Goal: Task Accomplishment & Management: Manage account settings

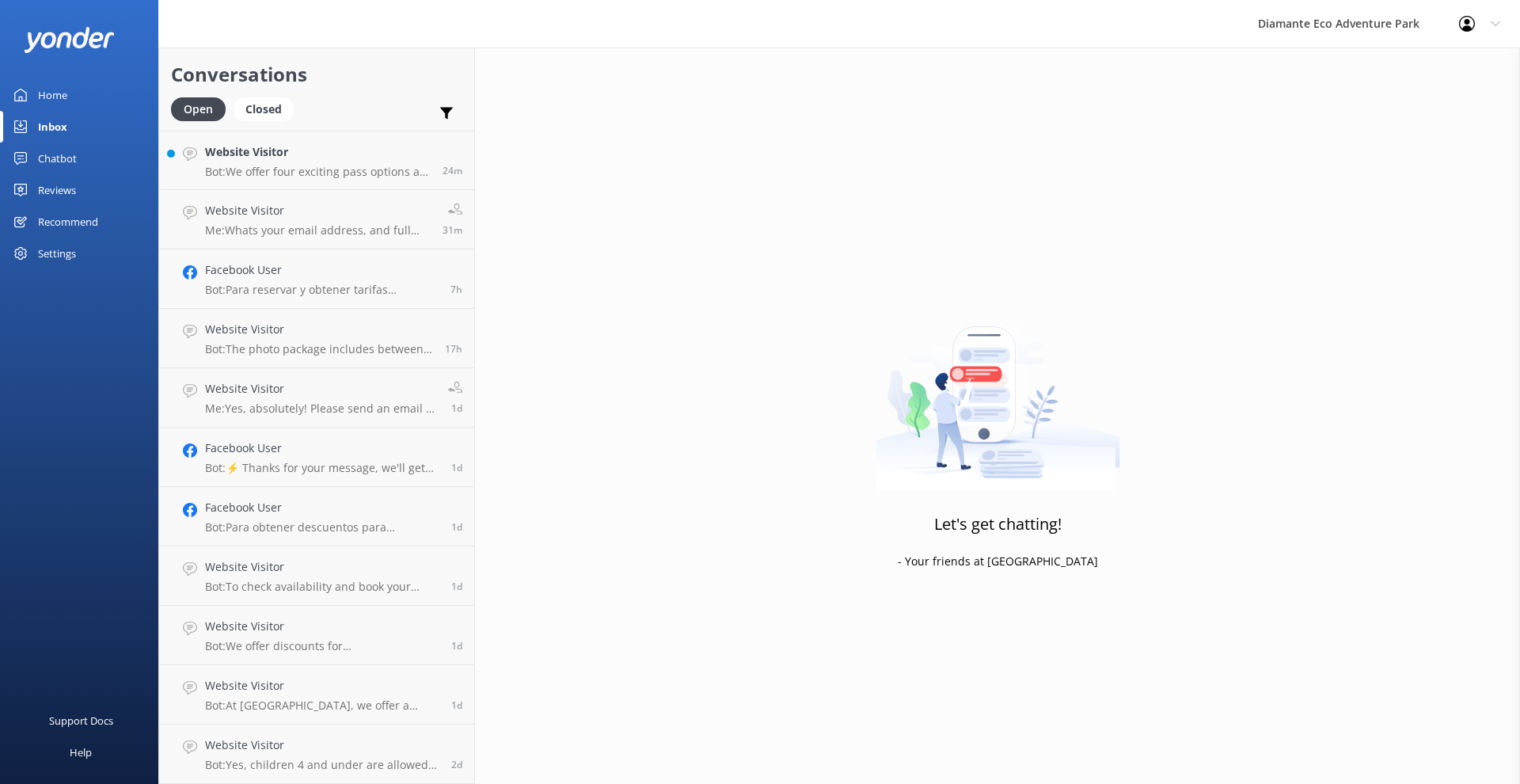
click at [58, 250] on div "Settings" at bounding box center [57, 254] width 38 height 32
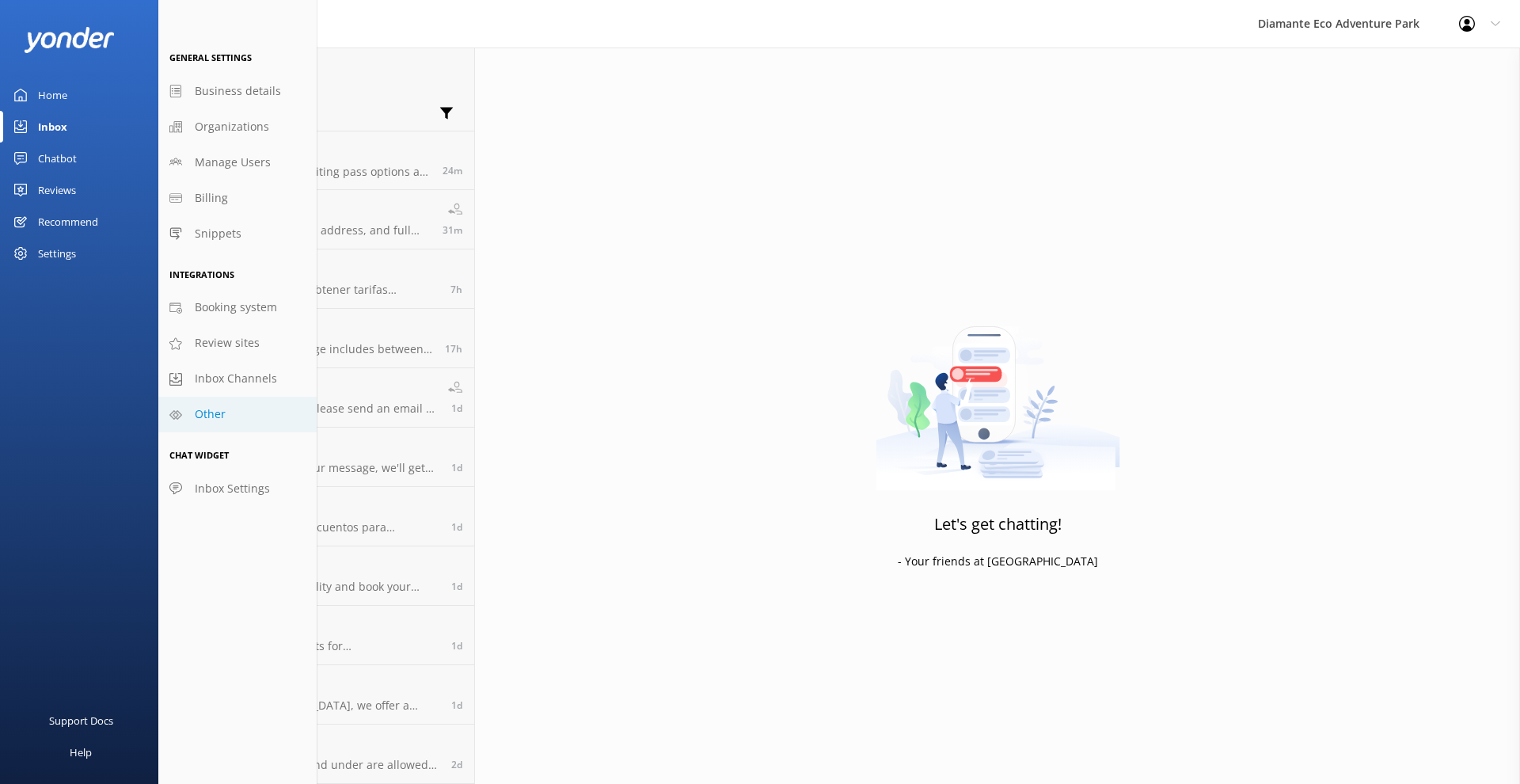
click at [217, 414] on span "Other" at bounding box center [210, 414] width 31 height 18
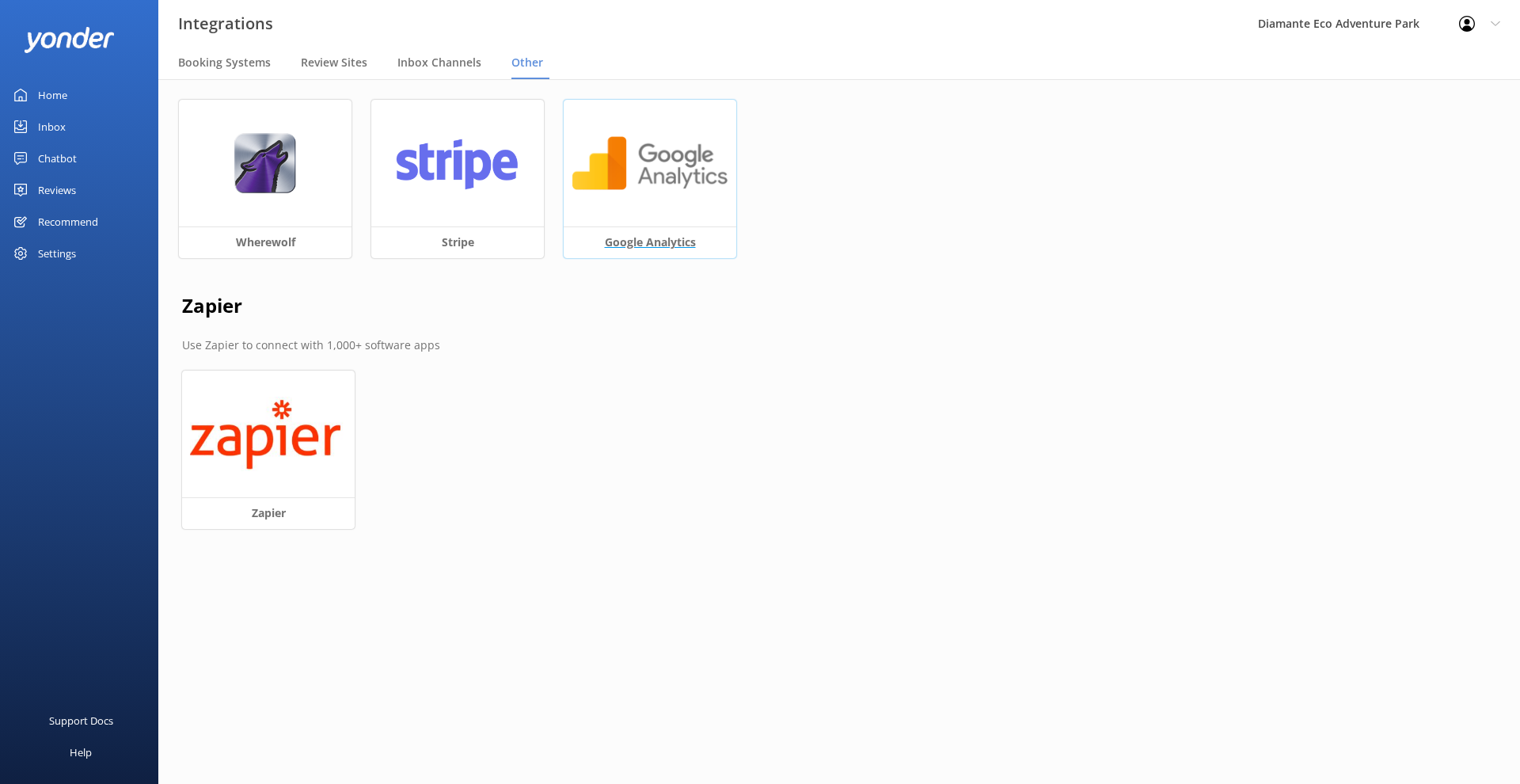
click at [686, 200] on div at bounding box center [650, 163] width 172 height 126
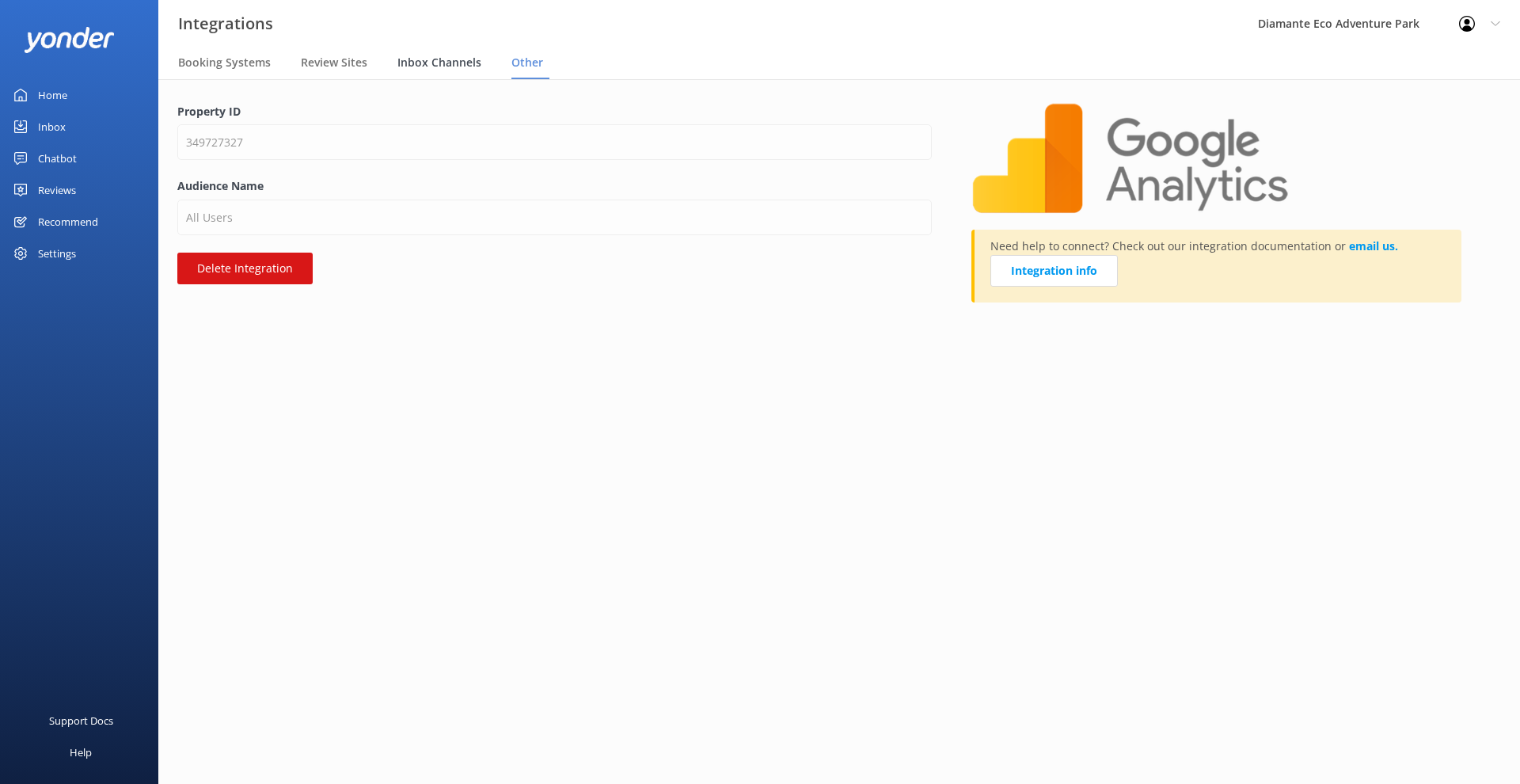
click at [450, 59] on span "Inbox Channels" at bounding box center [440, 62] width 84 height 16
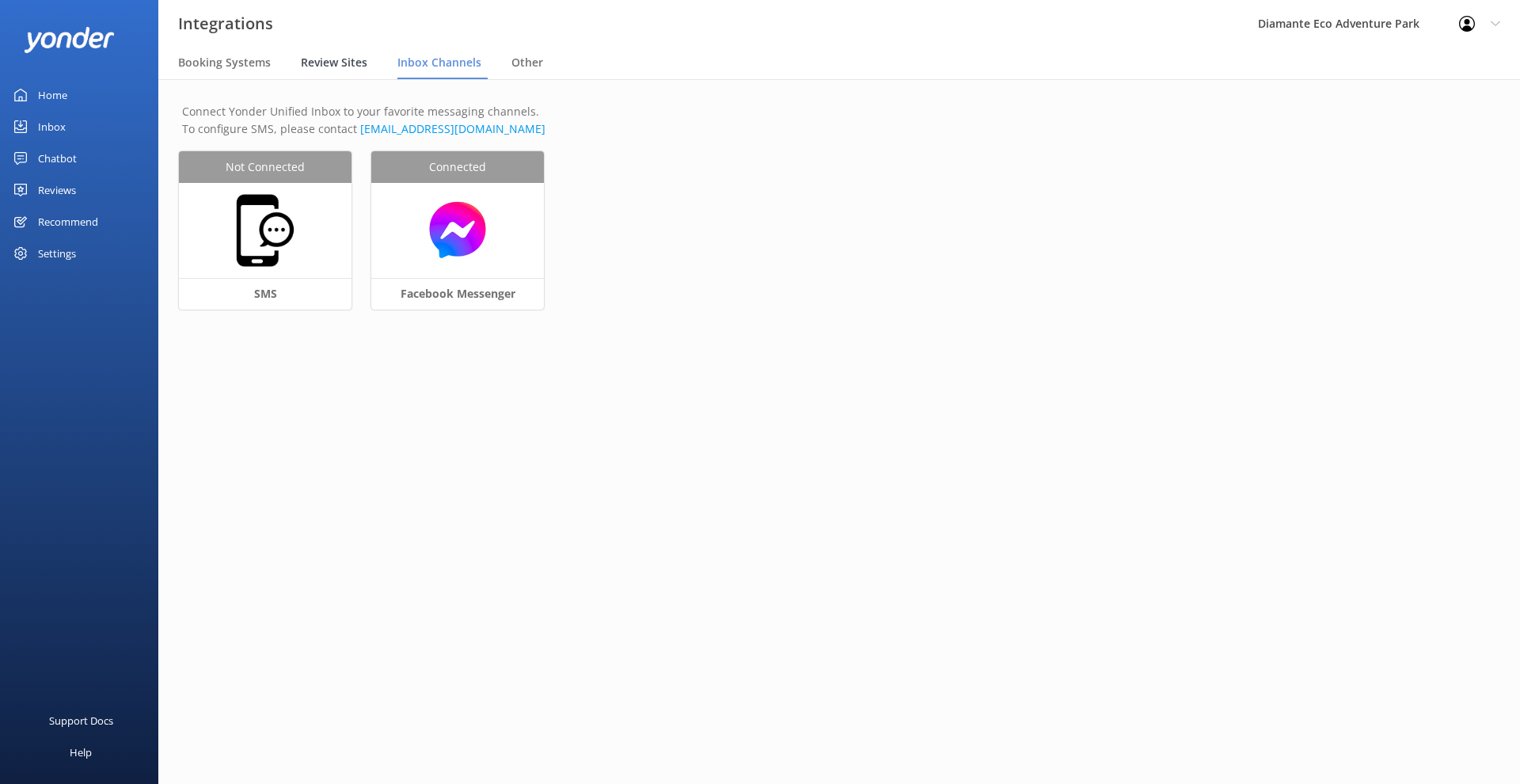
click at [347, 59] on span "Review Sites" at bounding box center [333, 62] width 66 height 16
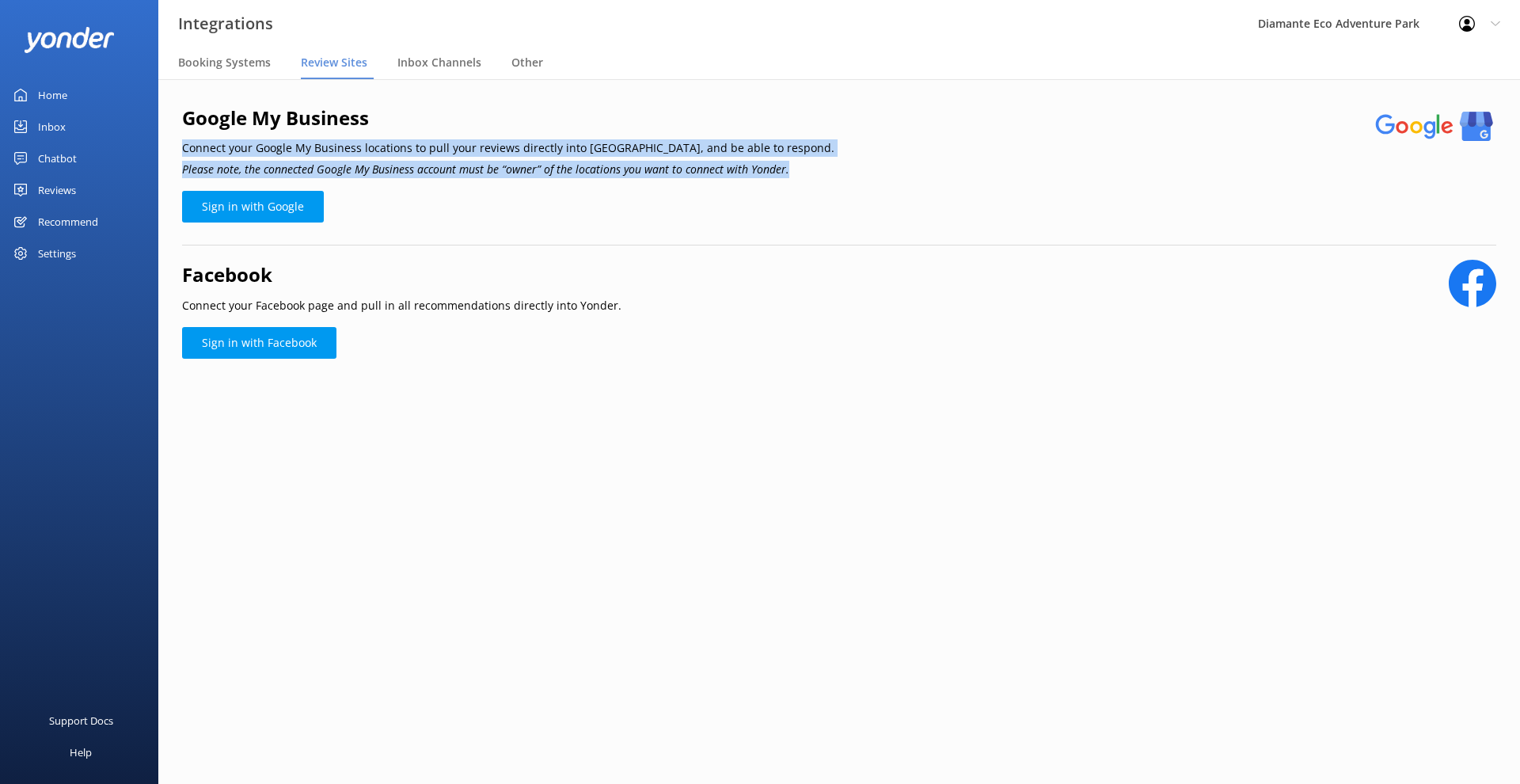
drag, startPoint x: 182, startPoint y: 144, endPoint x: 784, endPoint y: 166, distance: 602.4
click at [784, 166] on div "Google My Business Connect your Google My Business locations to pull your revie…" at bounding box center [839, 253] width 1362 height 347
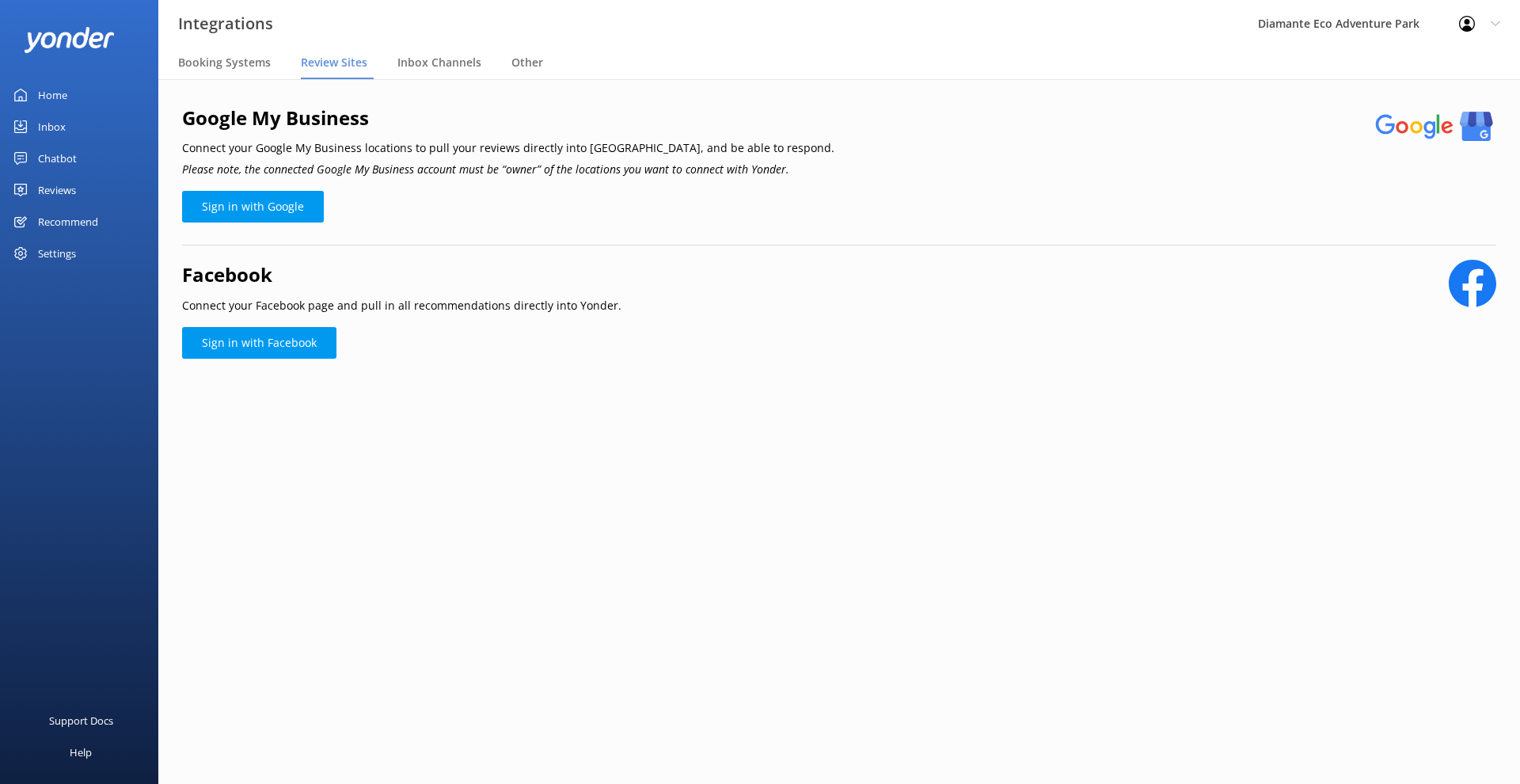
click at [1145, 165] on div "Google My Business Connect your Google My Business locations to pull your revie…" at bounding box center [840, 142] width 1314 height 79
click at [289, 209] on link "Sign in with Google" at bounding box center [253, 207] width 141 height 32
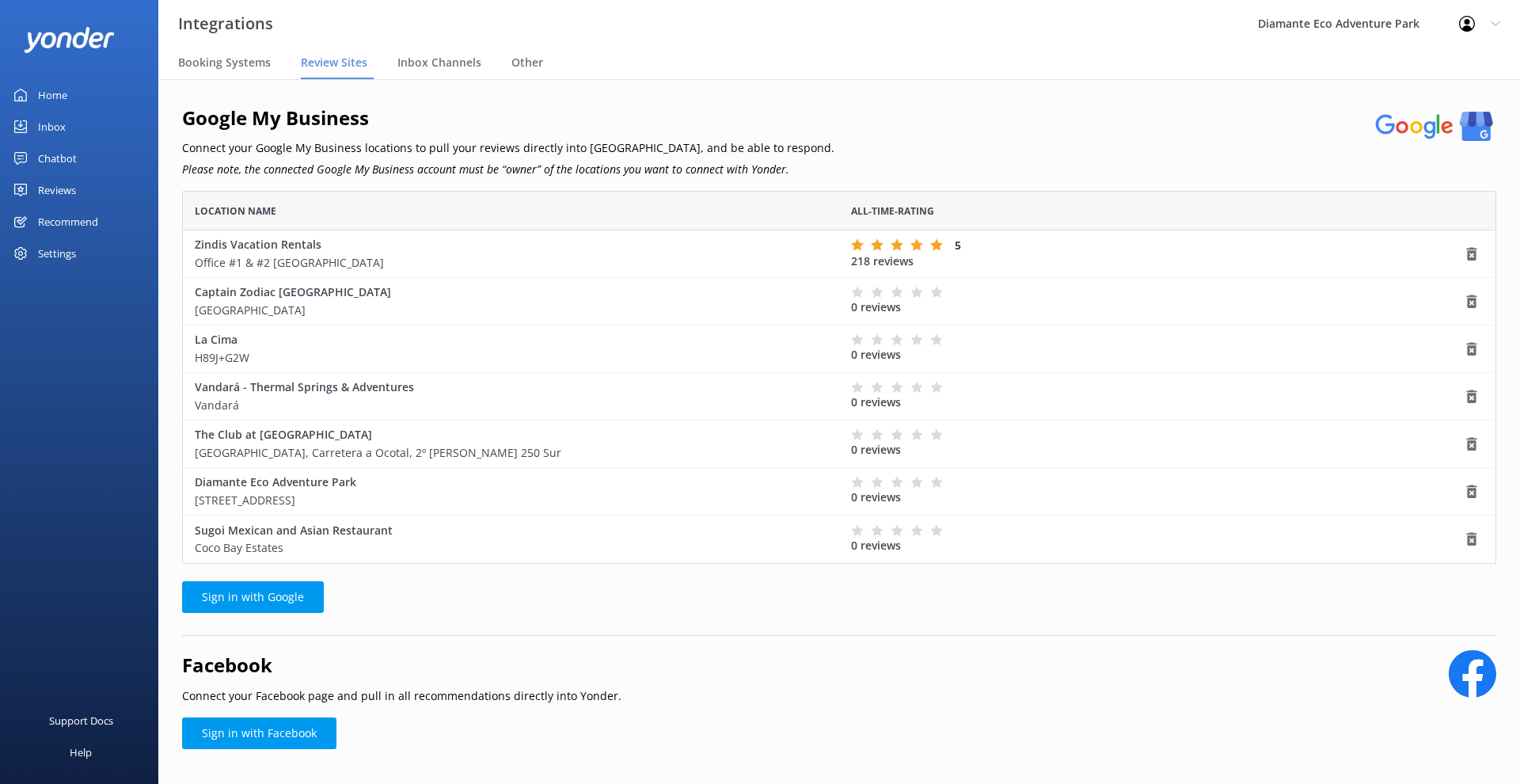
scroll to position [372, 1314]
click at [1473, 254] on use "grid" at bounding box center [1472, 254] width 10 height 13
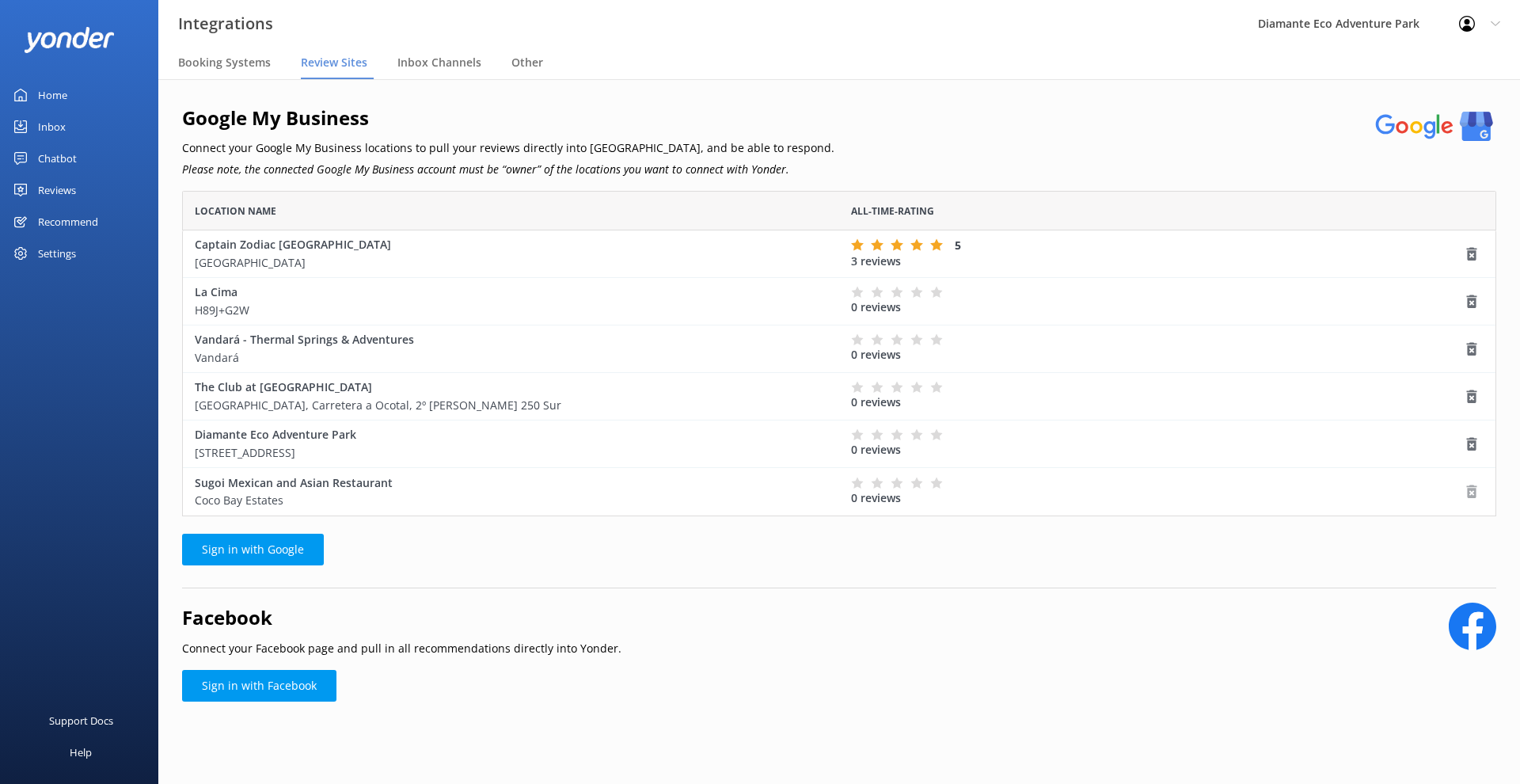
click at [1473, 497] on use "grid" at bounding box center [1472, 492] width 10 height 13
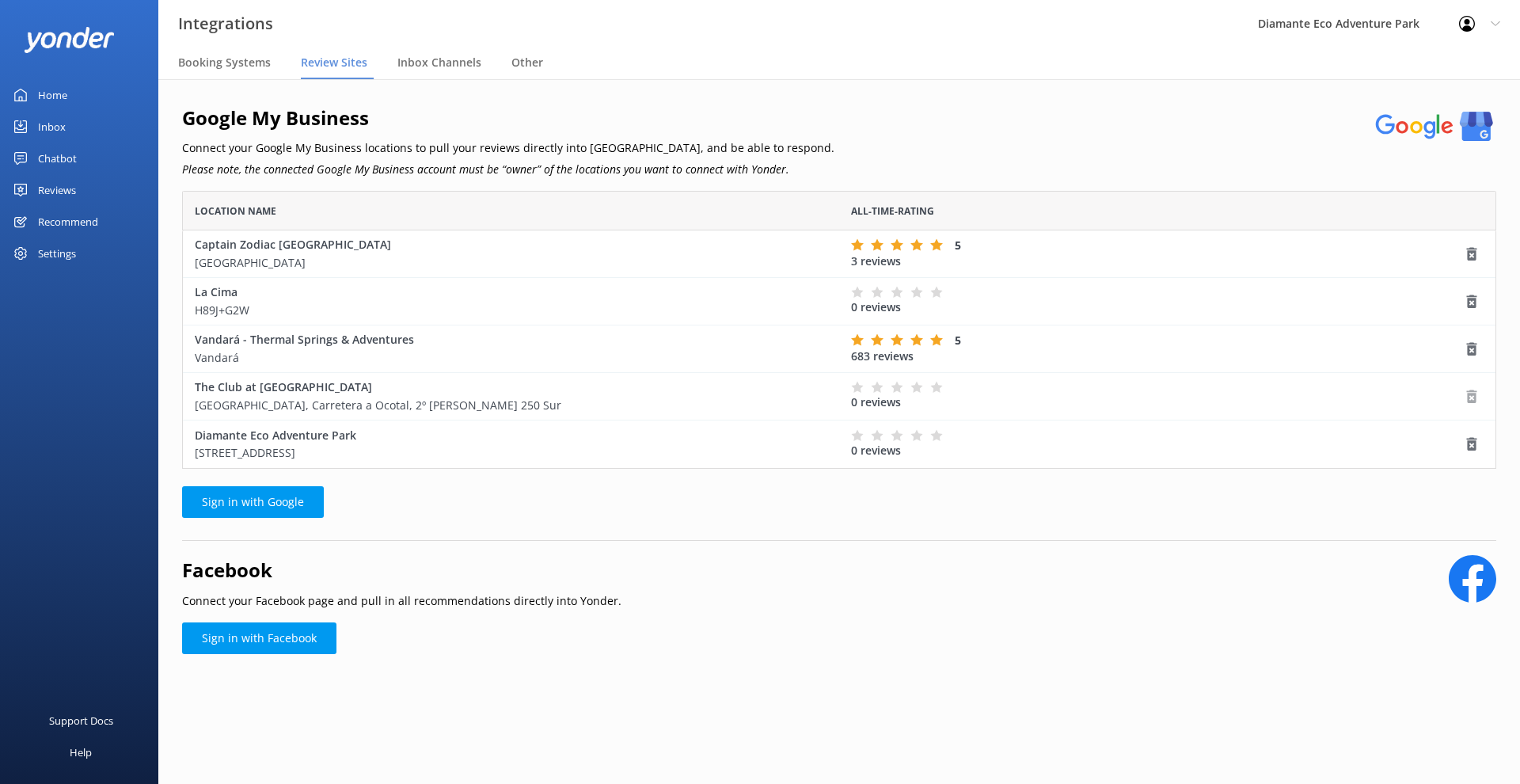
click at [1471, 389] on use "grid" at bounding box center [1472, 396] width 10 height 13
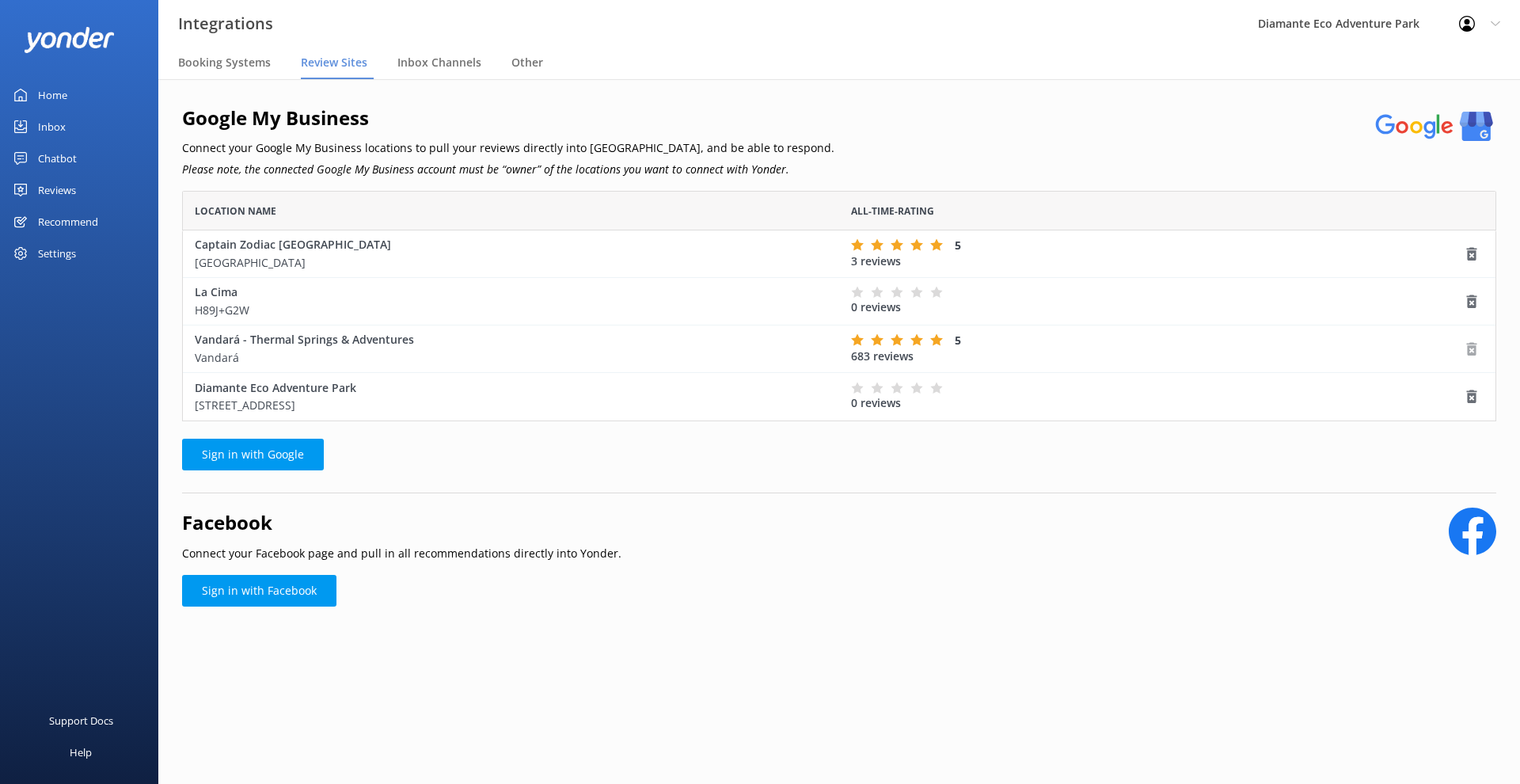
click at [1473, 347] on use "grid" at bounding box center [1472, 348] width 10 height 13
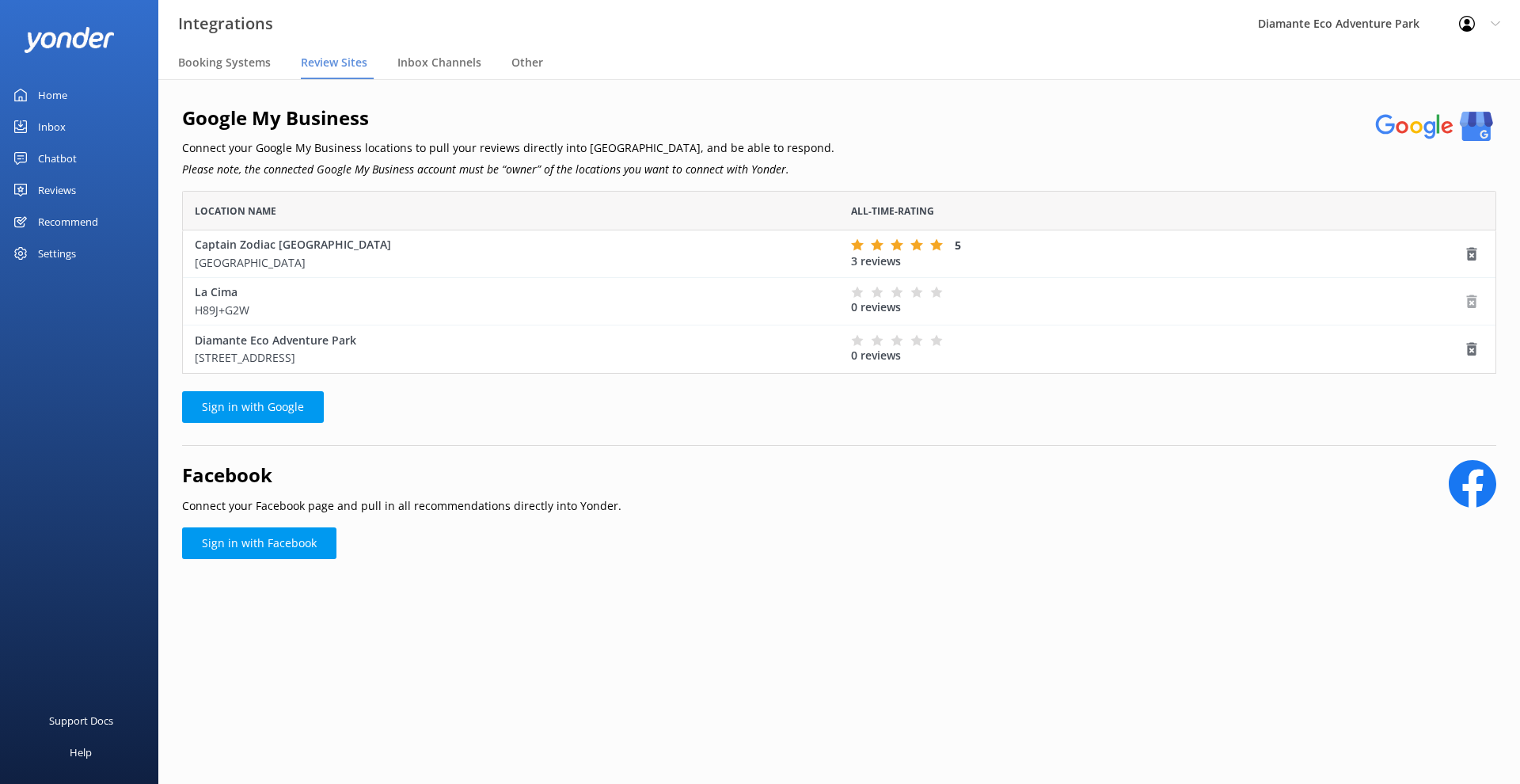
click at [1472, 300] on icon "grid" at bounding box center [1471, 301] width 16 height 16
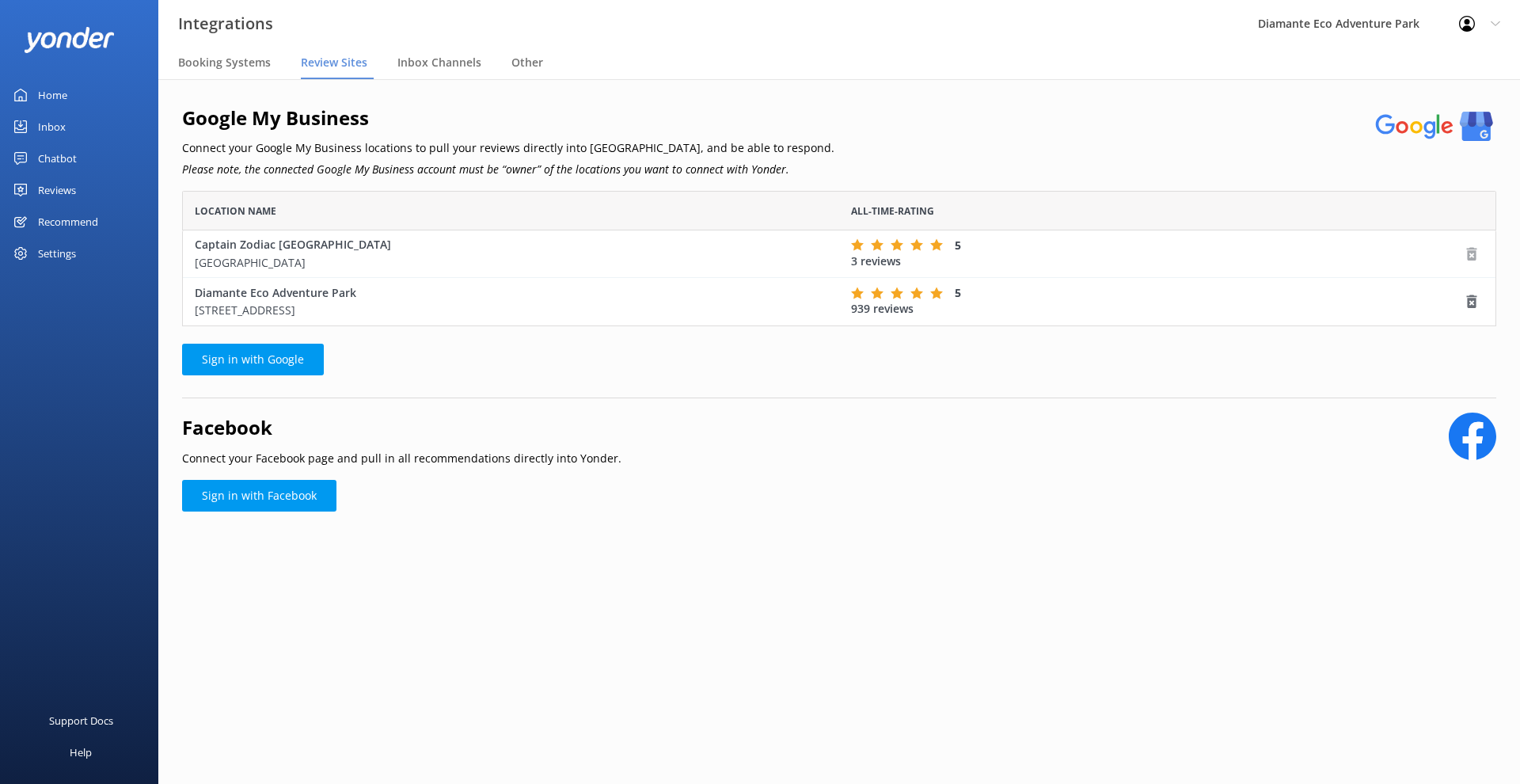
click at [1477, 252] on icon "grid" at bounding box center [1471, 254] width 16 height 16
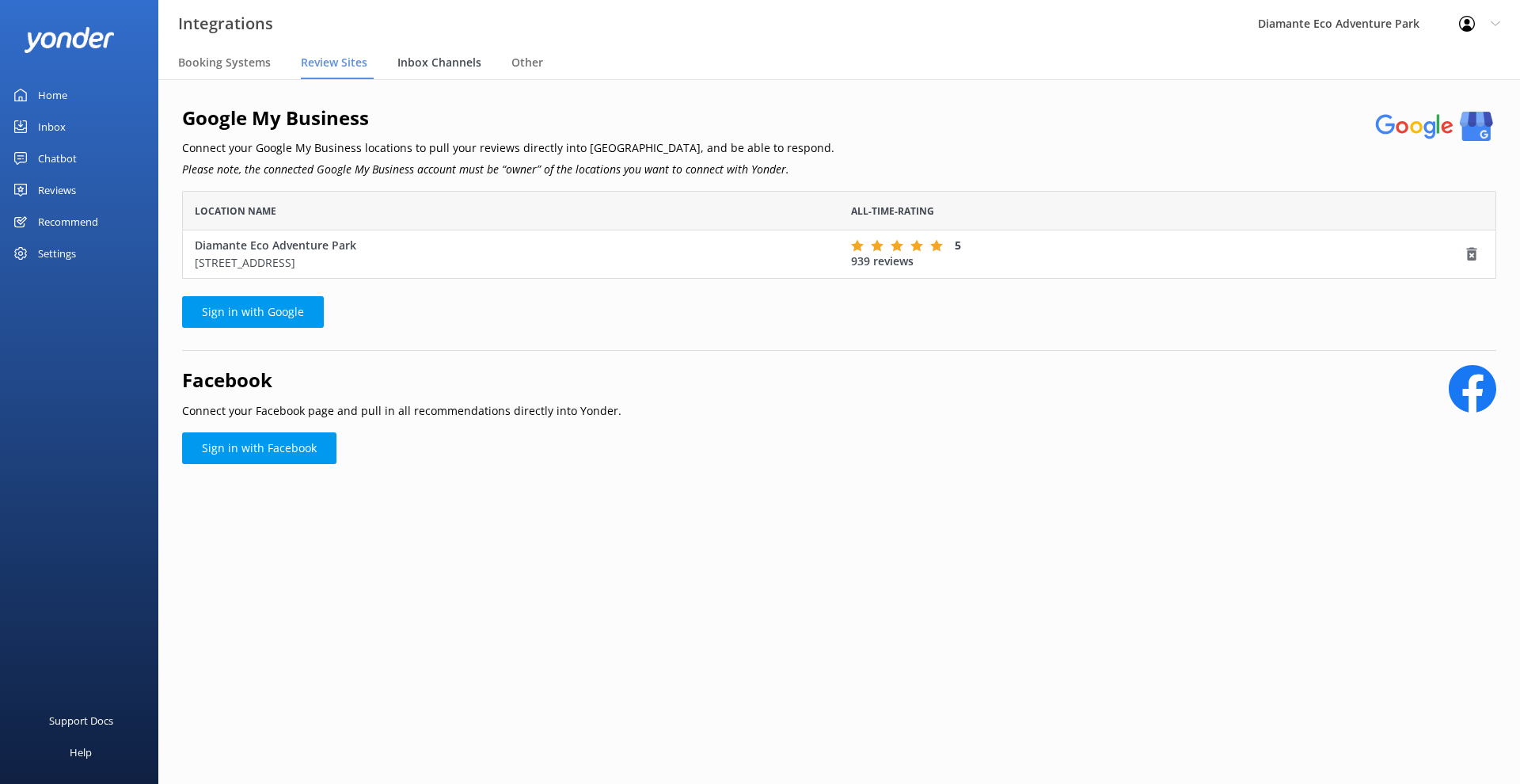
click at [454, 49] on div "Inbox Channels" at bounding box center [443, 64] width 90 height 32
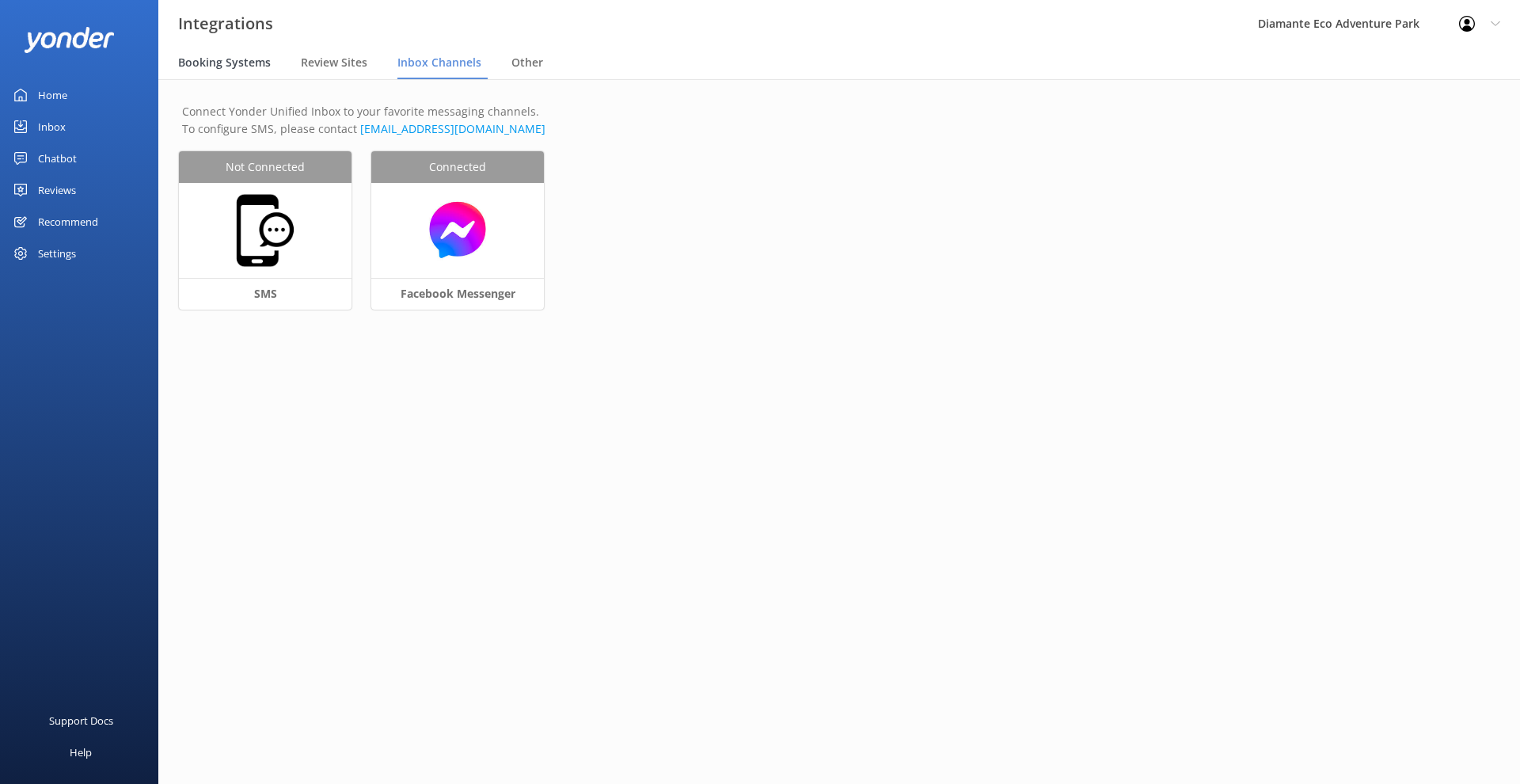
click at [259, 65] on span "Booking Systems" at bounding box center [224, 62] width 93 height 16
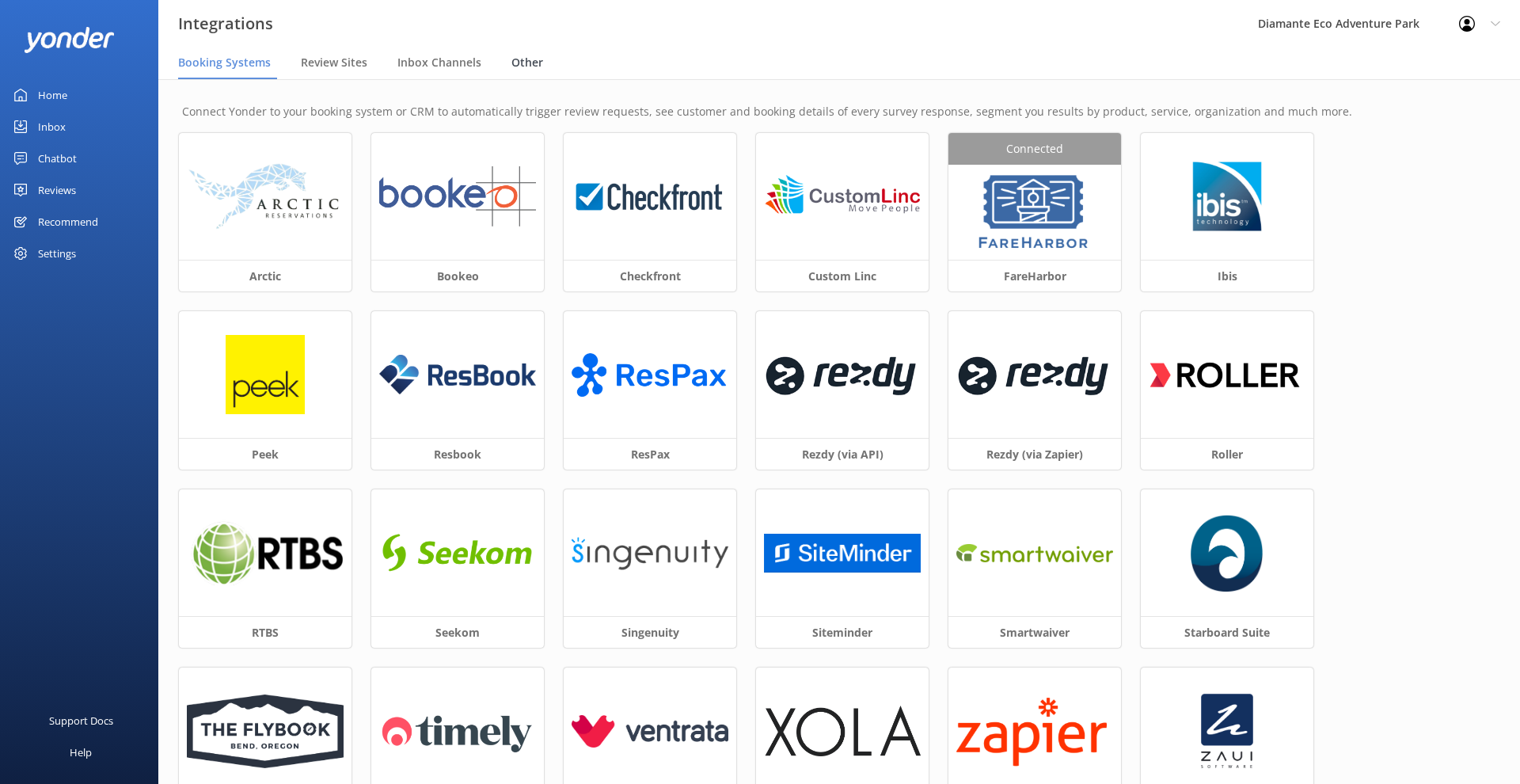
click at [517, 69] on span "Other" at bounding box center [528, 62] width 32 height 16
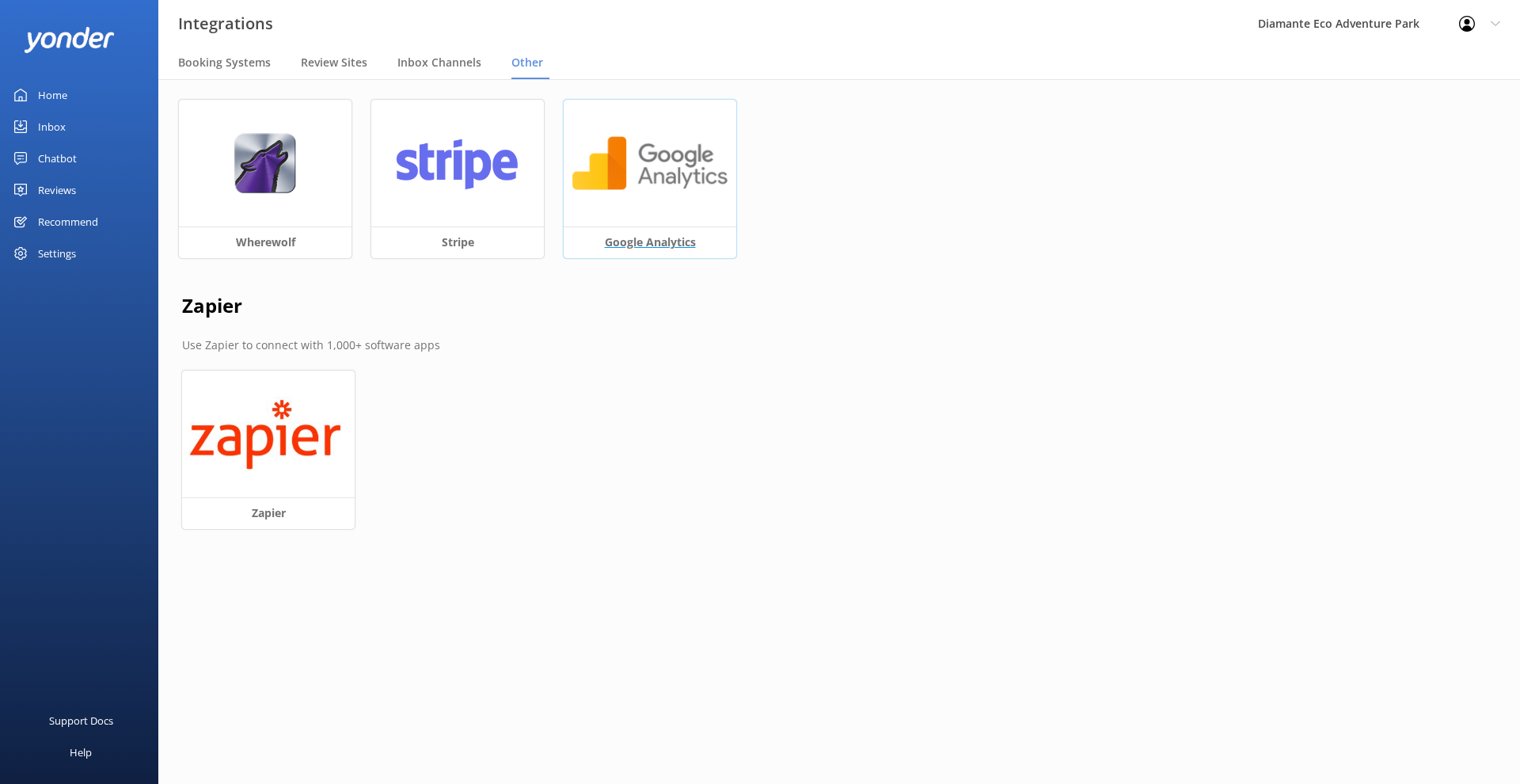
click at [687, 203] on div at bounding box center [650, 163] width 172 height 126
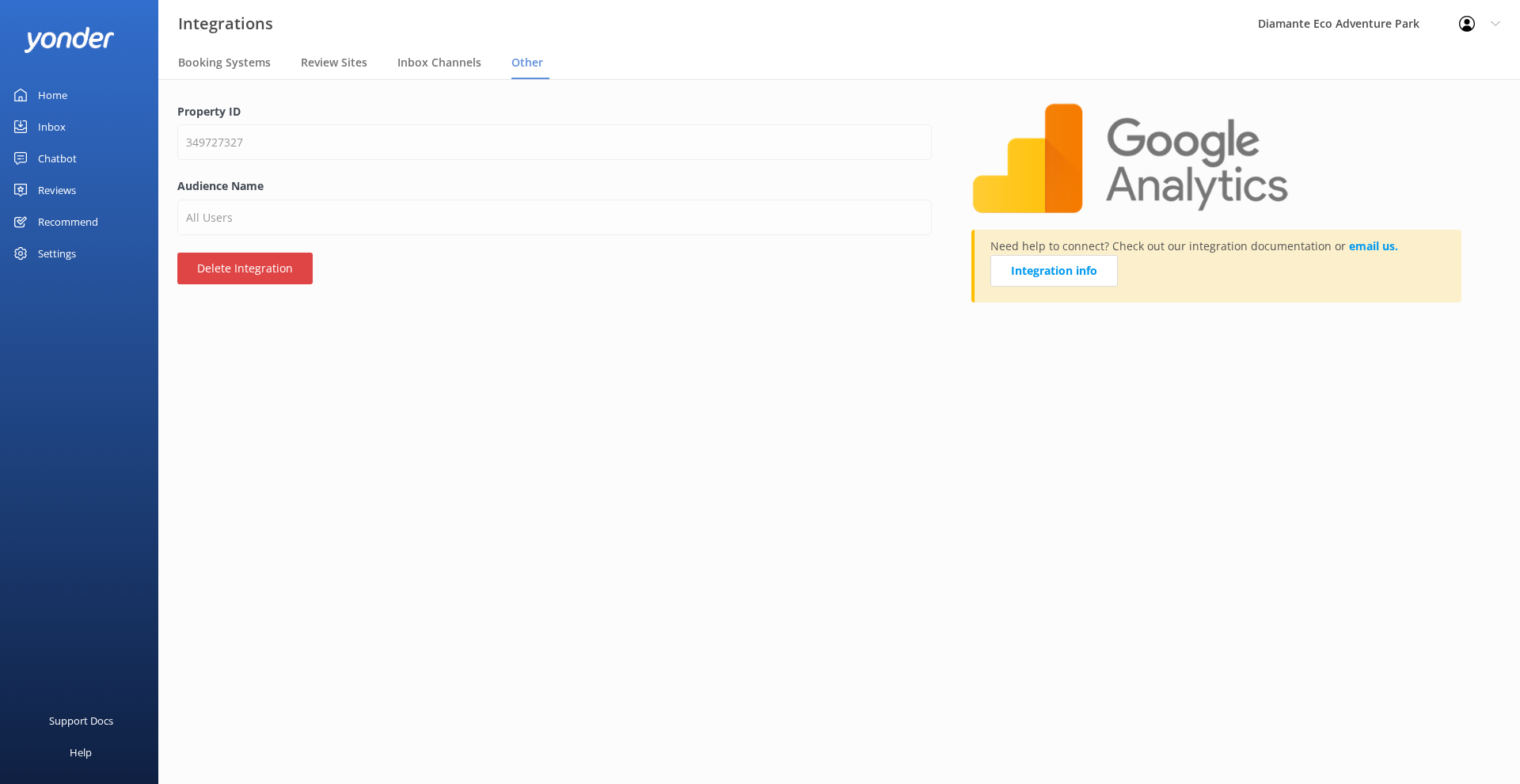
click at [260, 263] on button "Delete Integration" at bounding box center [245, 269] width 136 height 32
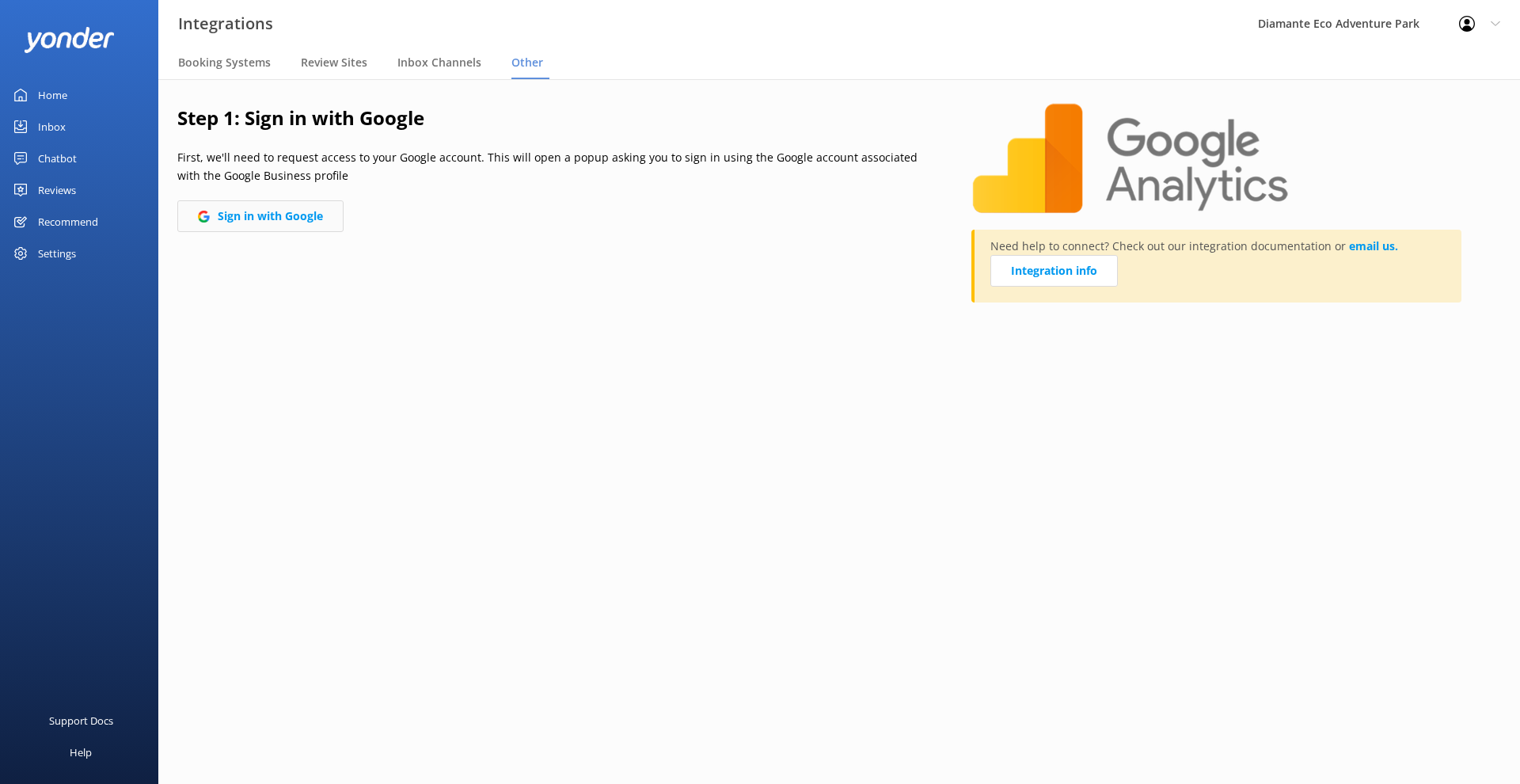
click at [290, 225] on button "Sign in with Google" at bounding box center [261, 216] width 167 height 32
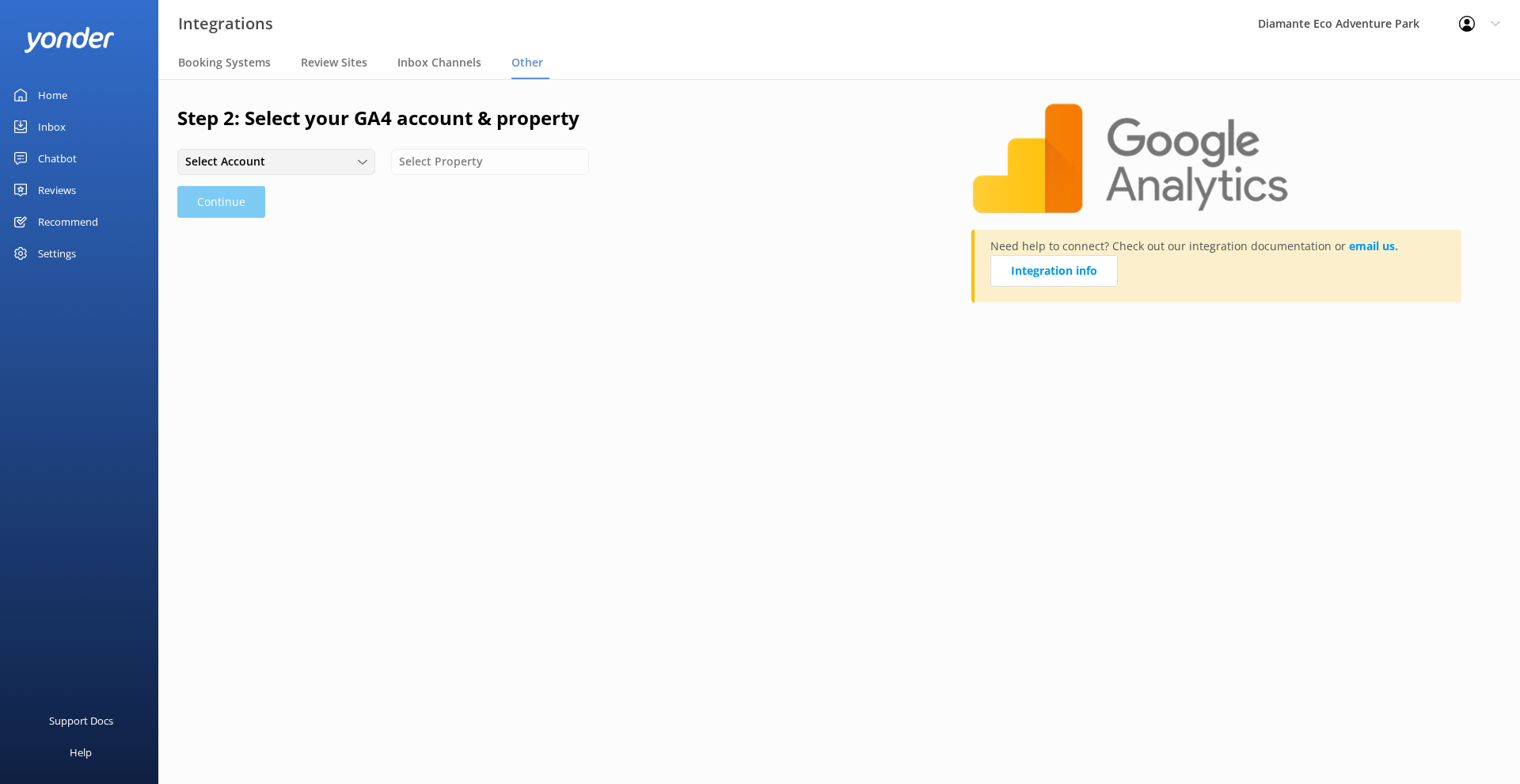
click at [343, 163] on div "Select Account" at bounding box center [276, 161] width 190 height 18
click at [290, 189] on div "Diamante Eco Adventure Park" at bounding box center [255, 195] width 137 height 16
click at [518, 160] on div "Select Property" at bounding box center [490, 161] width 190 height 18
click at [506, 189] on div "Diamante Eco Adventure Park" at bounding box center [468, 195] width 137 height 16
click at [231, 200] on button "Continue" at bounding box center [222, 202] width 88 height 32
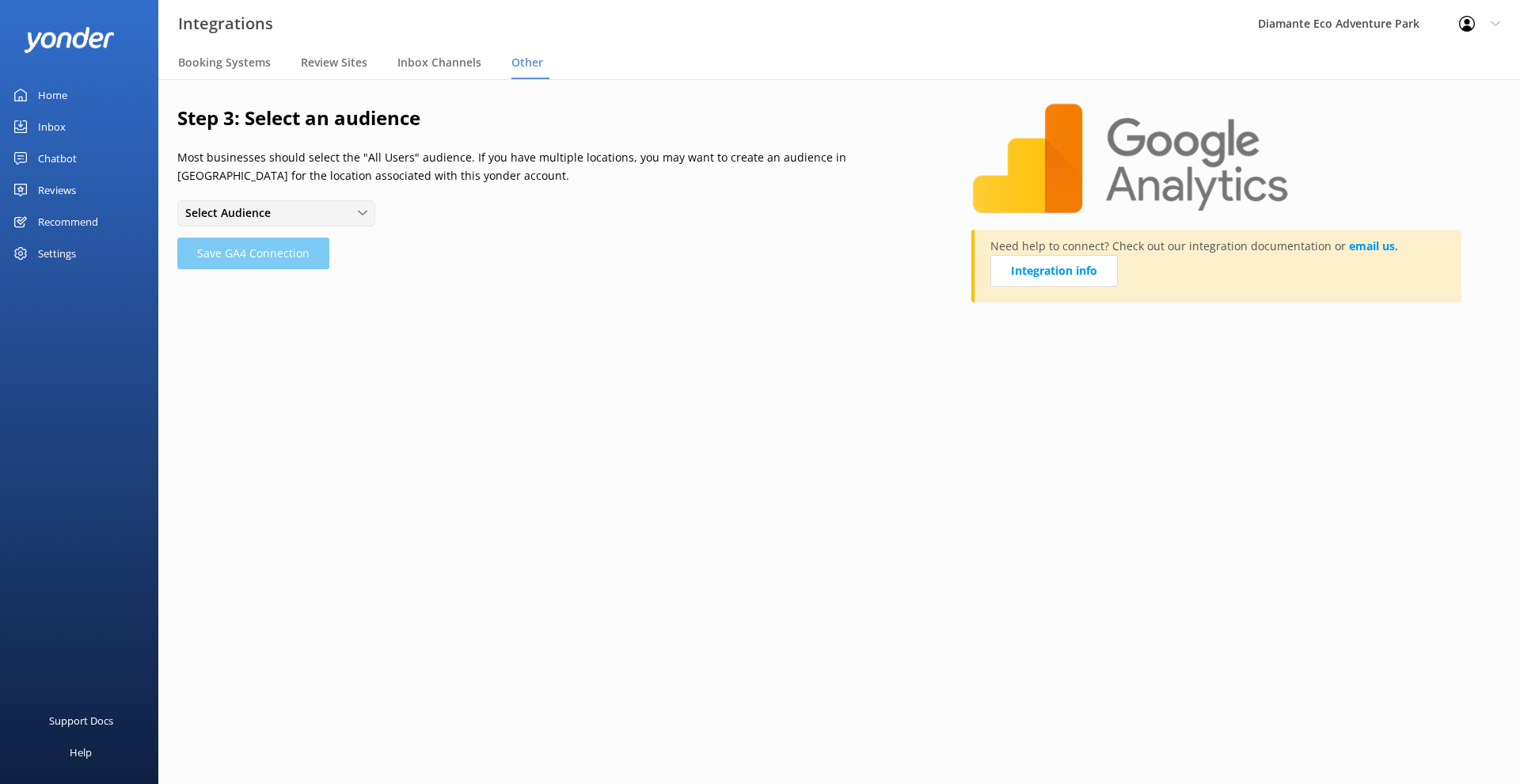
click at [305, 213] on div "Select Audience" at bounding box center [276, 212] width 190 height 18
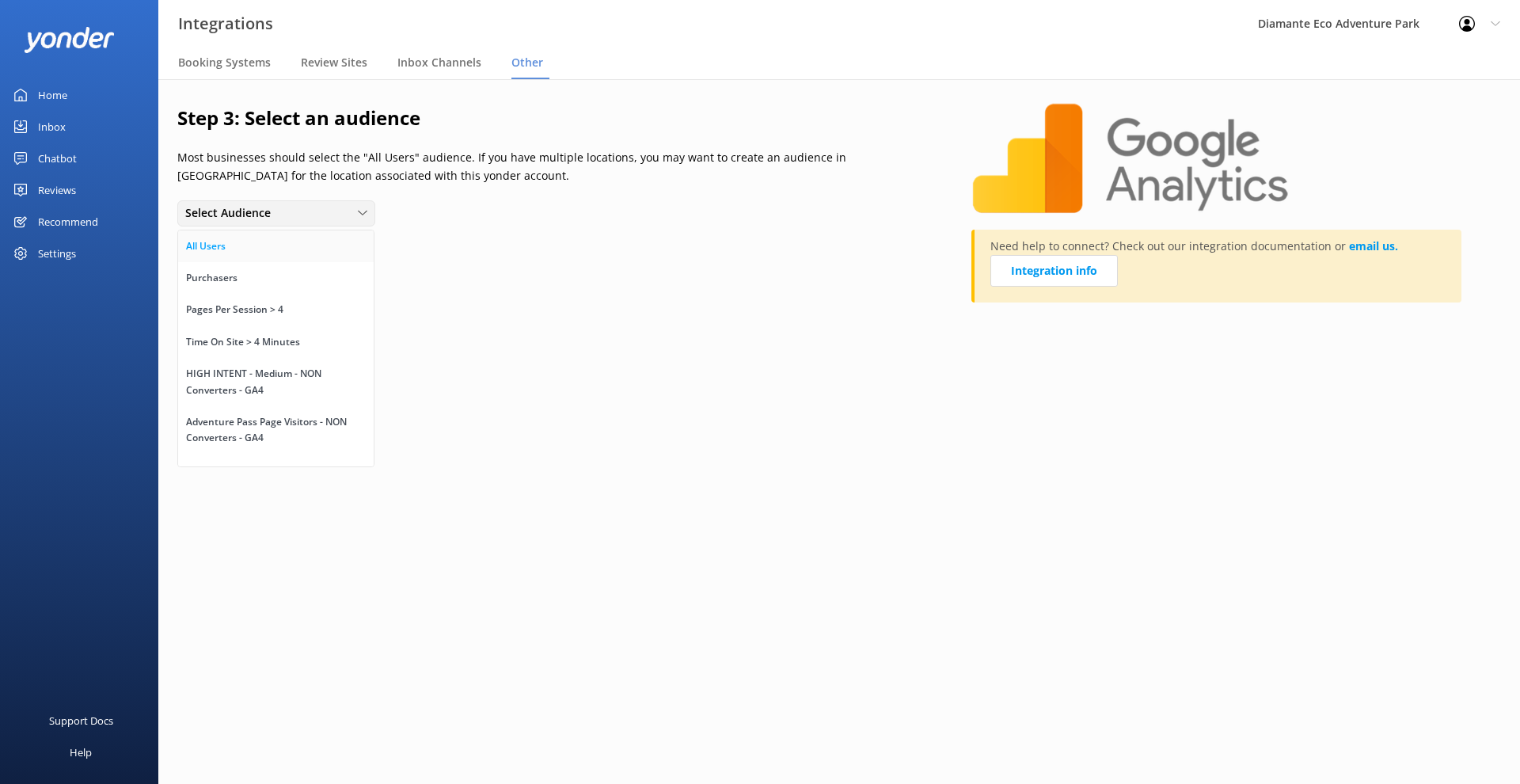
click at [270, 242] on link "All Users" at bounding box center [275, 246] width 196 height 32
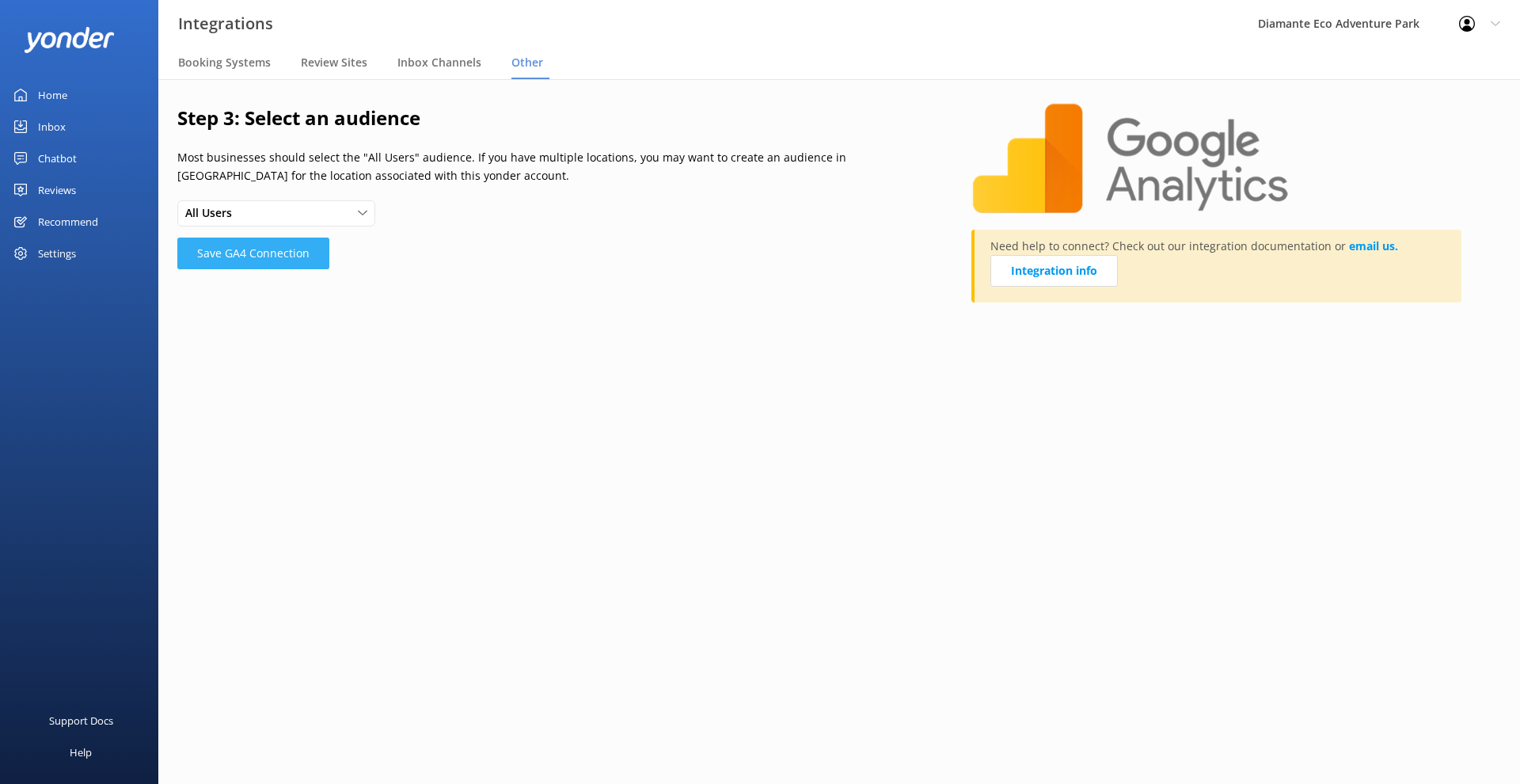
click at [277, 252] on button "Save GA4 Connection" at bounding box center [254, 254] width 152 height 32
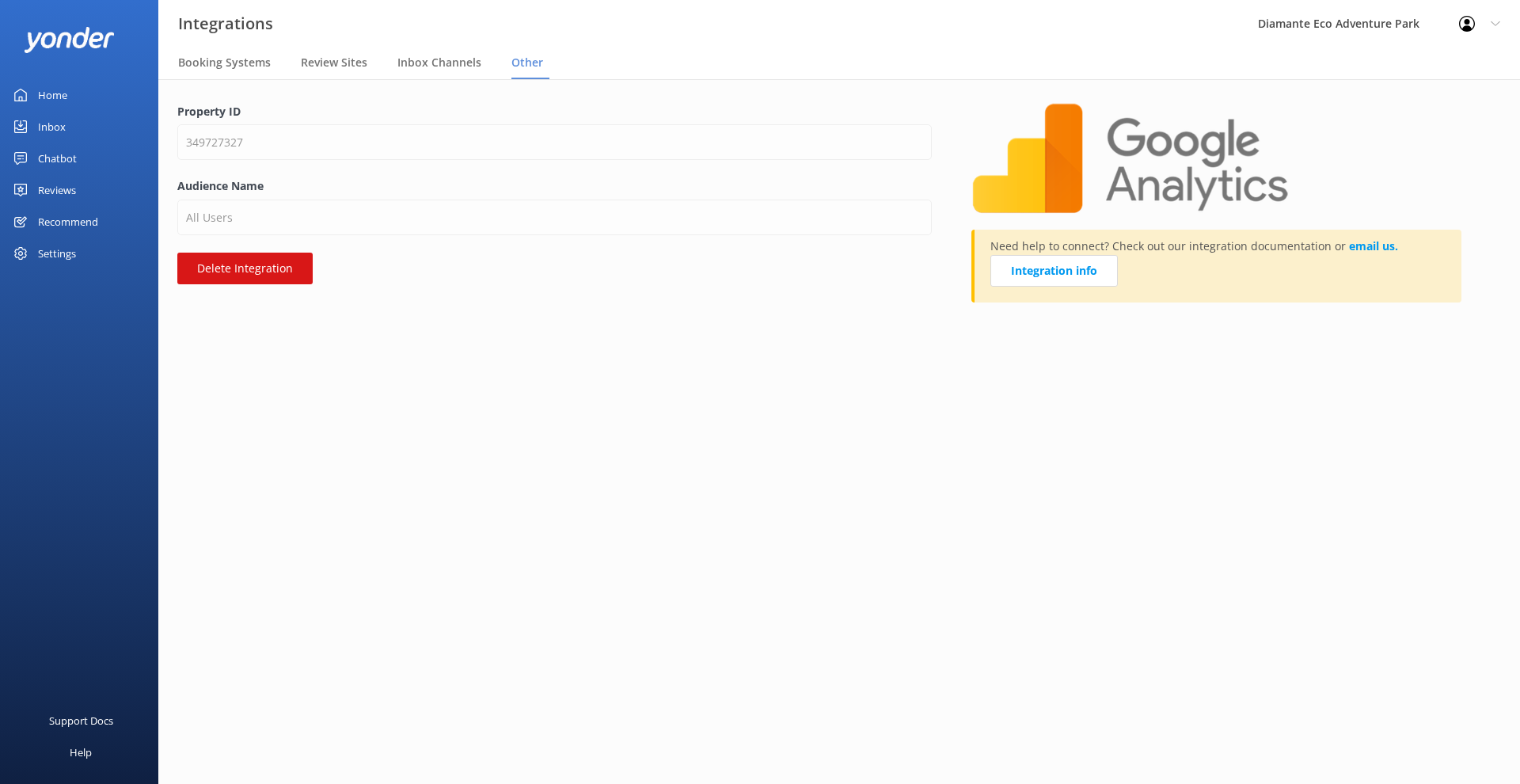
click at [61, 152] on div "Chatbot" at bounding box center [57, 158] width 38 height 32
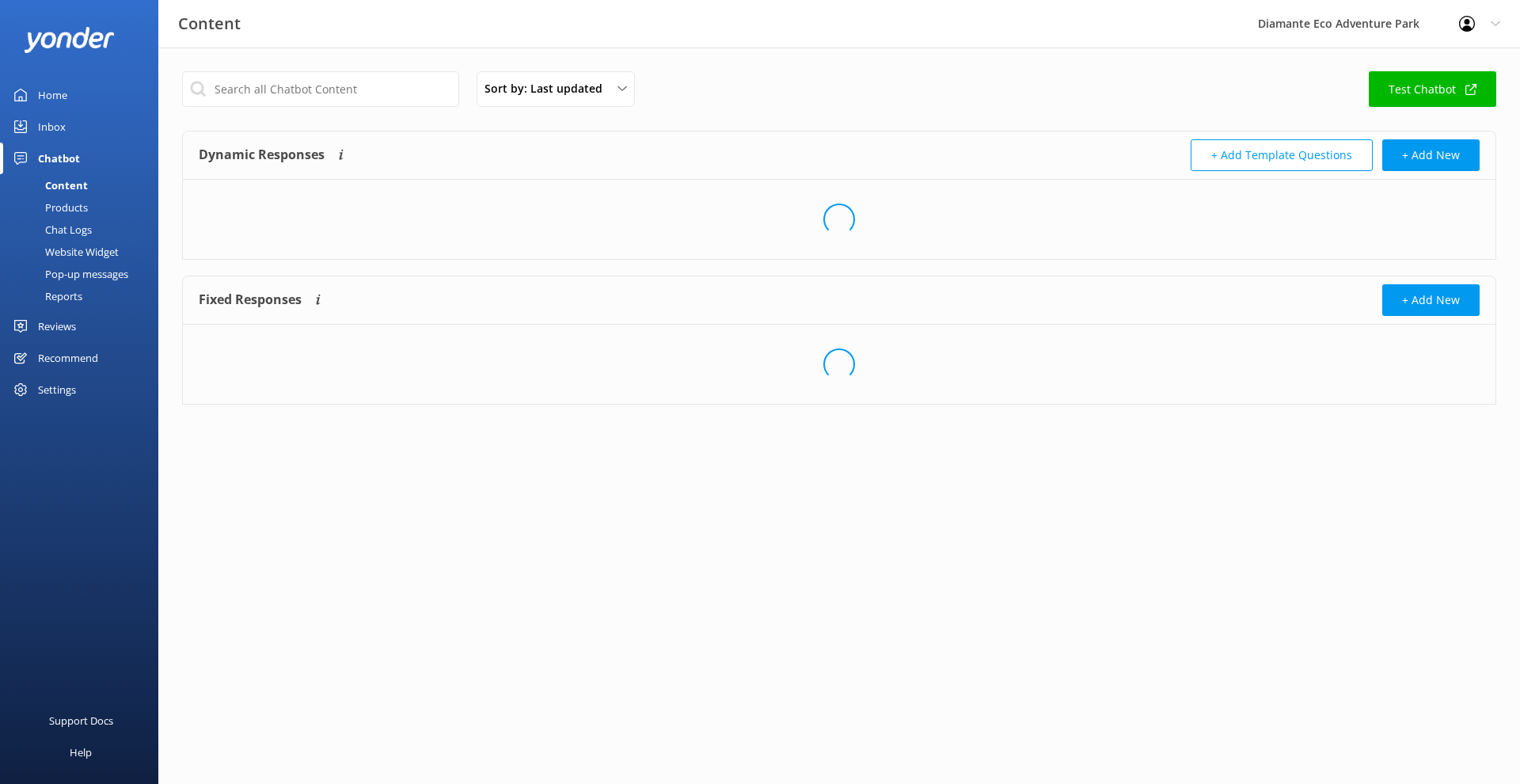
click at [71, 291] on div "Reports" at bounding box center [46, 297] width 73 height 22
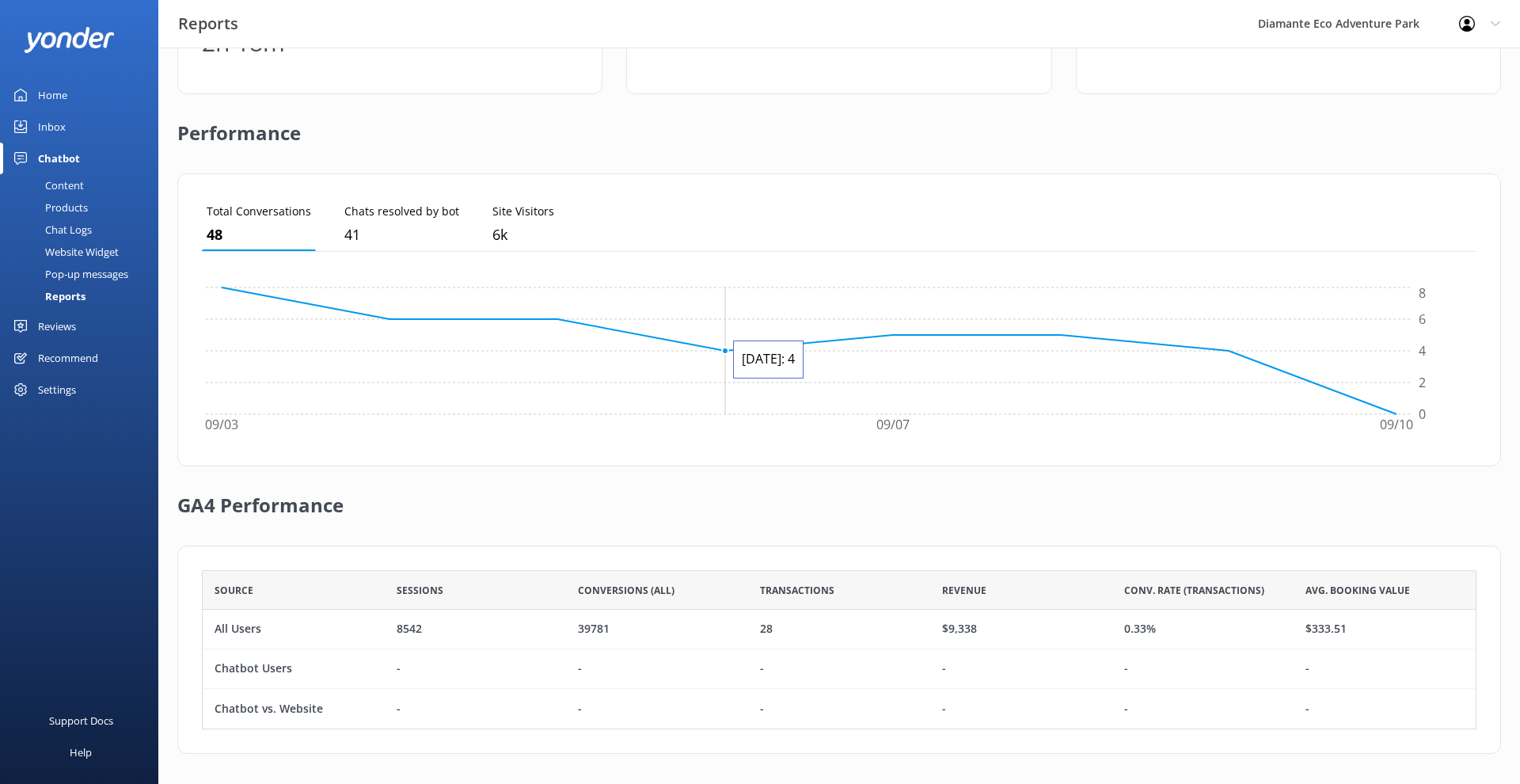
scroll to position [317, 0]
click at [76, 387] on div "Settings" at bounding box center [57, 389] width 38 height 32
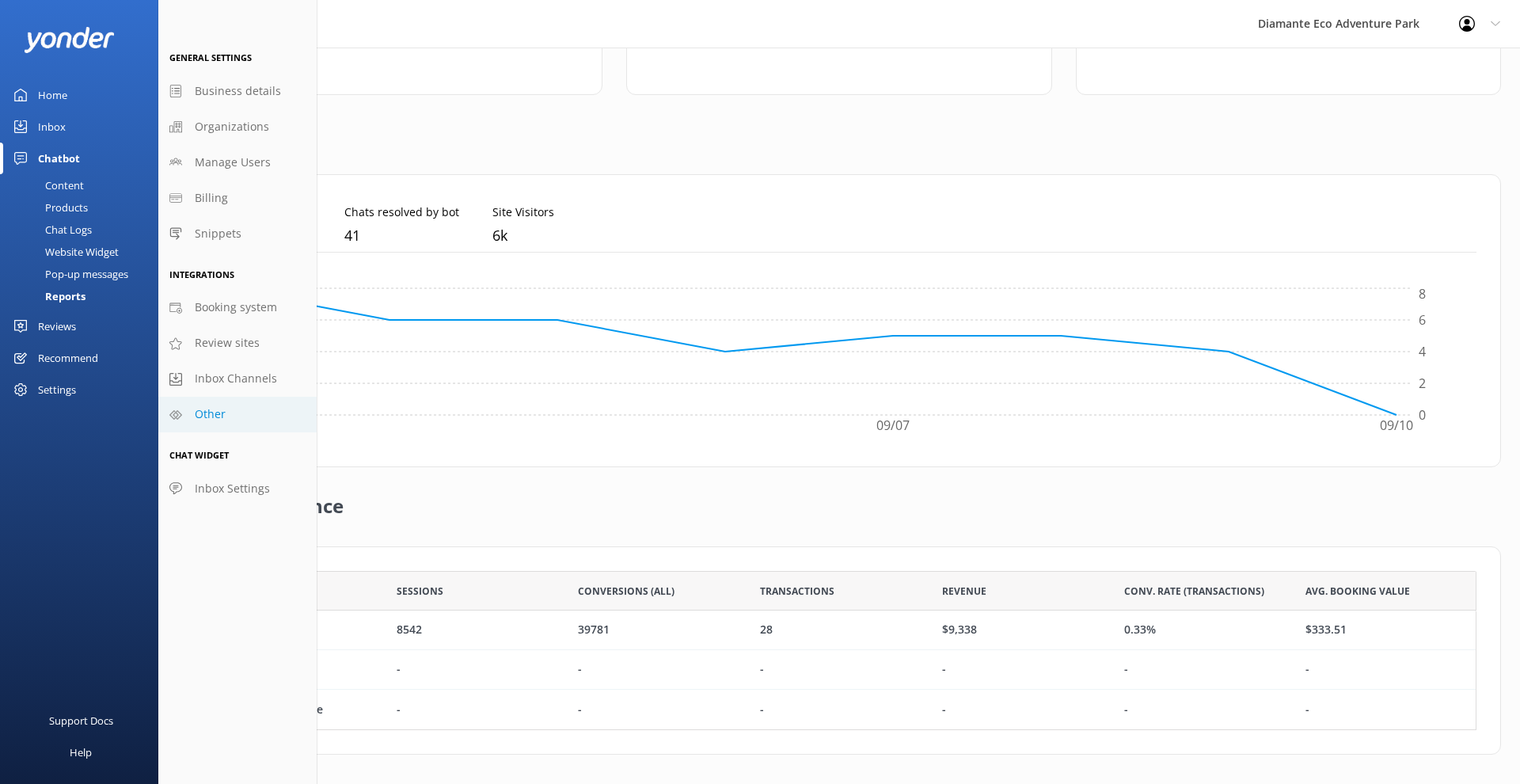
click at [210, 420] on span "Other" at bounding box center [210, 414] width 31 height 18
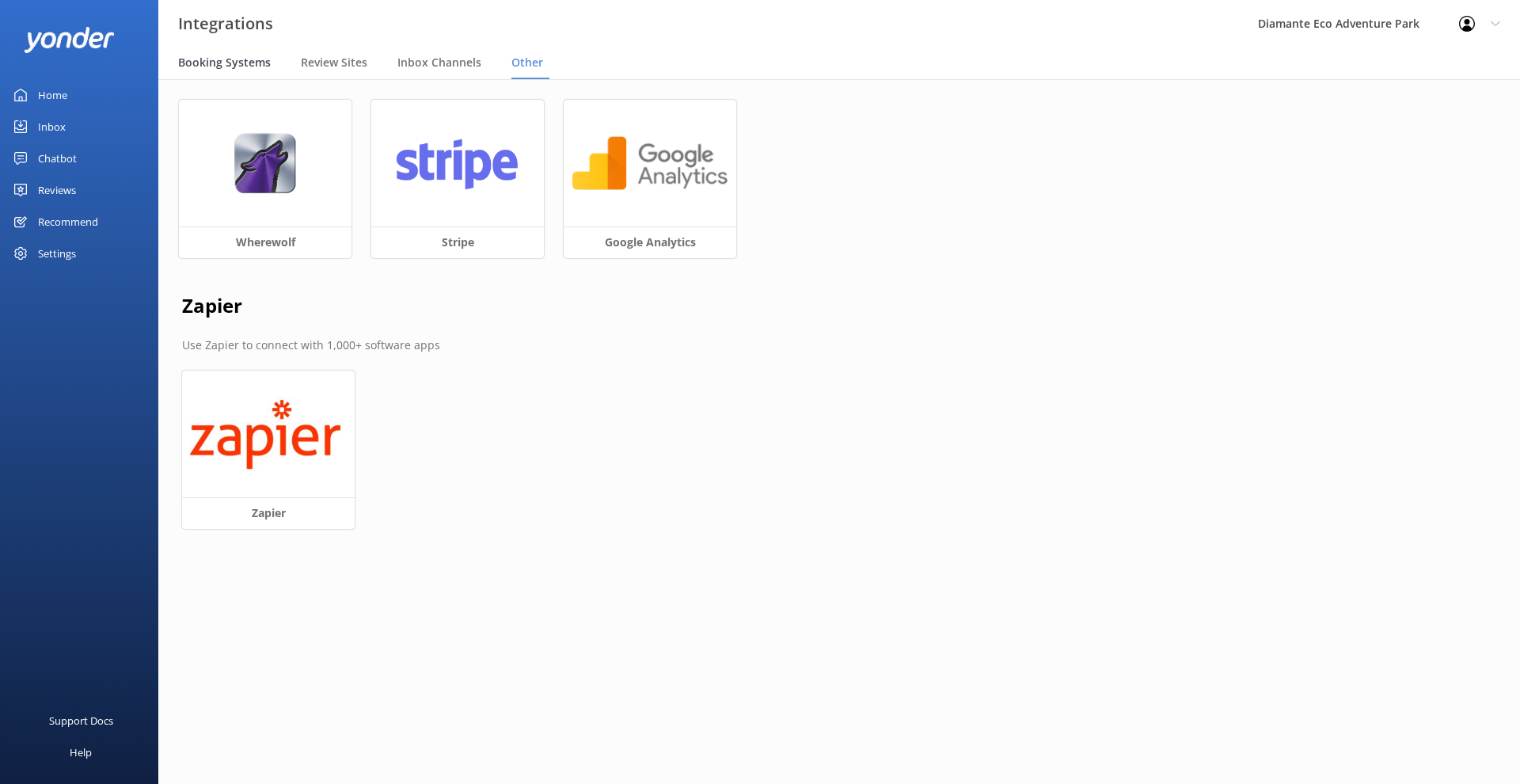
click at [250, 66] on span "Booking Systems" at bounding box center [224, 62] width 93 height 16
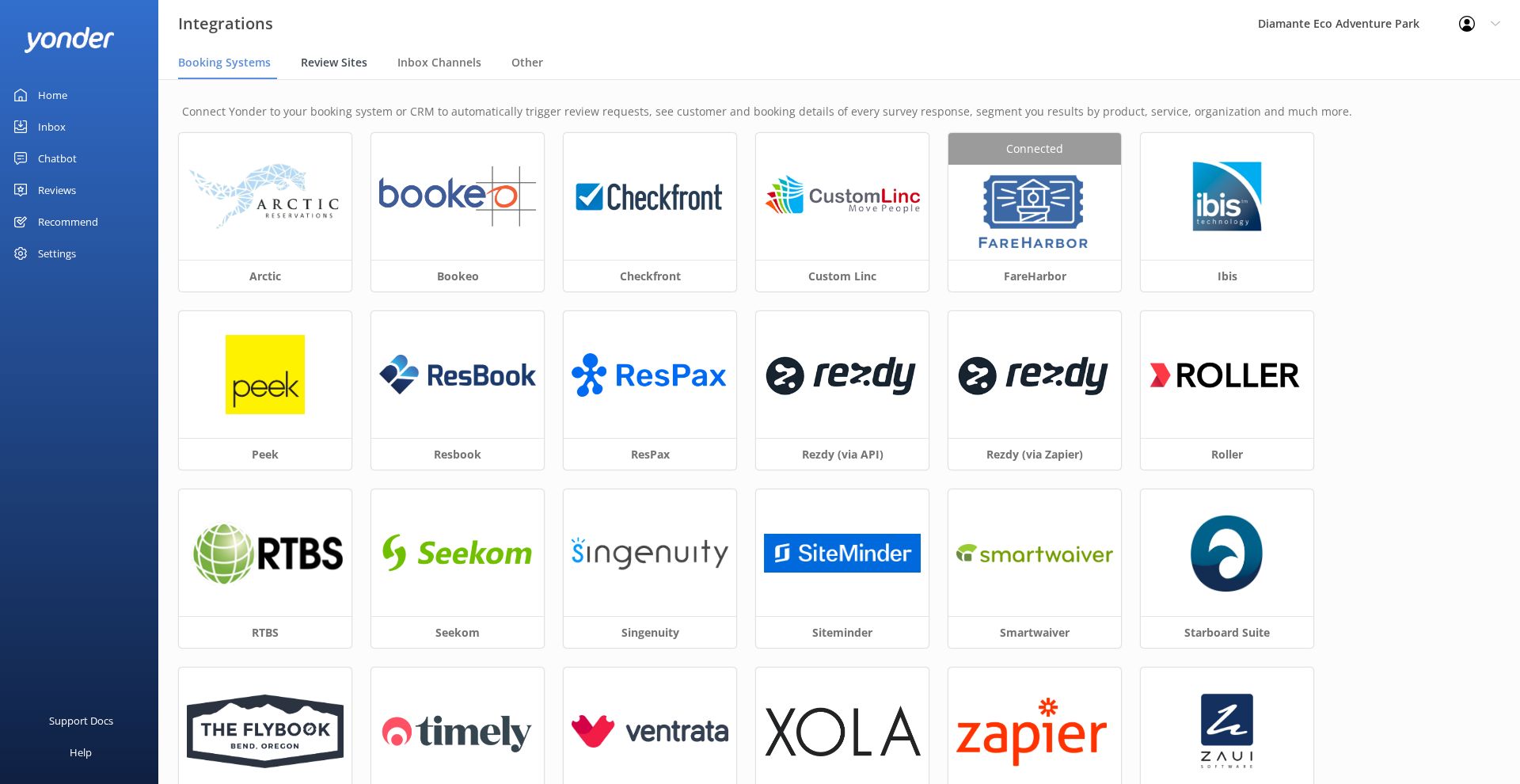
click at [325, 60] on span "Review Sites" at bounding box center [333, 62] width 66 height 16
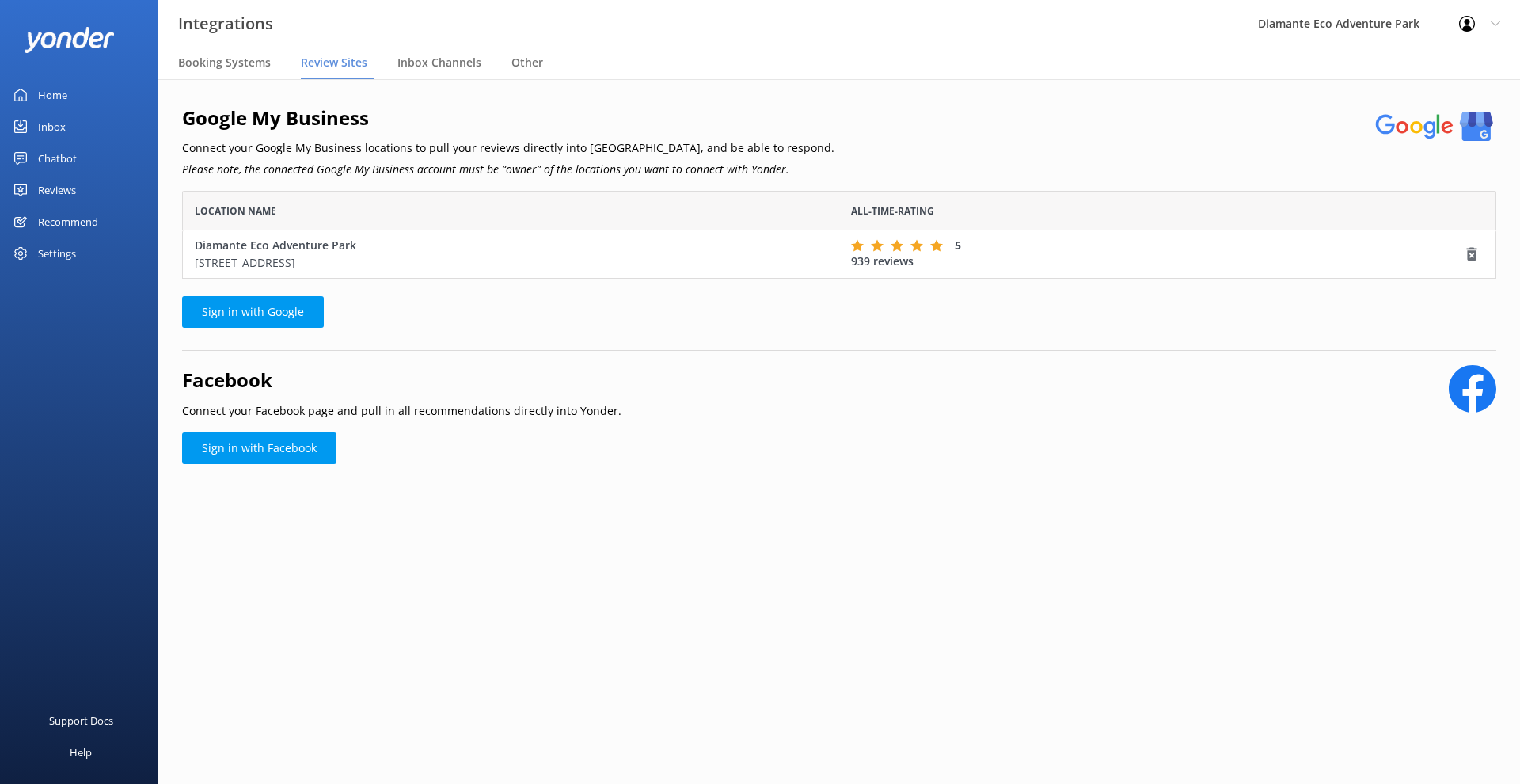
scroll to position [1, 1]
click at [285, 449] on link "Sign in with Facebook" at bounding box center [259, 448] width 154 height 32
click at [440, 64] on span "Inbox Channels" at bounding box center [440, 62] width 84 height 16
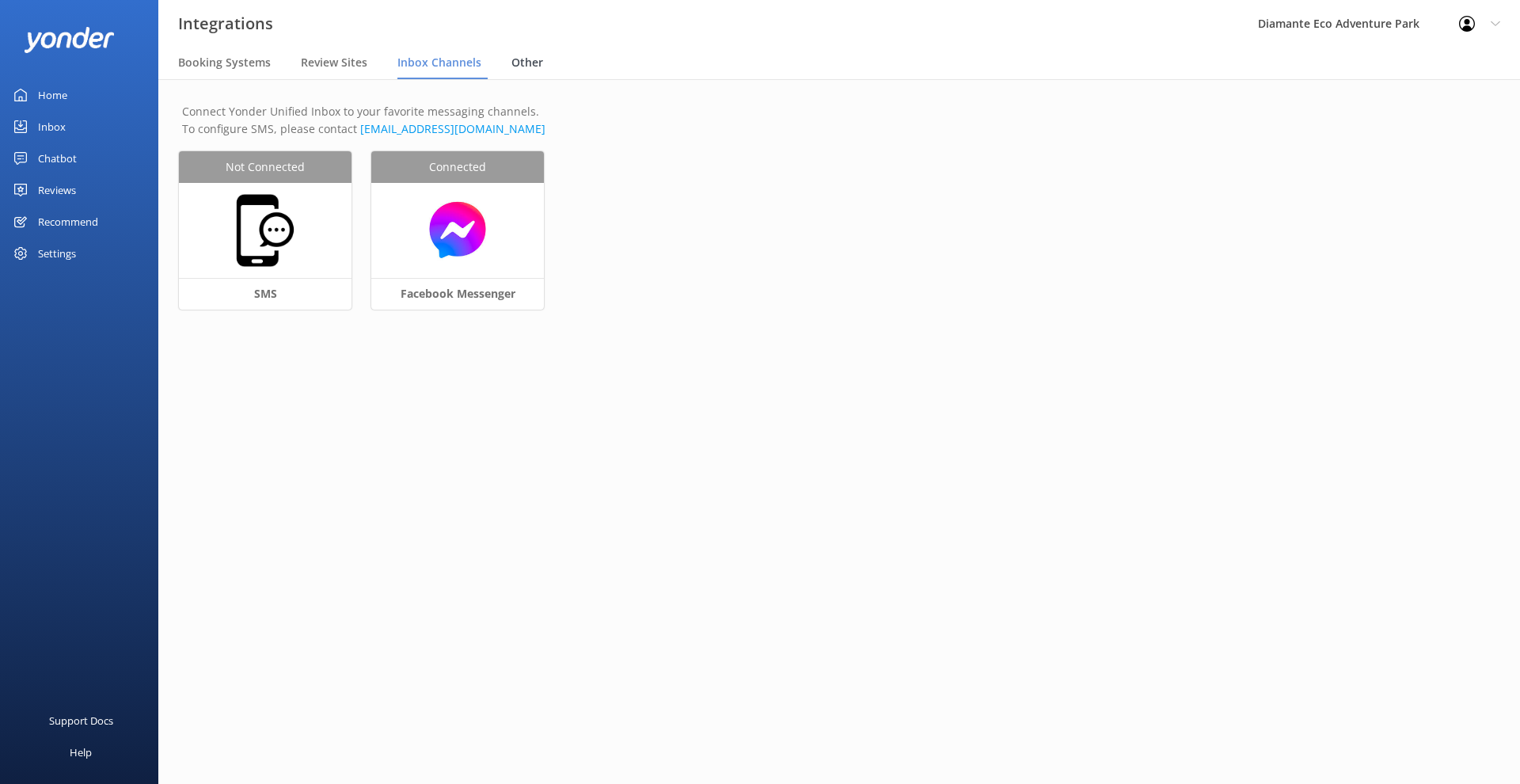
click at [522, 62] on span "Other" at bounding box center [528, 62] width 32 height 16
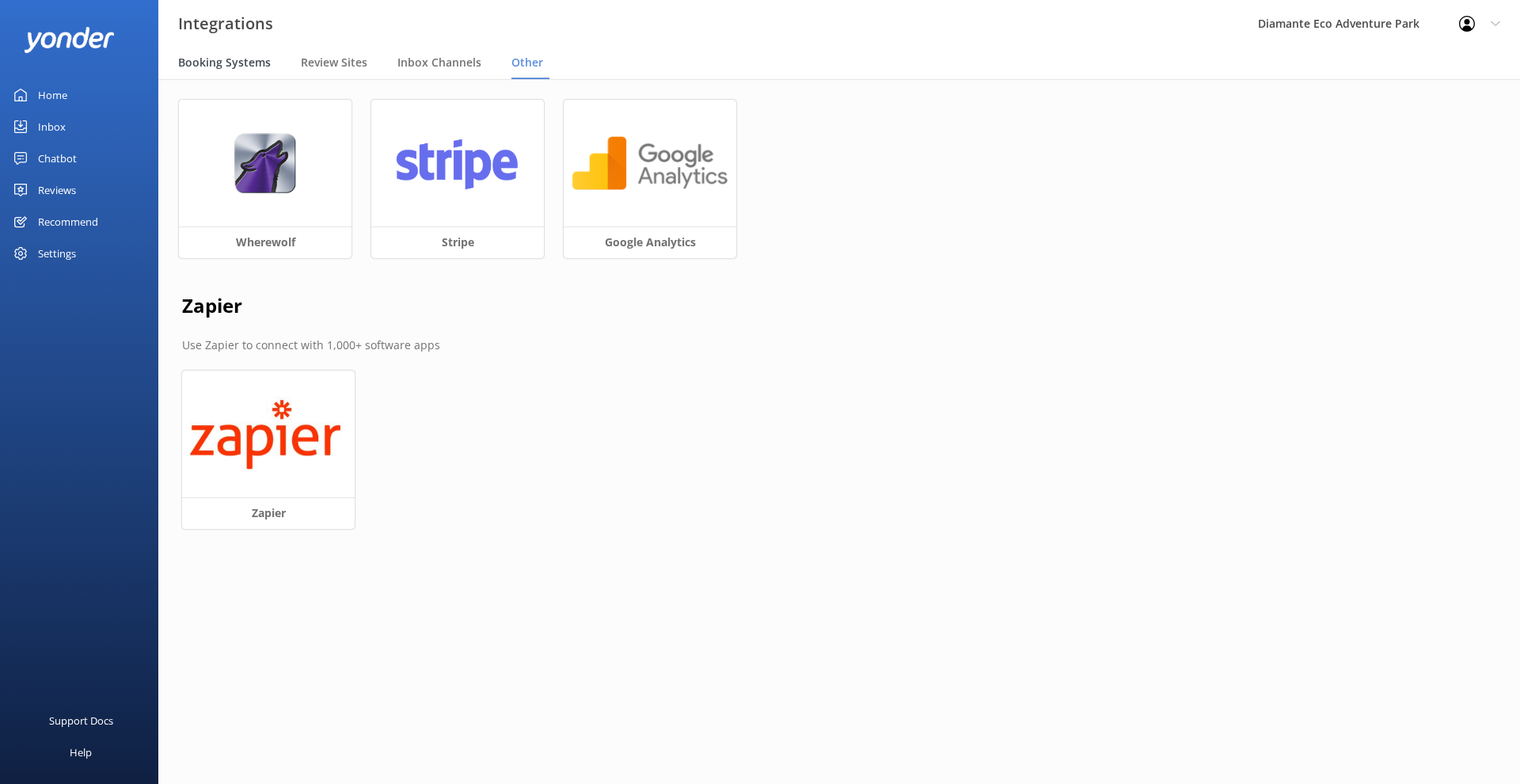
click at [248, 63] on span "Booking Systems" at bounding box center [224, 62] width 93 height 16
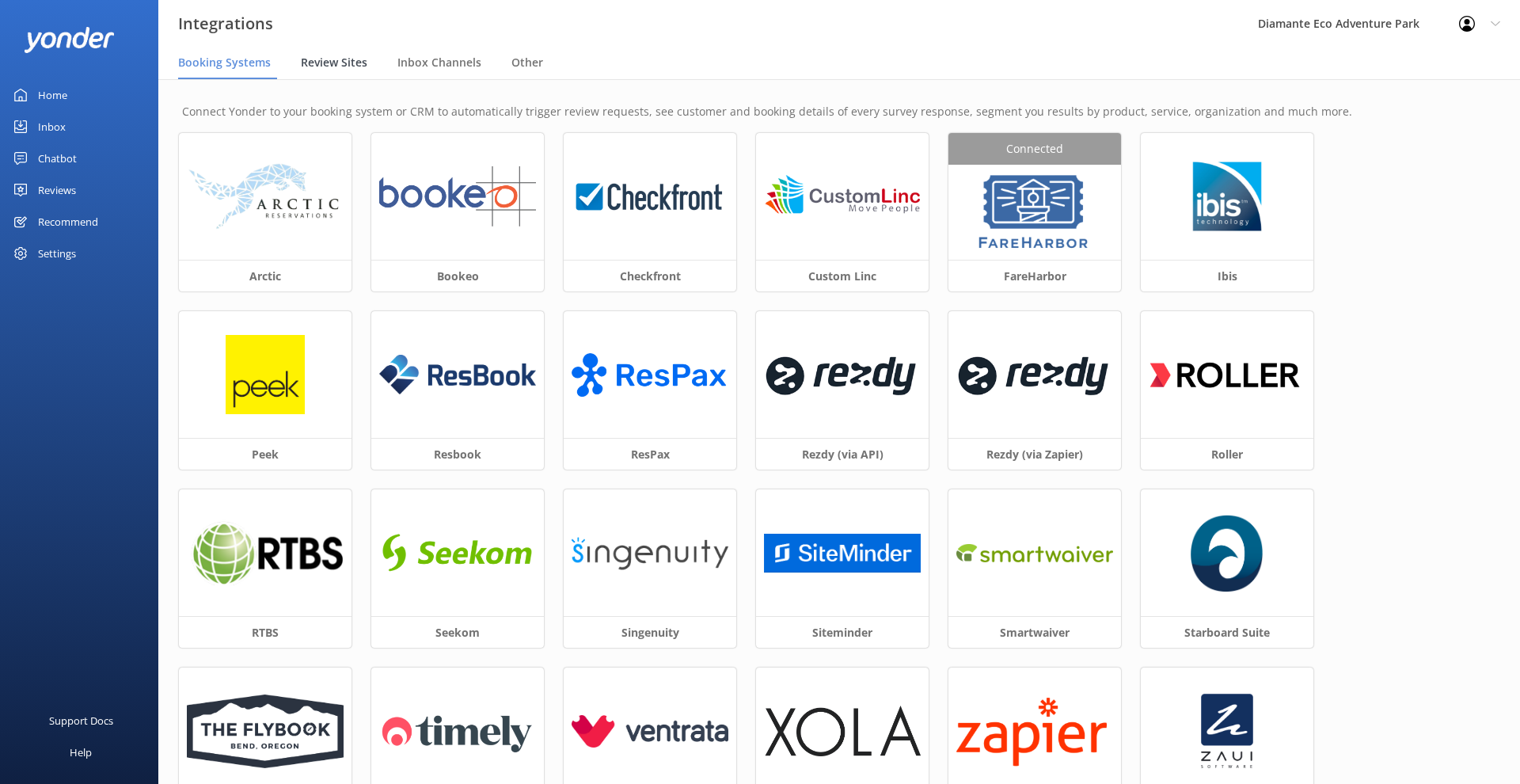
click at [300, 58] on span "Review Sites" at bounding box center [333, 62] width 66 height 16
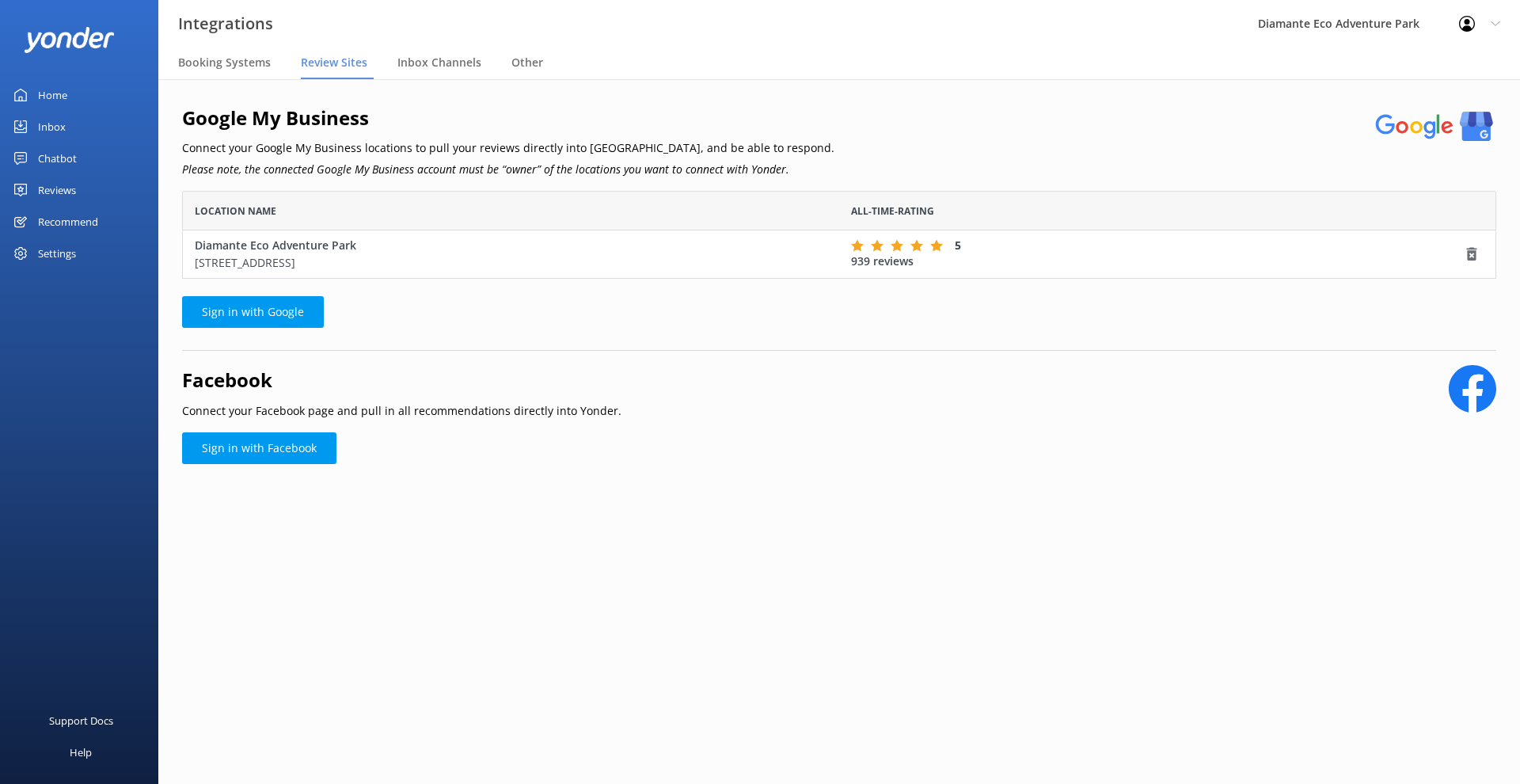
scroll to position [88, 1314]
click at [271, 402] on p "Connect your Facebook page and pull in all recommendations directly into Yonder." at bounding box center [402, 411] width 440 height 18
click at [1471, 24] on icon at bounding box center [1467, 23] width 16 height 16
click at [1438, 68] on link "Profile Settings" at bounding box center [1441, 67] width 158 height 39
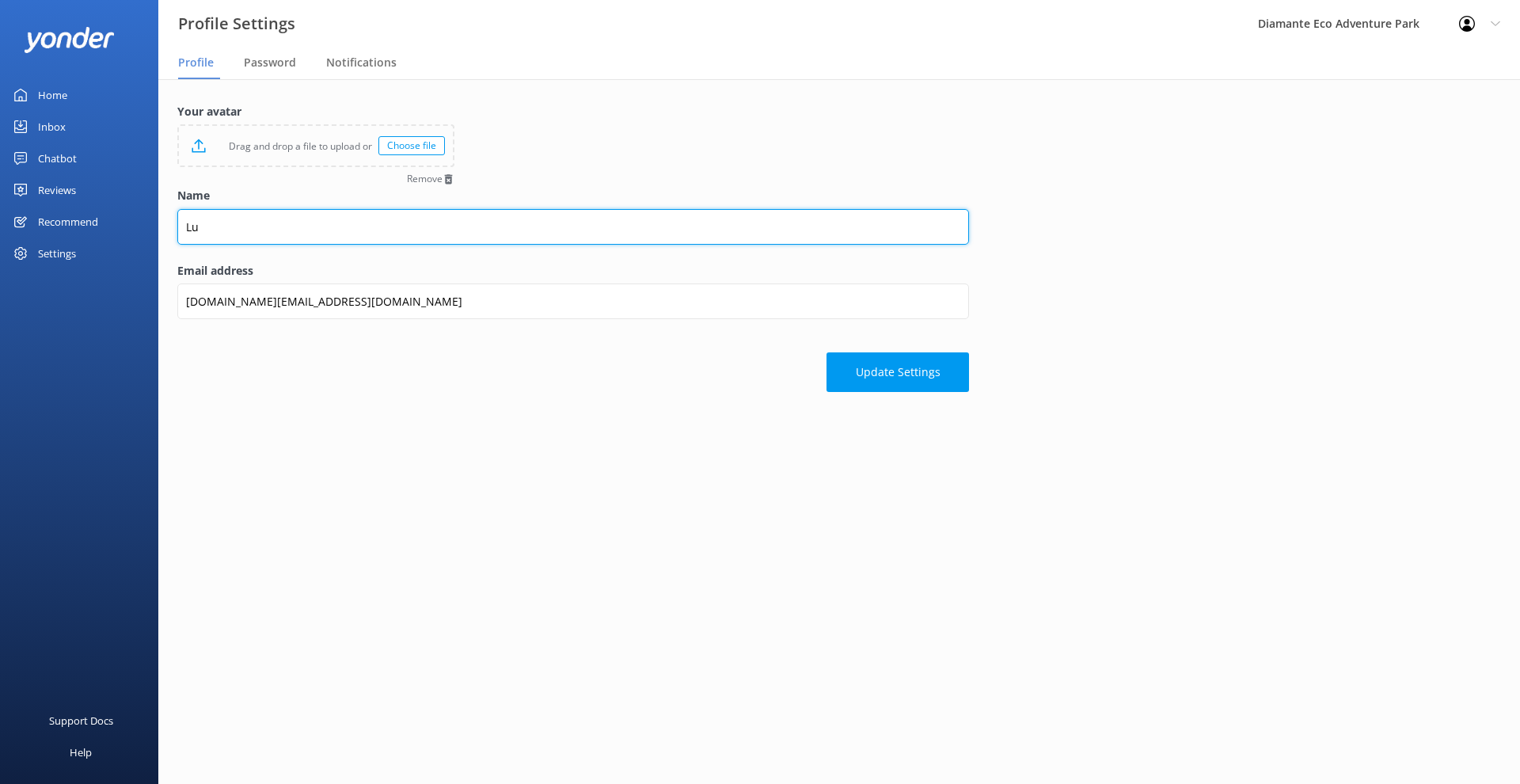
type input "L"
type input "luisk"
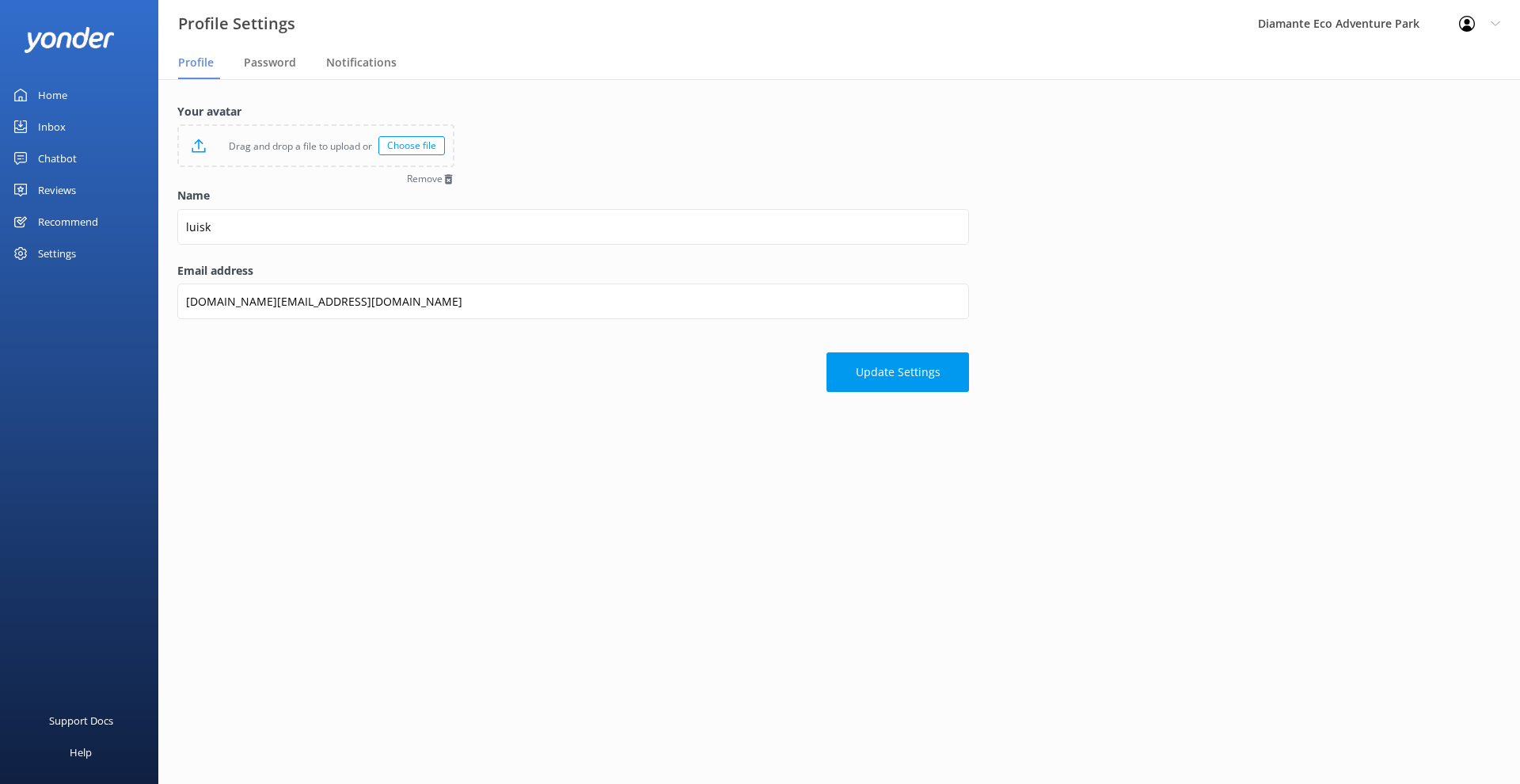
click at [636, 165] on form "Your avatar Drag and drop a file to upload or Choose file Remove Name luisk Ema…" at bounding box center [574, 247] width 792 height 289
click at [416, 147] on div "Choose file" at bounding box center [411, 146] width 66 height 19
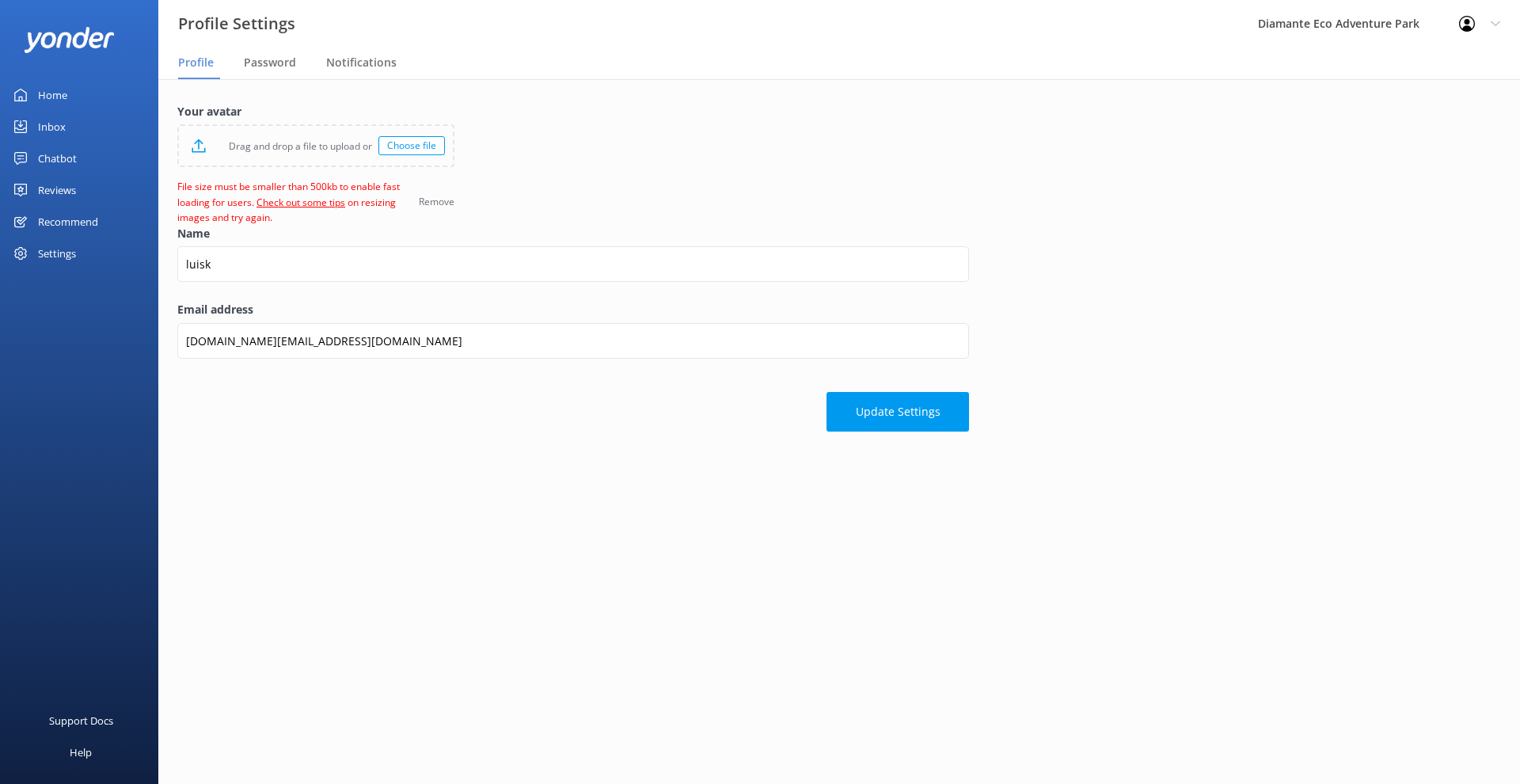
click at [446, 198] on span "Remove" at bounding box center [437, 202] width 36 height 9
click at [428, 201] on span "Remove" at bounding box center [437, 202] width 36 height 9
click at [258, 69] on span "Password" at bounding box center [270, 62] width 52 height 16
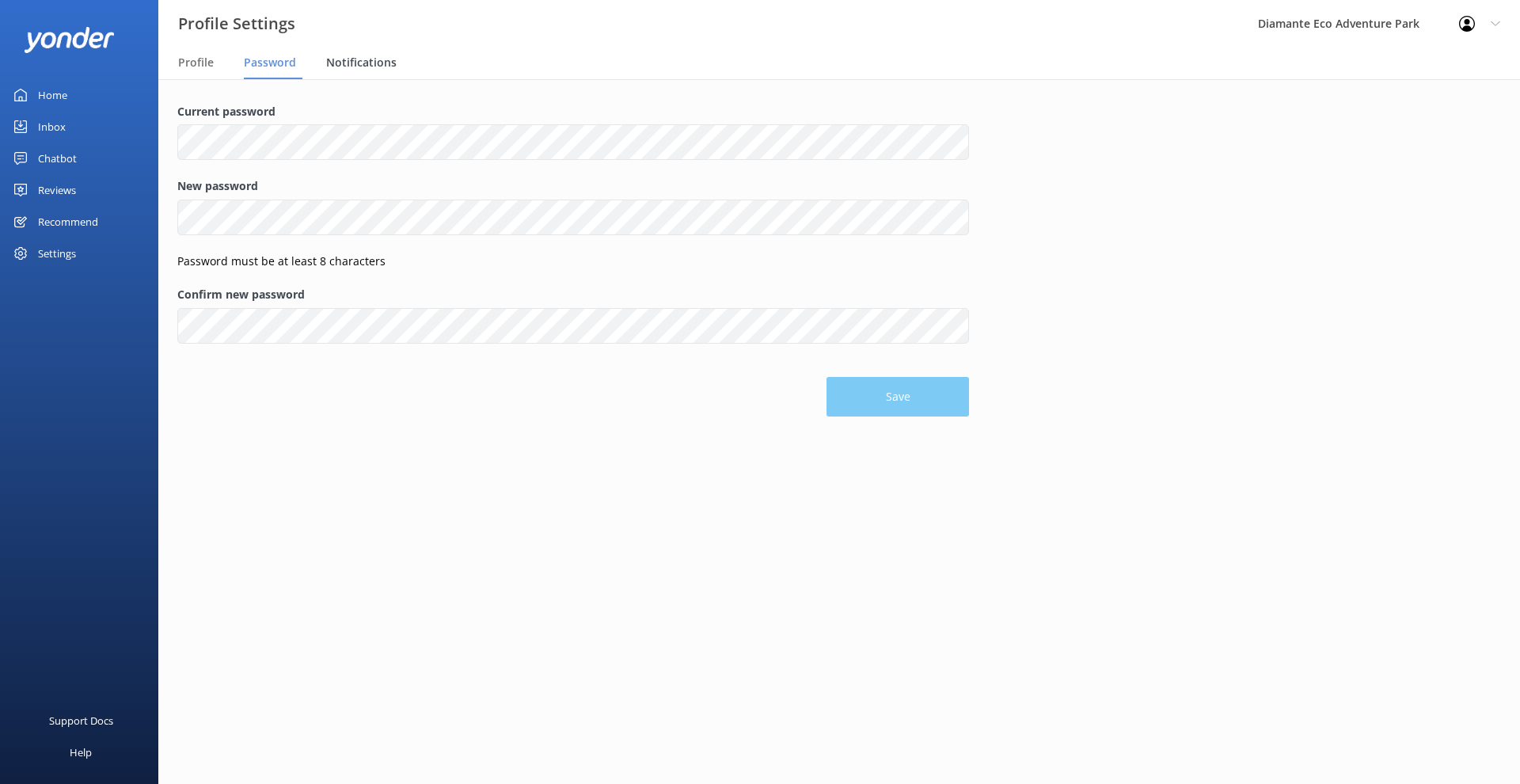
click at [351, 60] on span "Notifications" at bounding box center [361, 62] width 70 height 16
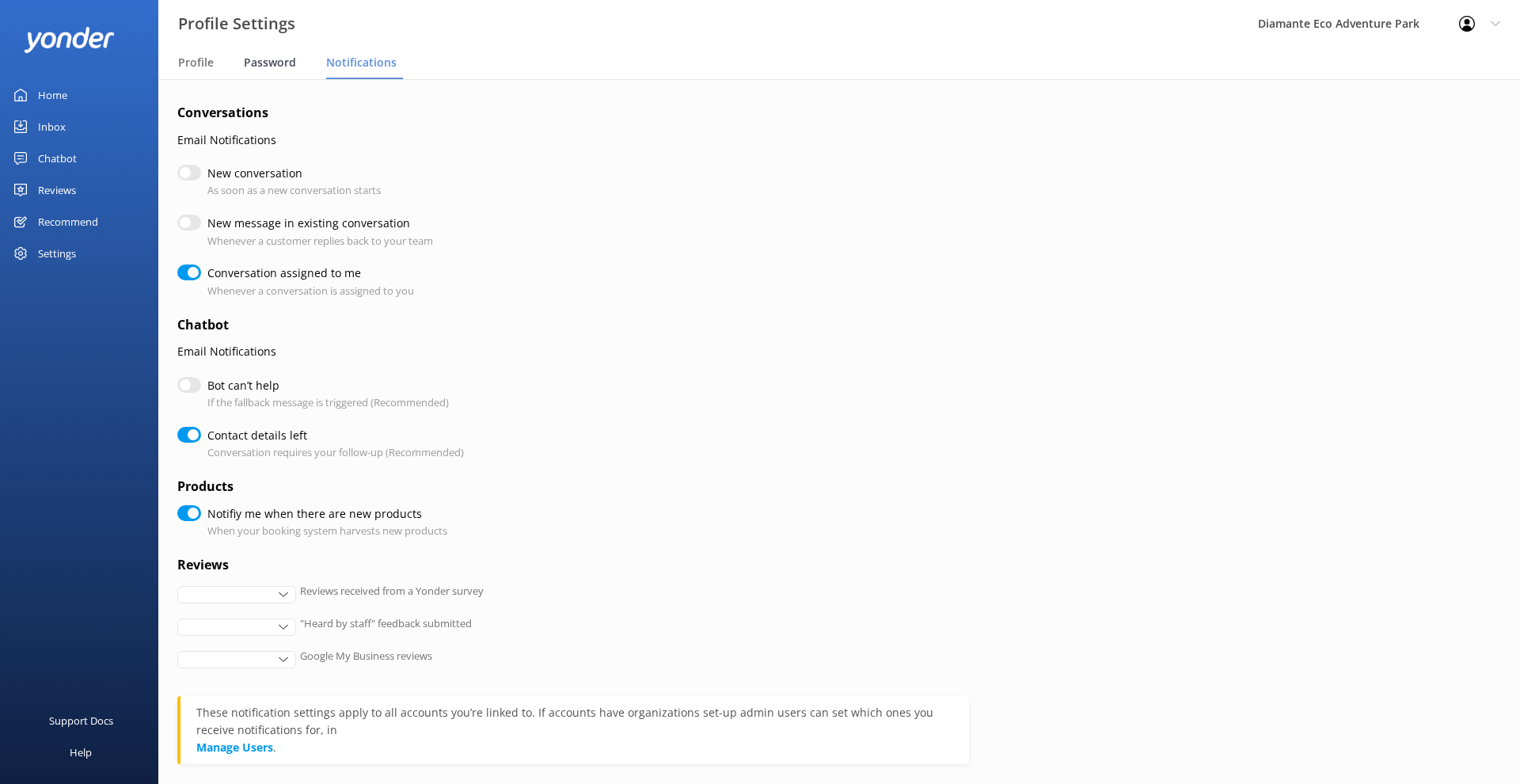
checkbox input "true"
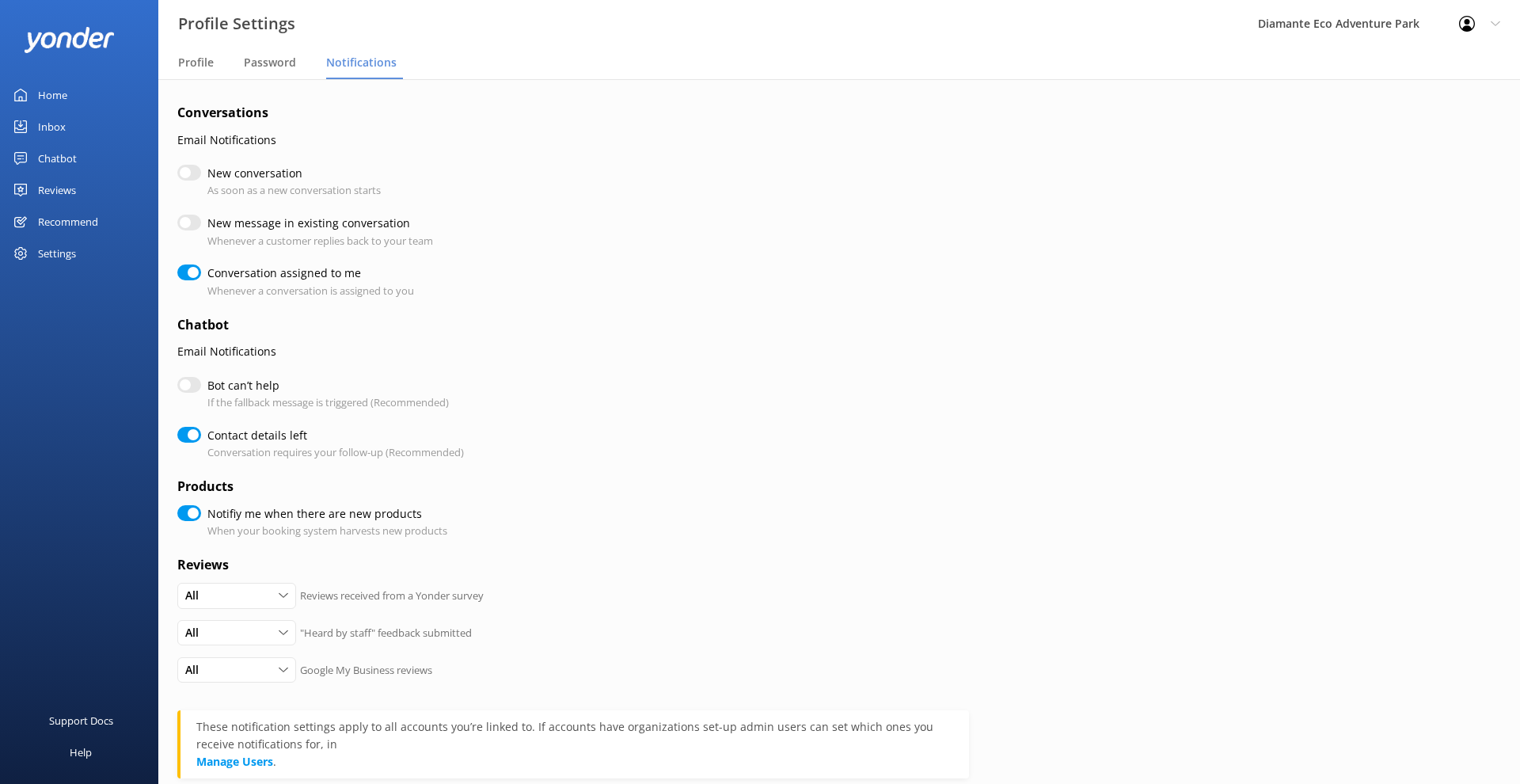
click at [188, 377] on input "Bot can’t help" at bounding box center [189, 385] width 23 height 16
checkbox input "true"
click at [190, 174] on input "New conversation" at bounding box center [189, 172] width 23 height 16
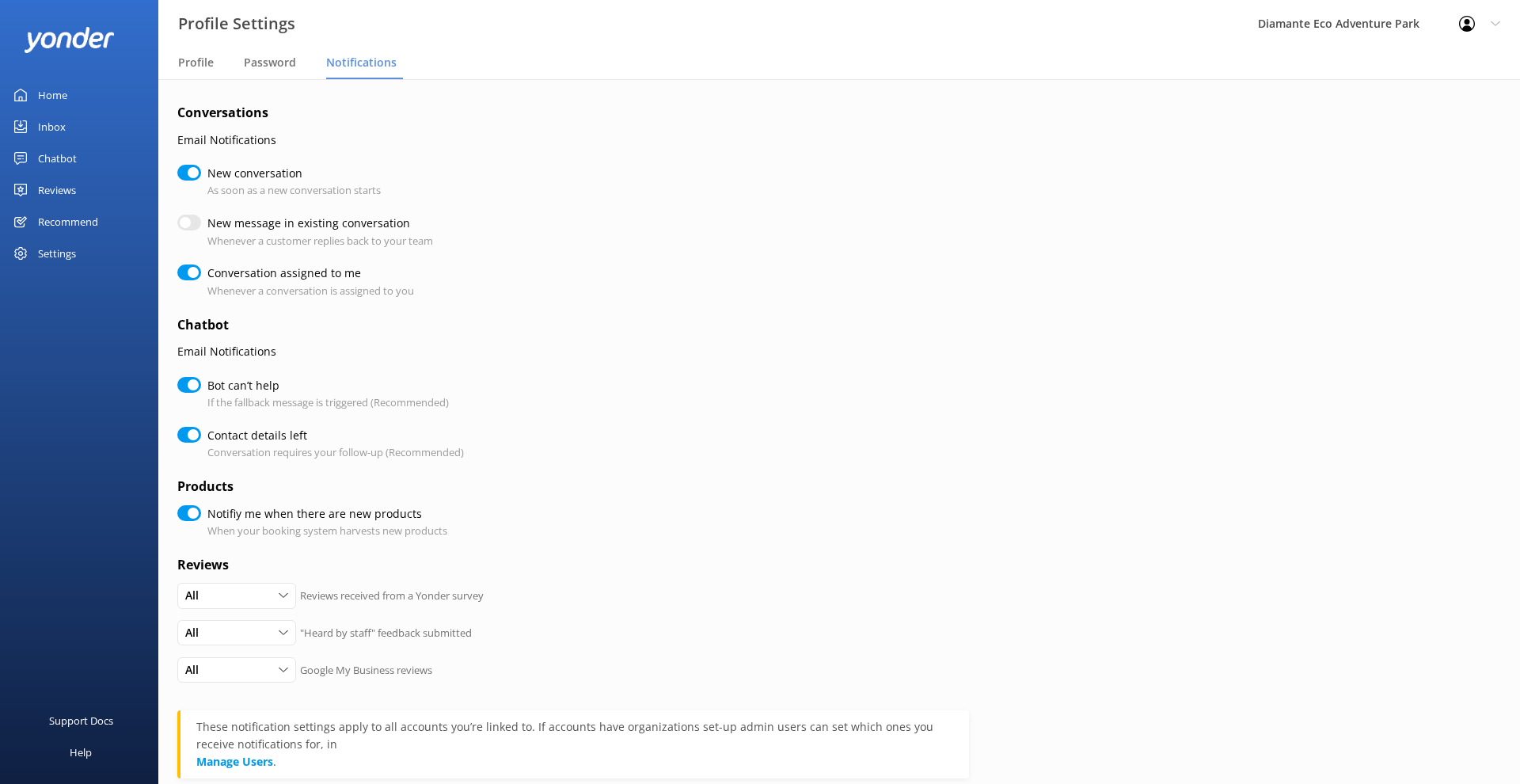
checkbox input "true"
click at [193, 225] on input "New message in existing conversation" at bounding box center [189, 222] width 23 height 16
checkbox input "true"
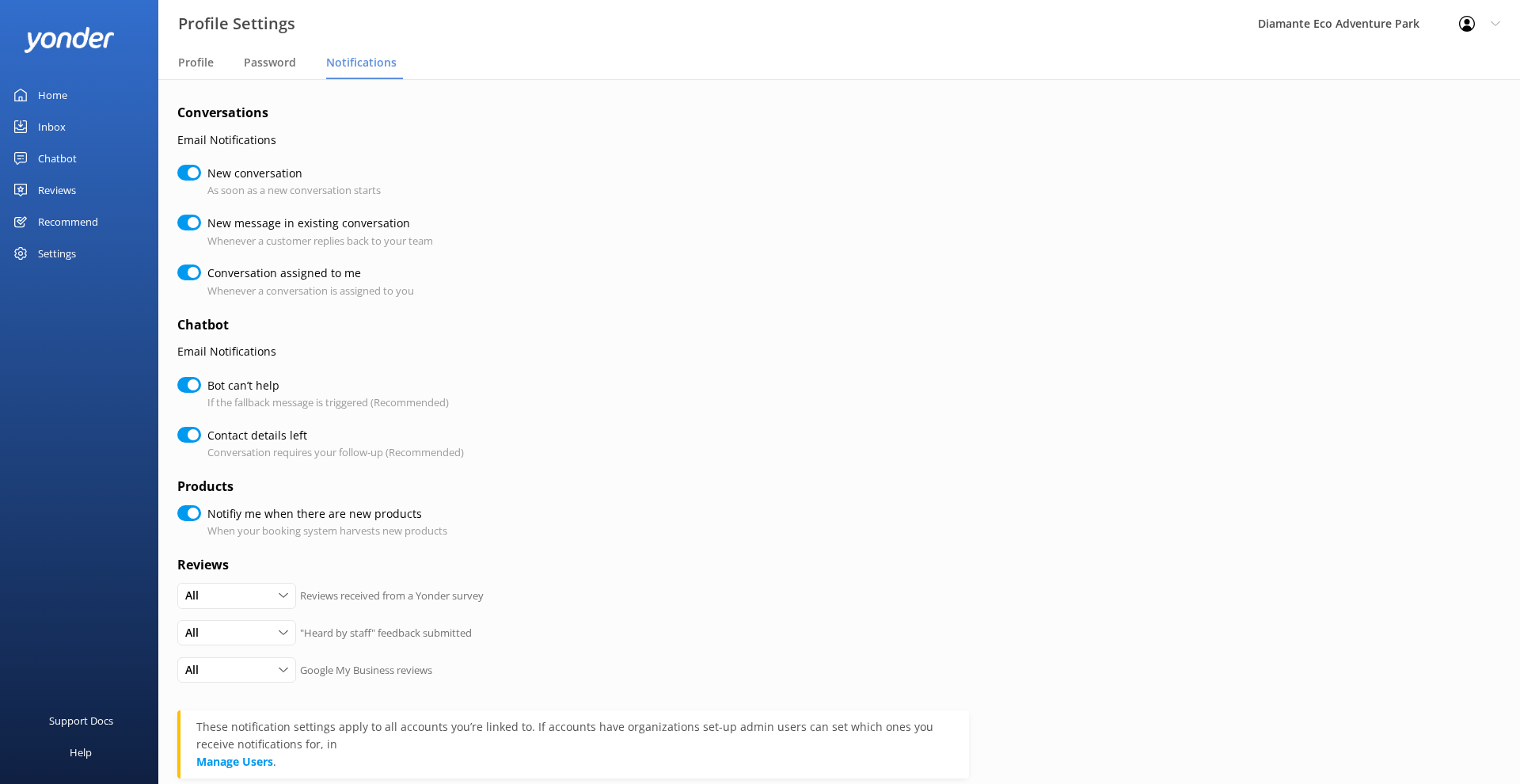
checkbox input "true"
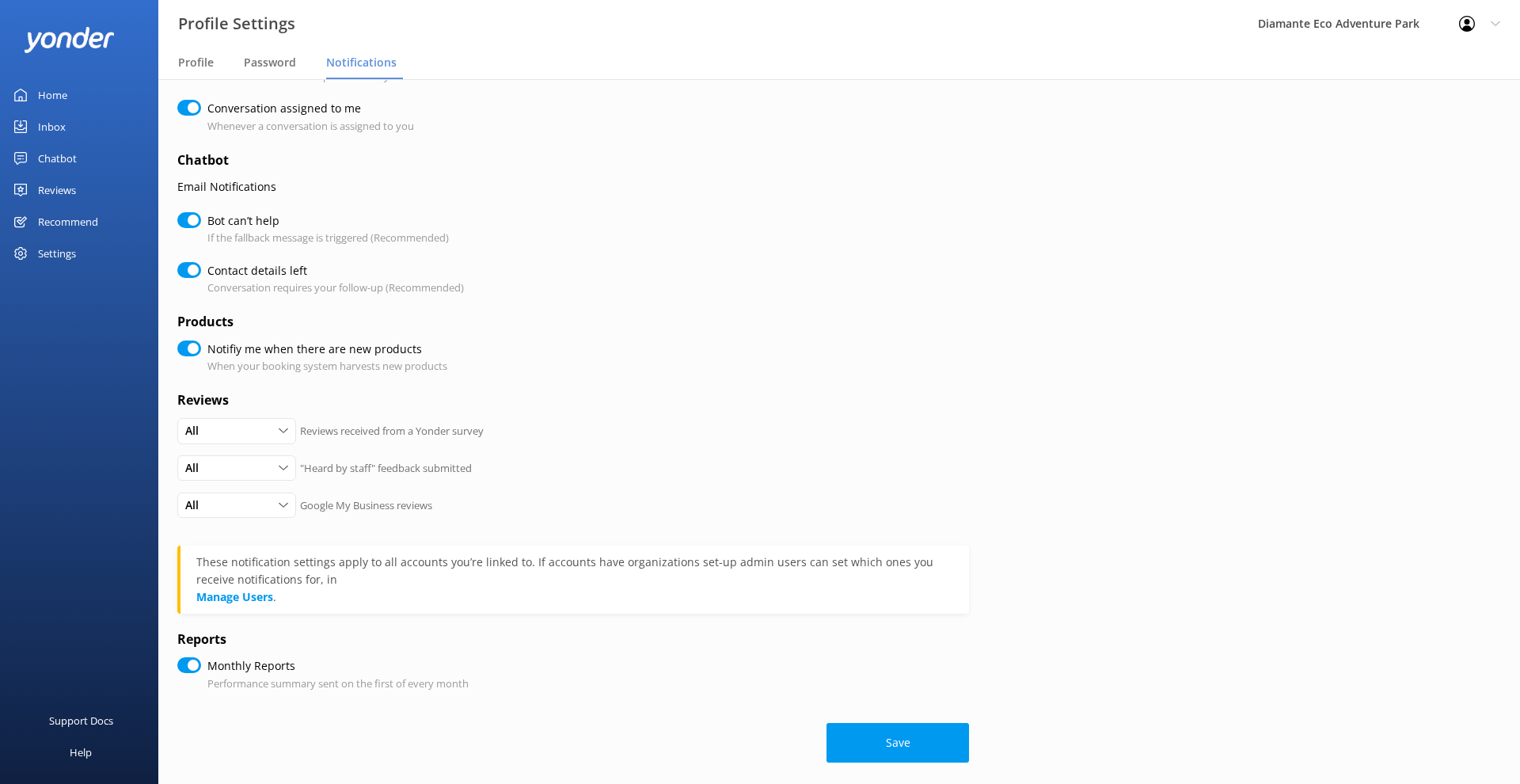
scroll to position [164, 0]
click at [882, 725] on button "Save" at bounding box center [898, 743] width 142 height 39
checkbox input "true"
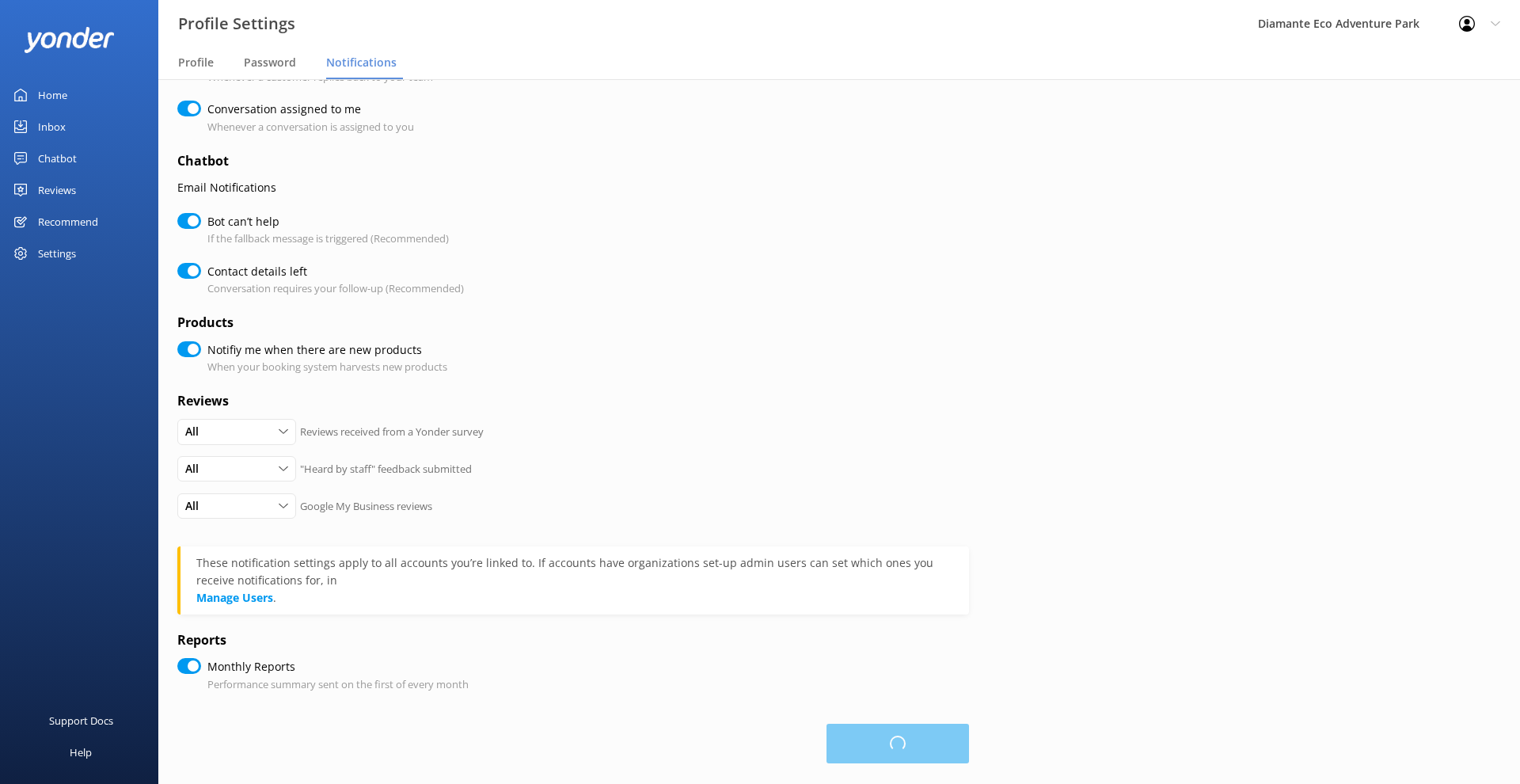
checkbox input "true"
click at [261, 65] on span "Password" at bounding box center [270, 62] width 52 height 16
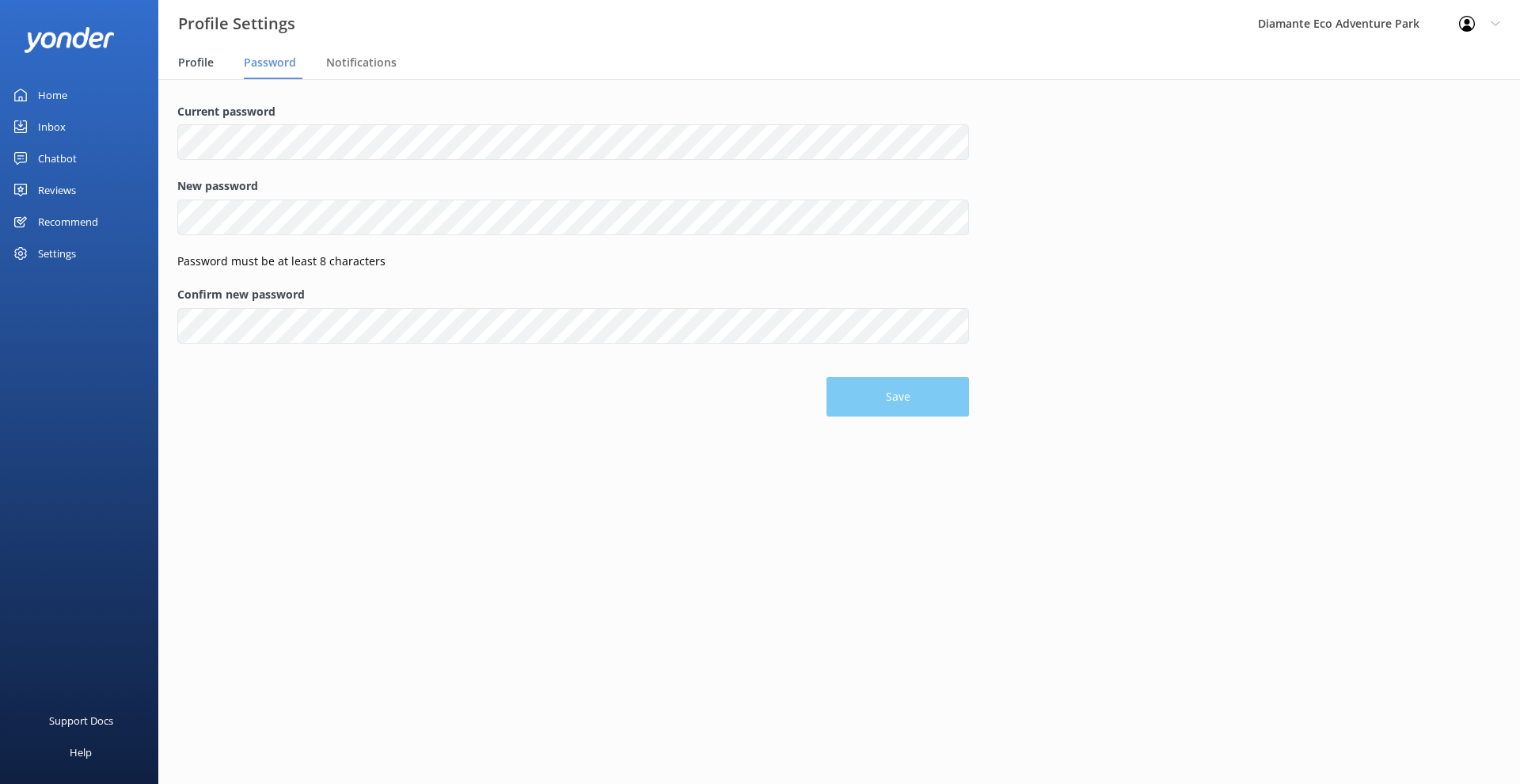
click at [208, 65] on span "Profile" at bounding box center [196, 62] width 36 height 16
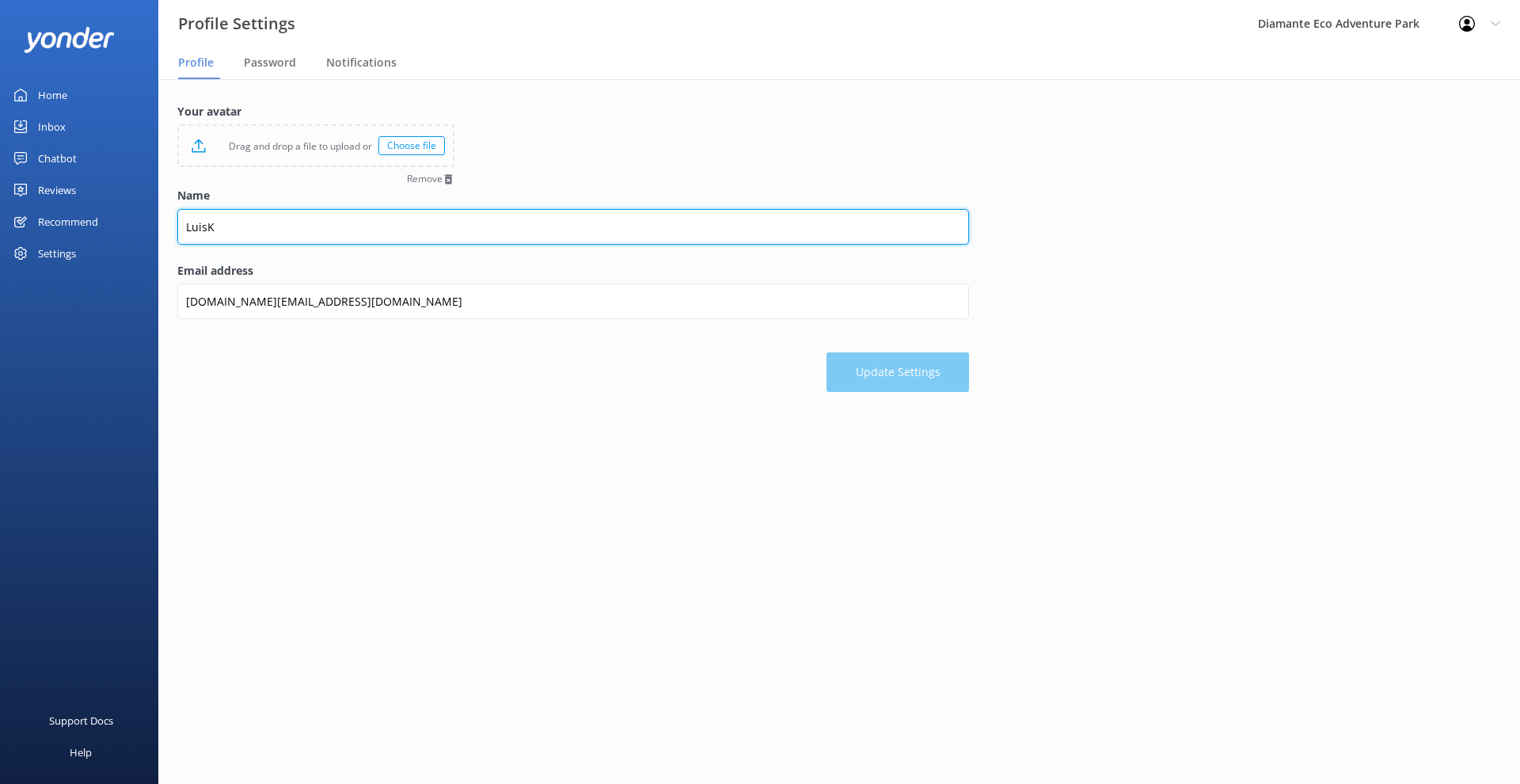
drag, startPoint x: 246, startPoint y: 219, endPoint x: 127, endPoint y: 223, distance: 119.1
type input "luisk"
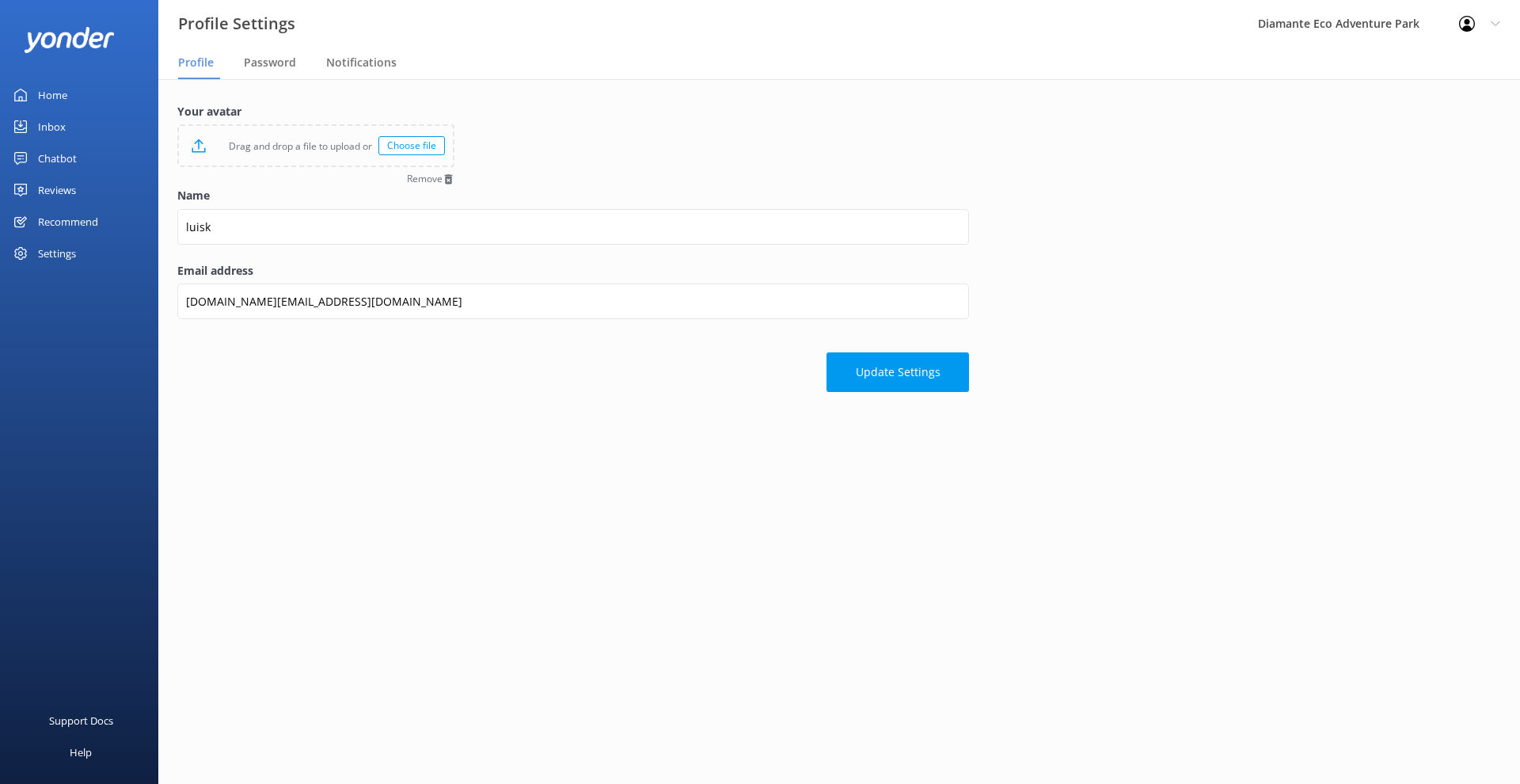
click at [980, 216] on div "Your avatar Drag and drop a file to upload or Choose file Remove Name luisk Ema…" at bounding box center [839, 252] width 1362 height 344
click at [909, 373] on button "Update Settings" at bounding box center [898, 373] width 142 height 39
click at [1373, 16] on div "Diamante Eco Adventure Park" at bounding box center [1338, 23] width 201 height 48
click at [1366, 25] on div "Diamante Eco Adventure Park" at bounding box center [1338, 23] width 201 height 48
click at [57, 88] on div "Home" at bounding box center [52, 95] width 29 height 32
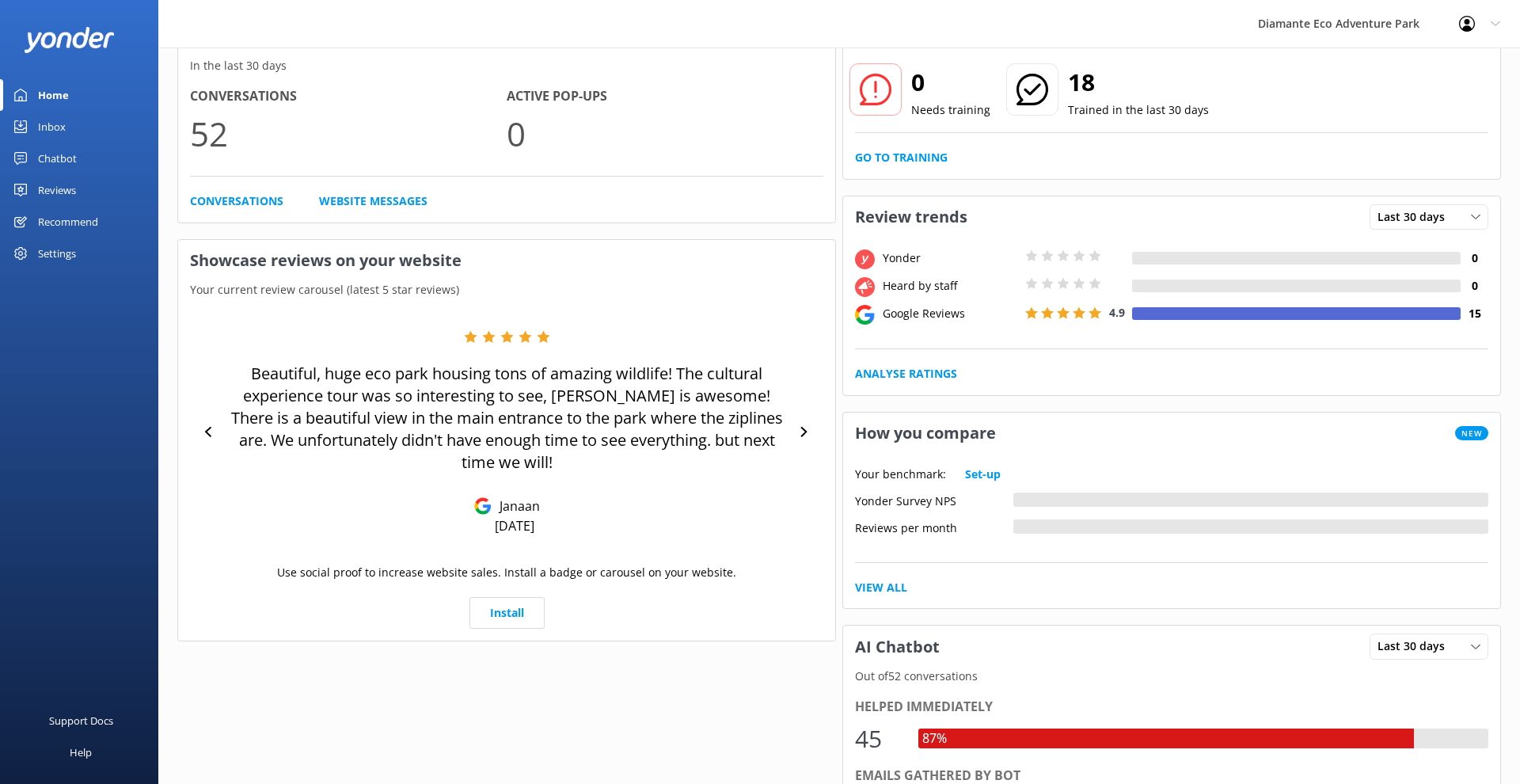
scroll to position [115, 0]
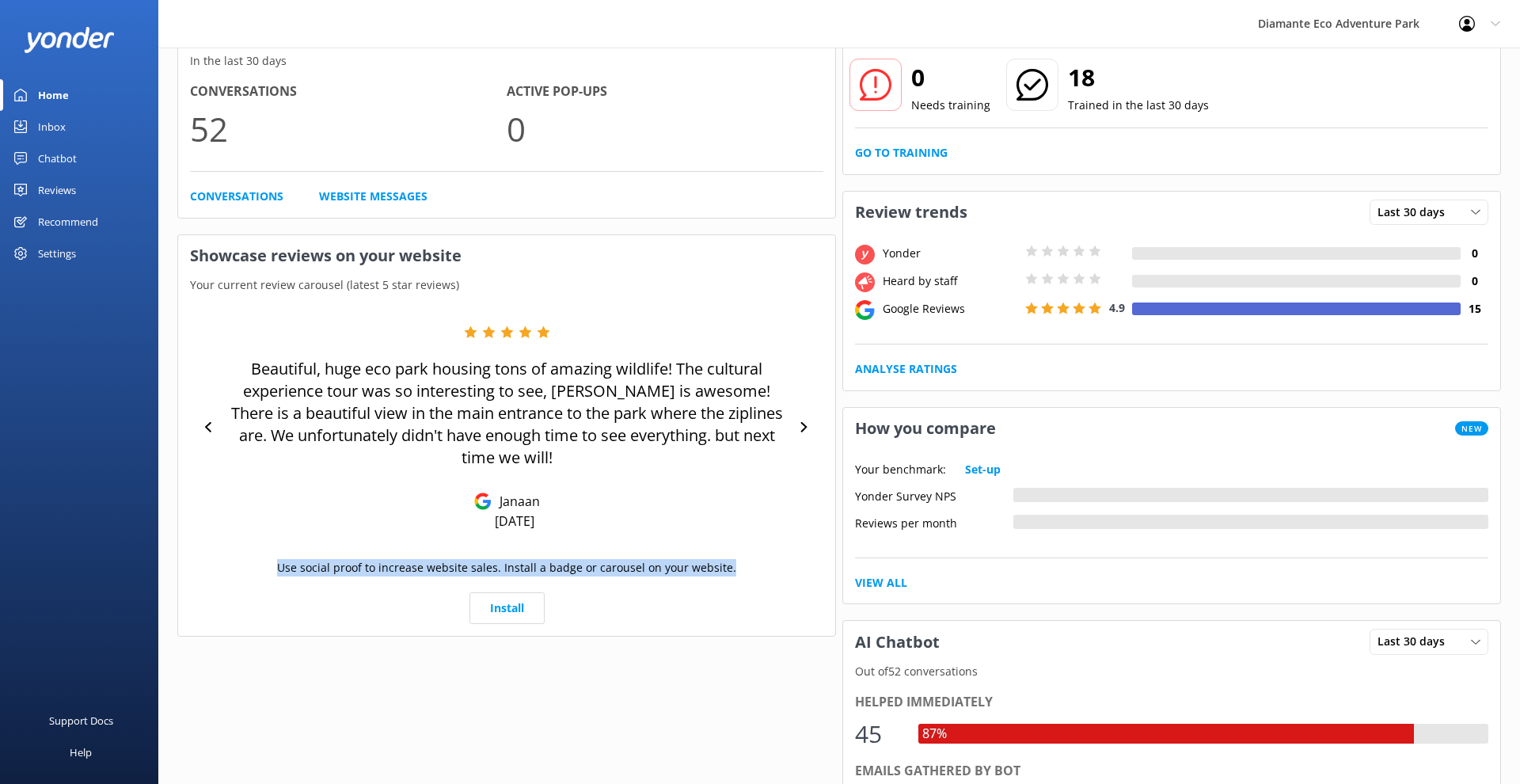
drag, startPoint x: 739, startPoint y: 573, endPoint x: 280, endPoint y: 571, distance: 459.0
click at [280, 571] on div "Use social proof to increase website sales. Install a badge or carousel on your…" at bounding box center [506, 575] width 634 height 34
click at [699, 690] on div "Website Chat In the last 30 days Conversations 52 Active Pop-ups 0 Conversation…" at bounding box center [506, 667] width 665 height 1320
click at [808, 428] on icon at bounding box center [804, 427] width 10 height 10
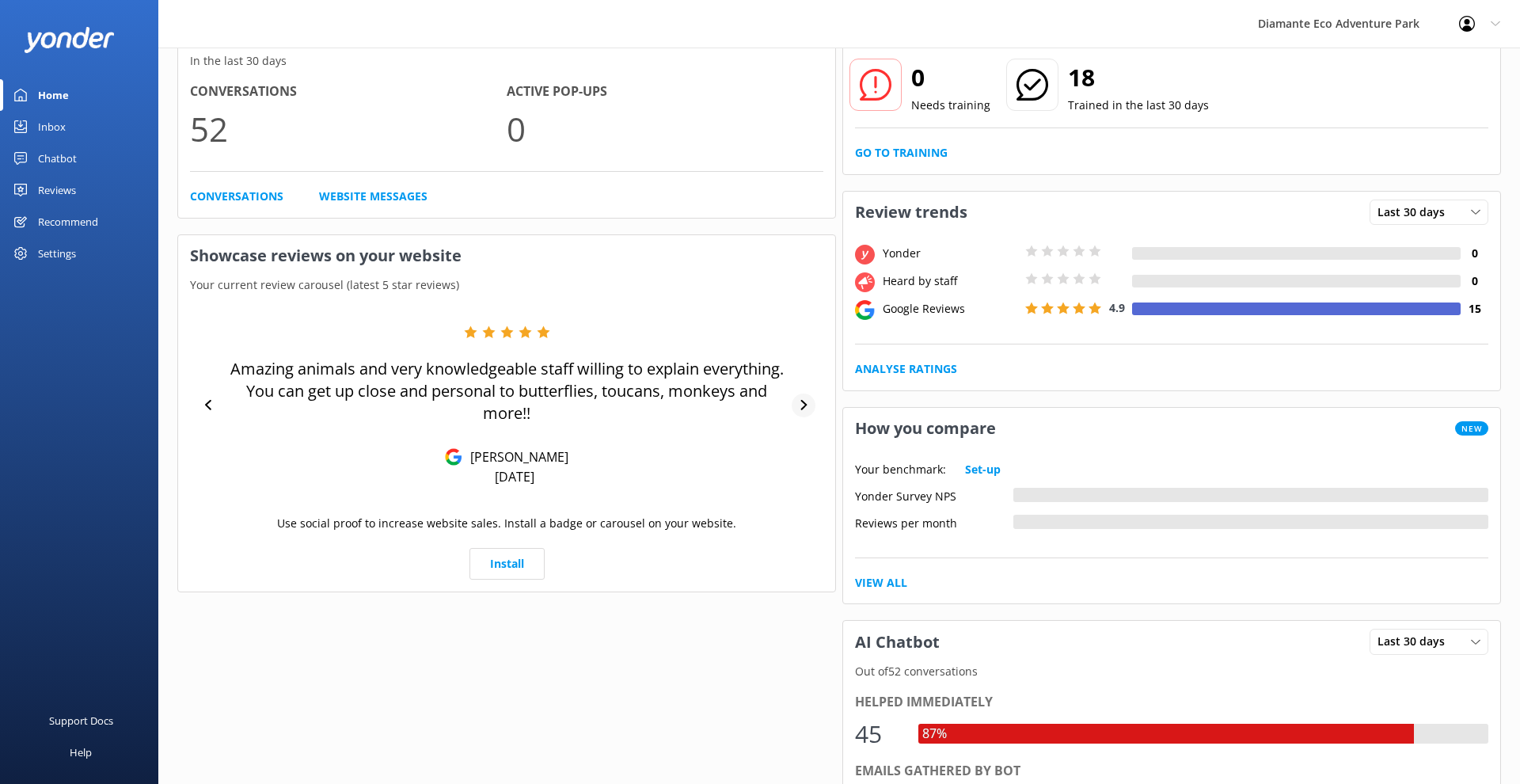
click at [808, 428] on div "Amazing animals and very knowledgeable staff willing to explain everything. You…" at bounding box center [506, 405] width 634 height 160
click at [800, 411] on div at bounding box center [803, 404] width 23 height 23
click at [797, 399] on div at bounding box center [803, 404] width 23 height 23
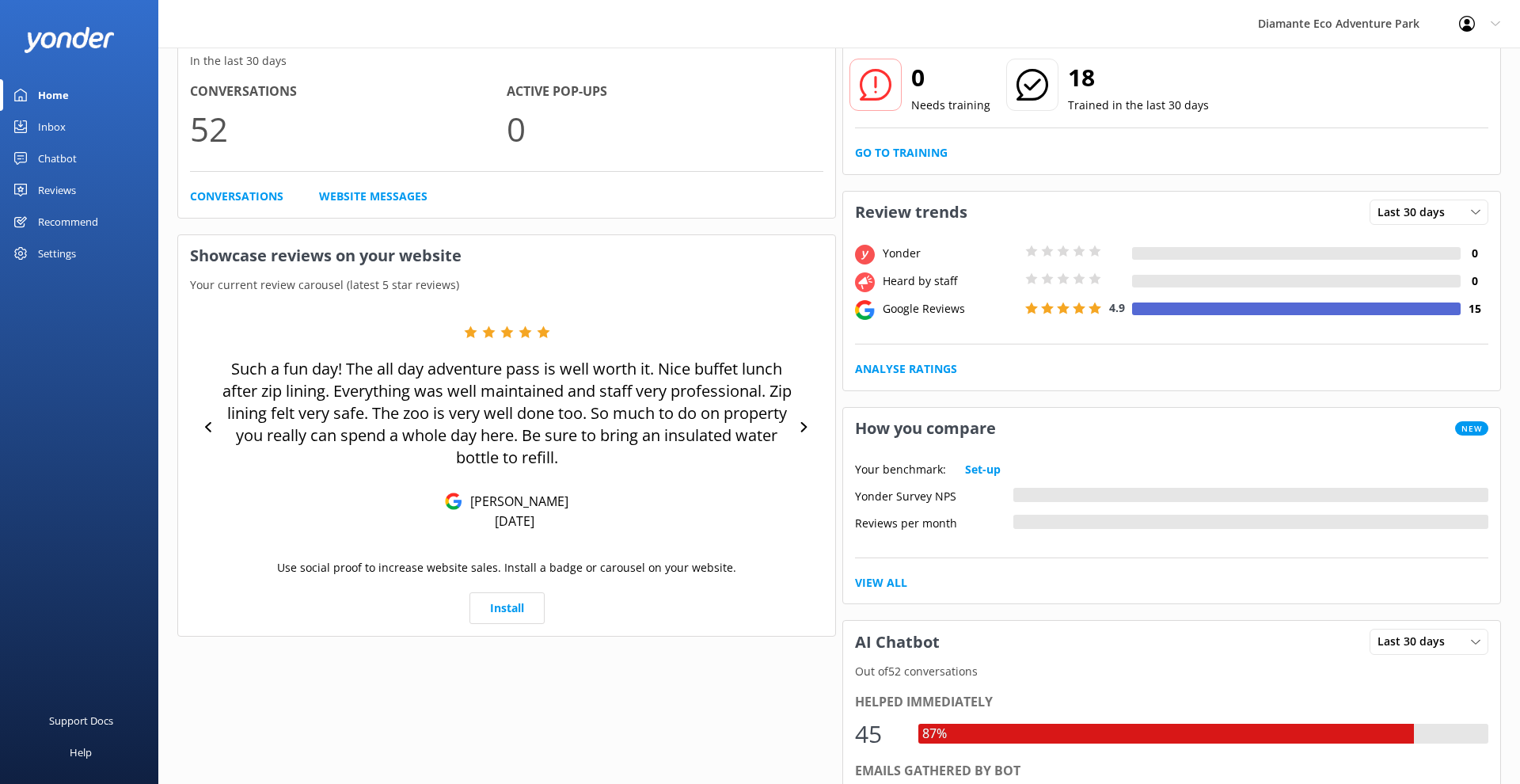
click at [804, 402] on div "Such a fun day! The all day adventure pass is well worth it. Nice buffet lunch …" at bounding box center [506, 428] width 634 height 204
click at [801, 415] on div at bounding box center [803, 427] width 23 height 23
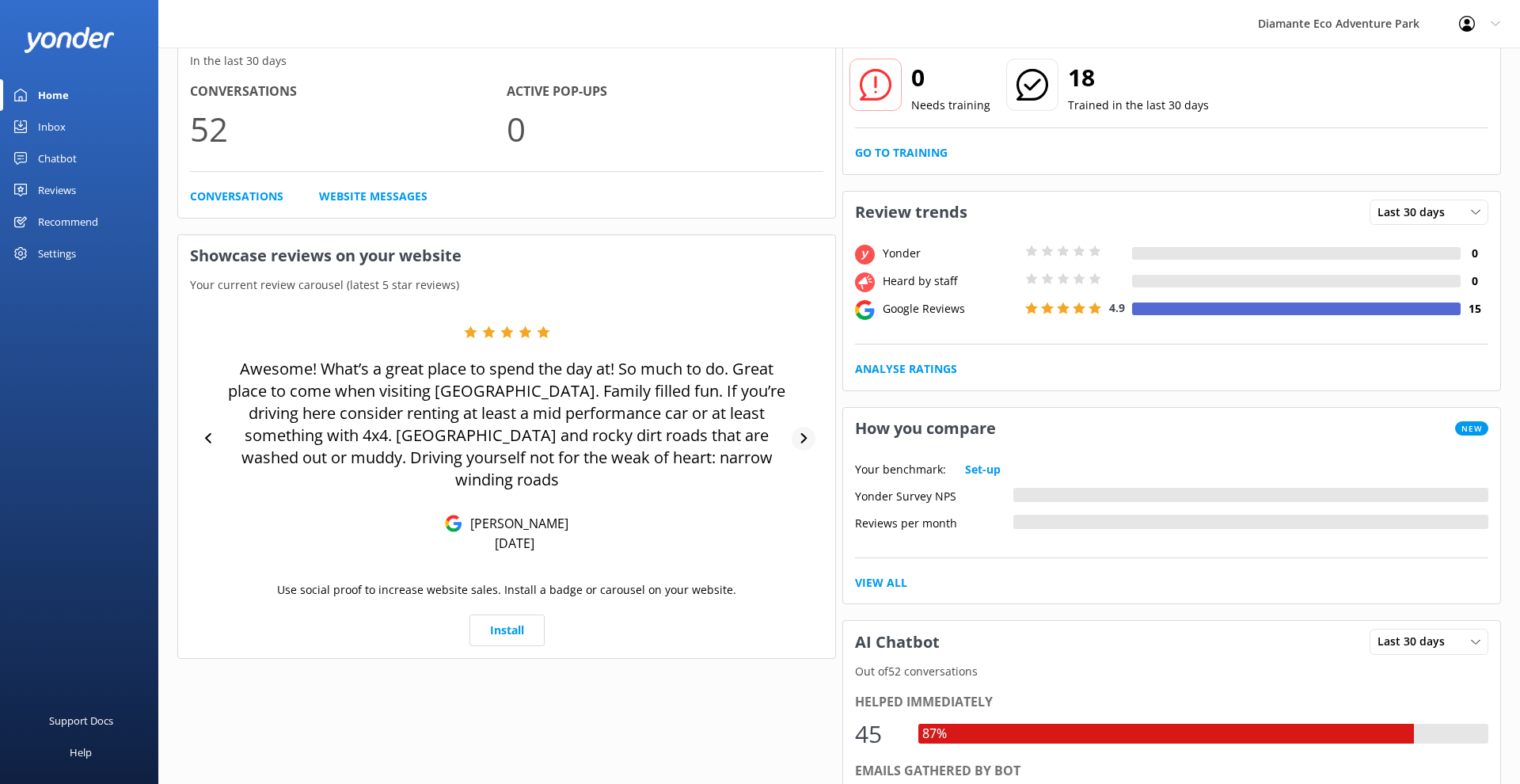
click at [805, 433] on icon at bounding box center [804, 438] width 10 height 10
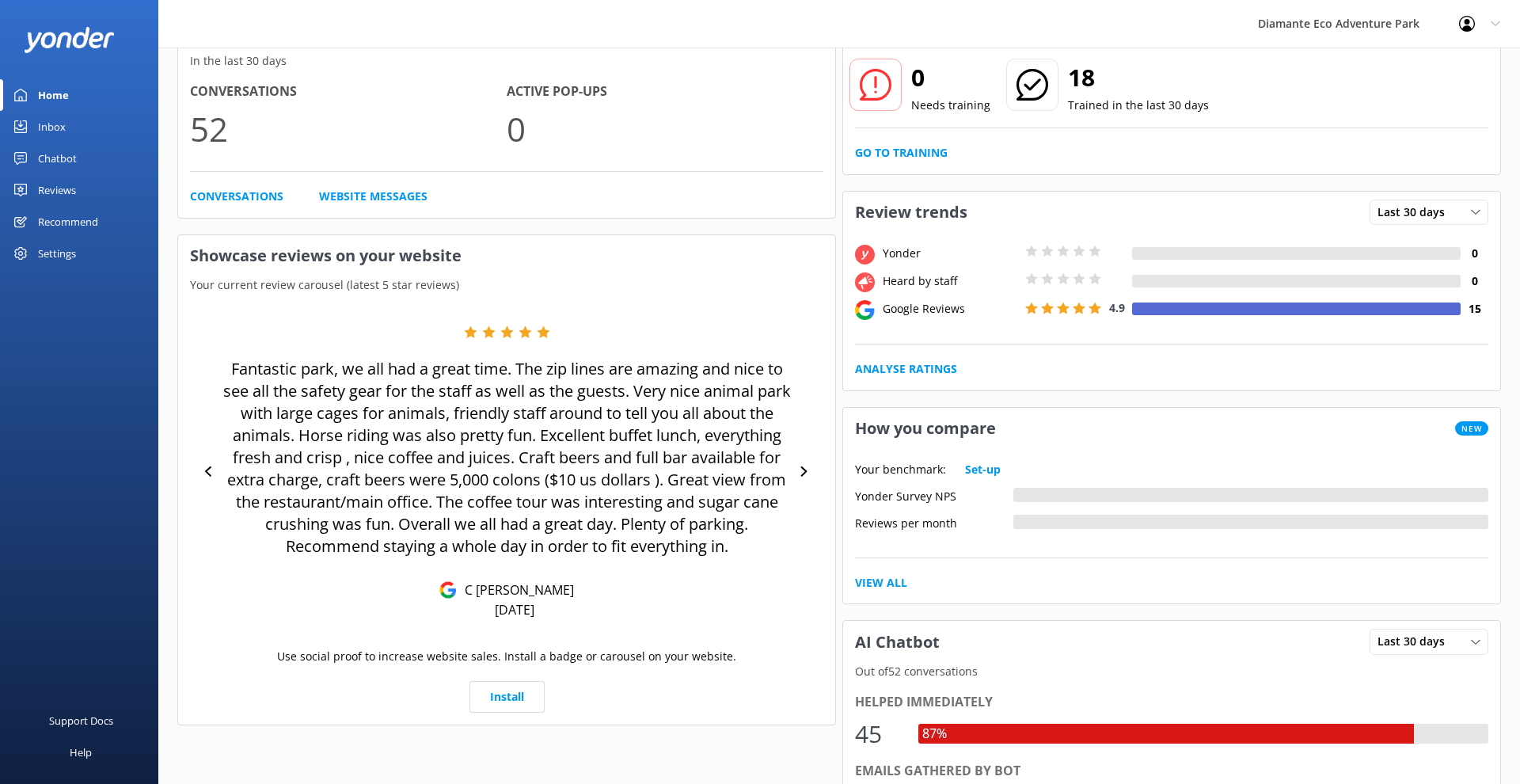
click at [810, 428] on div "Fantastic park, we all had a great time. The zip lines are amazing and nice to …" at bounding box center [506, 472] width 634 height 293
click at [808, 457] on div "Fantastic park, we all had a great time. The zip lines are amazing and nice to …" at bounding box center [506, 472] width 634 height 293
click at [801, 471] on icon at bounding box center [804, 471] width 10 height 10
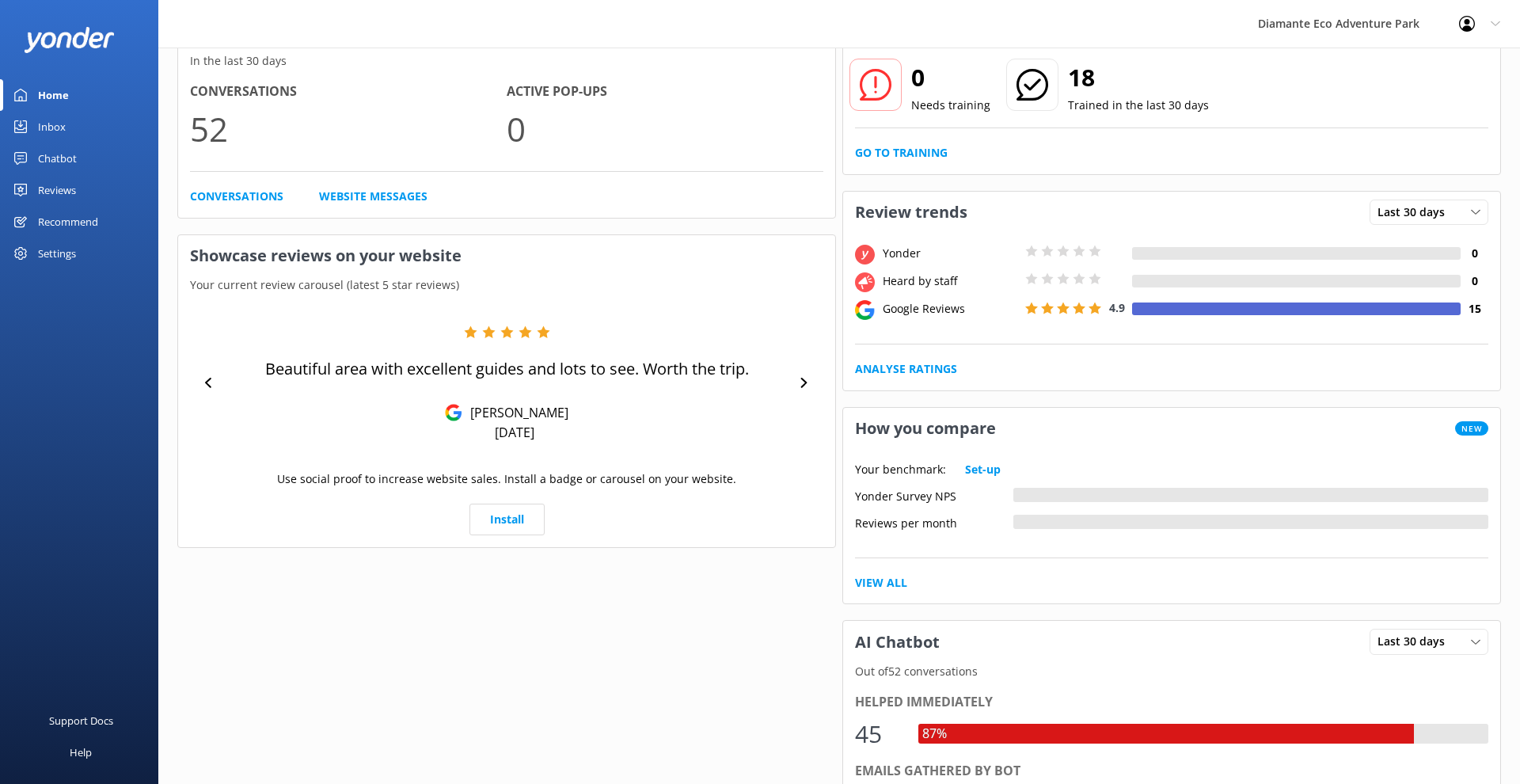
click at [793, 486] on div "Use social proof to increase website sales. Install a badge or carousel on your…" at bounding box center [506, 487] width 634 height 34
click at [796, 414] on div "Beautiful area with excellent guides and lots to see. Worth the trip. beverly n…" at bounding box center [506, 384] width 634 height 116
click at [802, 384] on icon at bounding box center [804, 383] width 10 height 10
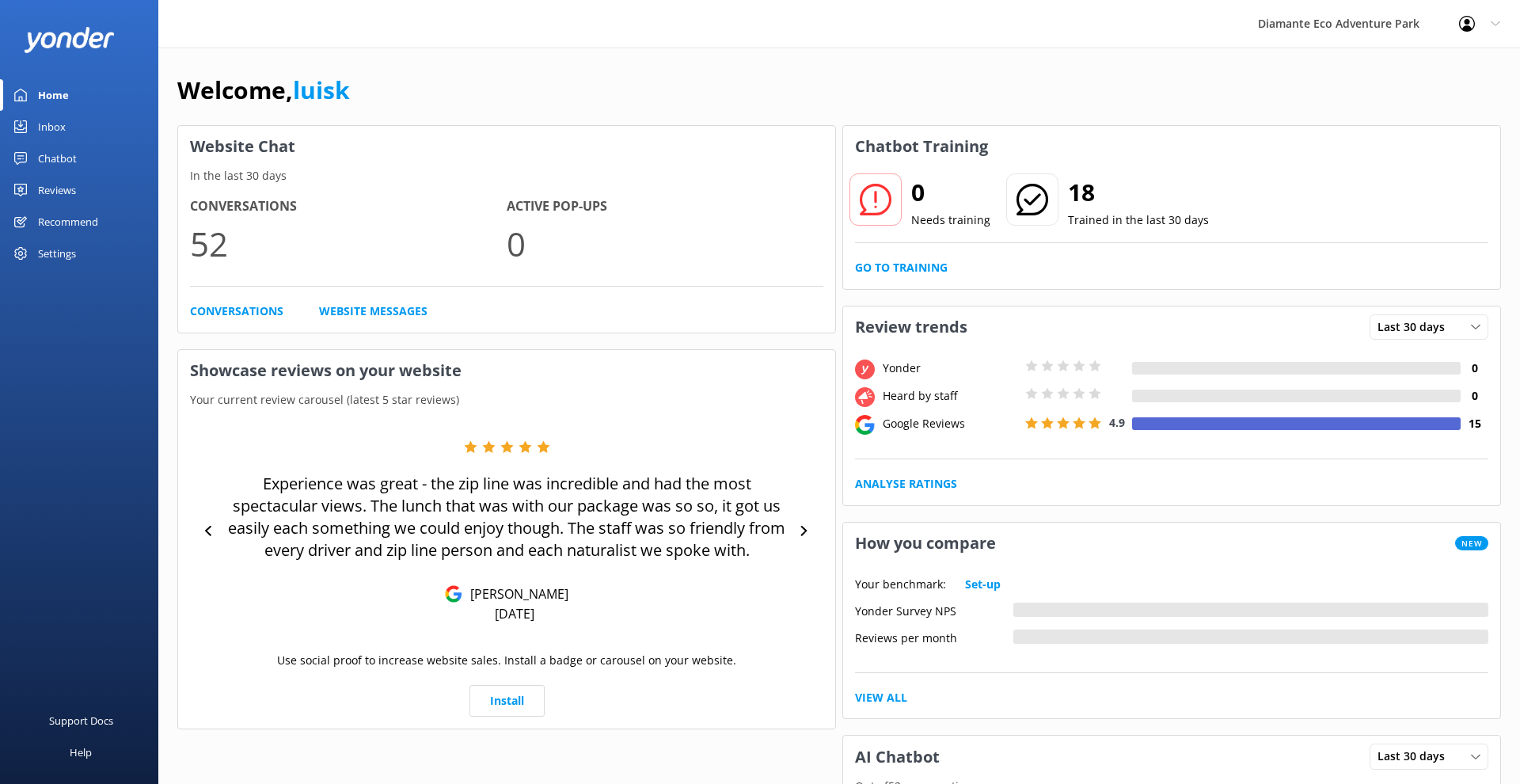
scroll to position [0, 0]
click at [45, 222] on div "Recommend" at bounding box center [68, 222] width 60 height 32
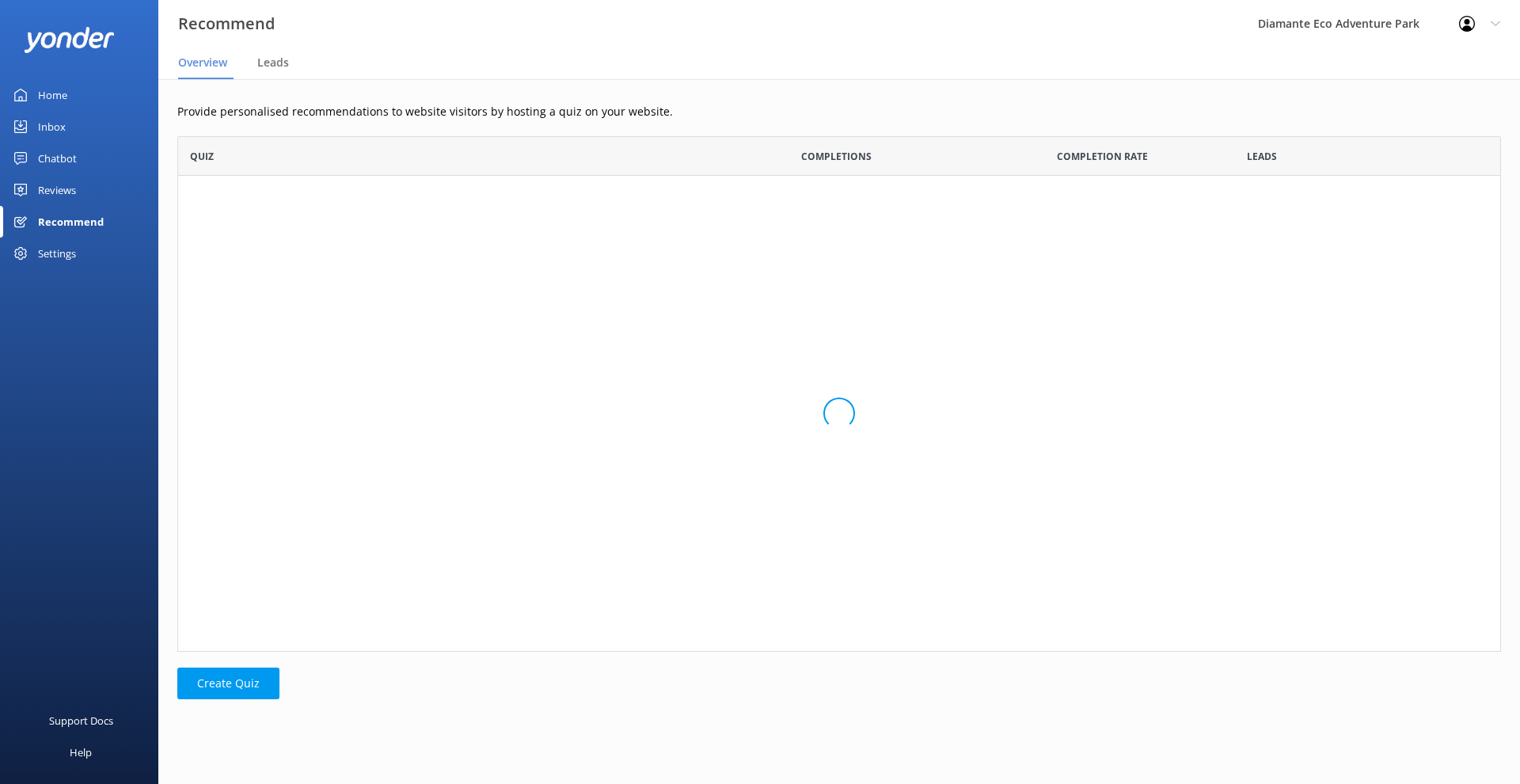
scroll to position [515, 1324]
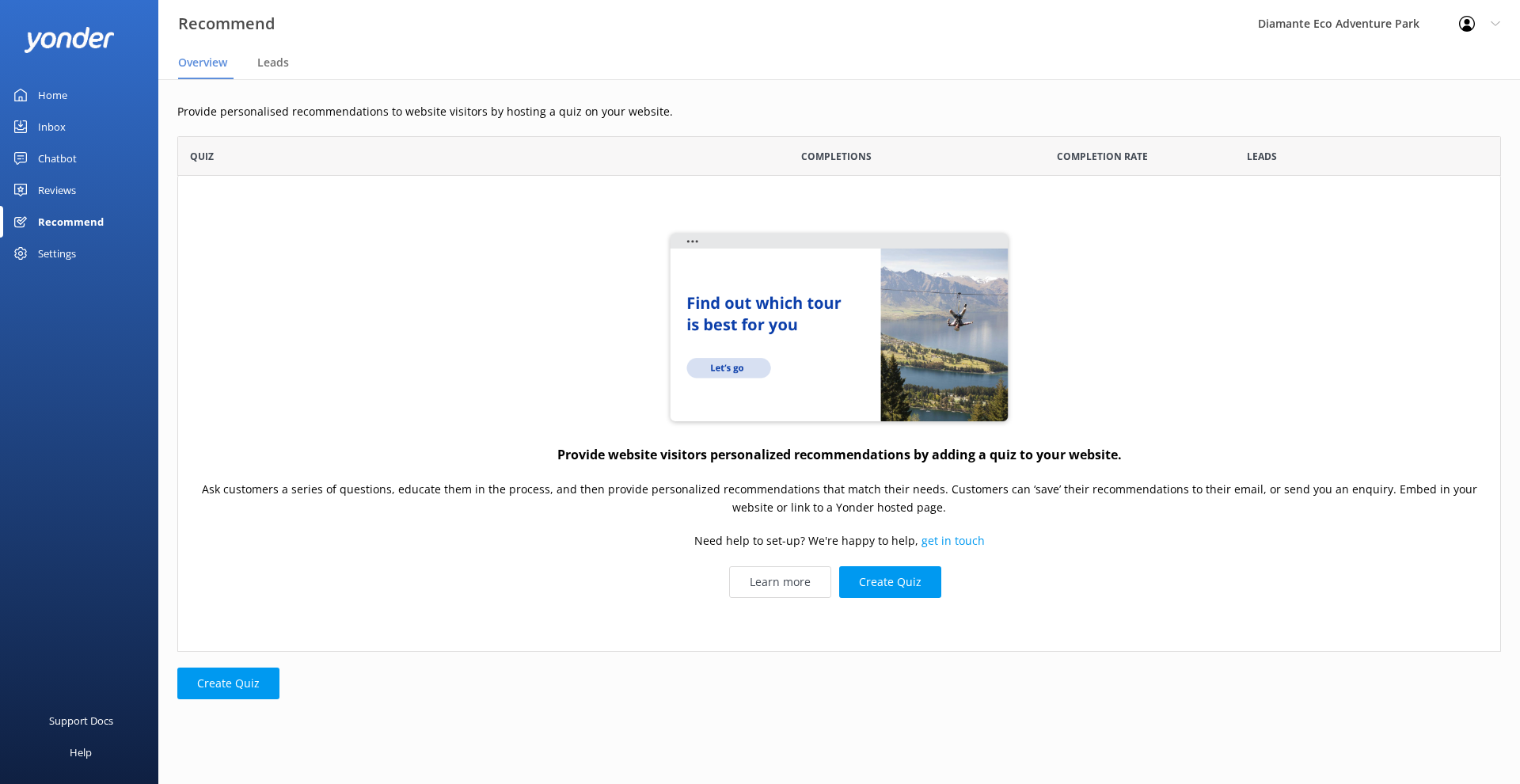
click at [256, 57] on nav "Overview Leads" at bounding box center [839, 64] width 1362 height 32
click at [270, 61] on span "Leads" at bounding box center [273, 62] width 32 height 16
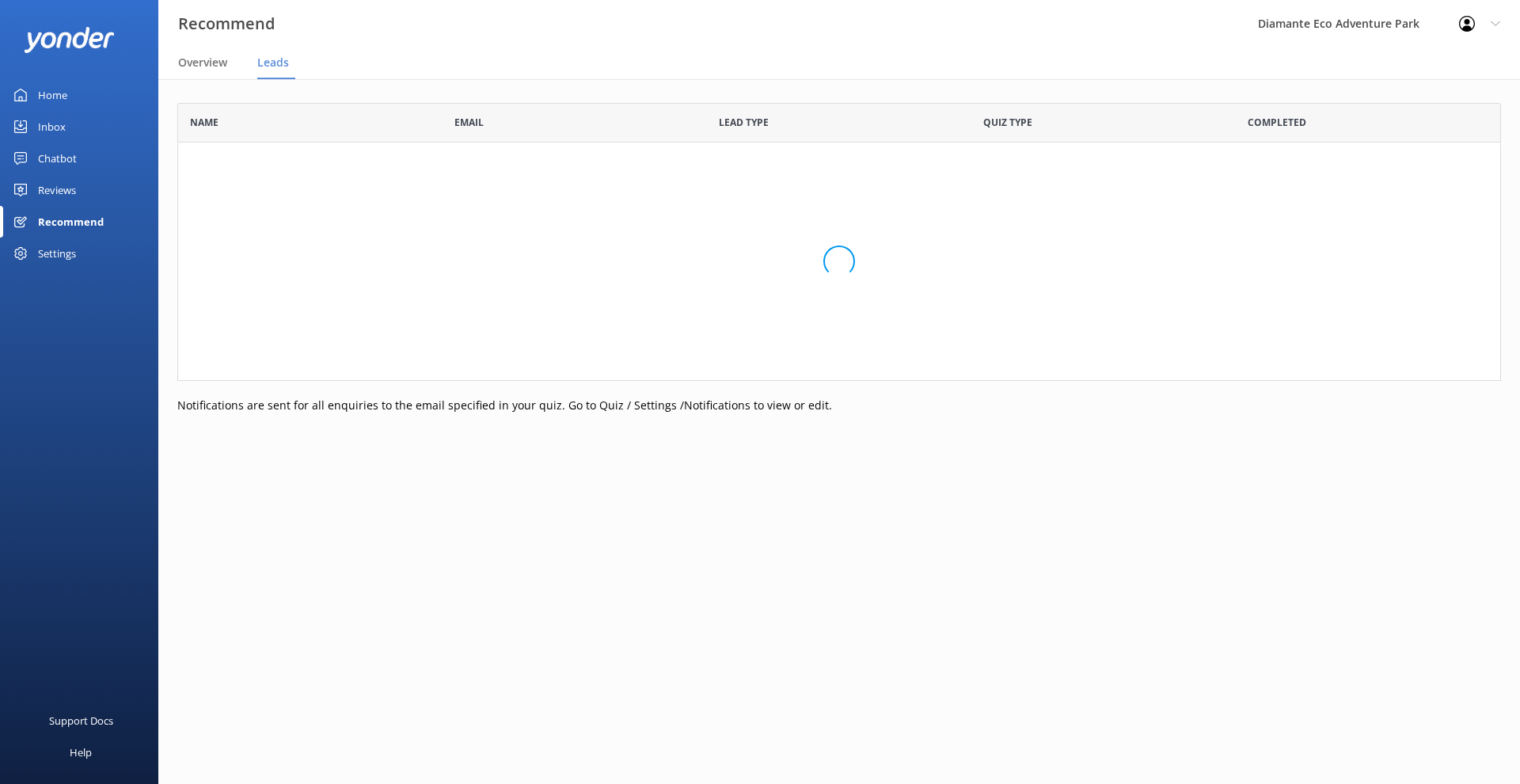
scroll to position [278, 1324]
click at [197, 54] on span "Overview" at bounding box center [202, 62] width 49 height 16
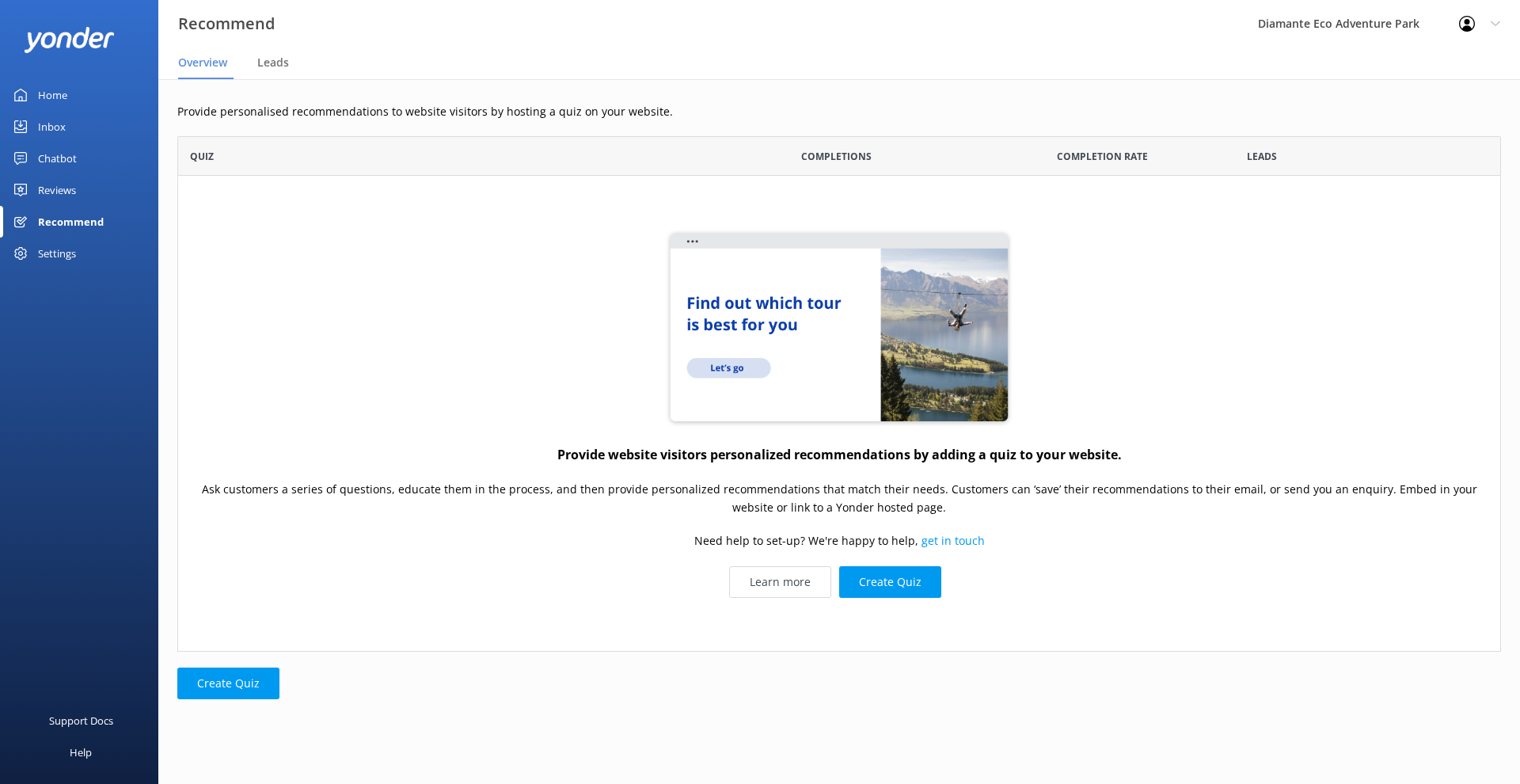
scroll to position [515, 1324]
click at [57, 180] on div "Reviews" at bounding box center [57, 190] width 38 height 32
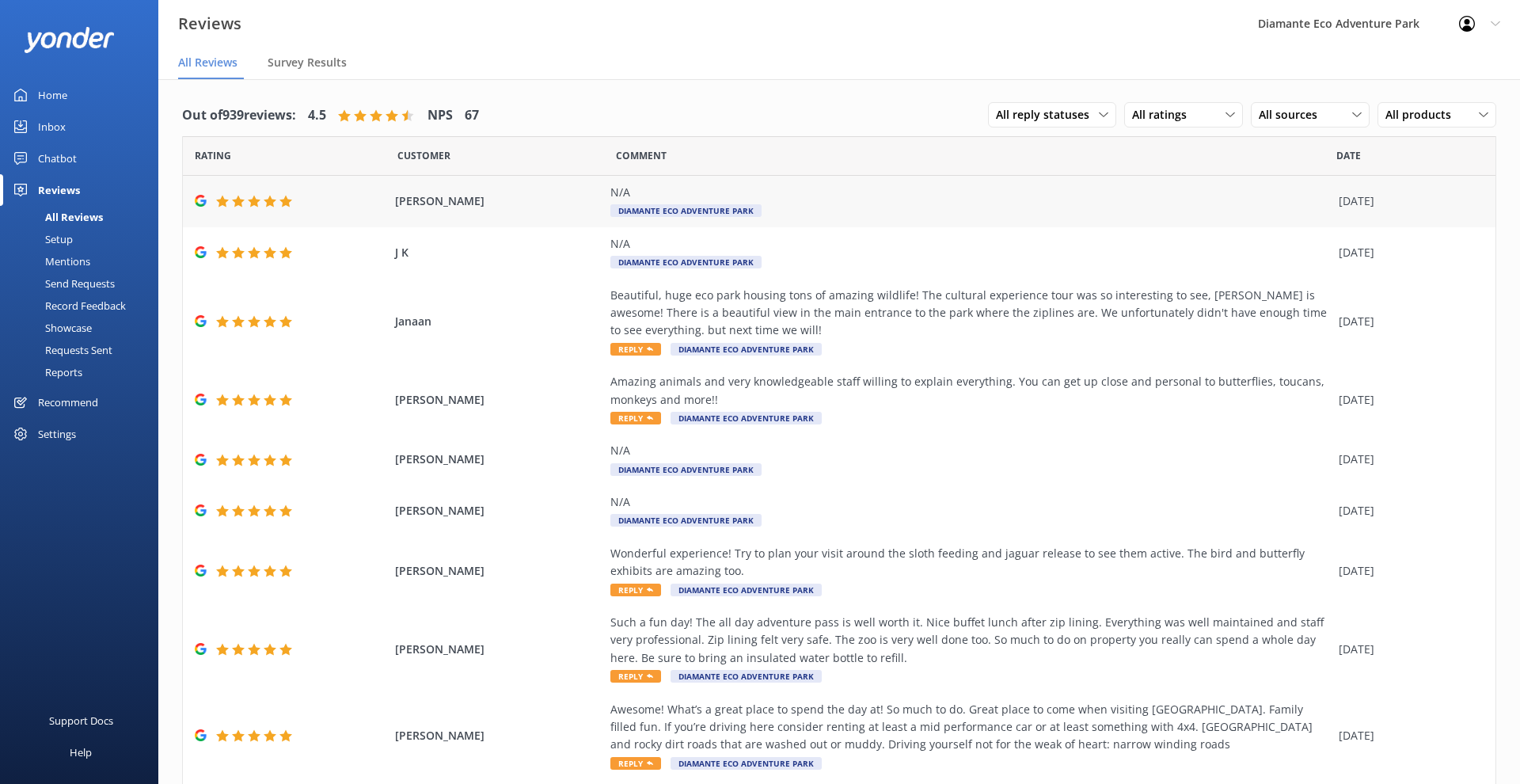
click at [465, 204] on span "Astrid Fernández Álvarez" at bounding box center [499, 201] width 209 height 18
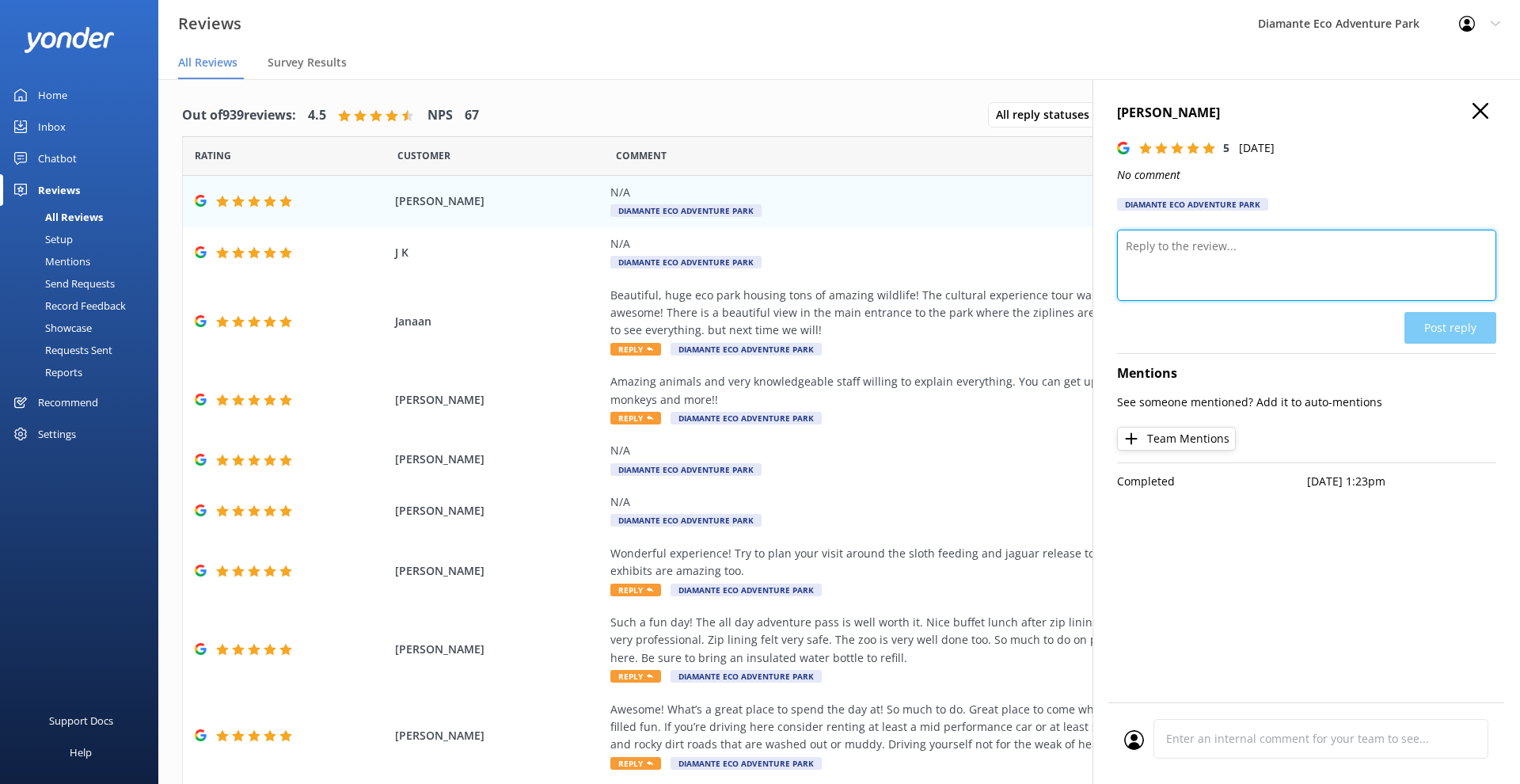
click at [1194, 251] on textarea at bounding box center [1307, 265] width 379 height 71
click at [1379, 269] on textarea at bounding box center [1307, 265] width 379 height 71
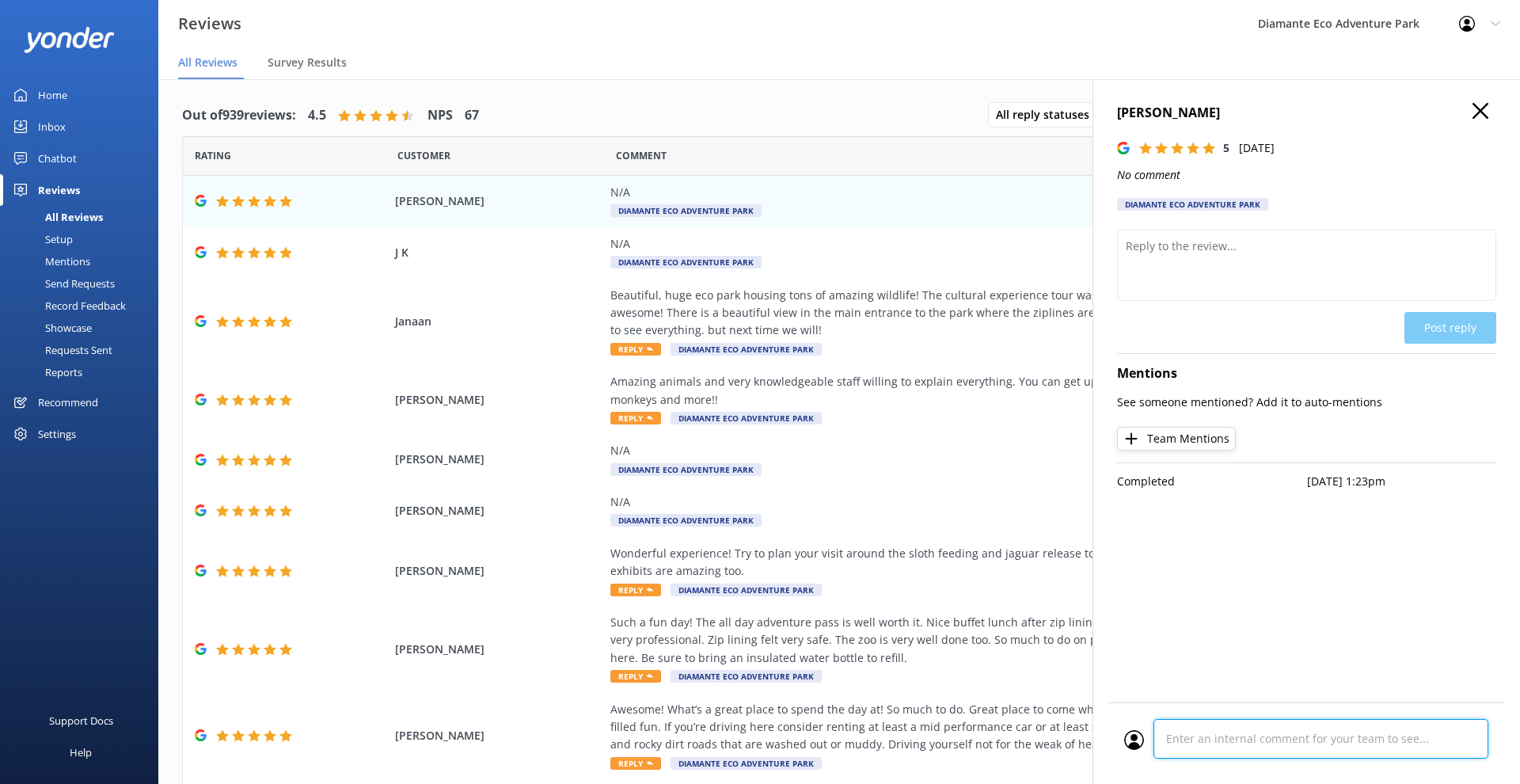
click at [1272, 732] on div at bounding box center [1306, 743] width 364 height 49
click at [1476, 102] on div "Astrid Fernández Álvarez 5 Wed, 10th Sep 2025 No comment Diamante Eco Adventure…" at bounding box center [1307, 472] width 428 height 784
click at [1479, 105] on icon "button" at bounding box center [1481, 110] width 16 height 16
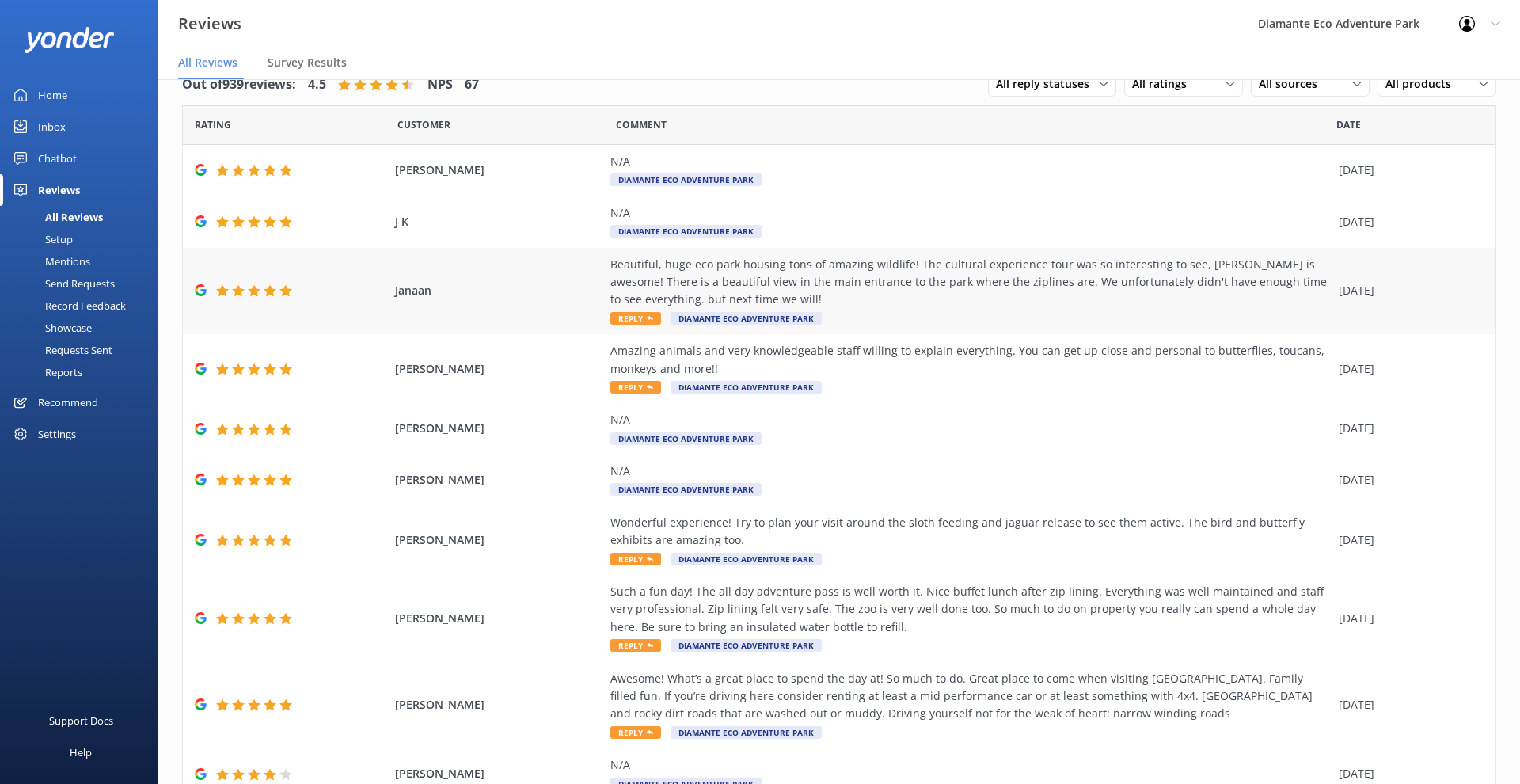
scroll to position [20, 0]
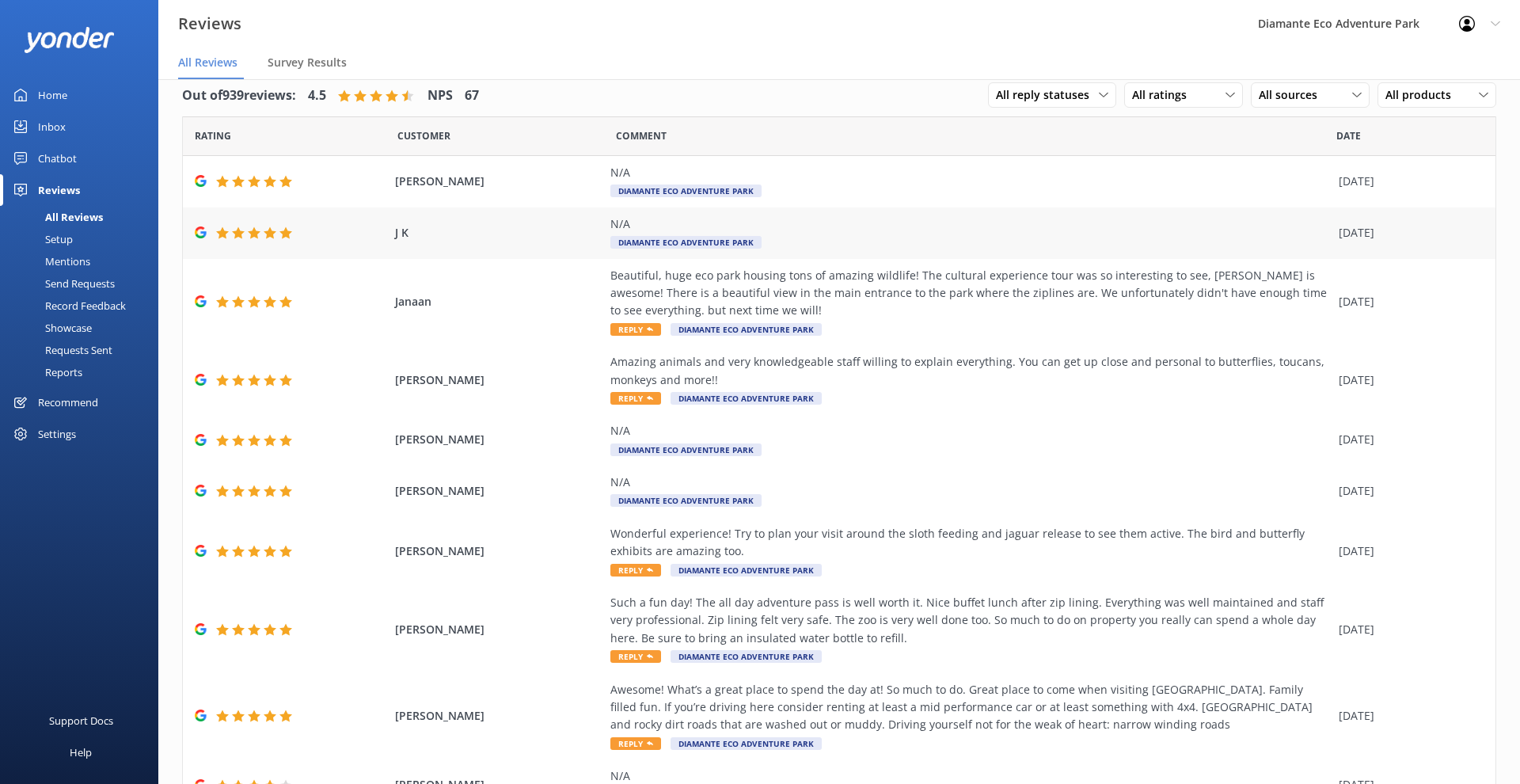
click at [1193, 238] on div "N/A Diamante Eco Adventure Park" at bounding box center [971, 233] width 721 height 36
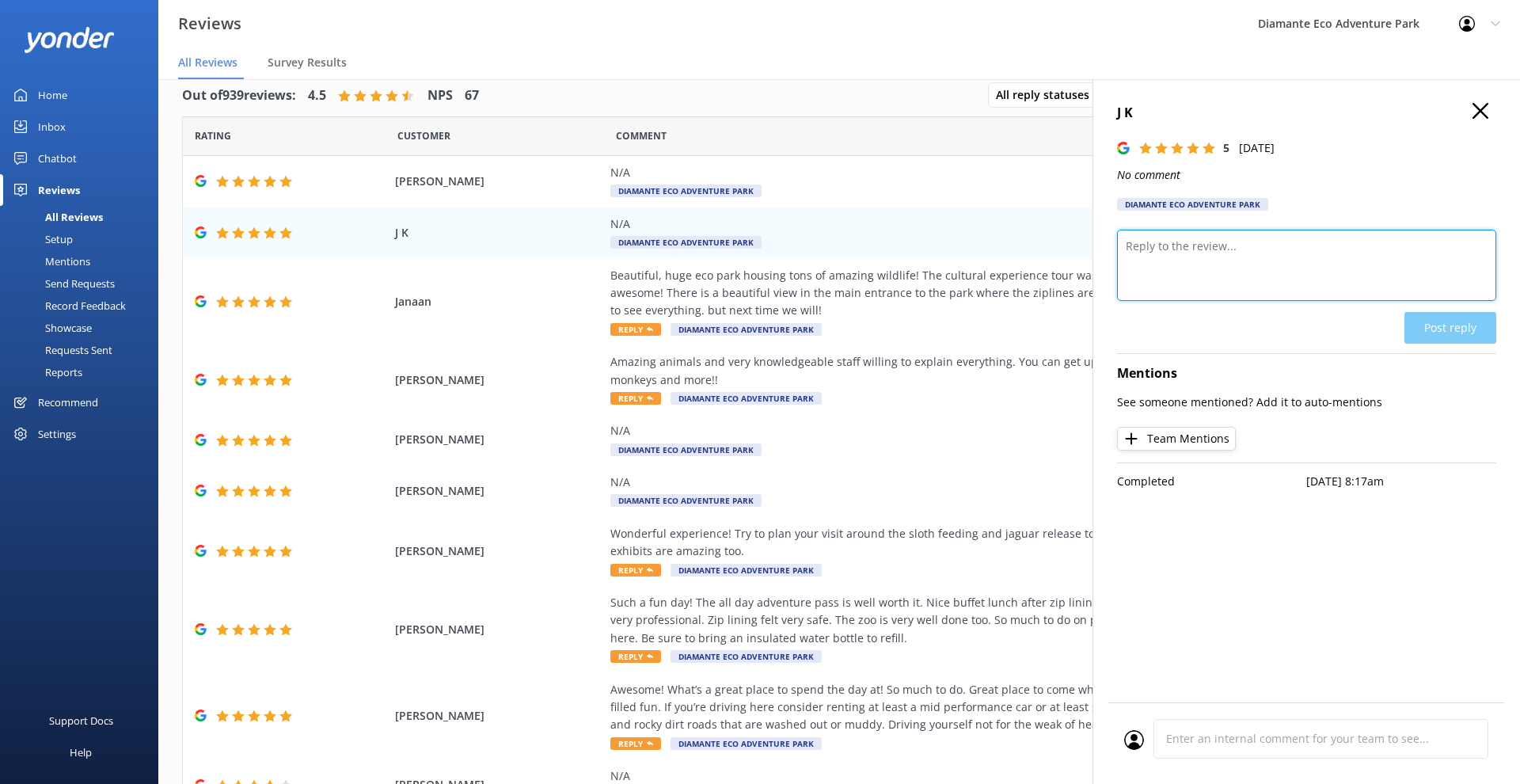
click at [1293, 260] on textarea at bounding box center [1307, 265] width 379 height 71
click at [1240, 253] on textarea at bounding box center [1307, 265] width 379 height 71
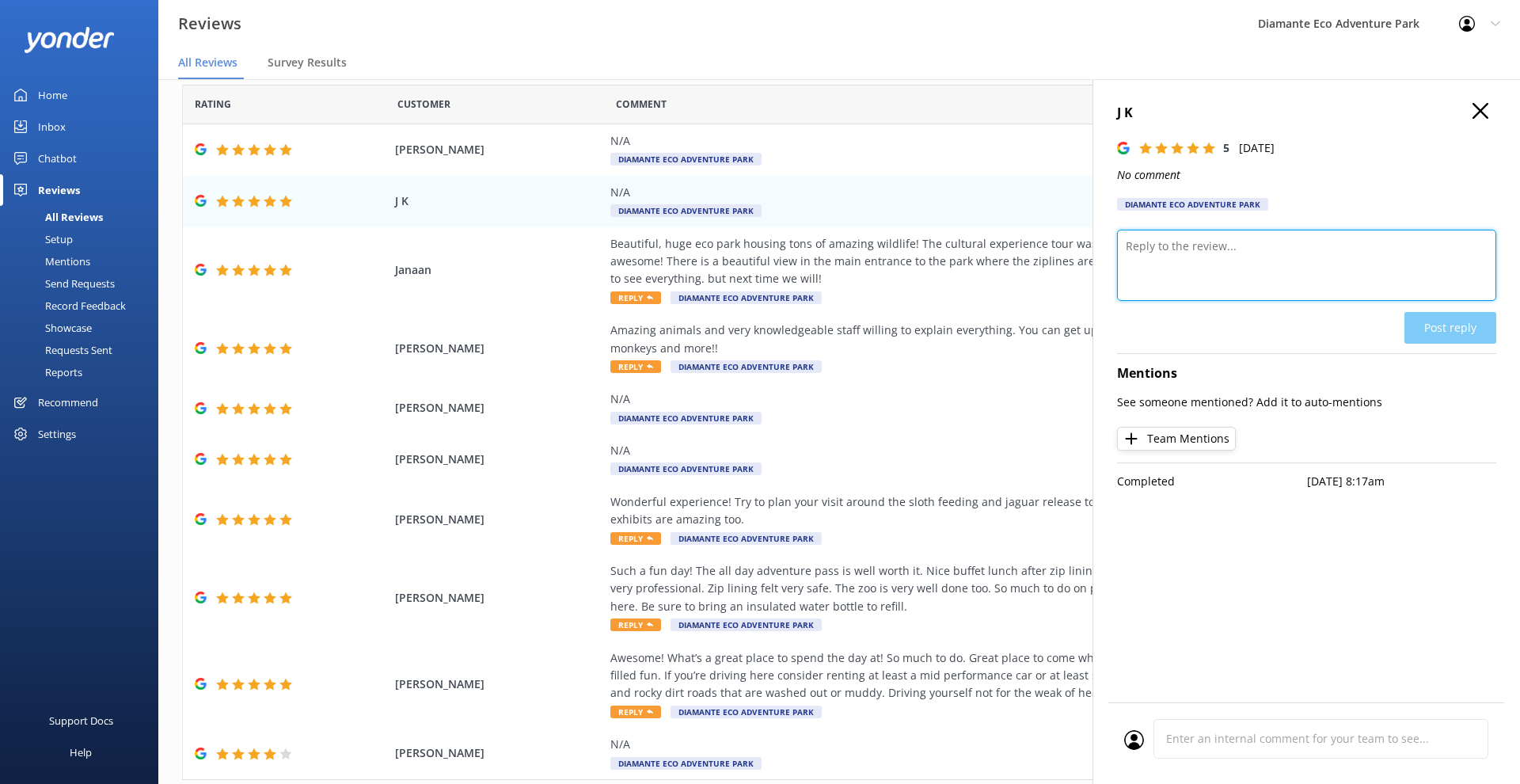
scroll to position [32, 0]
click at [1486, 110] on icon "button" at bounding box center [1481, 110] width 16 height 16
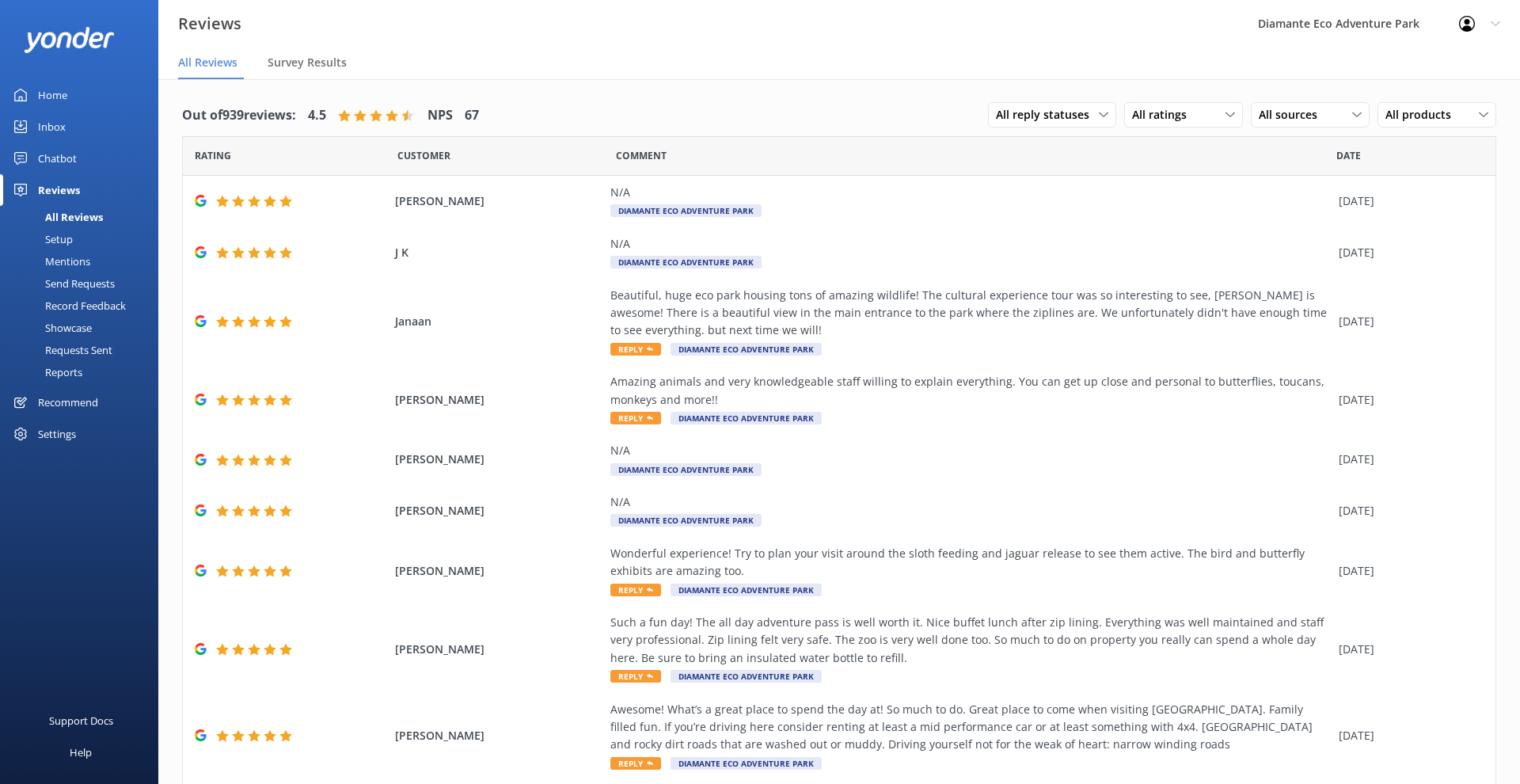
scroll to position [0, 0]
click at [43, 154] on div "Chatbot" at bounding box center [57, 158] width 38 height 32
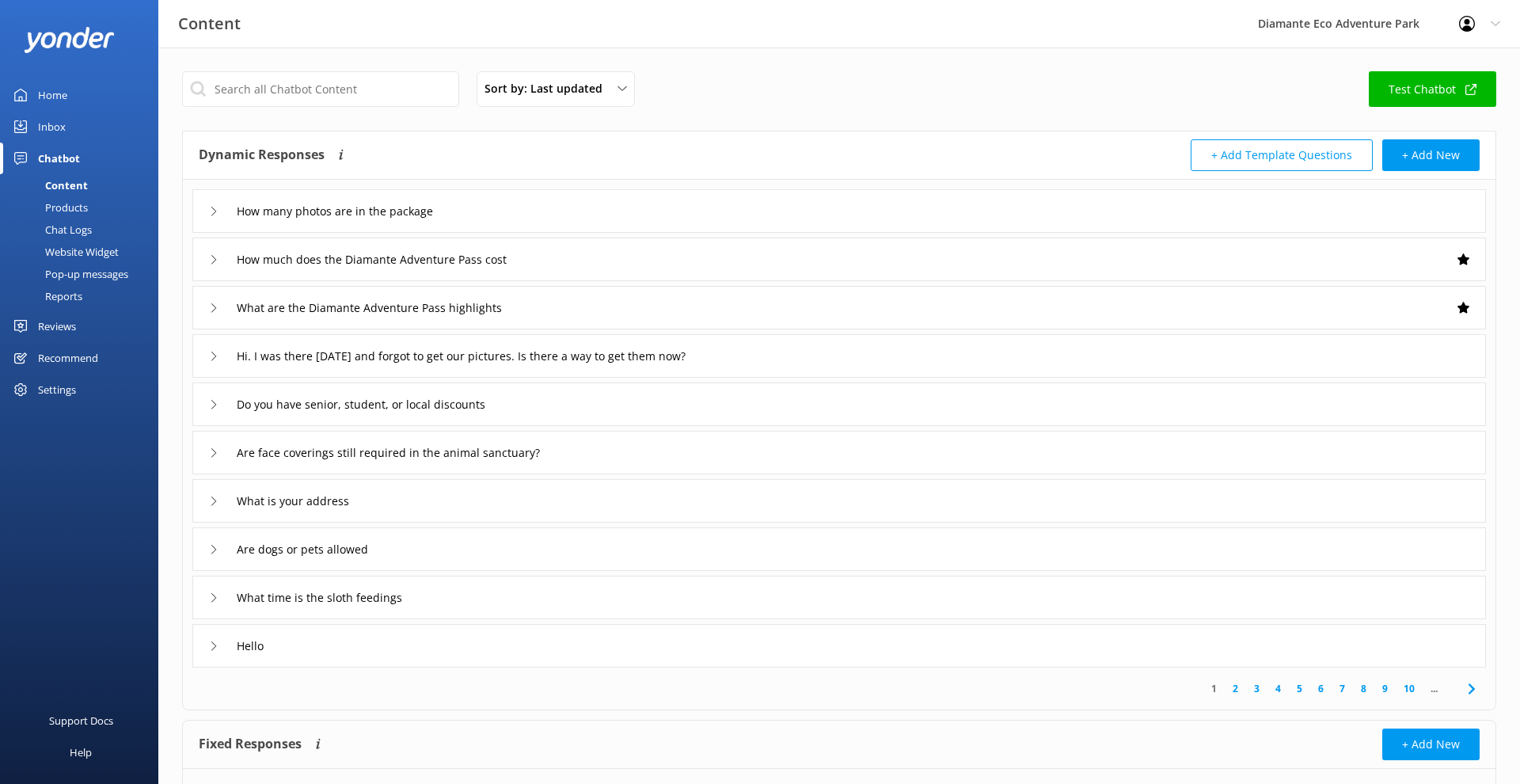
click at [1427, 87] on link "Test Chatbot" at bounding box center [1433, 89] width 127 height 36
click at [212, 209] on icon at bounding box center [213, 211] width 9 height 9
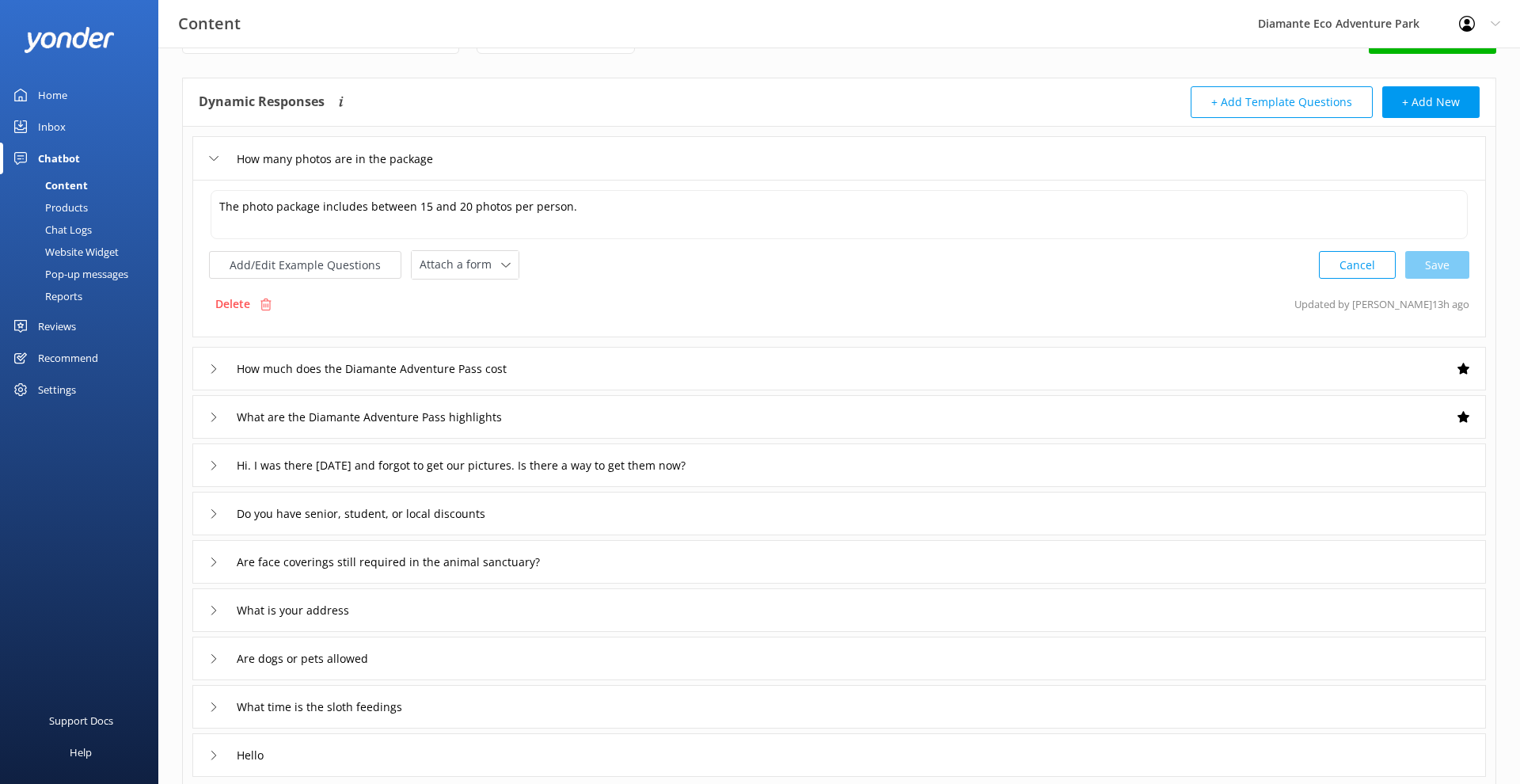
scroll to position [112, 0]
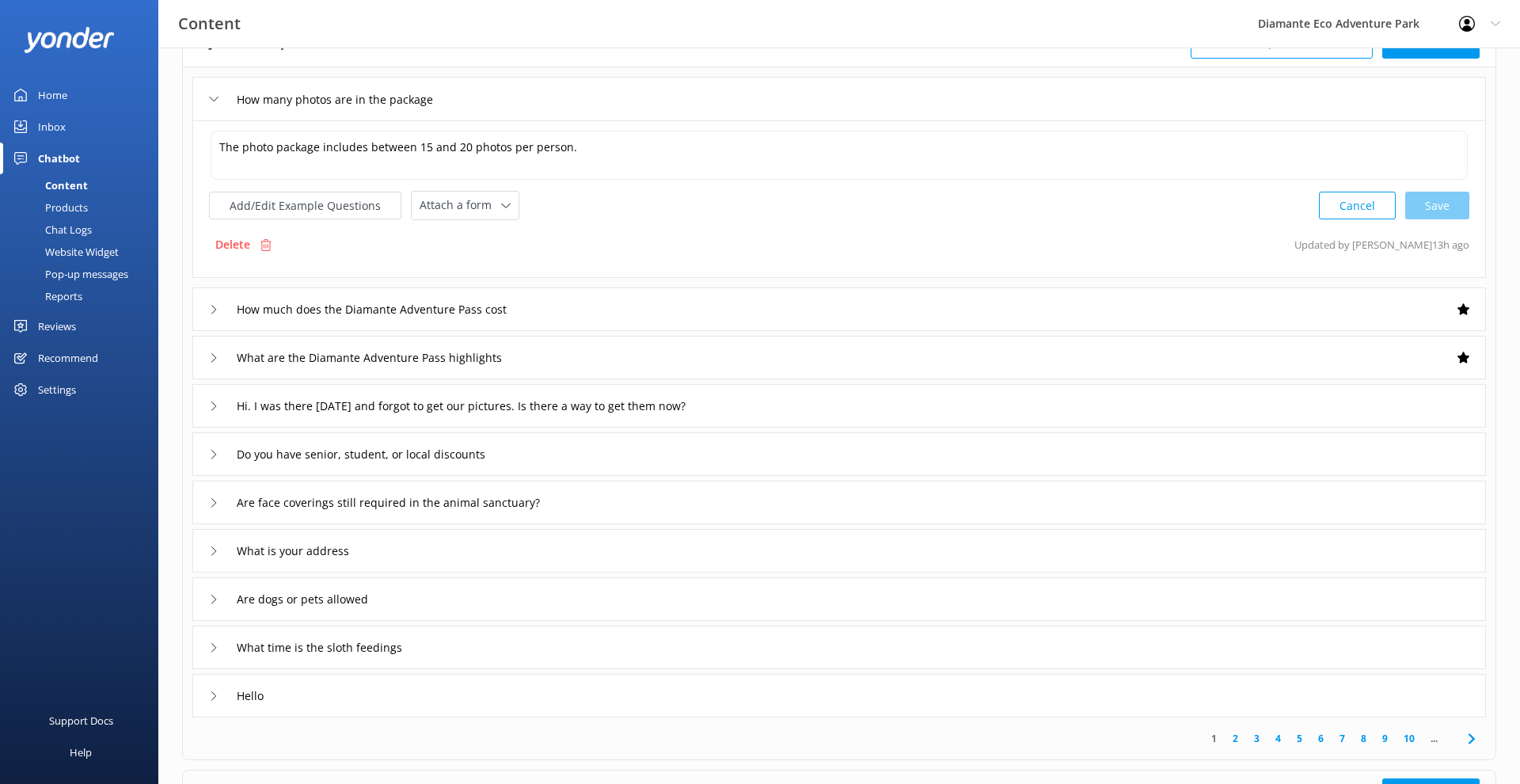
click at [209, 314] on div "How much does the Diamante Adventure Pass cost" at bounding box center [364, 309] width 311 height 26
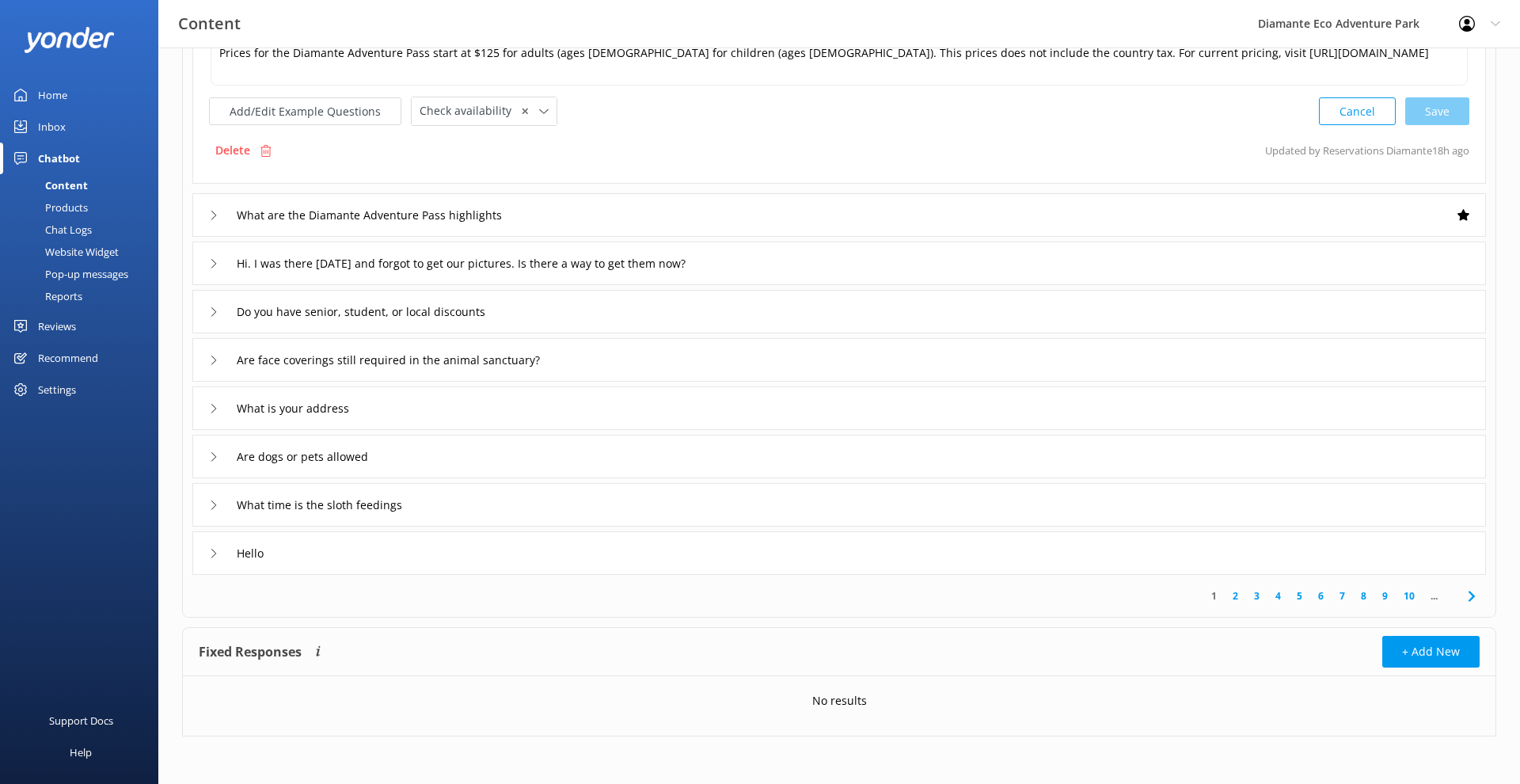
scroll to position [254, 0]
click at [1411, 593] on link "10" at bounding box center [1410, 596] width 27 height 15
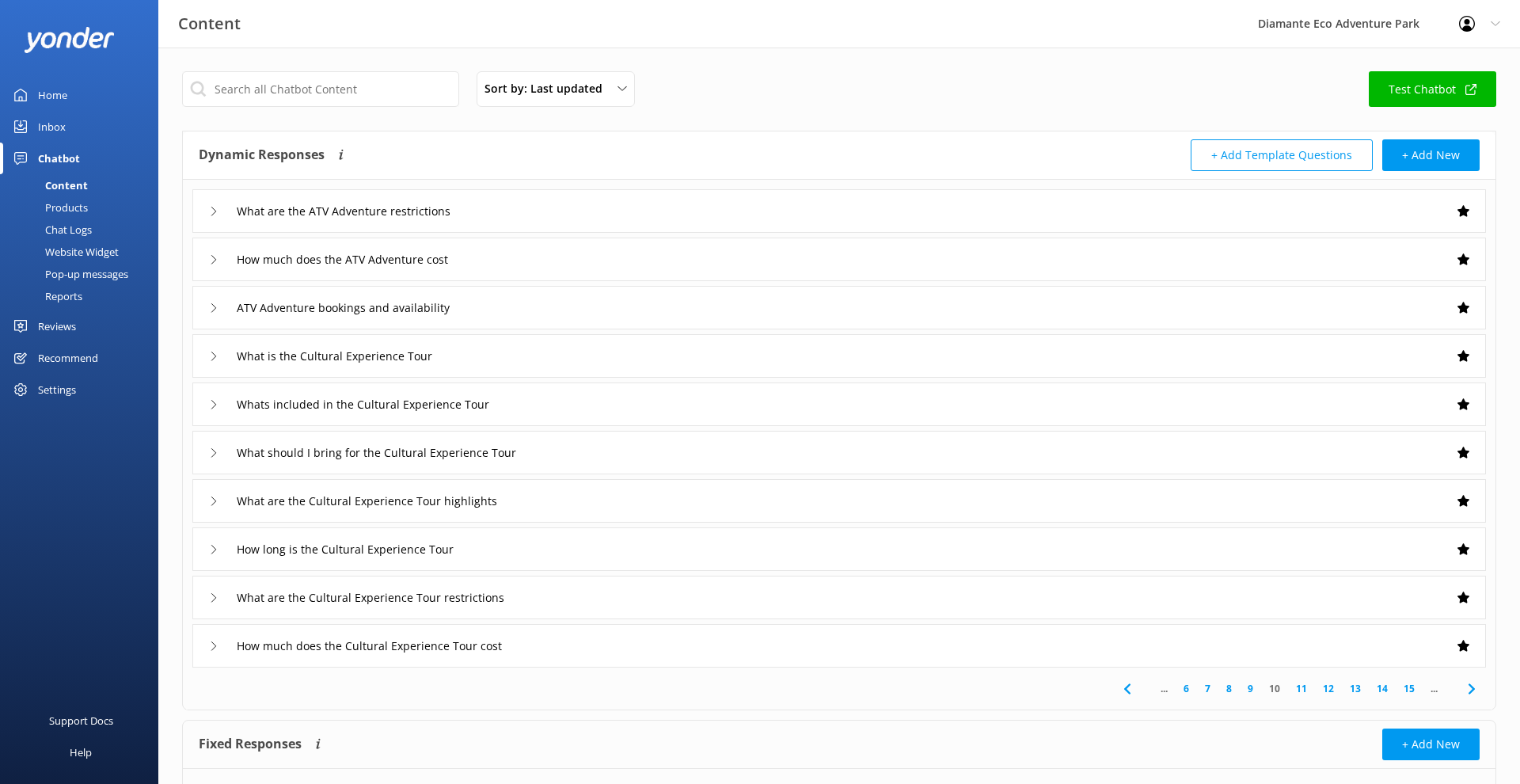
click at [571, 209] on div "What are the ATV Adventure restrictions" at bounding box center [840, 211] width 1293 height 44
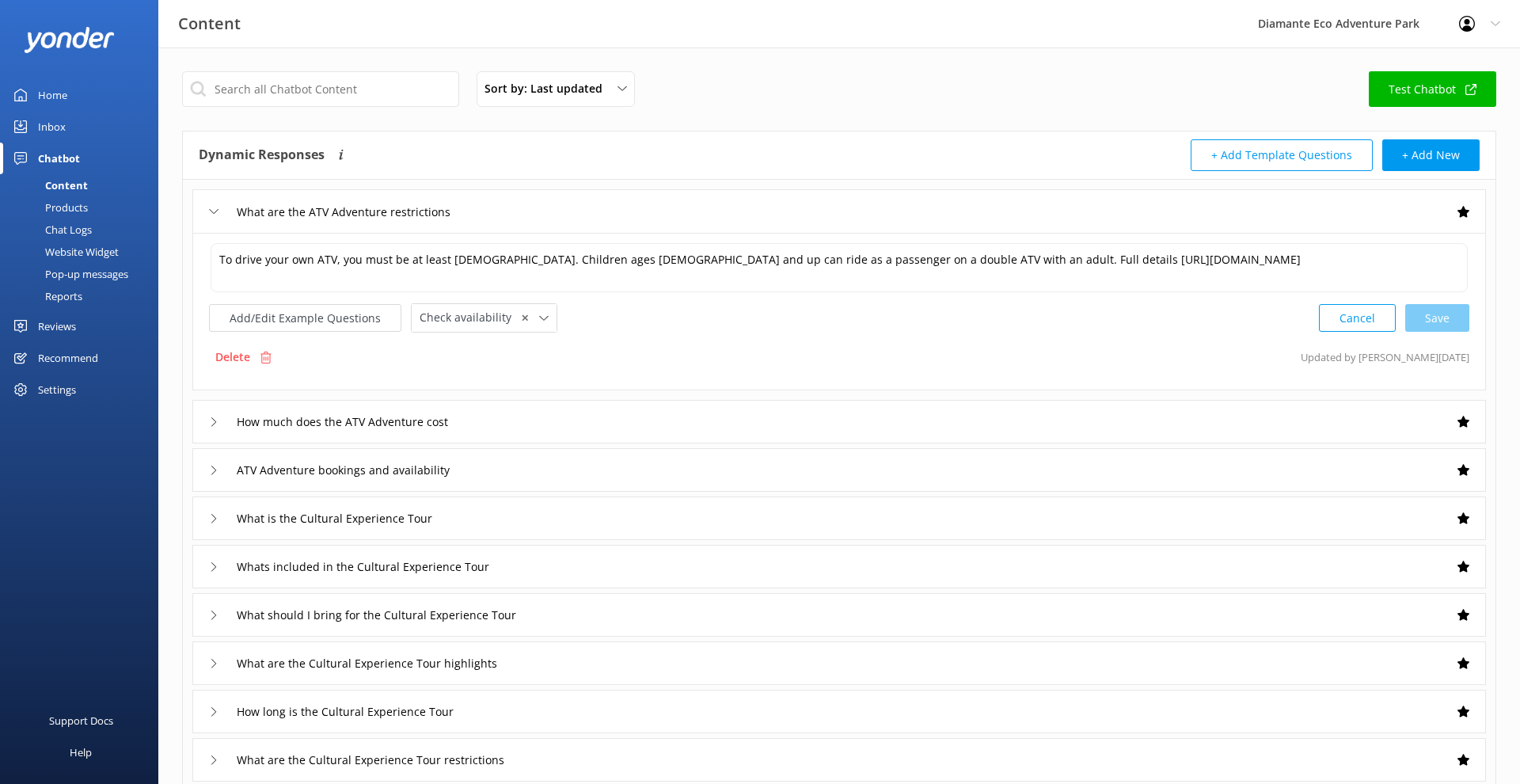
click at [208, 212] on div "What are the ATV Adventure restrictions" at bounding box center [840, 211] width 1293 height 44
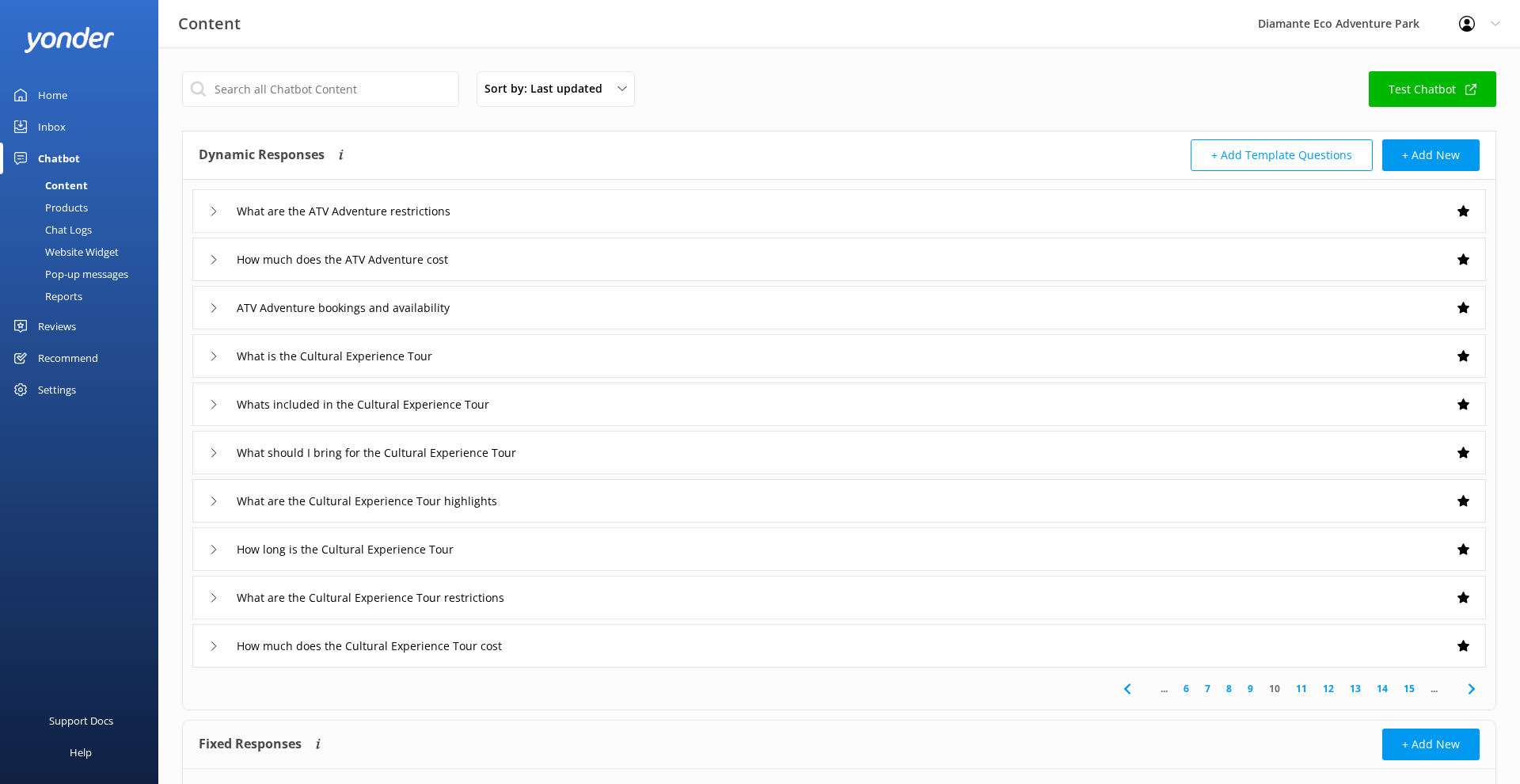
click at [211, 213] on icon at bounding box center [213, 211] width 9 height 9
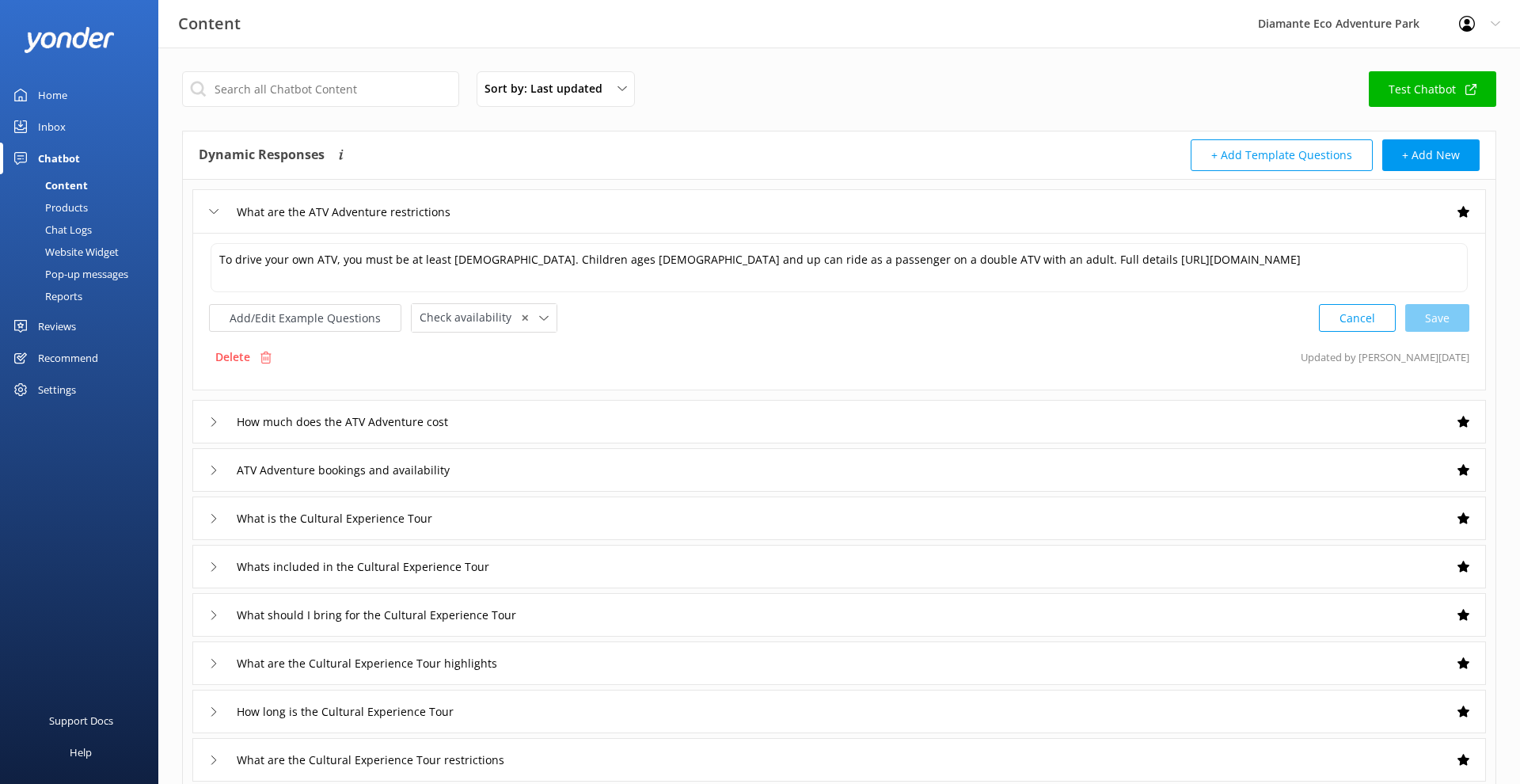
click at [209, 211] on icon at bounding box center [213, 211] width 9 height 9
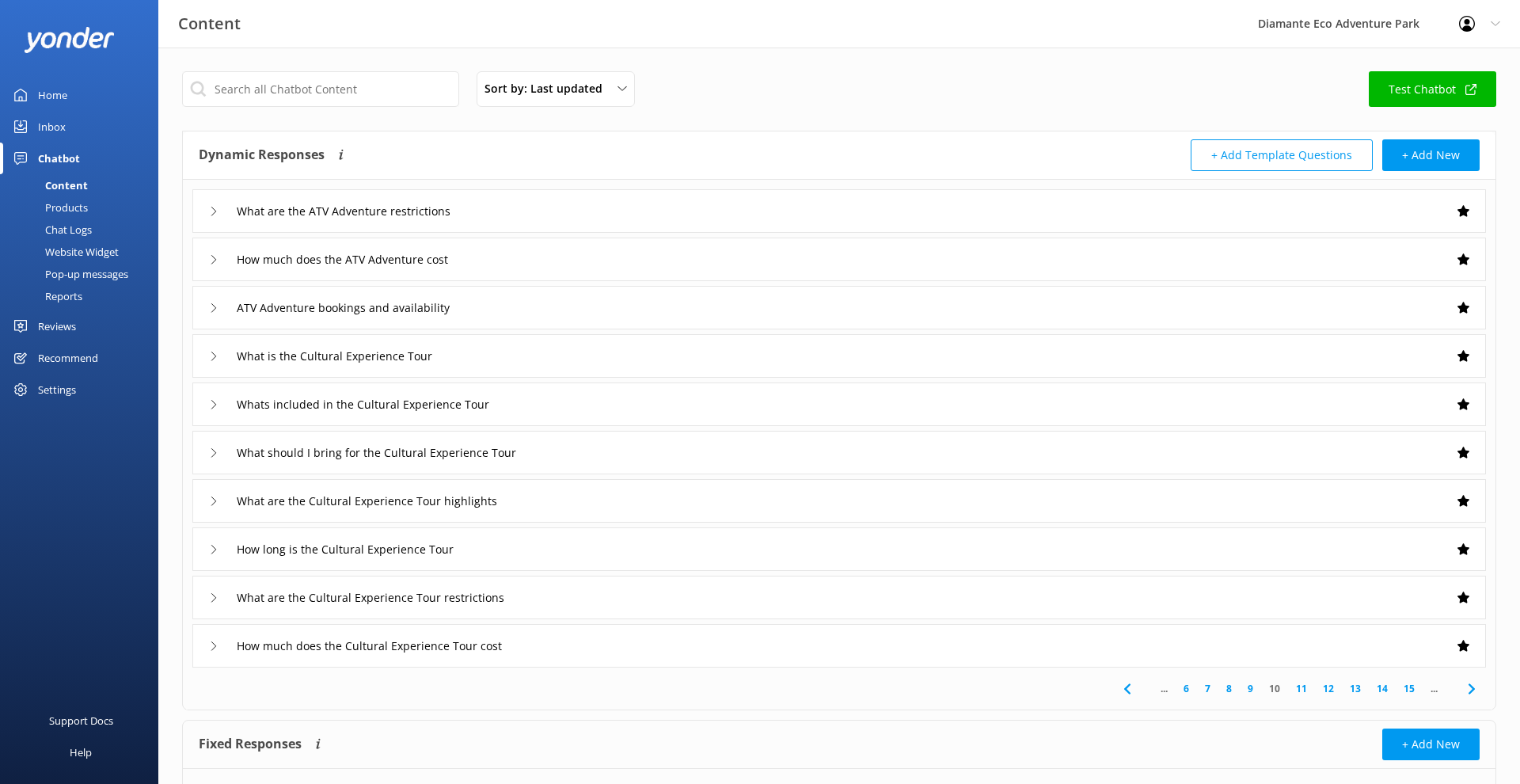
click at [212, 260] on icon at bounding box center [213, 259] width 9 height 9
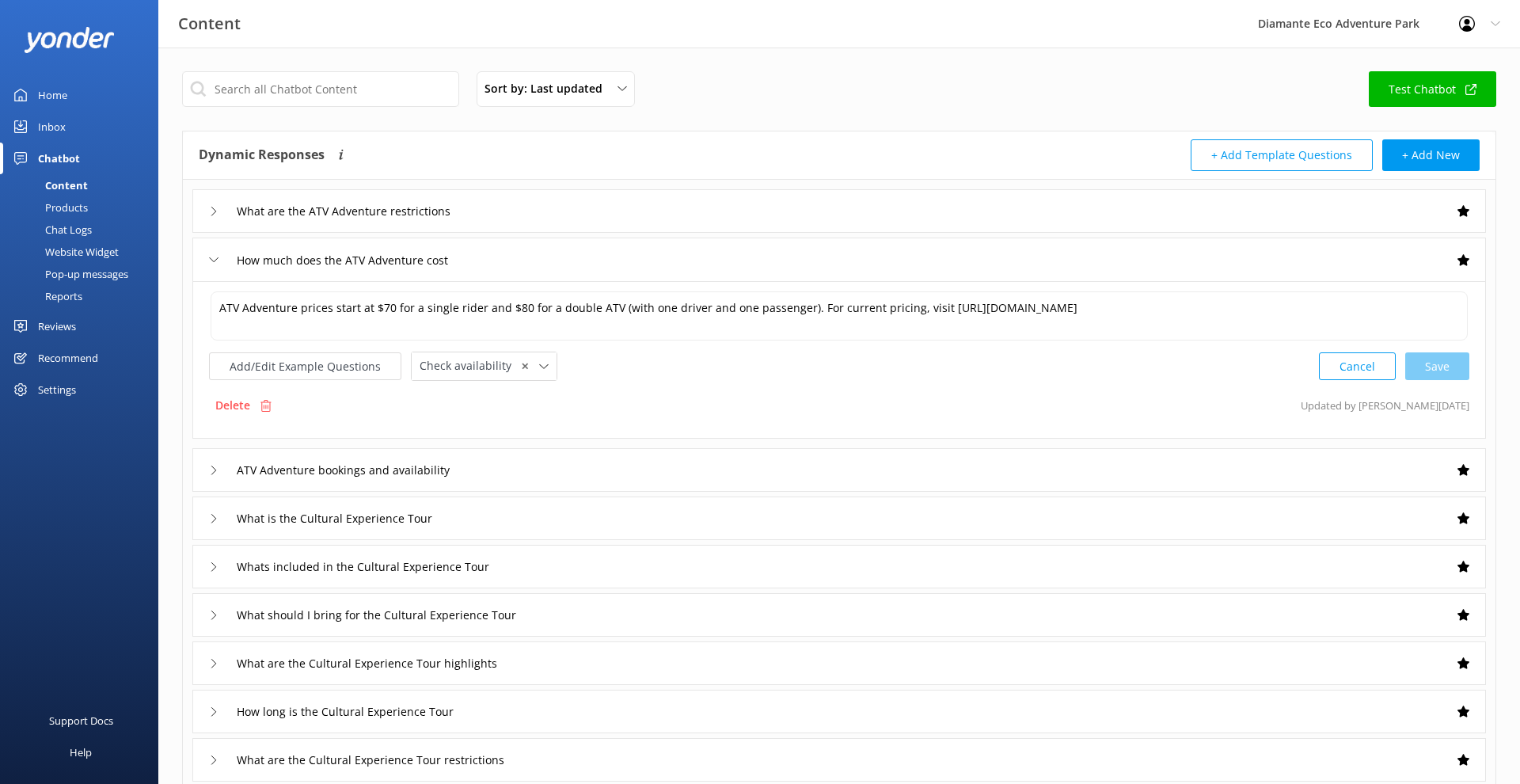
click at [212, 260] on icon at bounding box center [213, 259] width 9 height 9
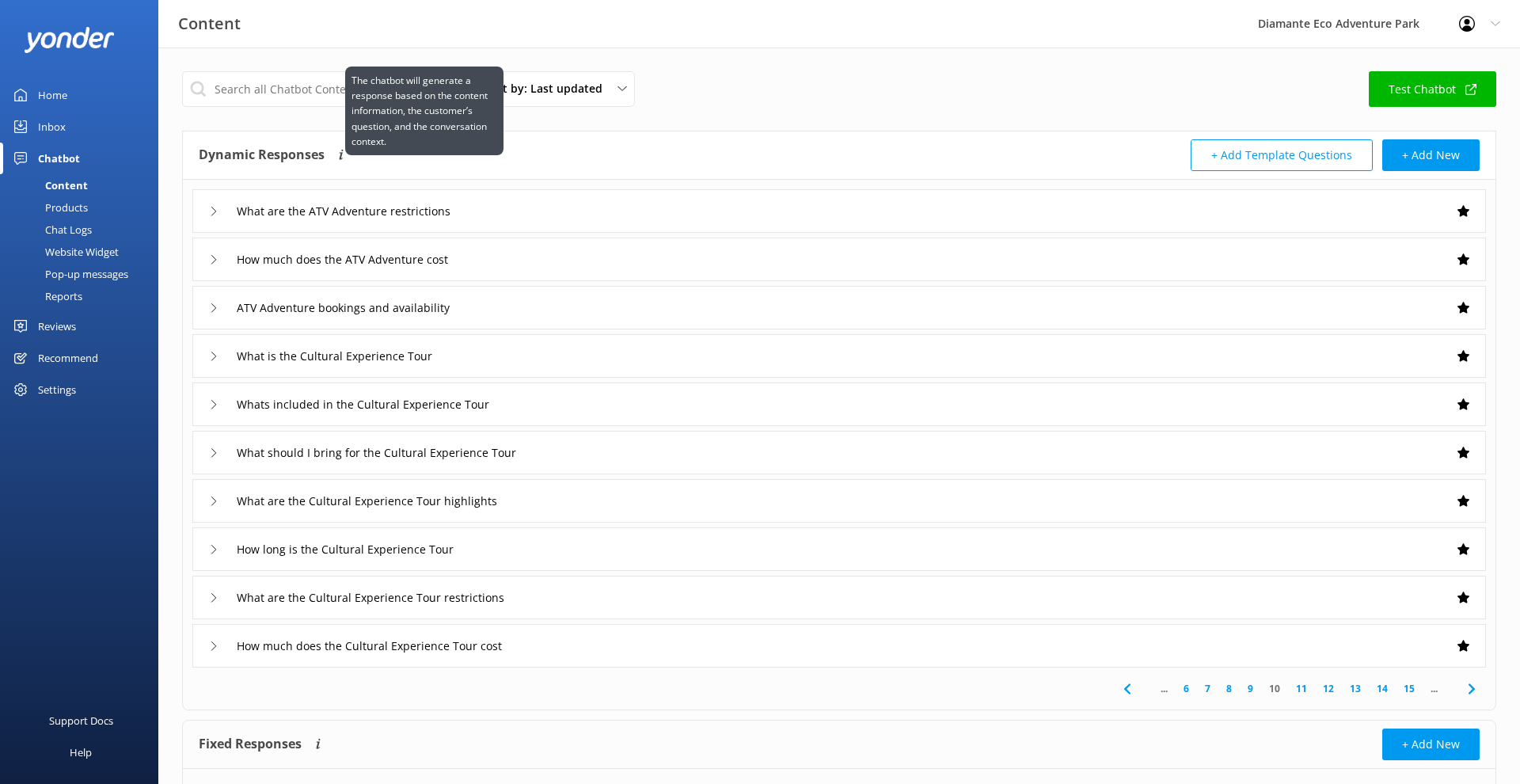
click at [342, 154] on icon at bounding box center [341, 155] width 14 height 14
click at [341, 158] on use at bounding box center [342, 153] width 4 height 10
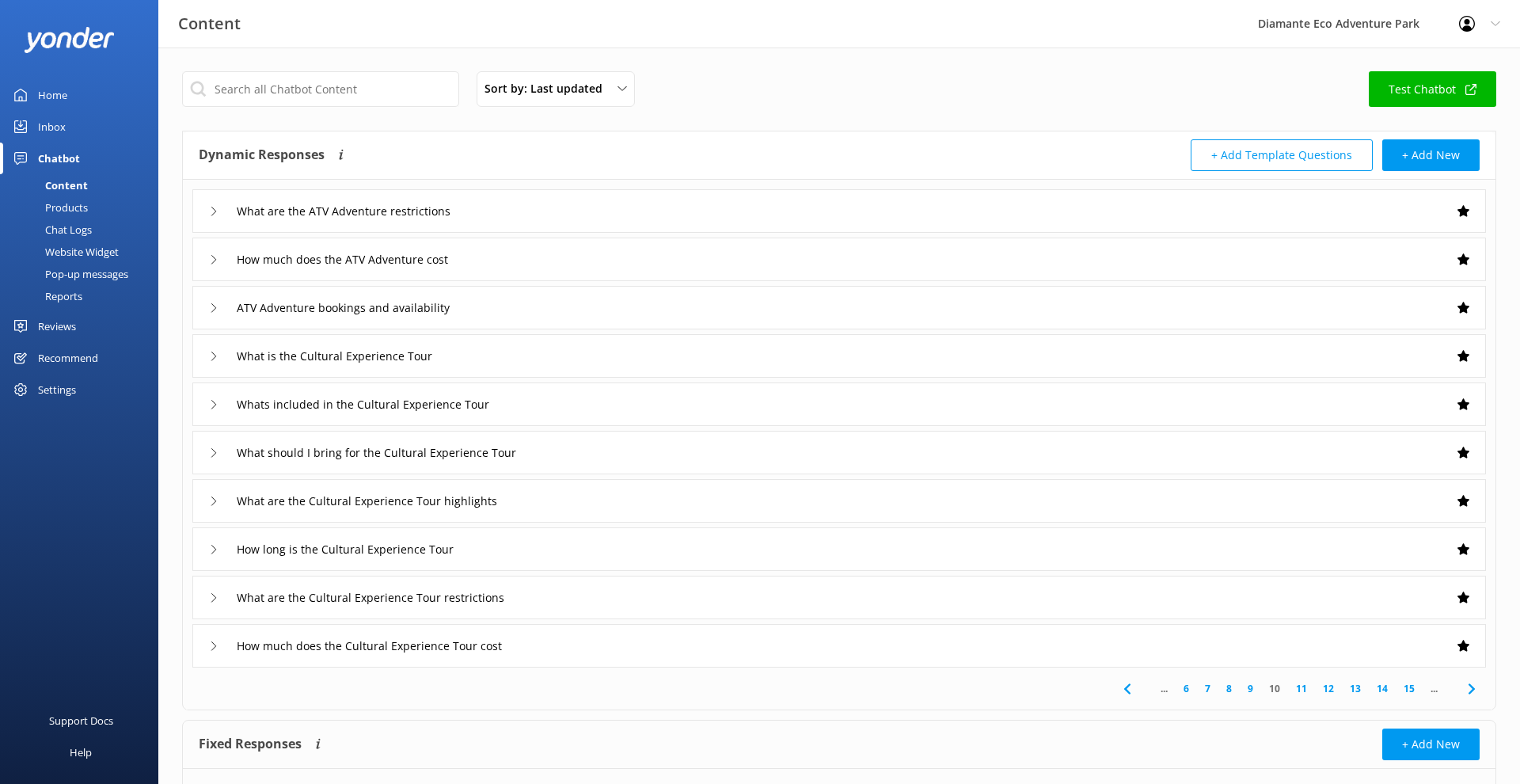
click at [1466, 211] on use at bounding box center [1464, 211] width 12 height 11
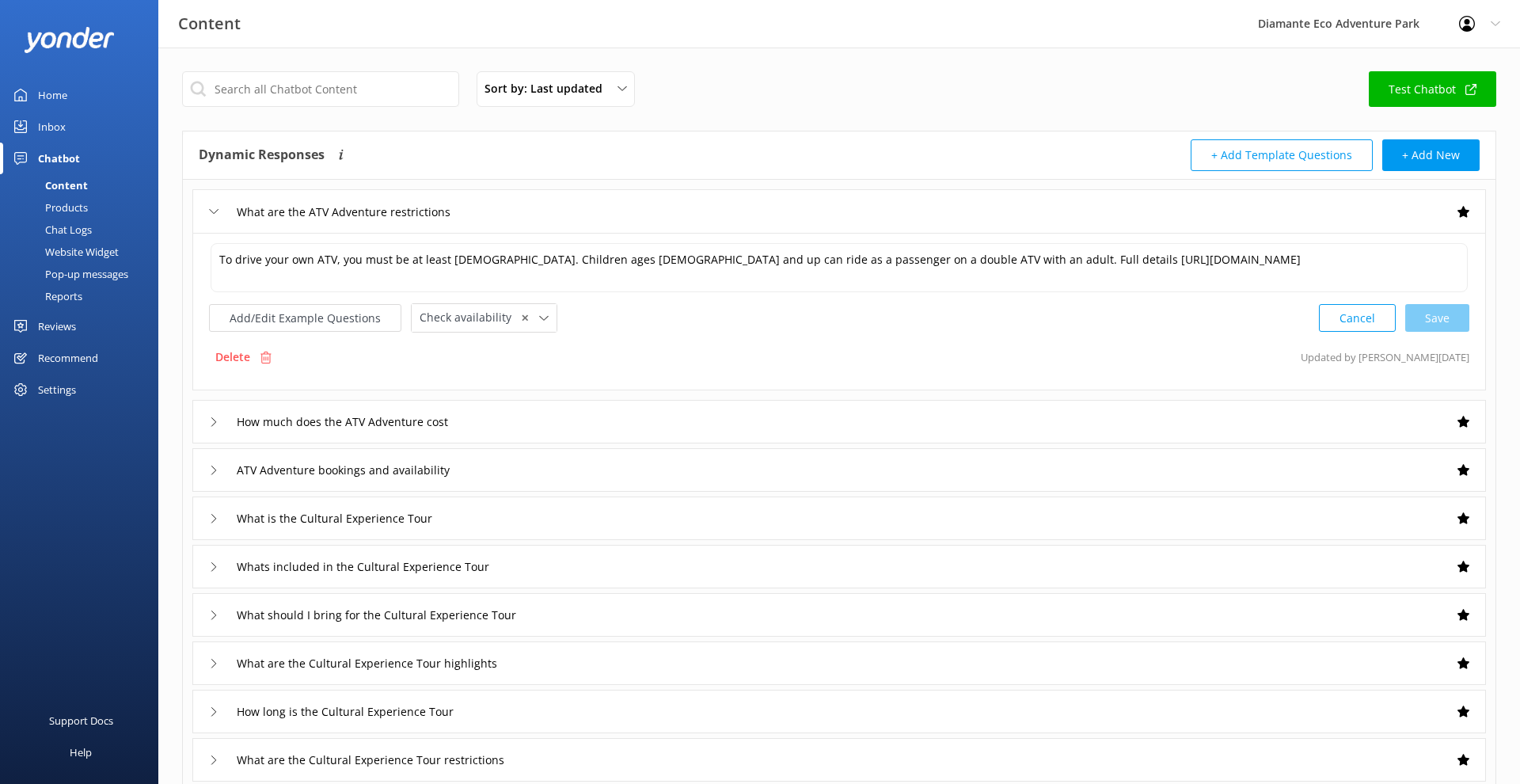
click at [212, 210] on icon at bounding box center [213, 211] width 9 height 9
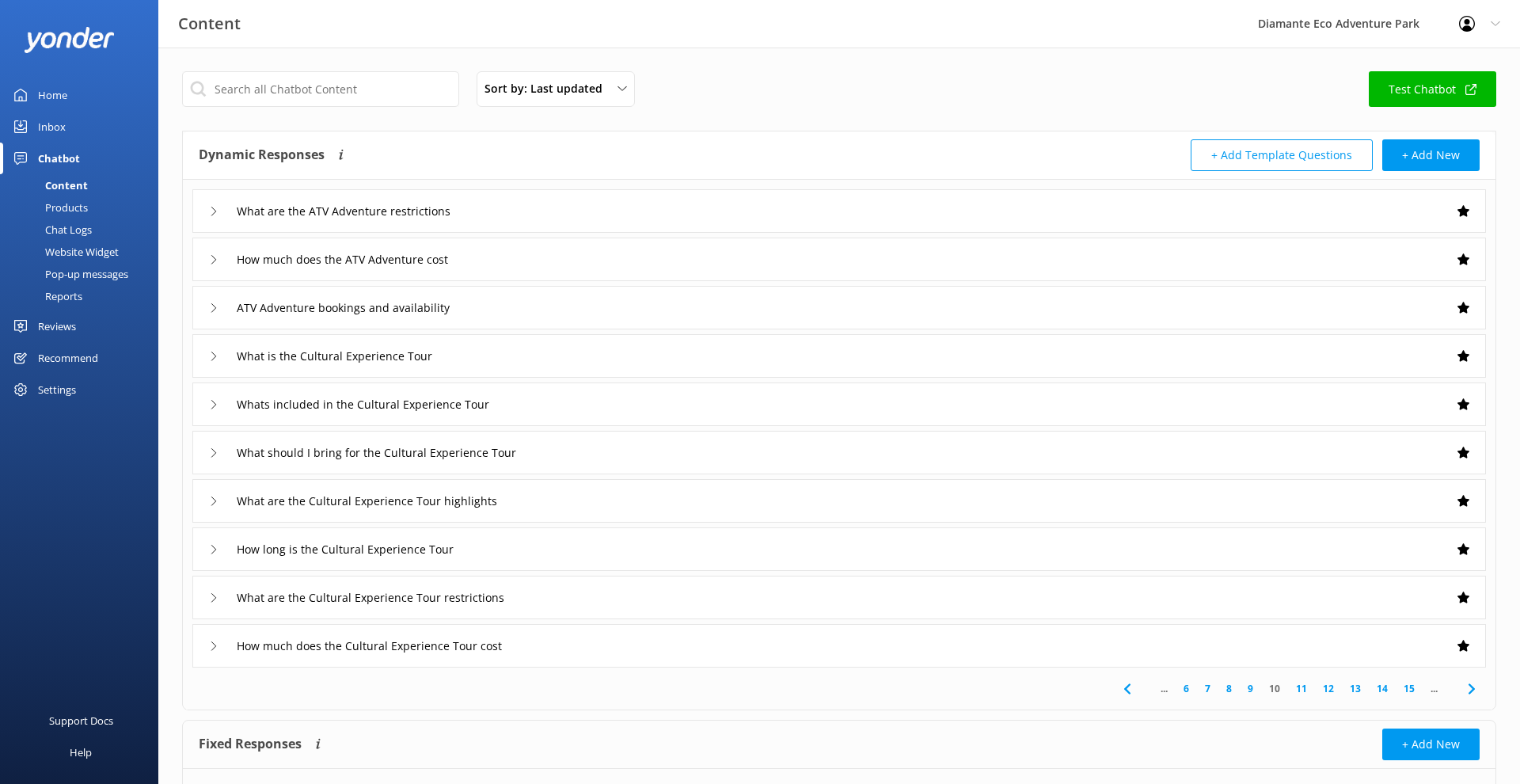
click at [75, 204] on div "Products" at bounding box center [49, 208] width 79 height 22
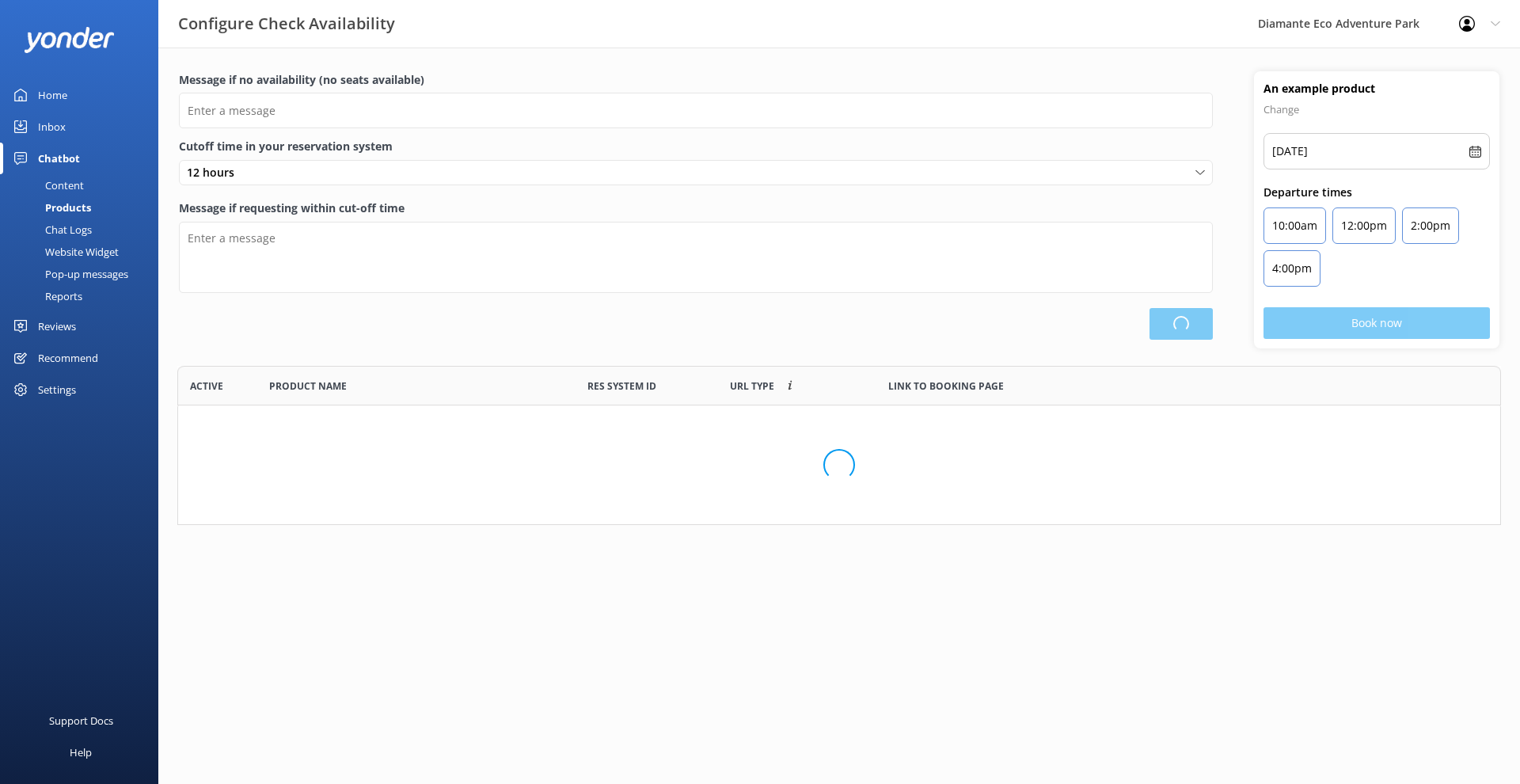
scroll to position [159, 1324]
type input "There are no seats available, please check an alternative day"
type textarea "Our online booking system closes {hours} prior to departure. Please contact us …"
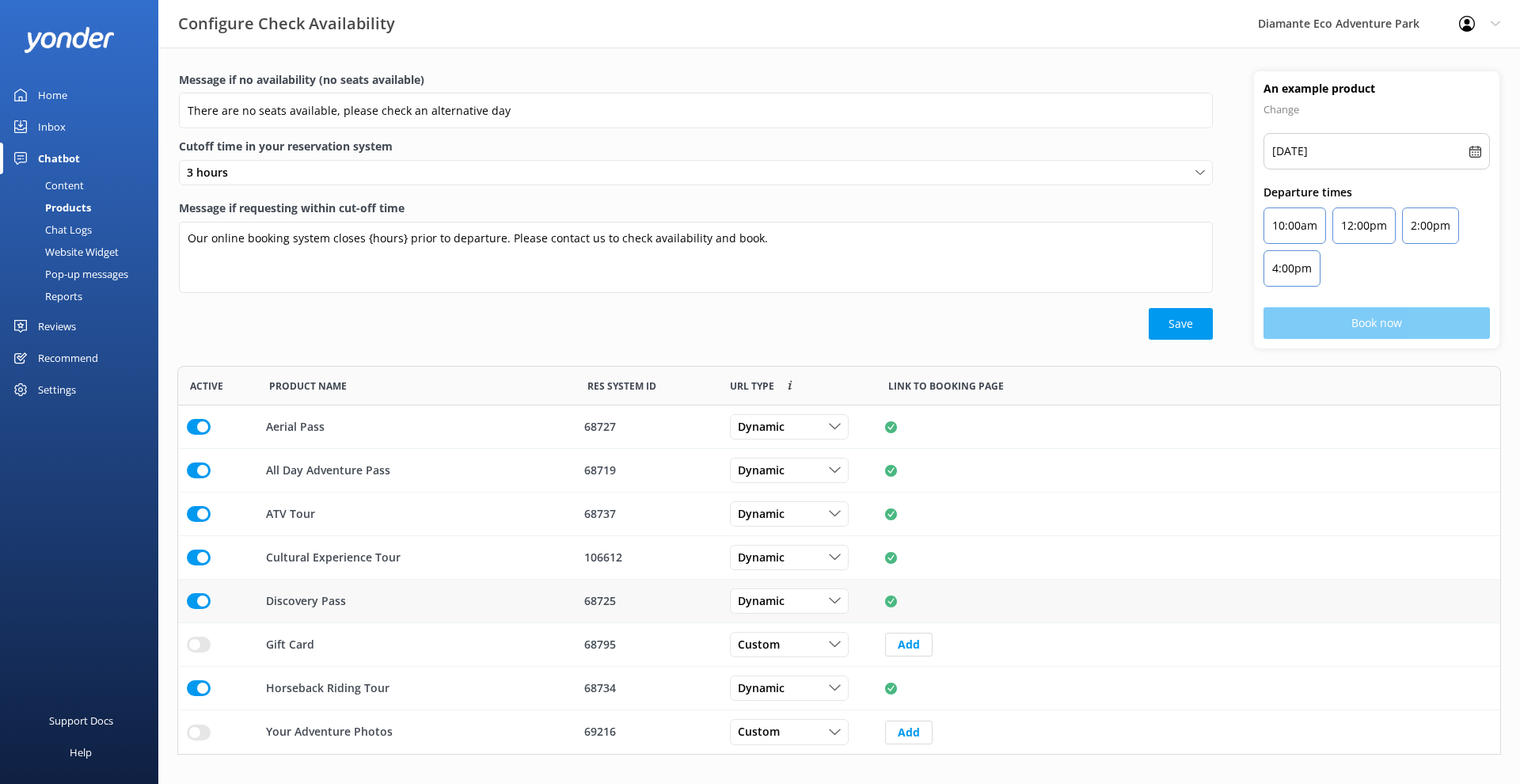
scroll to position [0, 0]
click at [839, 426] on use "row" at bounding box center [835, 427] width 11 height 6
click at [764, 388] on span "URL Type" at bounding box center [752, 385] width 44 height 15
click at [1291, 221] on p "10:00am" at bounding box center [1295, 225] width 45 height 19
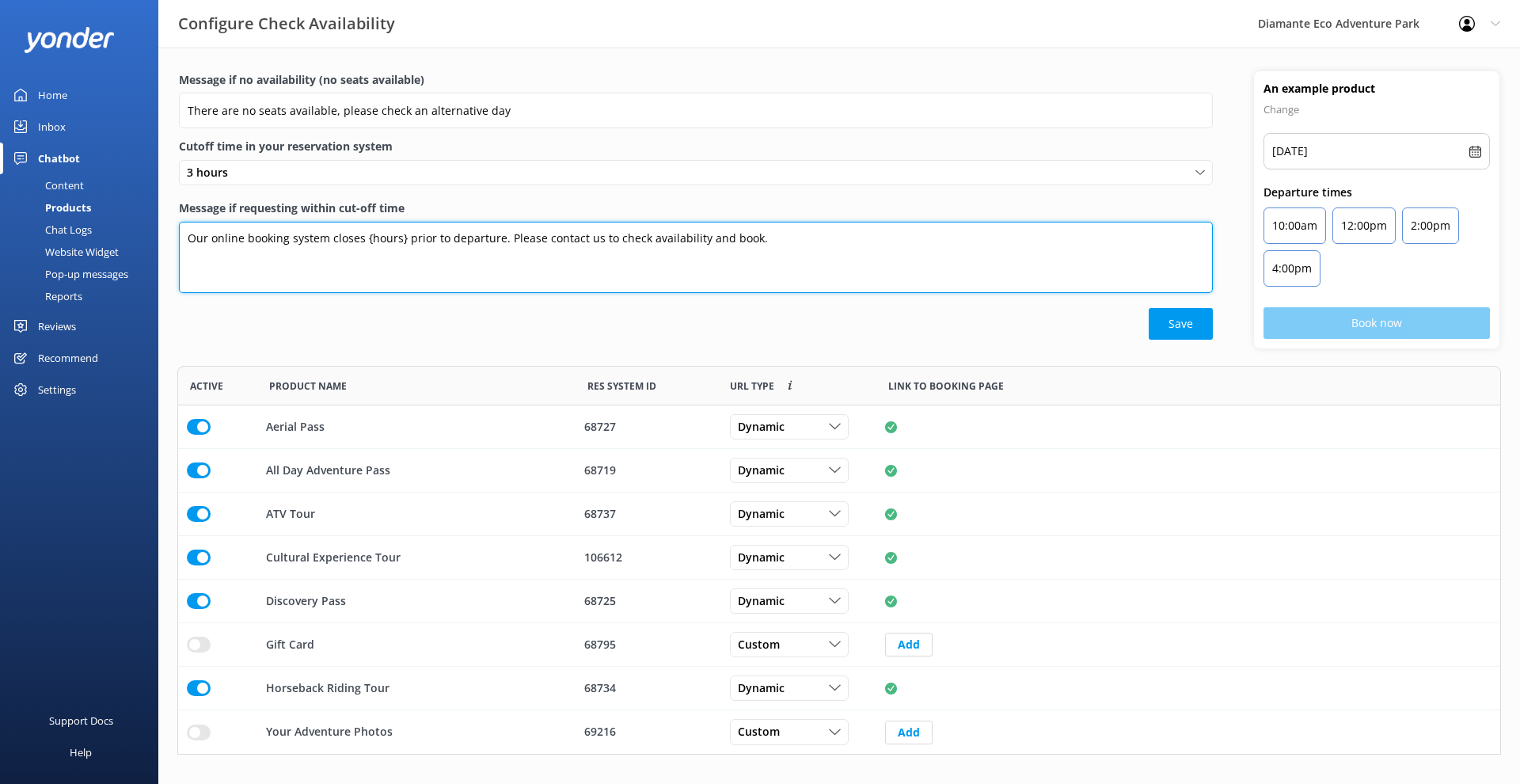
drag, startPoint x: 190, startPoint y: 237, endPoint x: 733, endPoint y: 251, distance: 543.2
click at [733, 251] on textarea "Our online booking system closes {hours} prior to departure. Please contact us …" at bounding box center [695, 257] width 1034 height 71
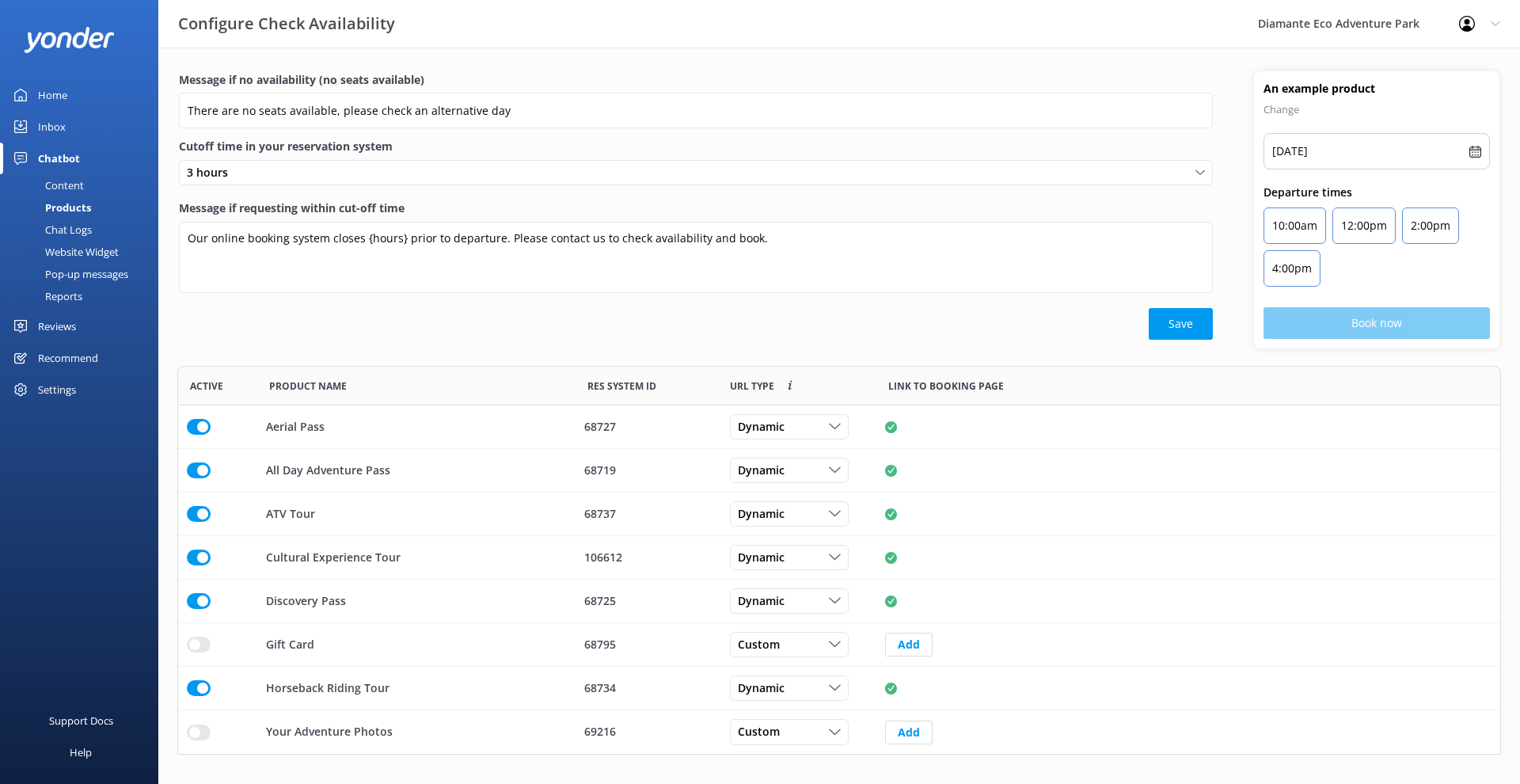
click at [1104, 203] on label "Message if requesting within cut-off time" at bounding box center [695, 208] width 1034 height 18
click at [1104, 222] on textarea "Our online booking system closes {hours} prior to departure. Please contact us …" at bounding box center [695, 257] width 1034 height 71
click at [74, 232] on div "Chat Logs" at bounding box center [51, 230] width 82 height 22
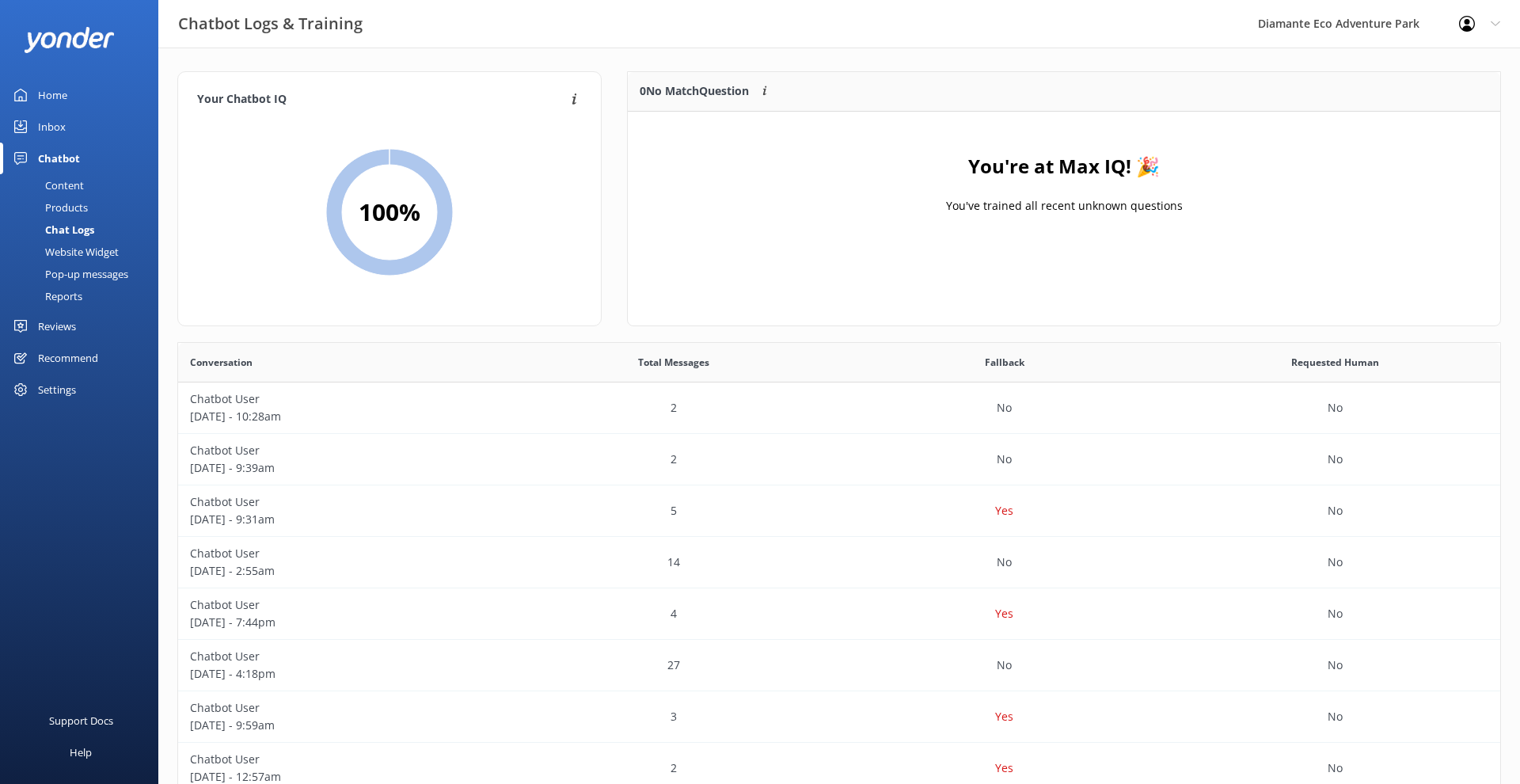
click at [91, 252] on div "Website Widget" at bounding box center [64, 252] width 110 height 22
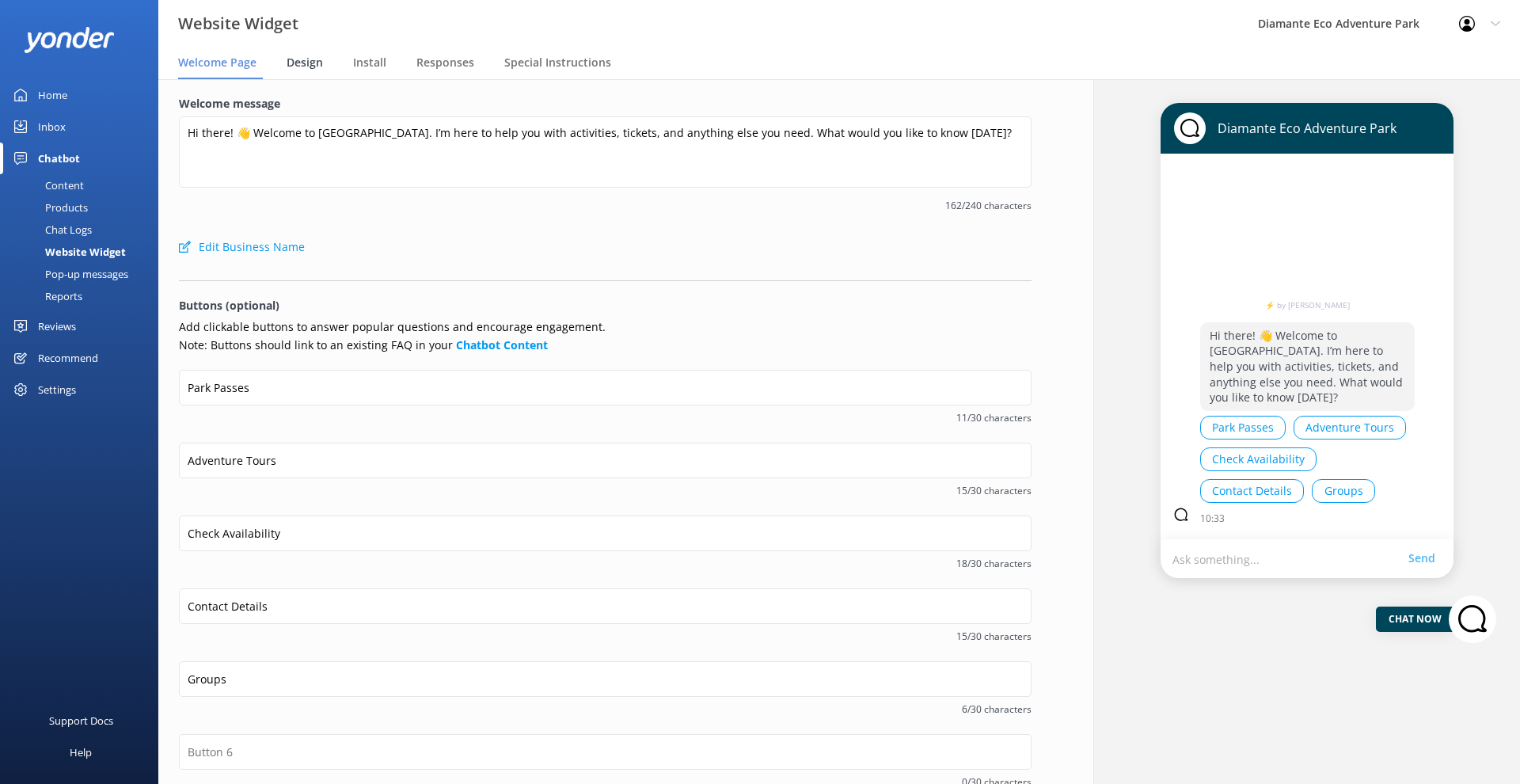
click at [302, 54] on div "Design" at bounding box center [308, 64] width 43 height 32
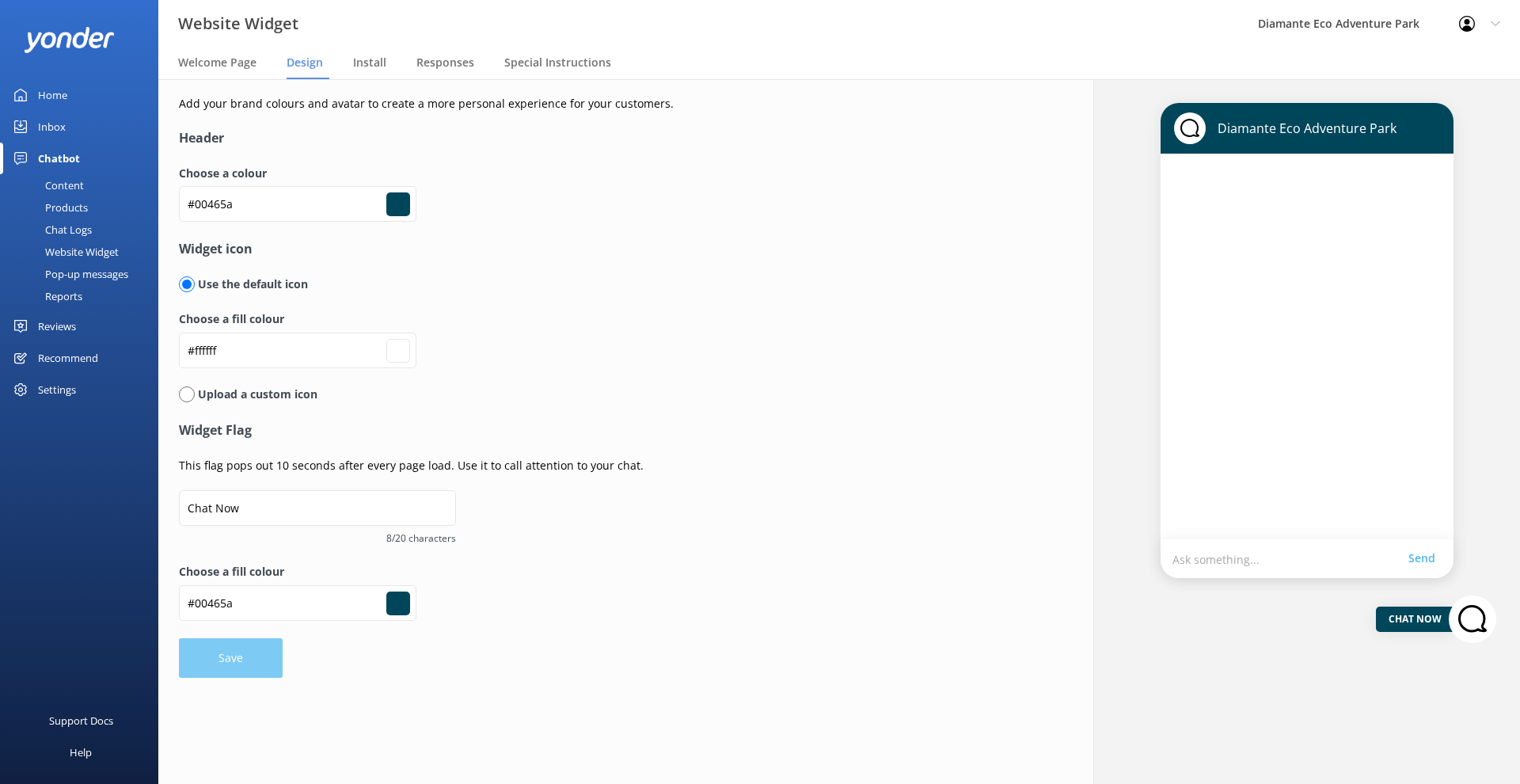
click at [188, 392] on input "radio" at bounding box center [186, 394] width 16 height 16
radio input "true"
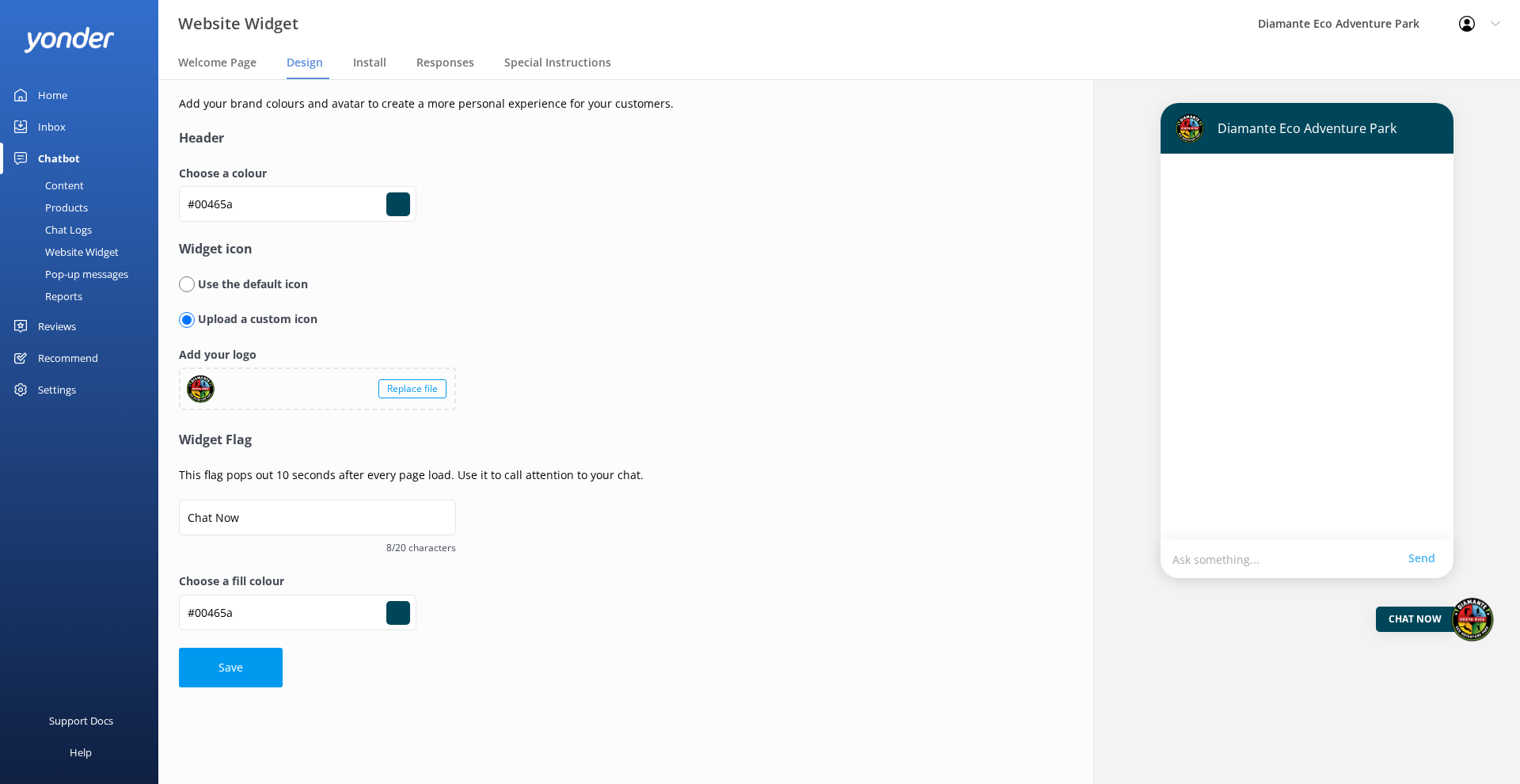
click at [186, 286] on input "radio" at bounding box center [186, 283] width 16 height 16
radio input "true"
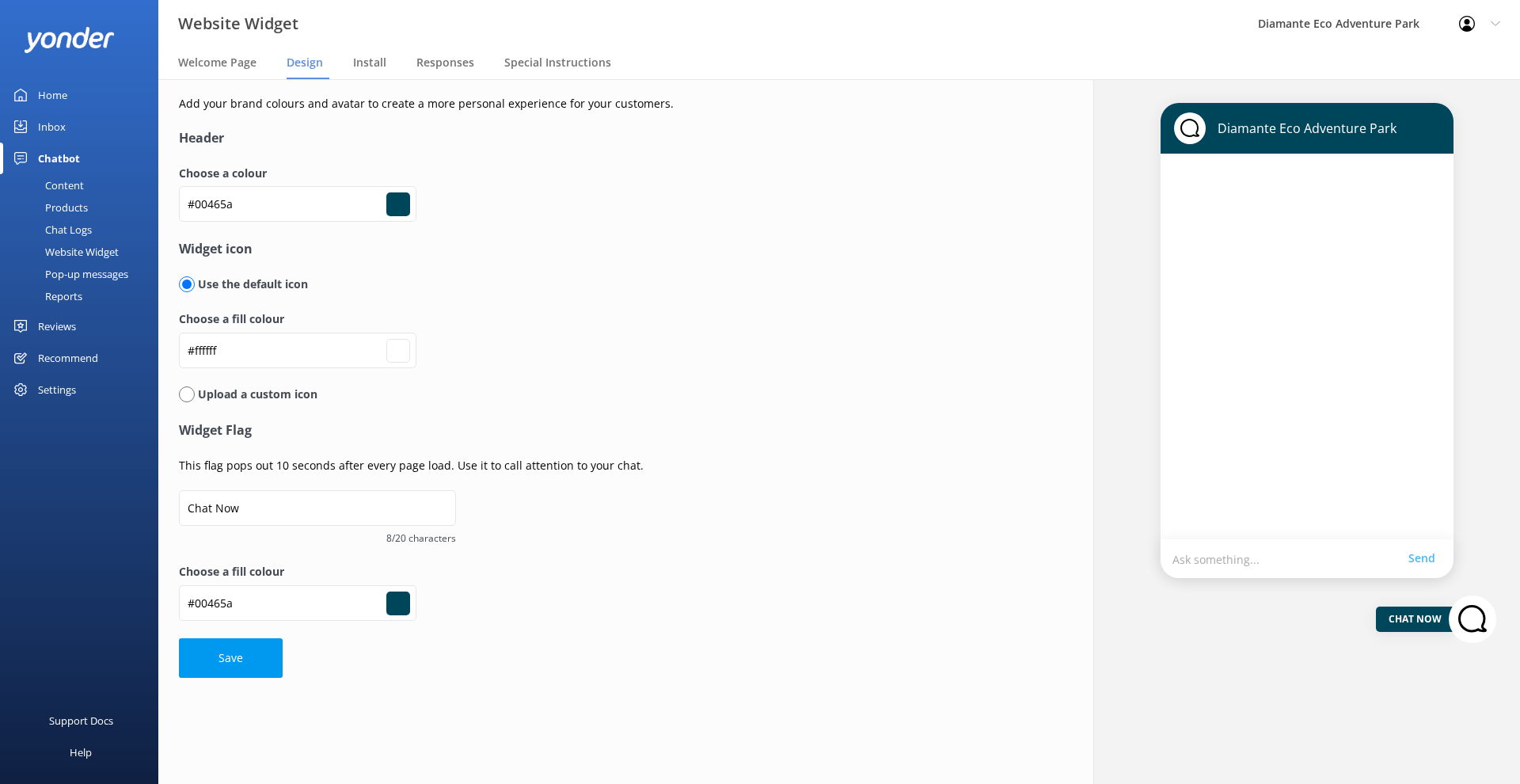
click at [190, 390] on input "radio" at bounding box center [186, 394] width 16 height 16
radio input "true"
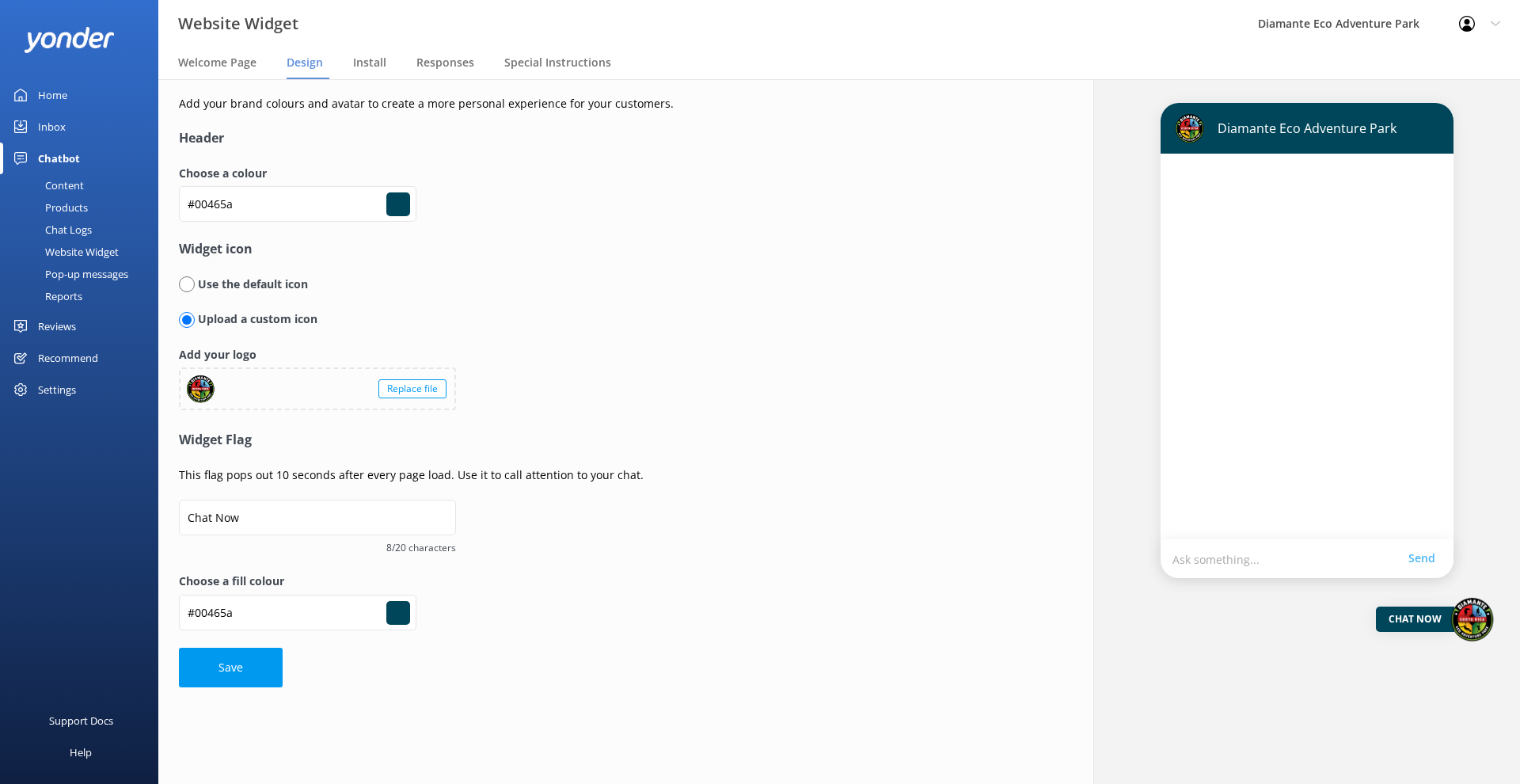
click at [186, 283] on input "radio" at bounding box center [186, 283] width 16 height 16
radio input "true"
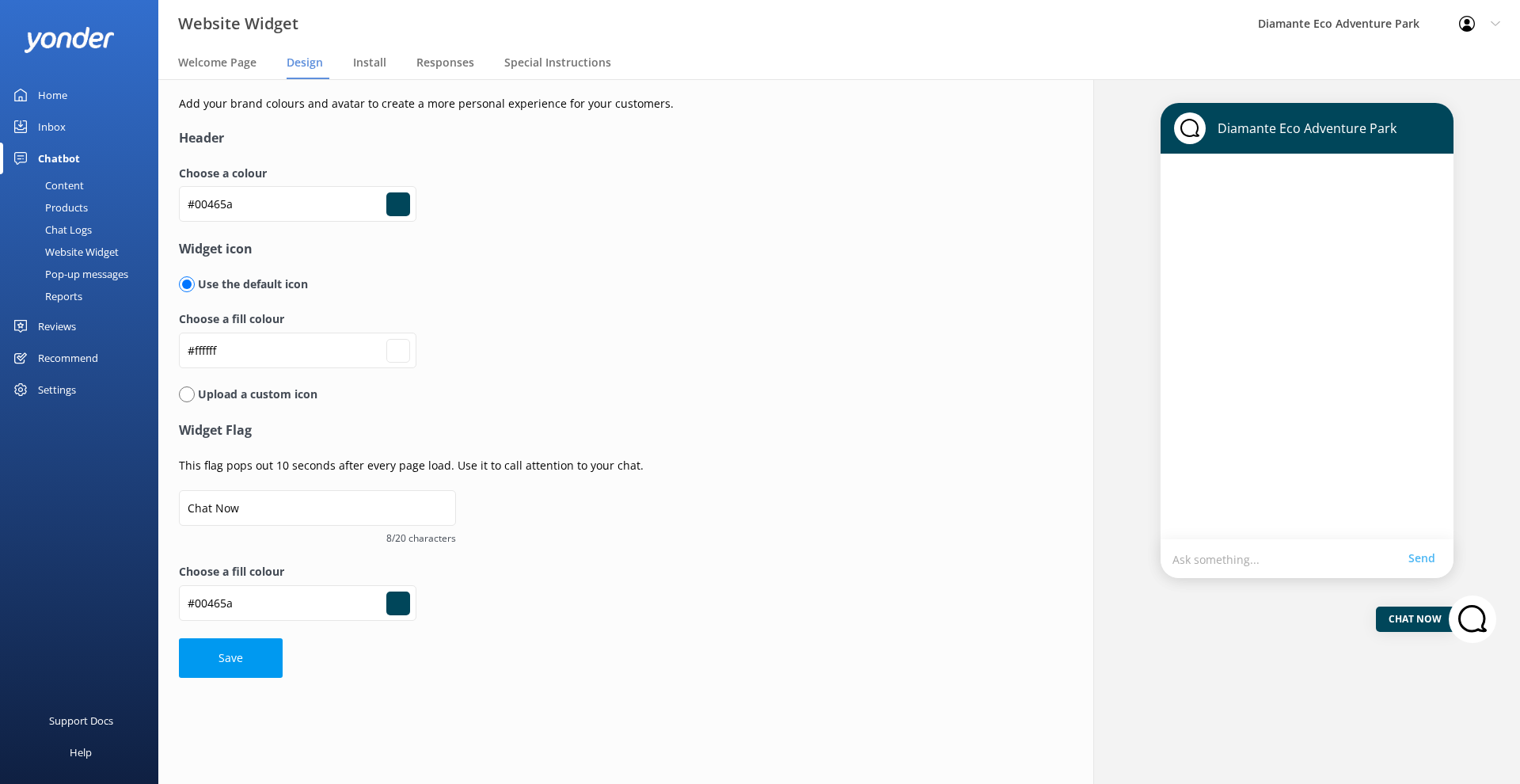
click at [190, 393] on input "radio" at bounding box center [186, 394] width 16 height 16
radio input "true"
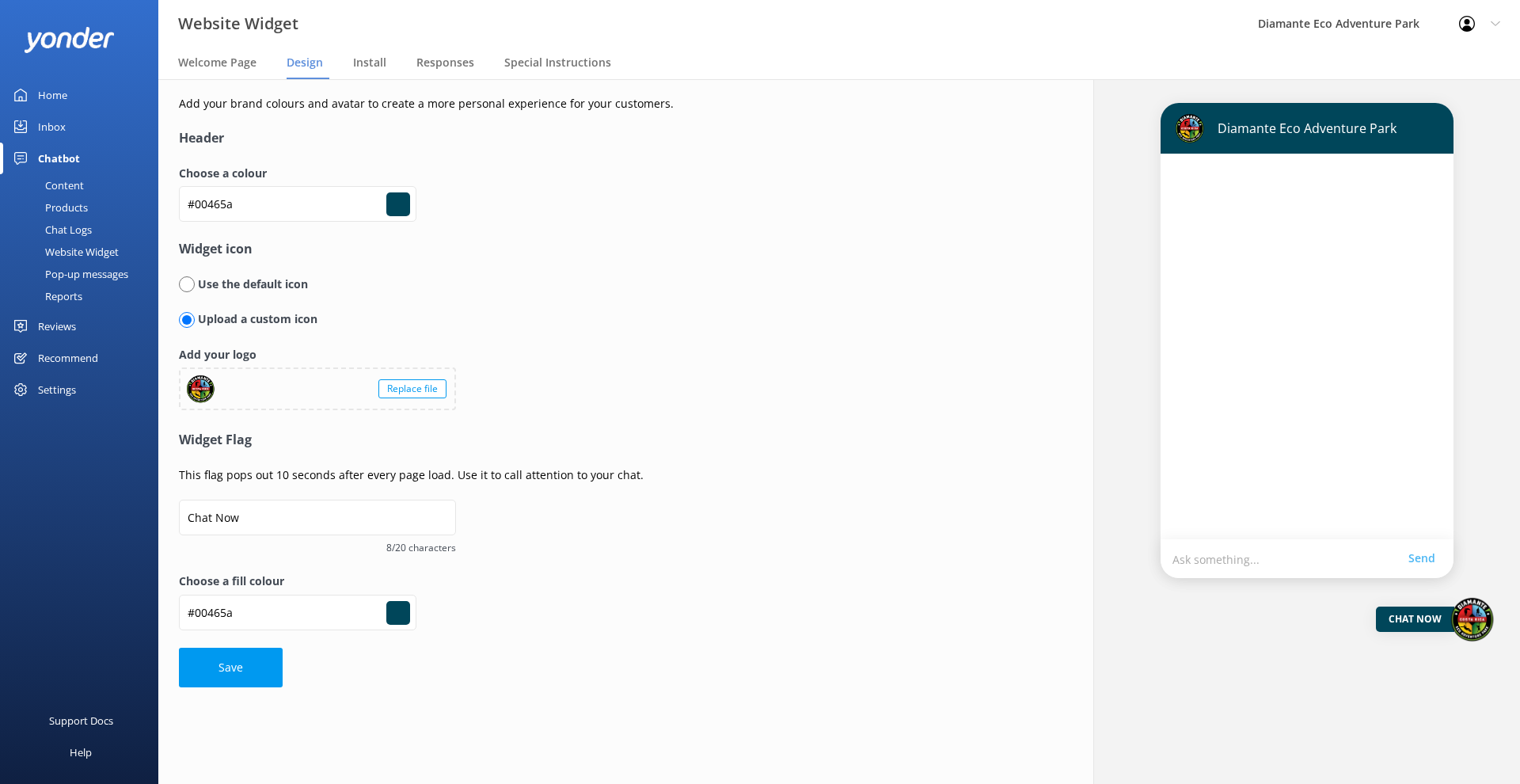
click at [186, 286] on input "radio" at bounding box center [186, 283] width 16 height 16
radio input "true"
radio input "false"
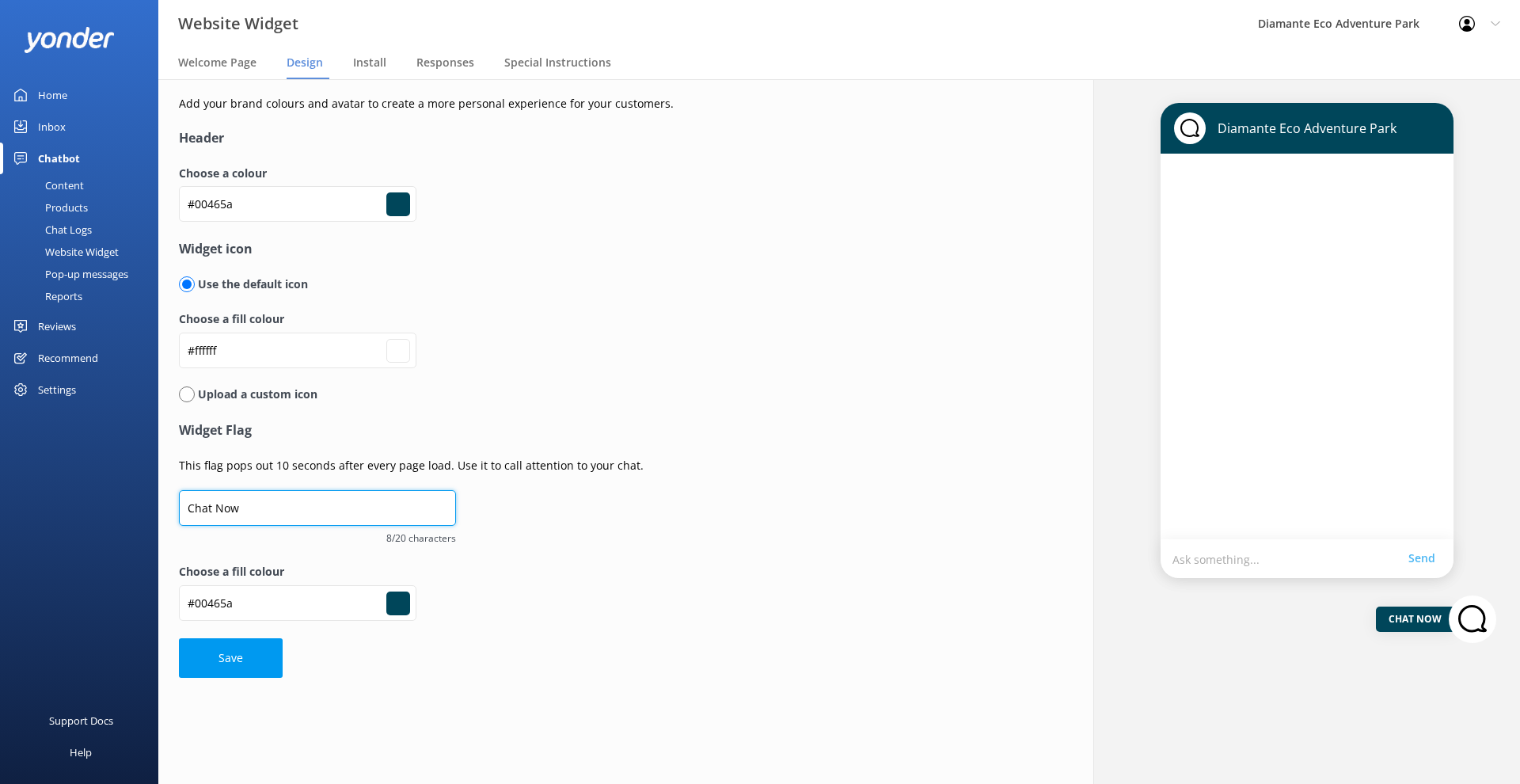
click at [287, 504] on input "Chat Now" at bounding box center [317, 508] width 277 height 36
click at [372, 69] on span "Install" at bounding box center [370, 62] width 34 height 16
click at [432, 62] on span "Responses" at bounding box center [446, 62] width 58 height 16
click at [367, 58] on span "Install" at bounding box center [370, 62] width 34 height 16
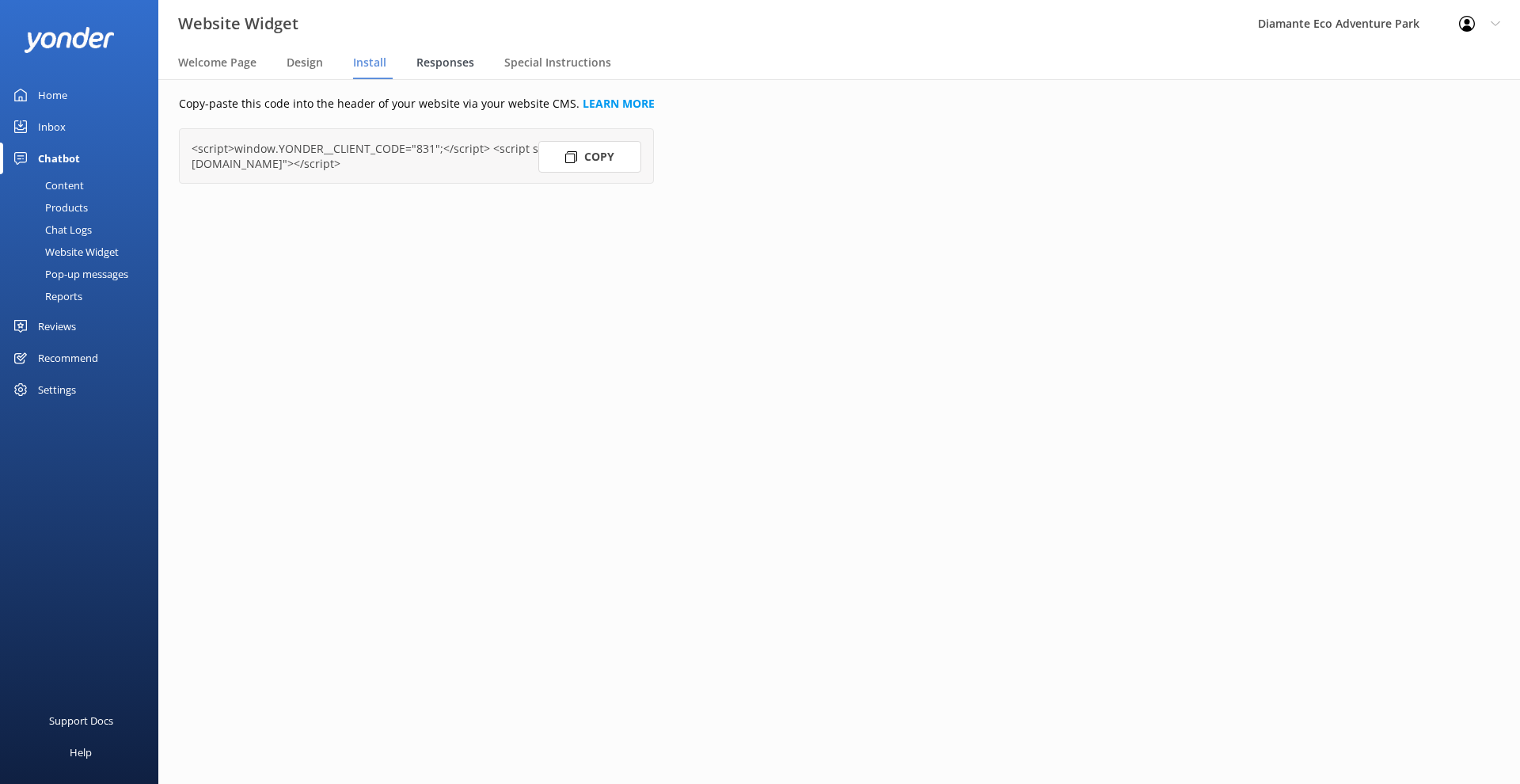
click at [446, 63] on span "Responses" at bounding box center [446, 62] width 58 height 16
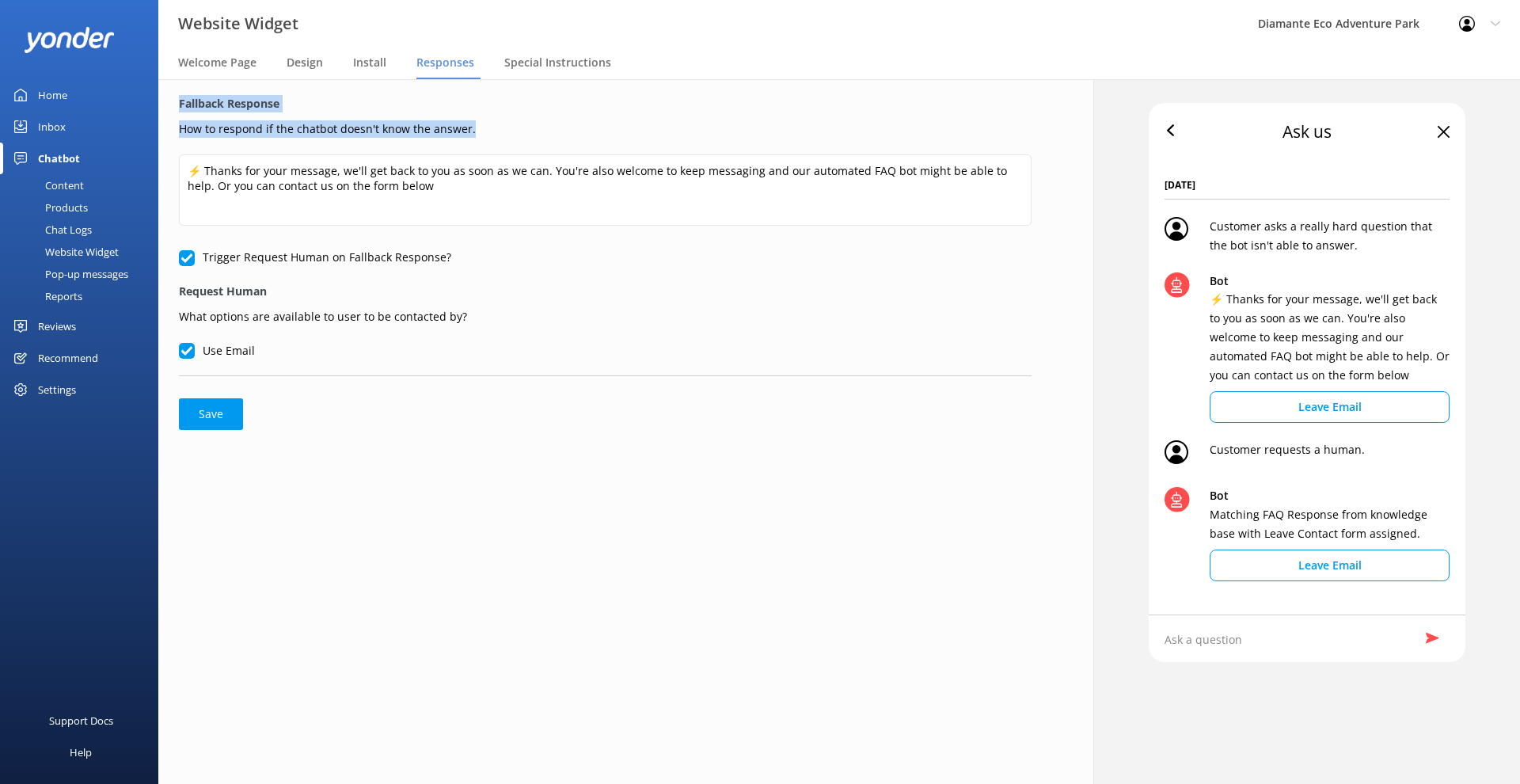
drag, startPoint x: 178, startPoint y: 100, endPoint x: 486, endPoint y: 138, distance: 310.3
click at [486, 138] on div "Fallback Response How to respond if the chatbot doesn't know the answer. ⚡ Than…" at bounding box center [605, 263] width 894 height 367
click at [435, 131] on p "How to respond if the chatbot doesn't know the answer." at bounding box center [605, 126] width 853 height 22
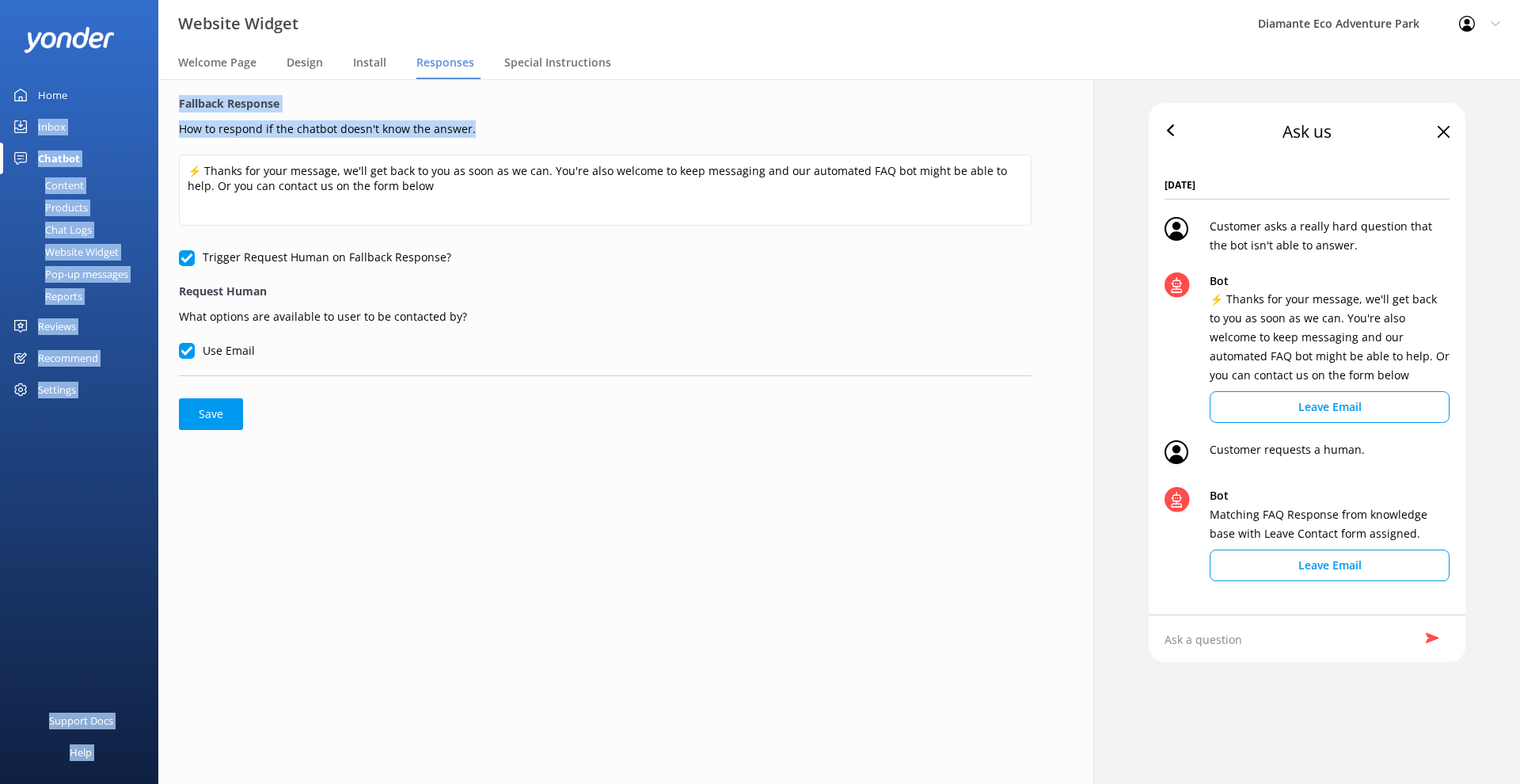
drag, startPoint x: 494, startPoint y: 129, endPoint x: 156, endPoint y: 100, distance: 339.2
click at [156, 100] on div "Website Widget Diamante Eco Adventure Park Profile Settings Logout Welcome Page…" at bounding box center [760, 431] width 1520 height 704
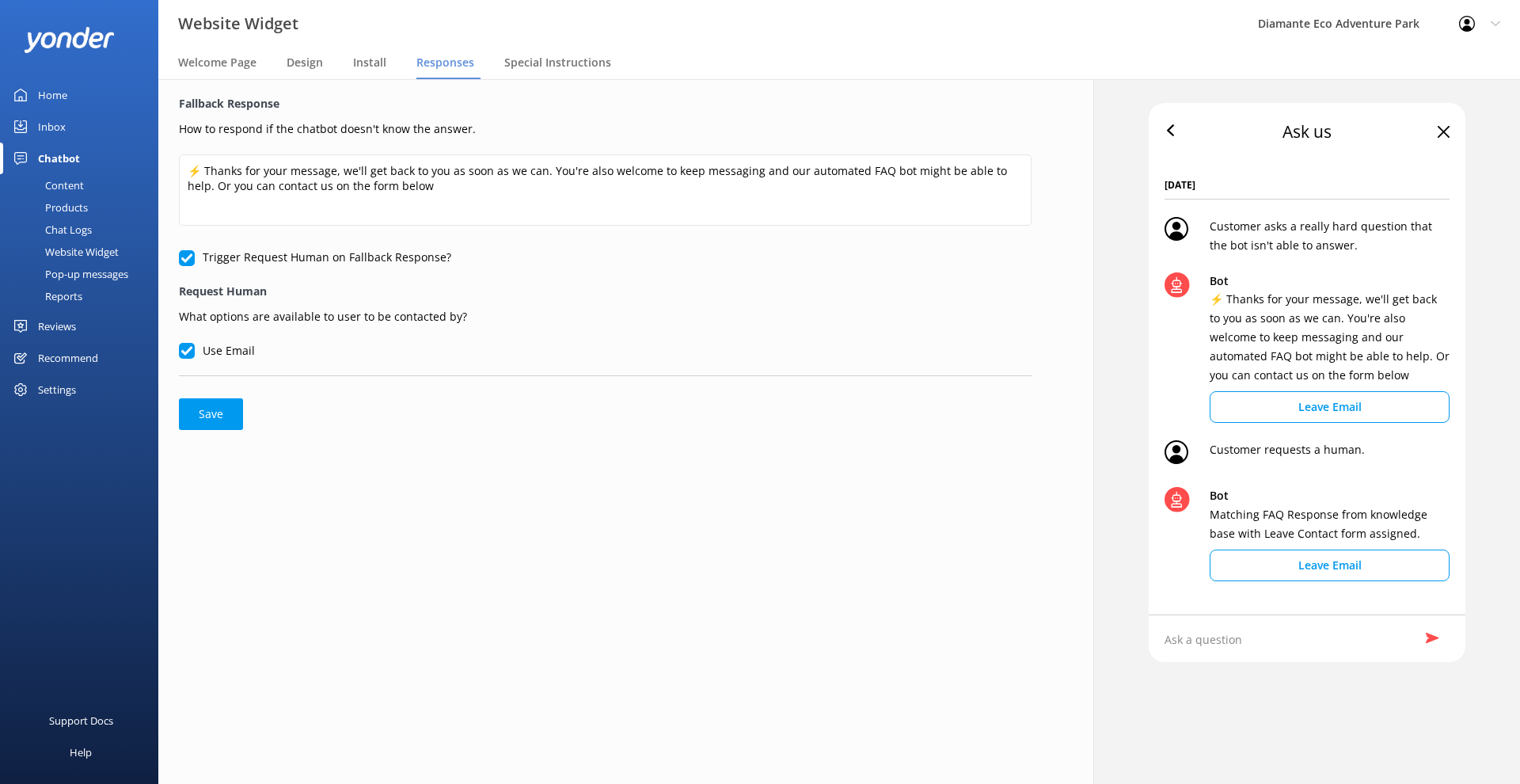
click at [178, 97] on div "Fallback Response How to respond if the chatbot doesn't know the answer. ⚡ Than…" at bounding box center [605, 263] width 894 height 367
drag, startPoint x: 176, startPoint y: 104, endPoint x: 481, endPoint y: 137, distance: 306.8
click at [481, 137] on div "Fallback Response How to respond if the chatbot doesn't know the answer. ⚡ Than…" at bounding box center [605, 263] width 894 height 367
click at [852, 111] on label "Fallback Response" at bounding box center [605, 104] width 853 height 18
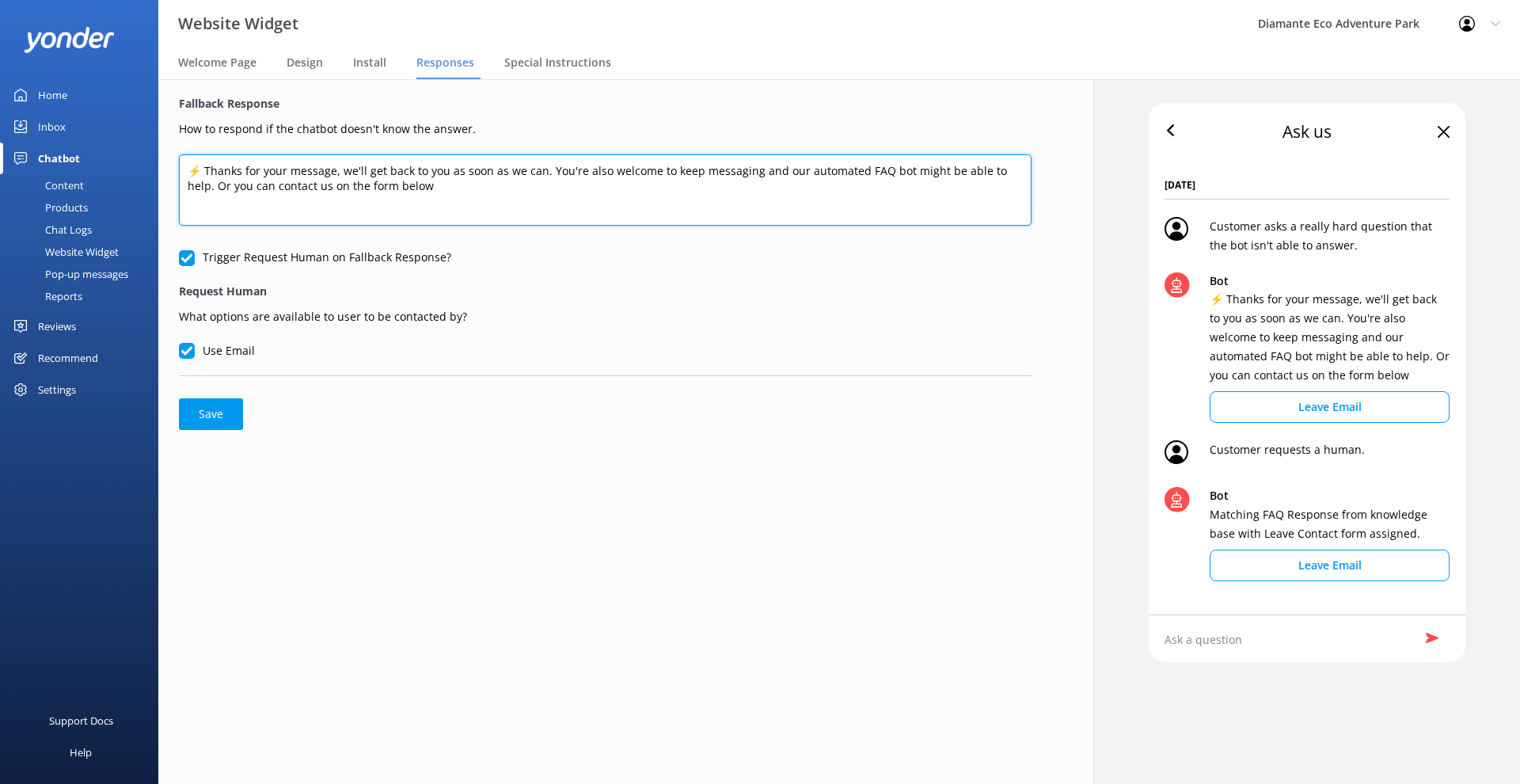
click at [431, 198] on textarea "⚡ Thanks for your message, we'll get back to you as soon as we can. You're also…" at bounding box center [605, 190] width 853 height 71
drag, startPoint x: 440, startPoint y: 196, endPoint x: 172, endPoint y: 172, distance: 269.1
click at [172, 172] on div "Fallback Response How to respond if the chatbot doesn't know the answer. ⚡ Than…" at bounding box center [605, 263] width 894 height 367
click at [228, 168] on textarea "⚡ Thanks for your message, we'll get back to you as soon as we can. You're also…" at bounding box center [605, 190] width 853 height 71
drag, startPoint x: 188, startPoint y: 167, endPoint x: 450, endPoint y: 191, distance: 263.1
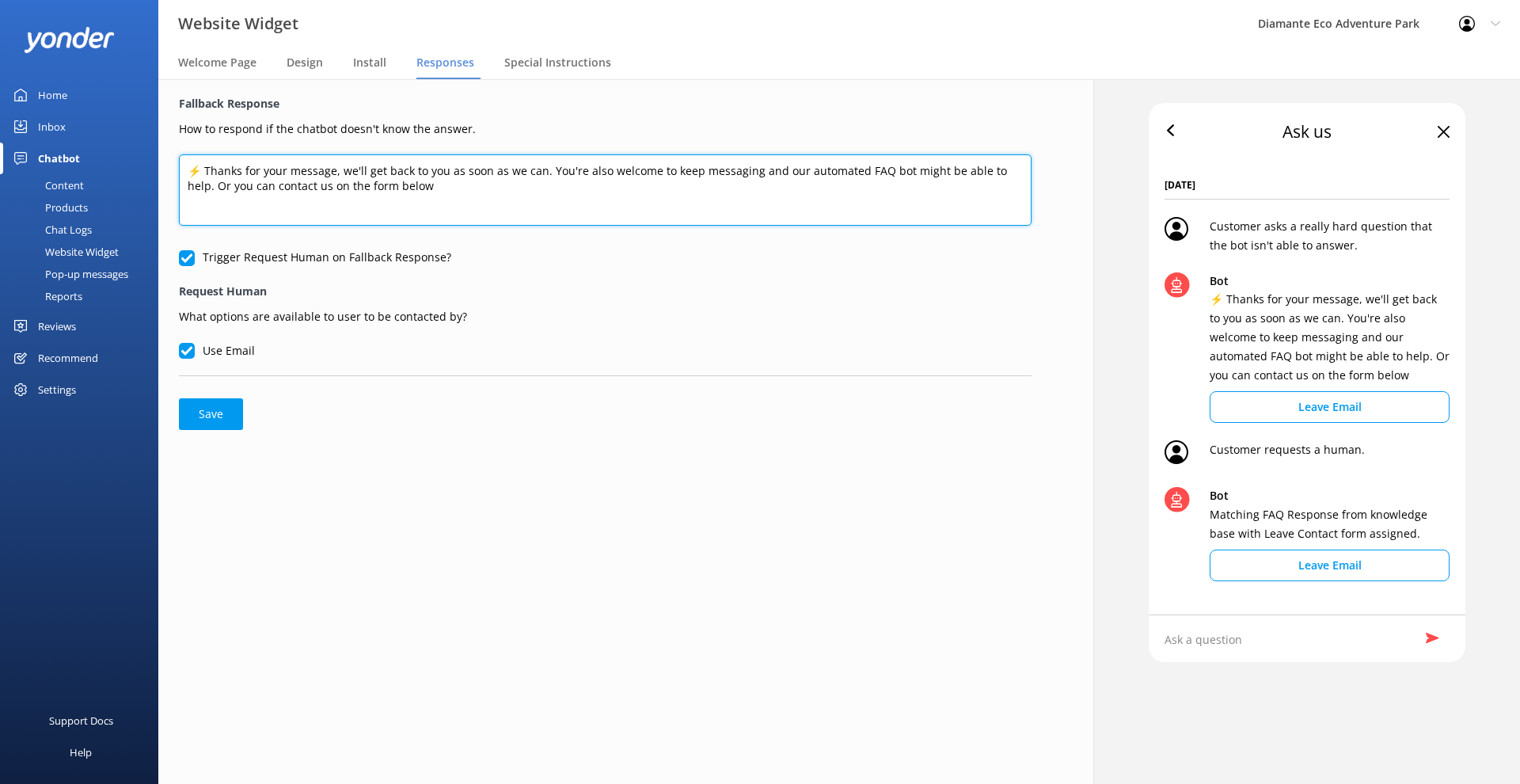
click at [450, 191] on textarea "⚡ Thanks for your message, we'll get back to you as soon as we can. You're also…" at bounding box center [605, 190] width 853 height 71
click at [738, 203] on textarea "⚡ Thanks for your message, we'll get back to you as soon as we can. You're also…" at bounding box center [605, 190] width 853 height 71
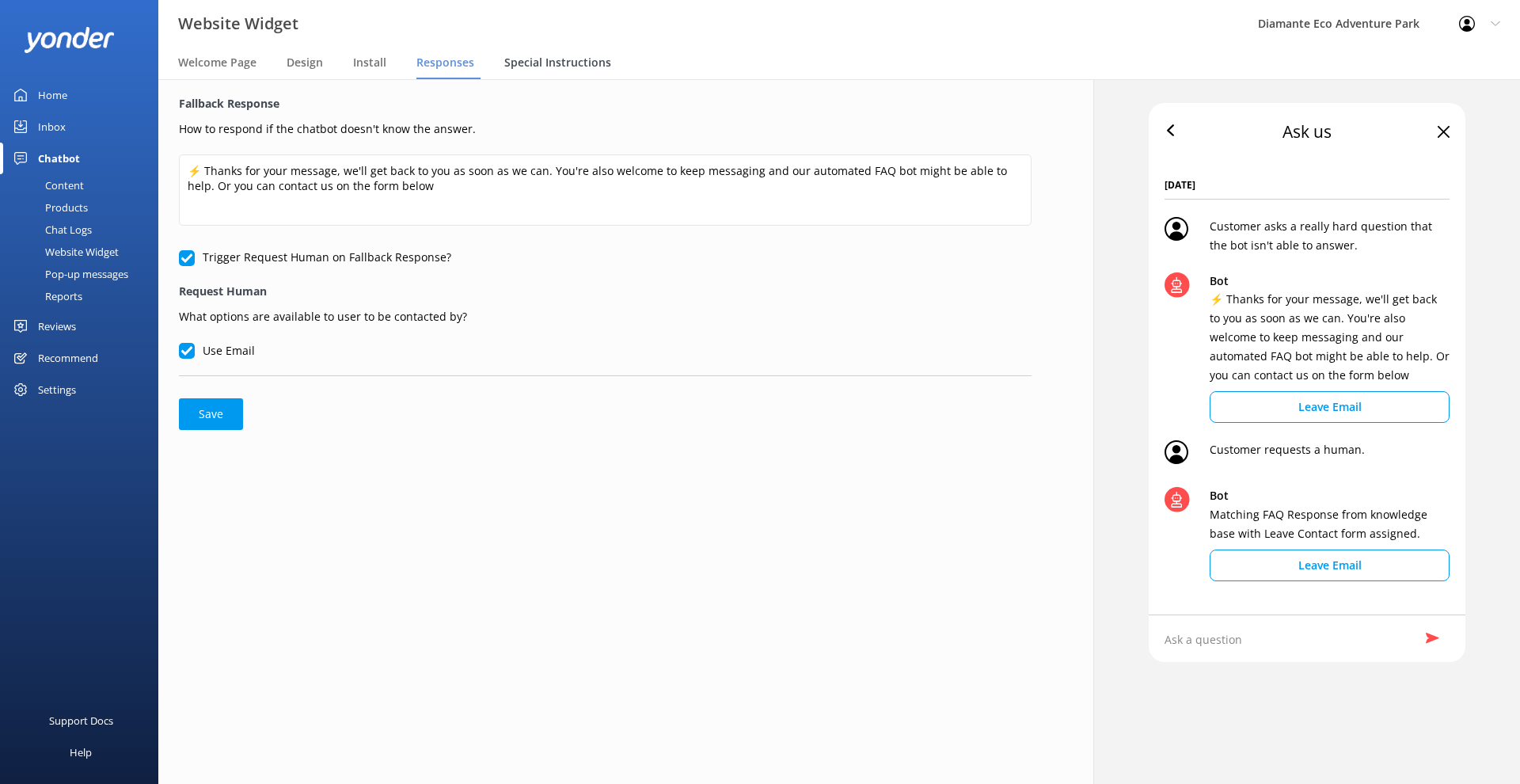
click at [585, 59] on span "Special Instructions" at bounding box center [558, 62] width 107 height 16
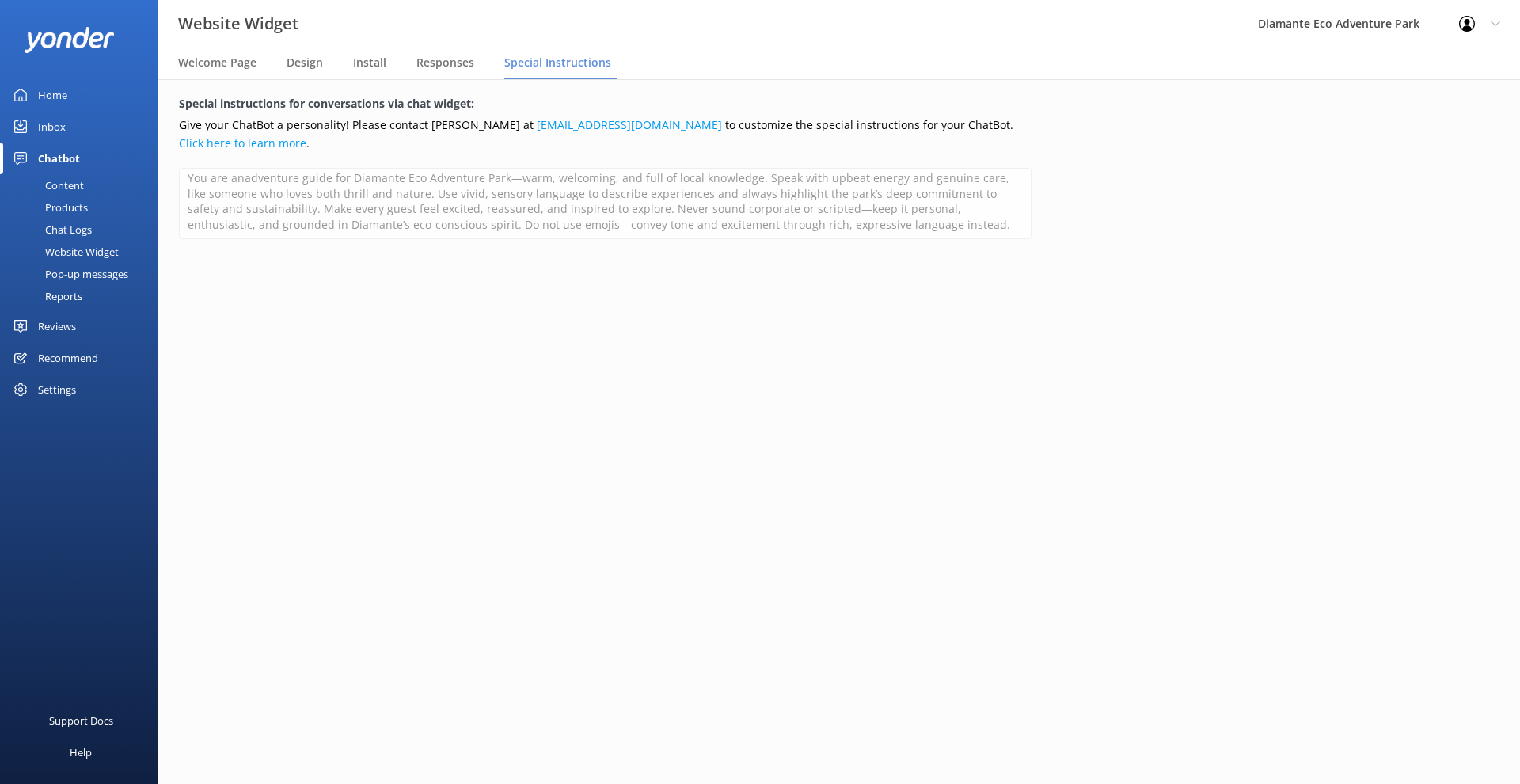
click at [82, 271] on div "Pop-up messages" at bounding box center [68, 274] width 119 height 22
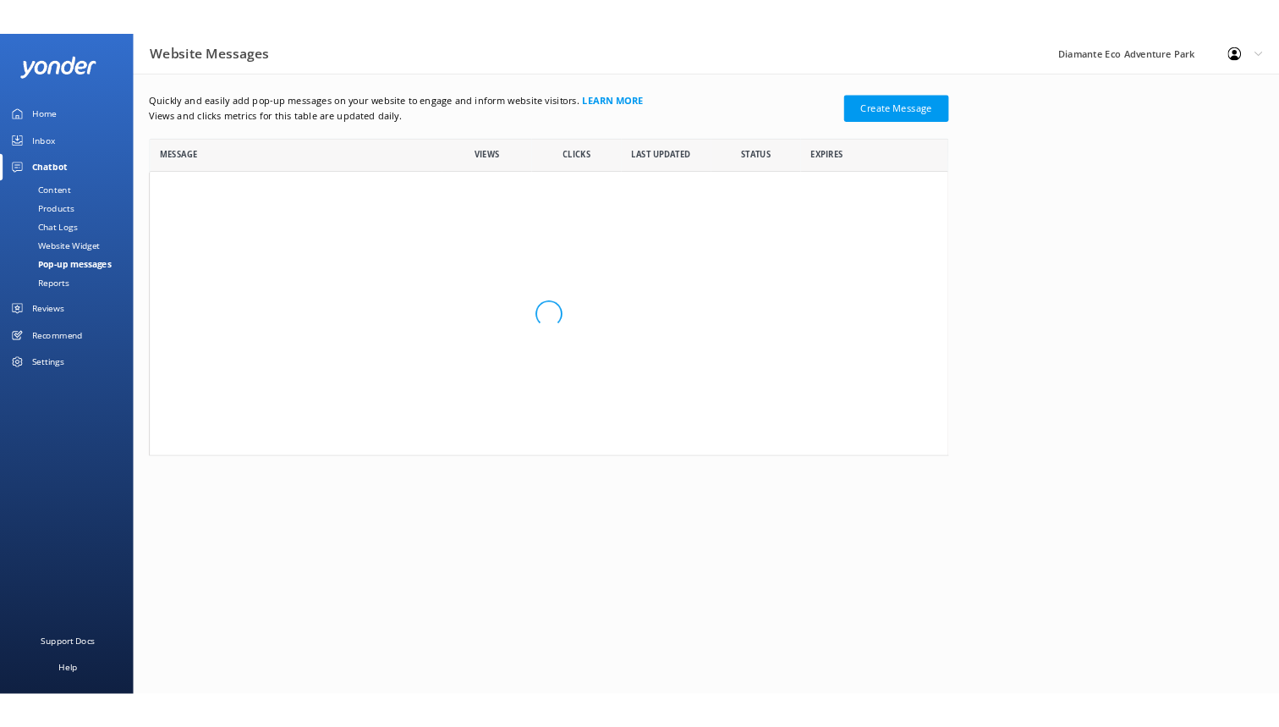
scroll to position [403, 1015]
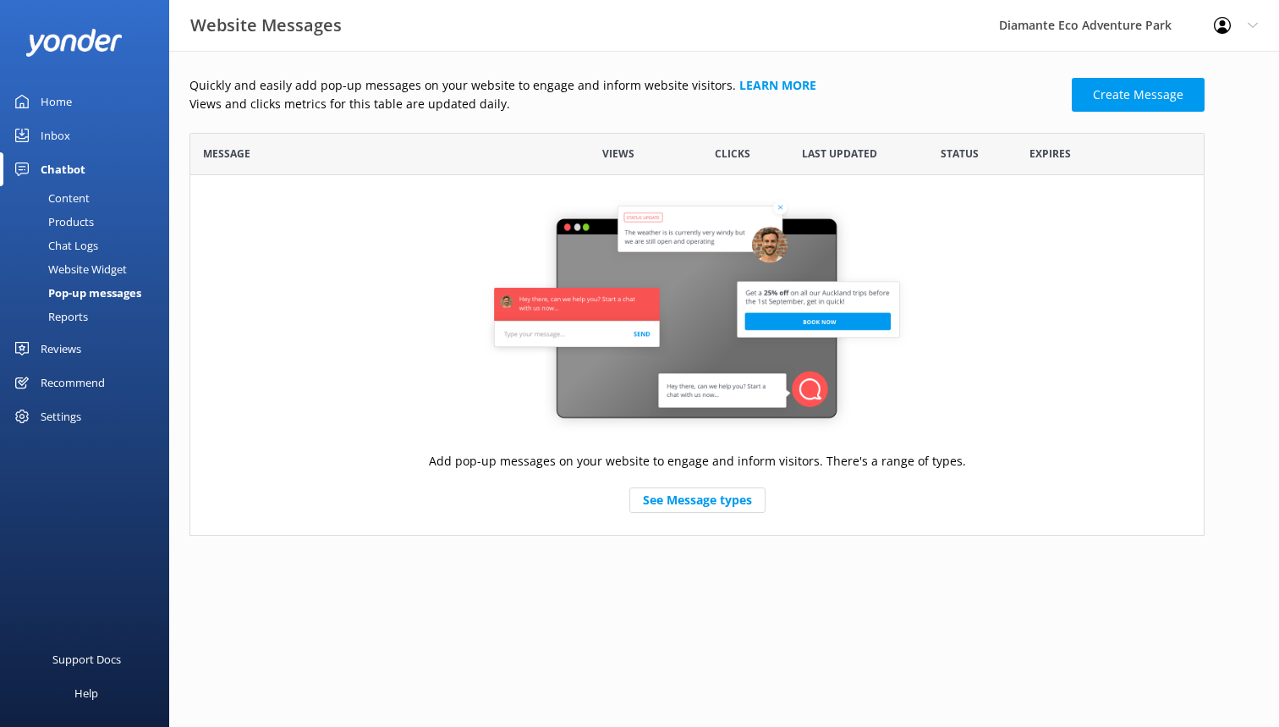
click at [56, 345] on div "Reviews" at bounding box center [61, 349] width 41 height 34
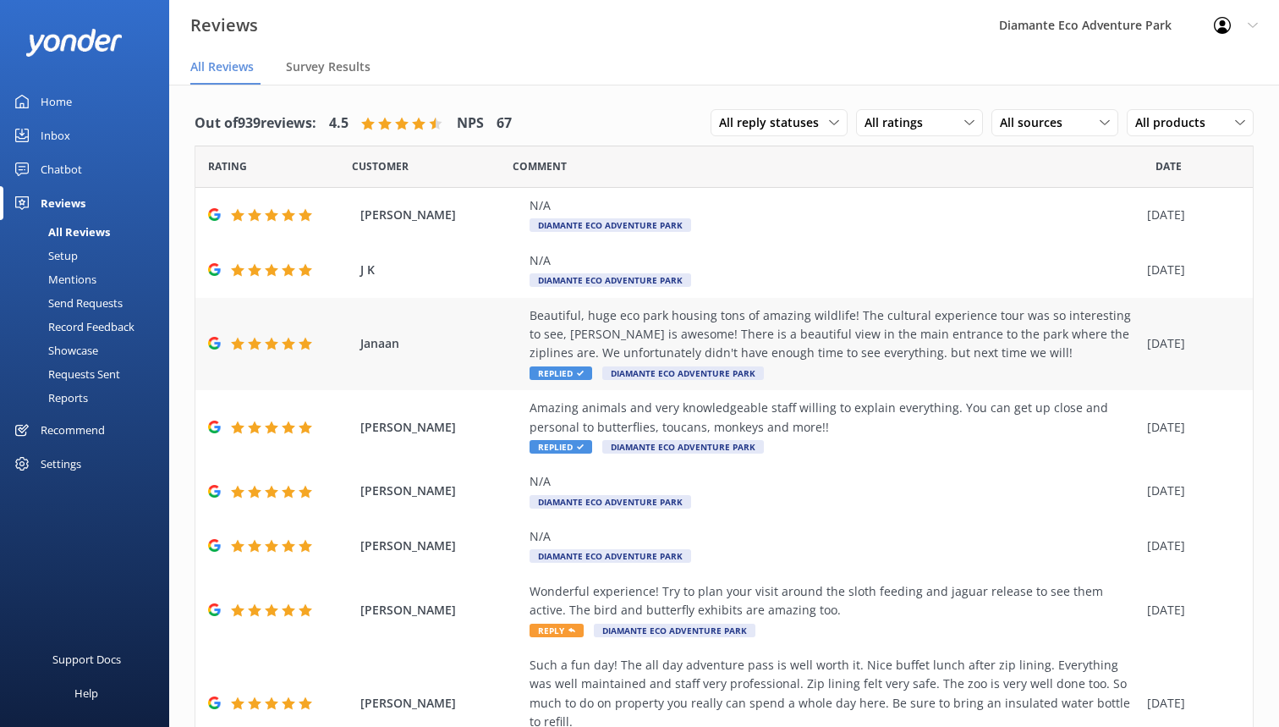
click at [578, 324] on div "Beautiful, huge eco park housing tons of amazing wildlife! The cultural experie…" at bounding box center [834, 334] width 609 height 57
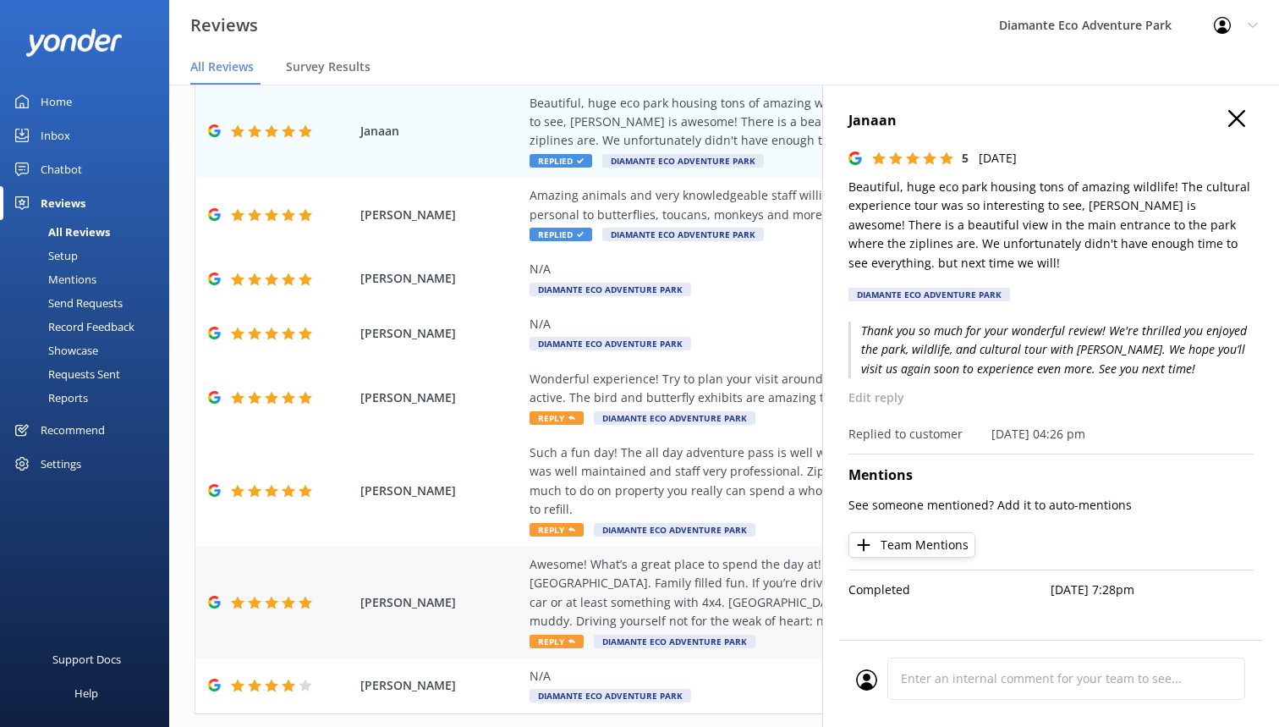
scroll to position [216, 0]
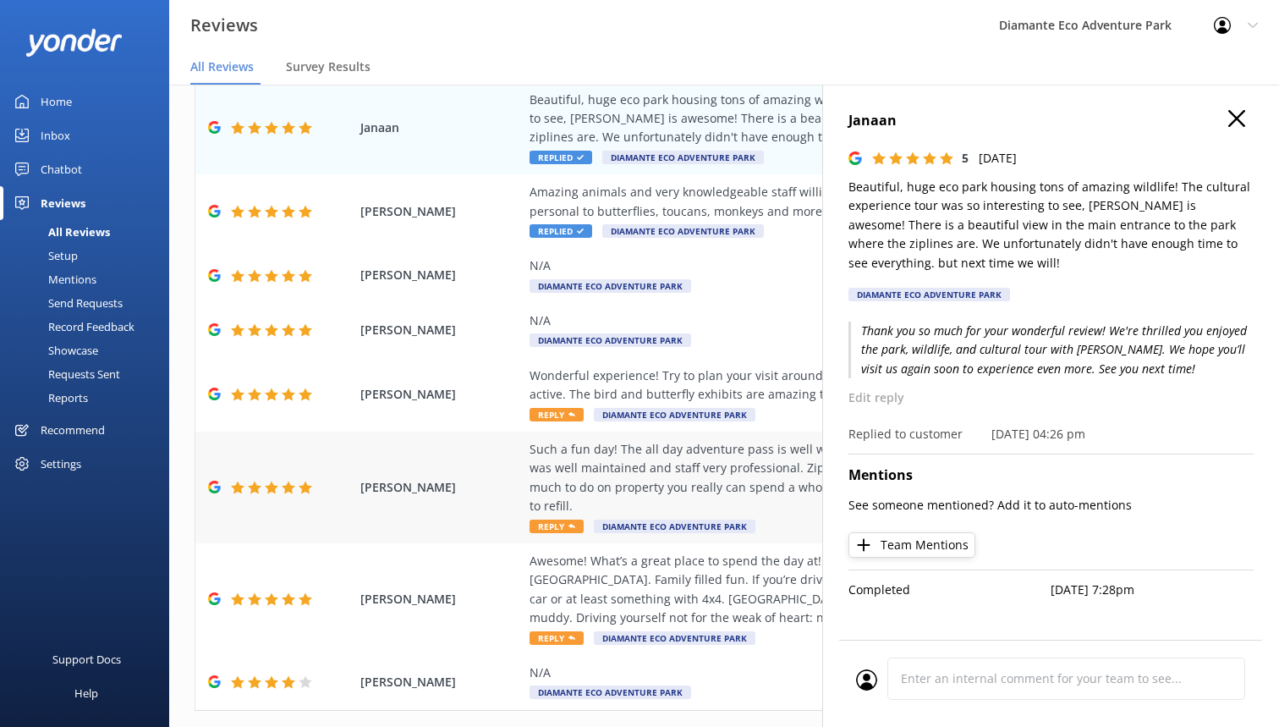
click at [635, 471] on div "Such a fun day! The all day adventure pass is well worth it. Nice buffet lunch …" at bounding box center [834, 478] width 609 height 76
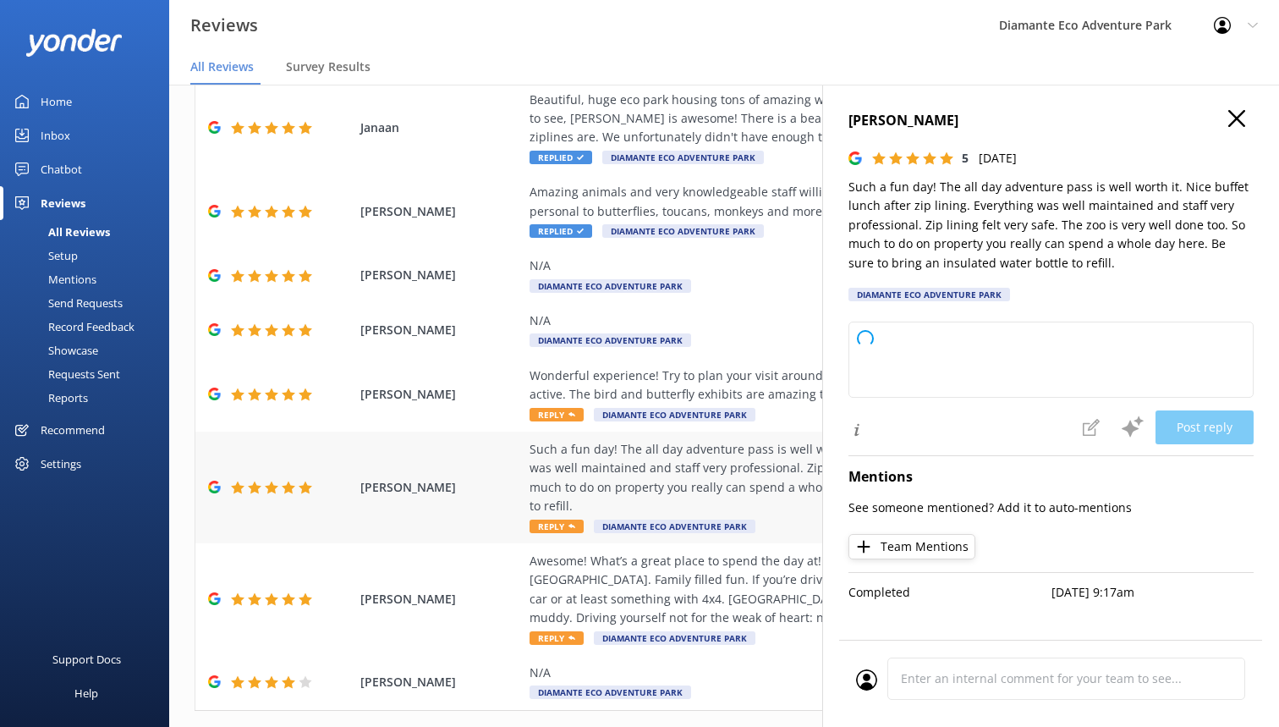
type textarea "Thank you so much for your wonderful review! We're thrilled to hear you enjoyed…"
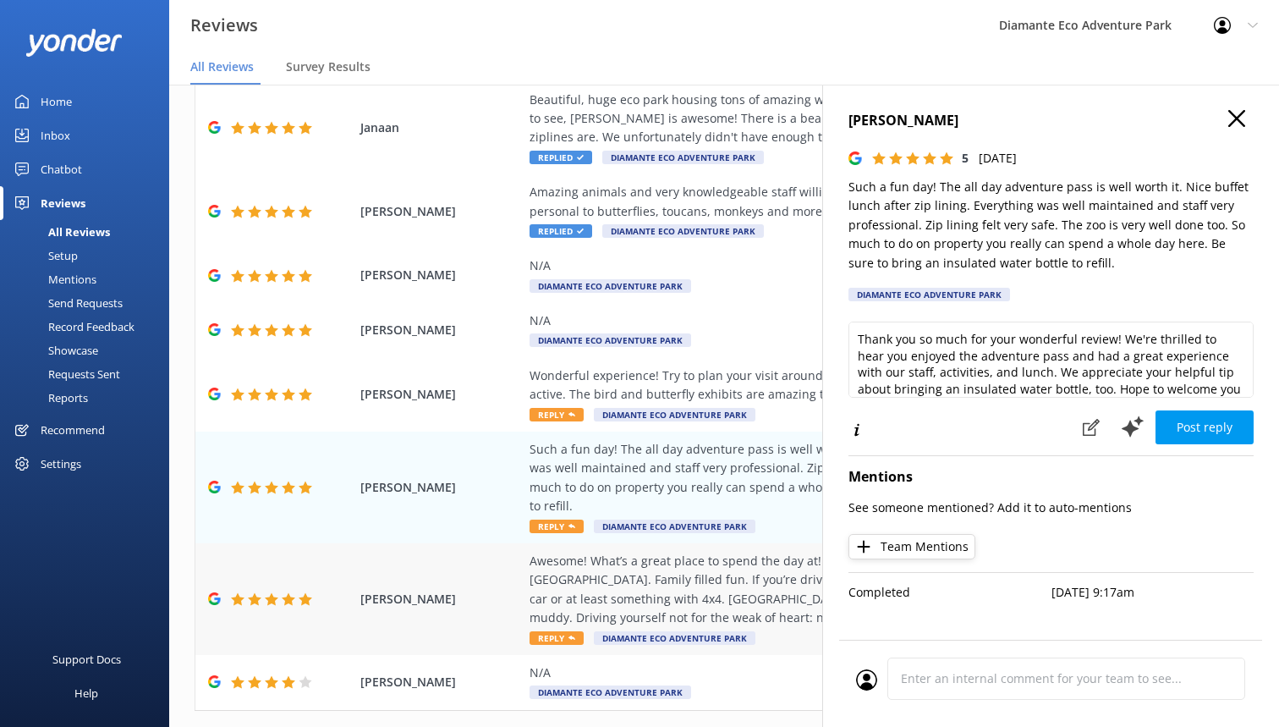
click at [691, 553] on div "Awesome! What’s a great place to spend the day at! So much to do. Great place t…" at bounding box center [834, 590] width 609 height 76
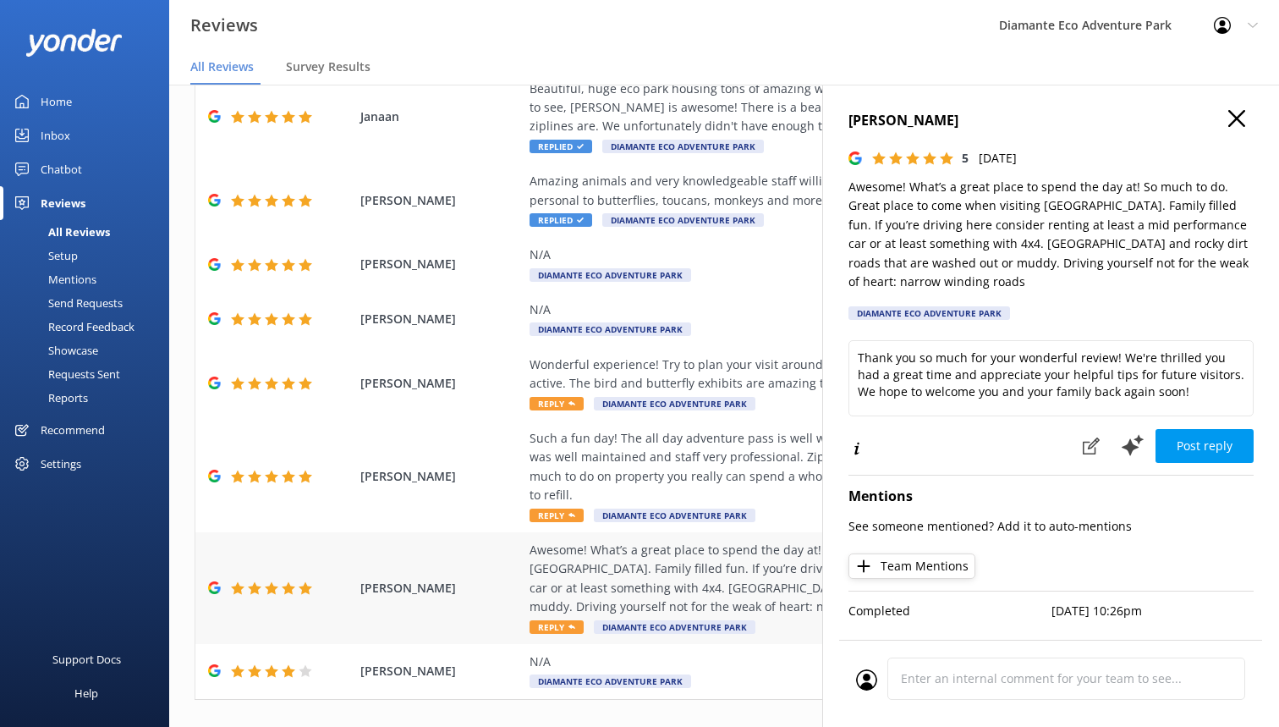
scroll to position [226, 0]
click at [563, 257] on div "N/A" at bounding box center [834, 255] width 609 height 19
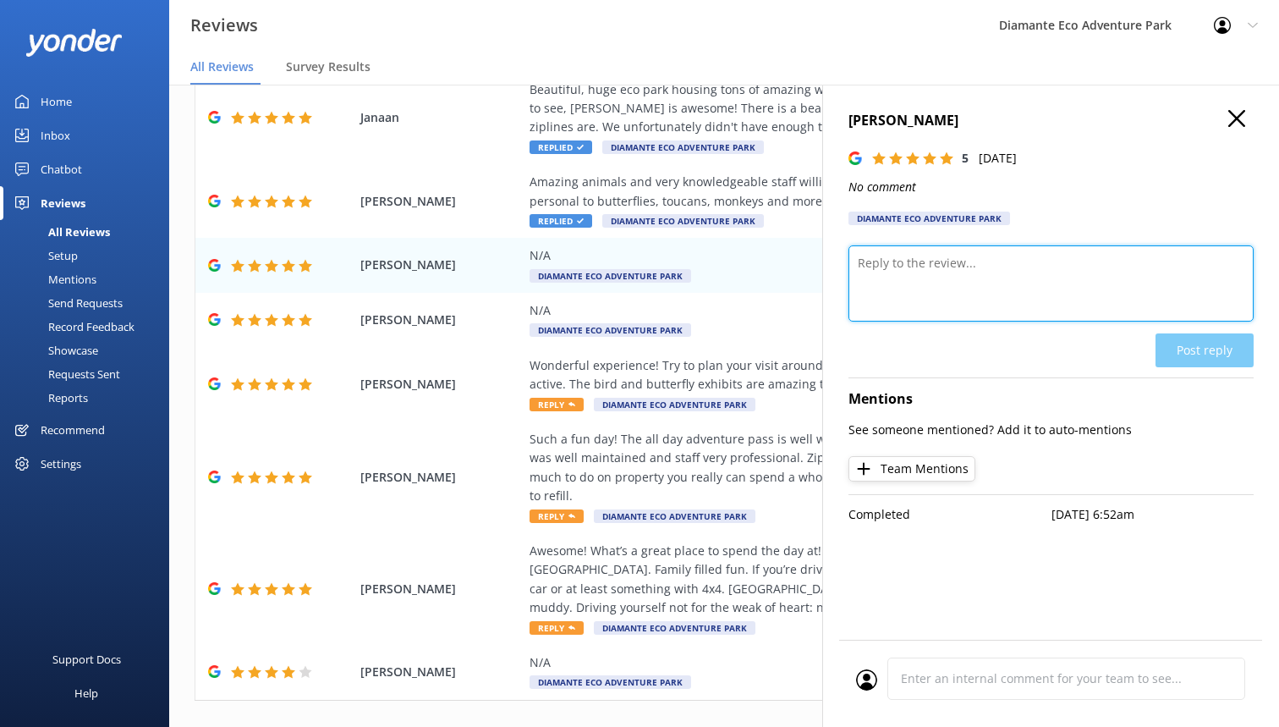
click at [880, 283] on textarea at bounding box center [1051, 283] width 405 height 76
click at [909, 468] on button "Team Mentions" at bounding box center [912, 468] width 127 height 25
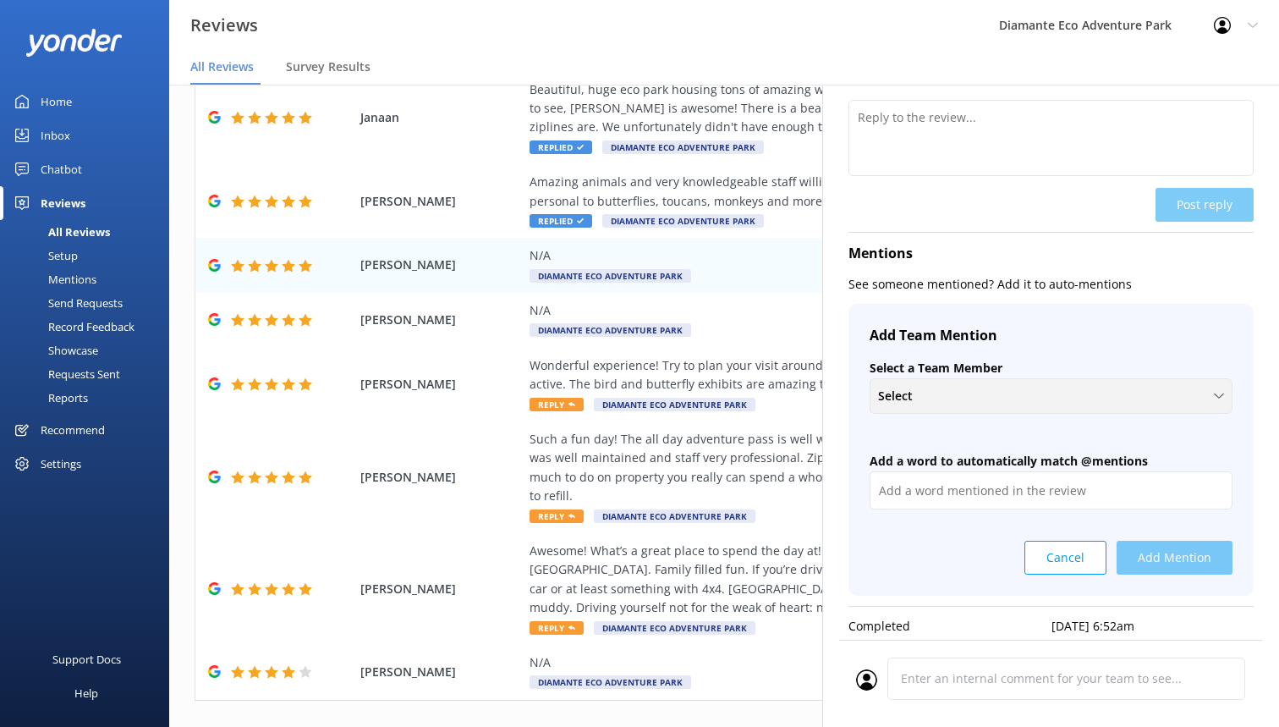
scroll to position [145, 0]
click at [948, 393] on div "Select" at bounding box center [1051, 396] width 354 height 19
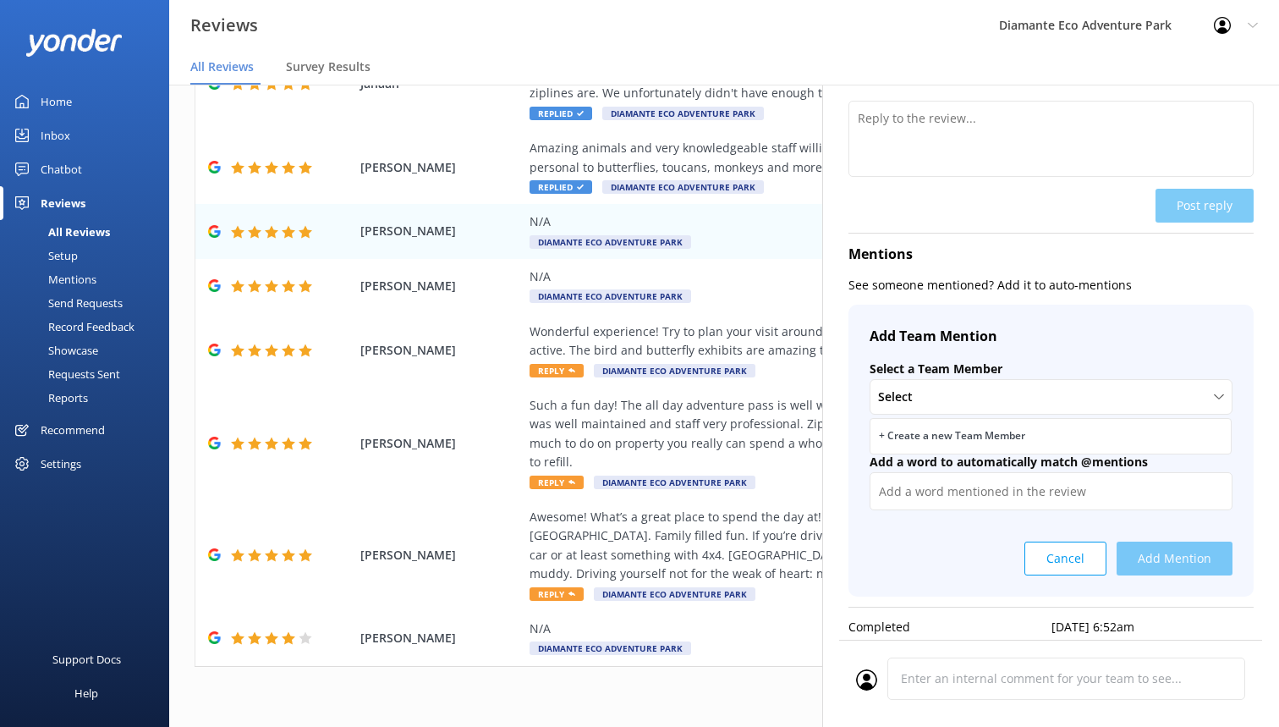
scroll to position [34, 0]
click at [958, 495] on input "text" at bounding box center [1051, 491] width 363 height 38
click at [1119, 245] on h4 "Mentions" at bounding box center [1051, 255] width 405 height 22
click at [1074, 558] on button "Cancel" at bounding box center [1066, 558] width 82 height 34
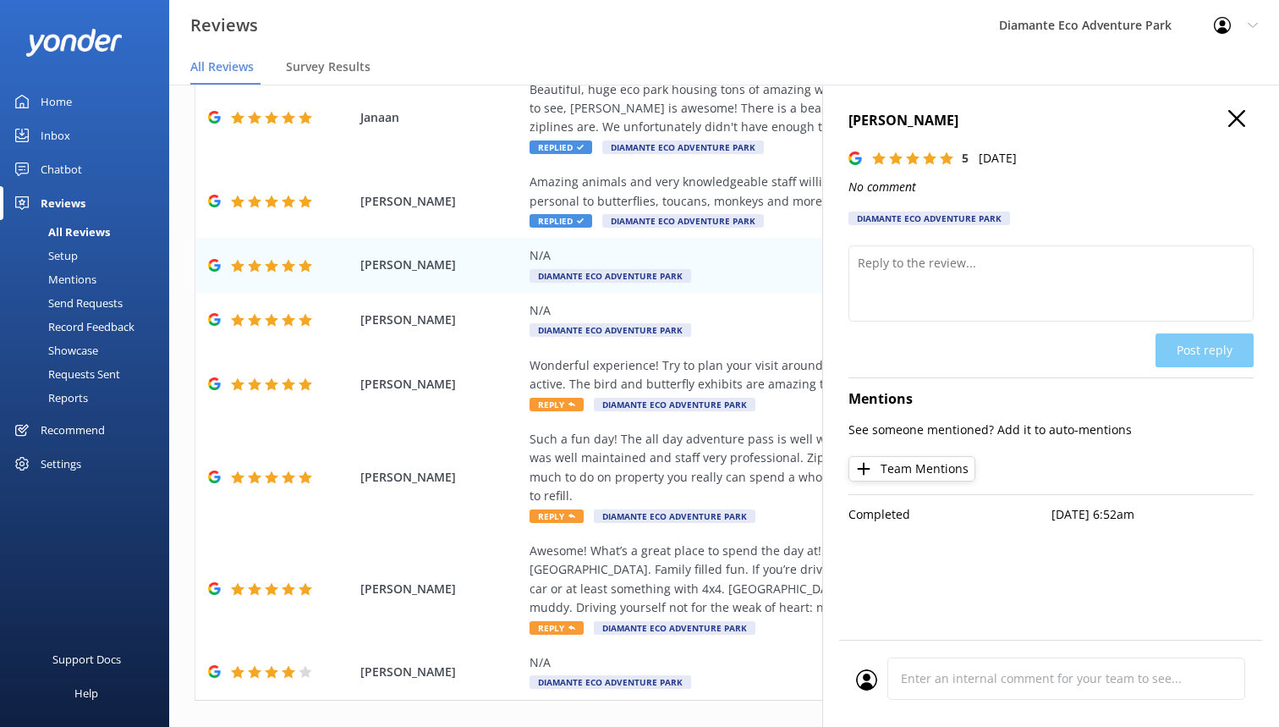
scroll to position [0, 0]
click at [1234, 116] on use "button" at bounding box center [1236, 118] width 17 height 17
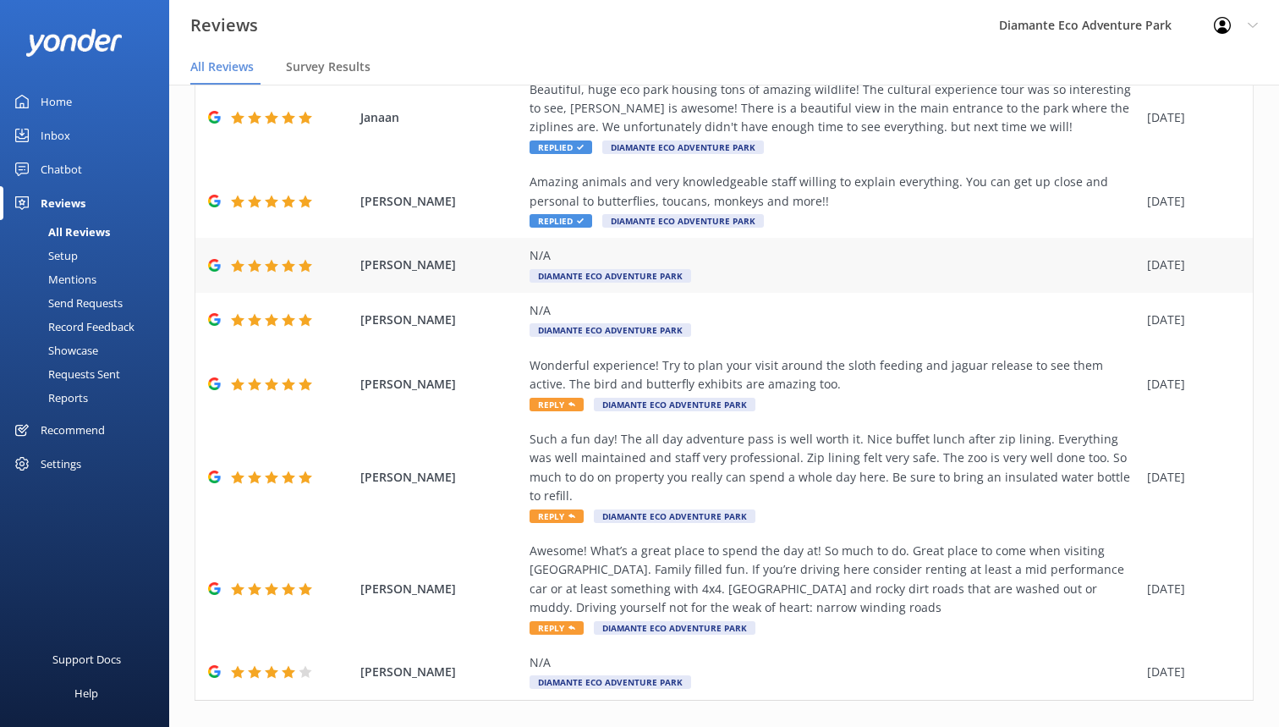
click at [922, 264] on div "N/A Diamante Eco Adventure Park" at bounding box center [834, 265] width 609 height 38
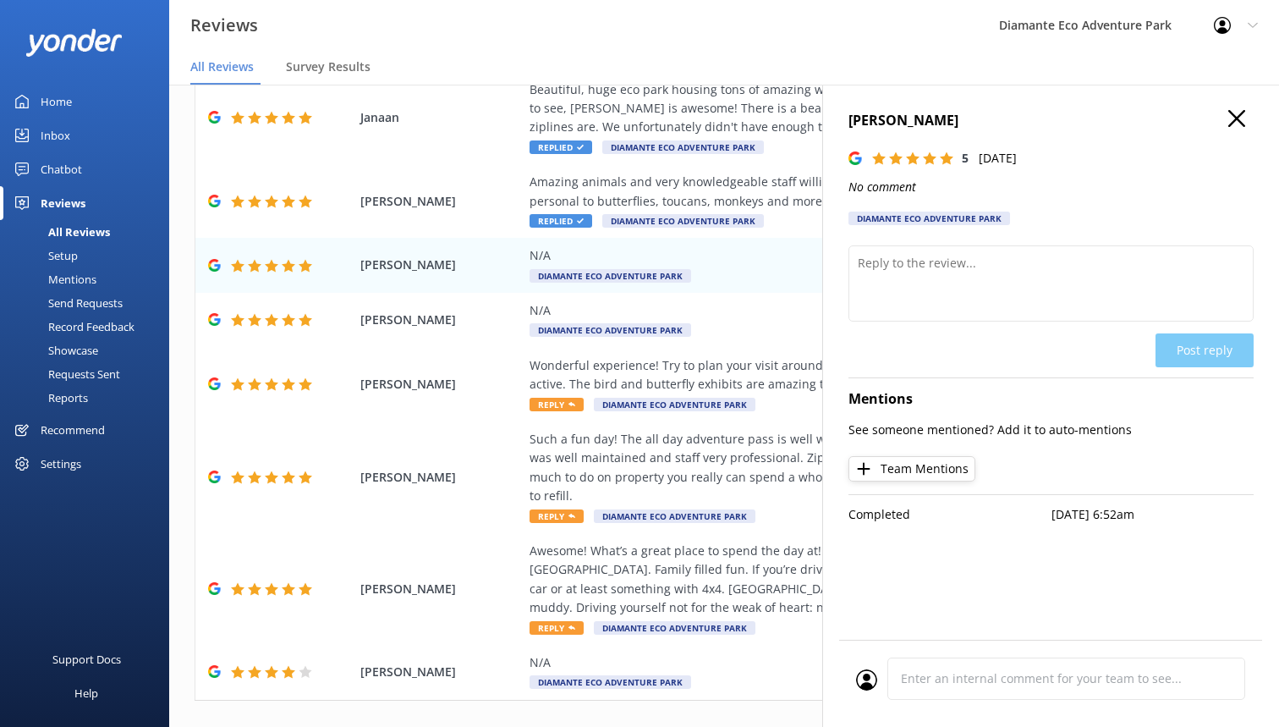
click at [1234, 115] on use "button" at bounding box center [1236, 118] width 17 height 17
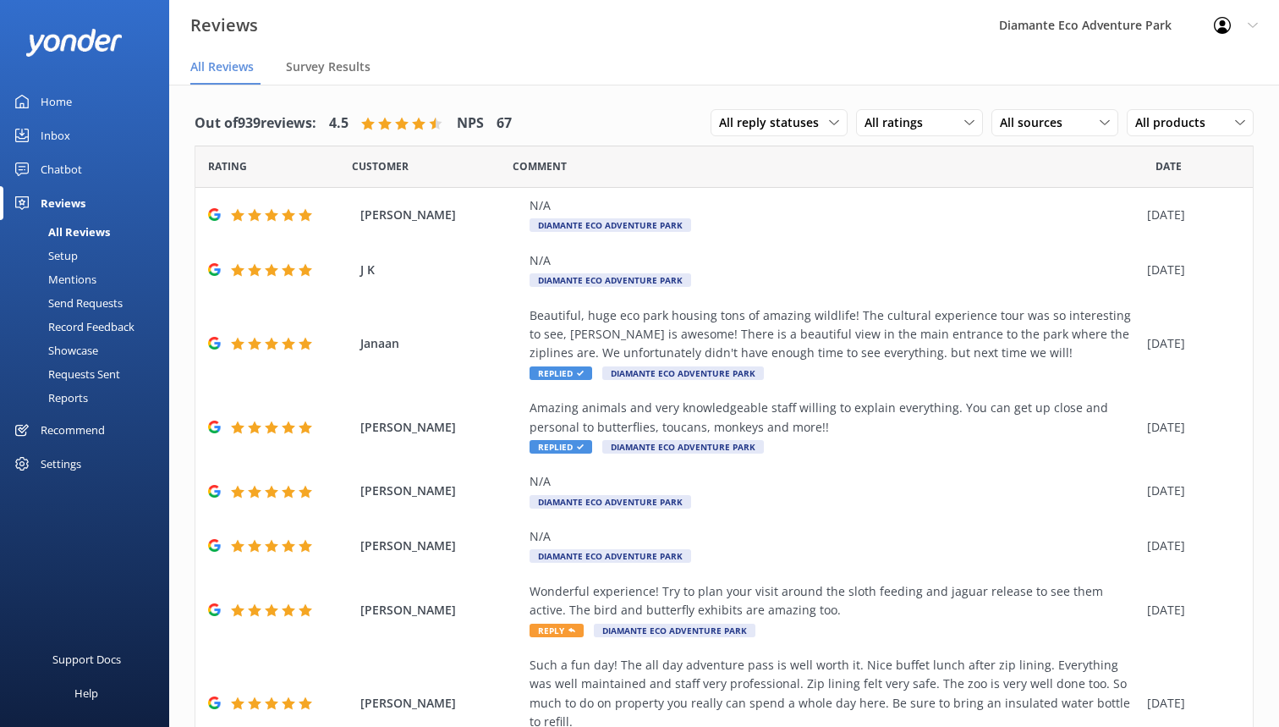
click at [69, 94] on div "Home" at bounding box center [56, 102] width 31 height 34
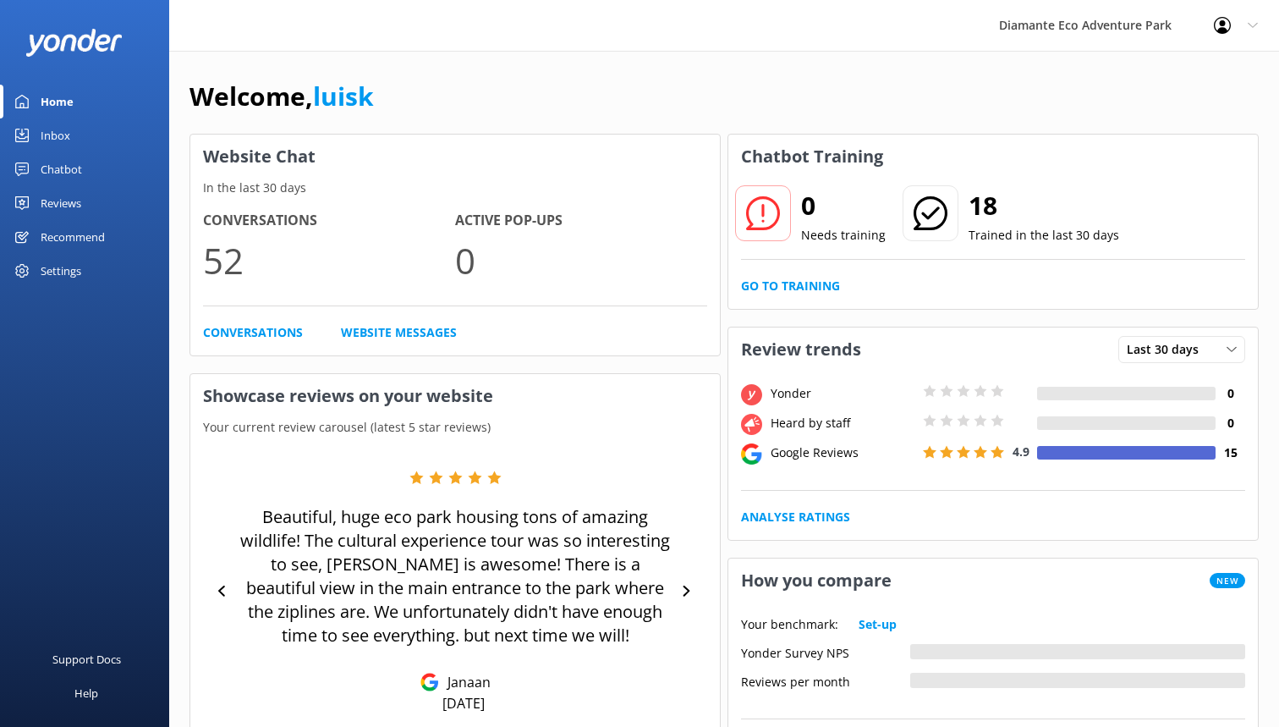
click at [58, 130] on div "Inbox" at bounding box center [56, 135] width 30 height 34
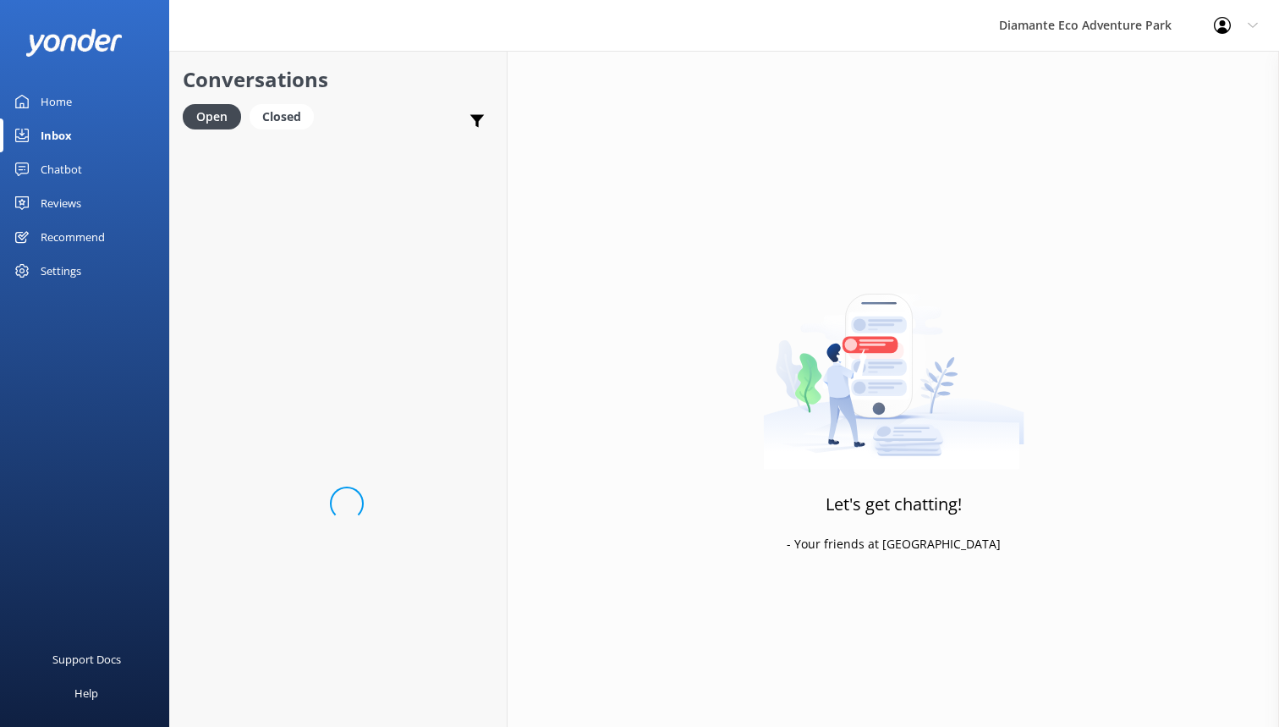
click at [63, 167] on div "Chatbot" at bounding box center [61, 169] width 41 height 34
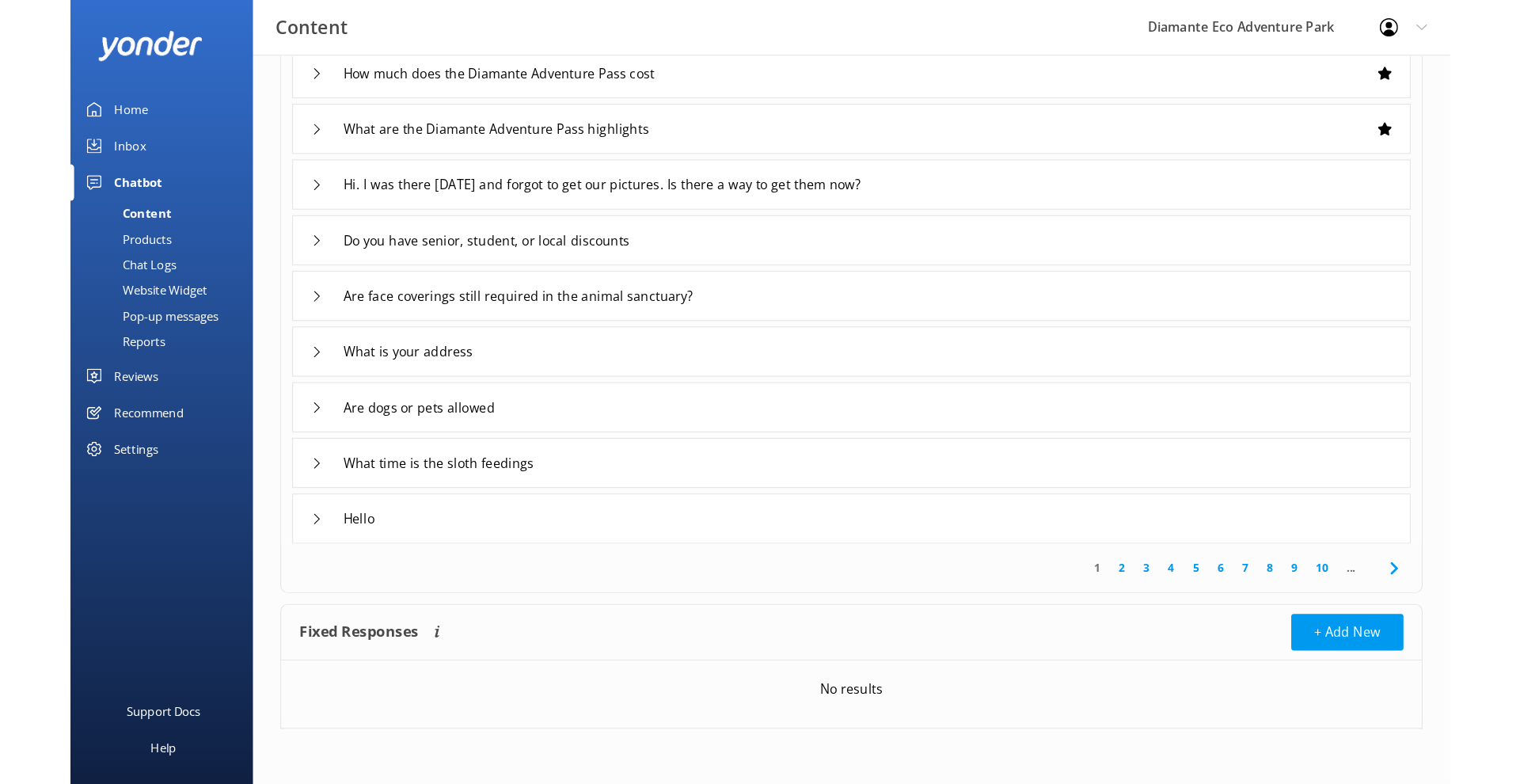
scroll to position [92, 0]
